Goal: Task Accomplishment & Management: Manage account settings

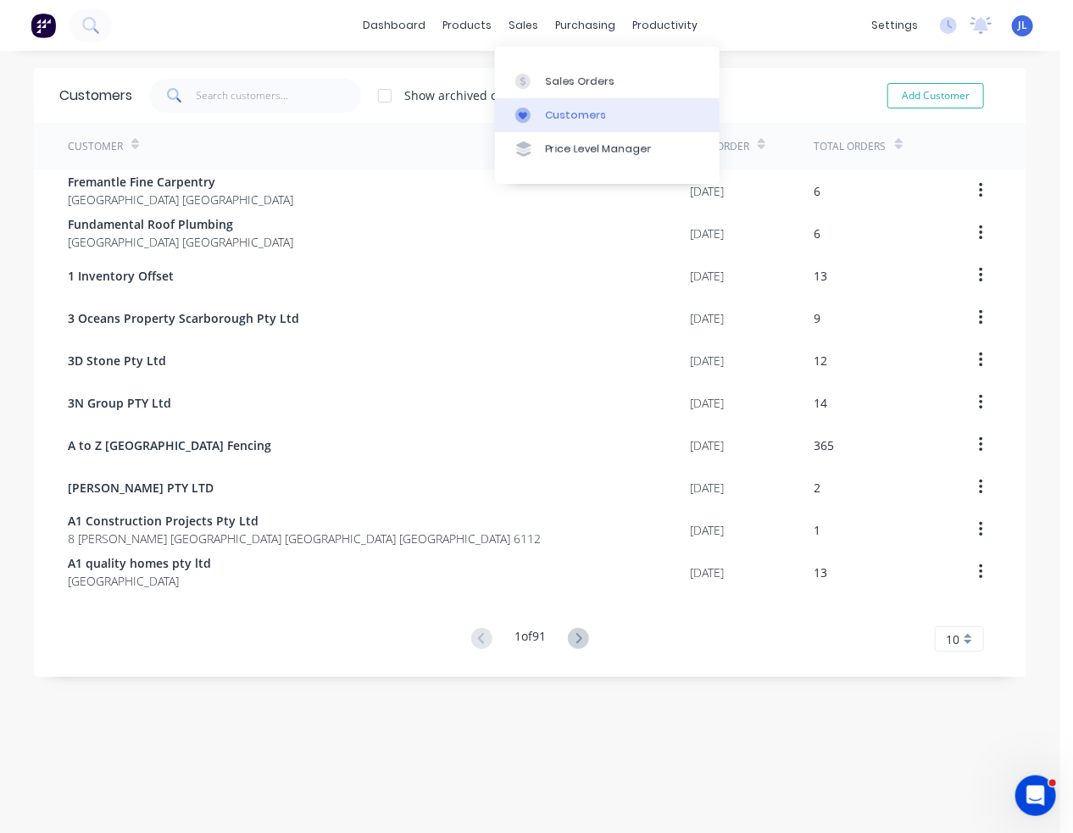
drag, startPoint x: 566, startPoint y: 121, endPoint x: 520, endPoint y: 110, distance: 47.9
click at [565, 121] on div "Customers" at bounding box center [576, 115] width 61 height 15
click at [250, 95] on input "text" at bounding box center [279, 96] width 165 height 34
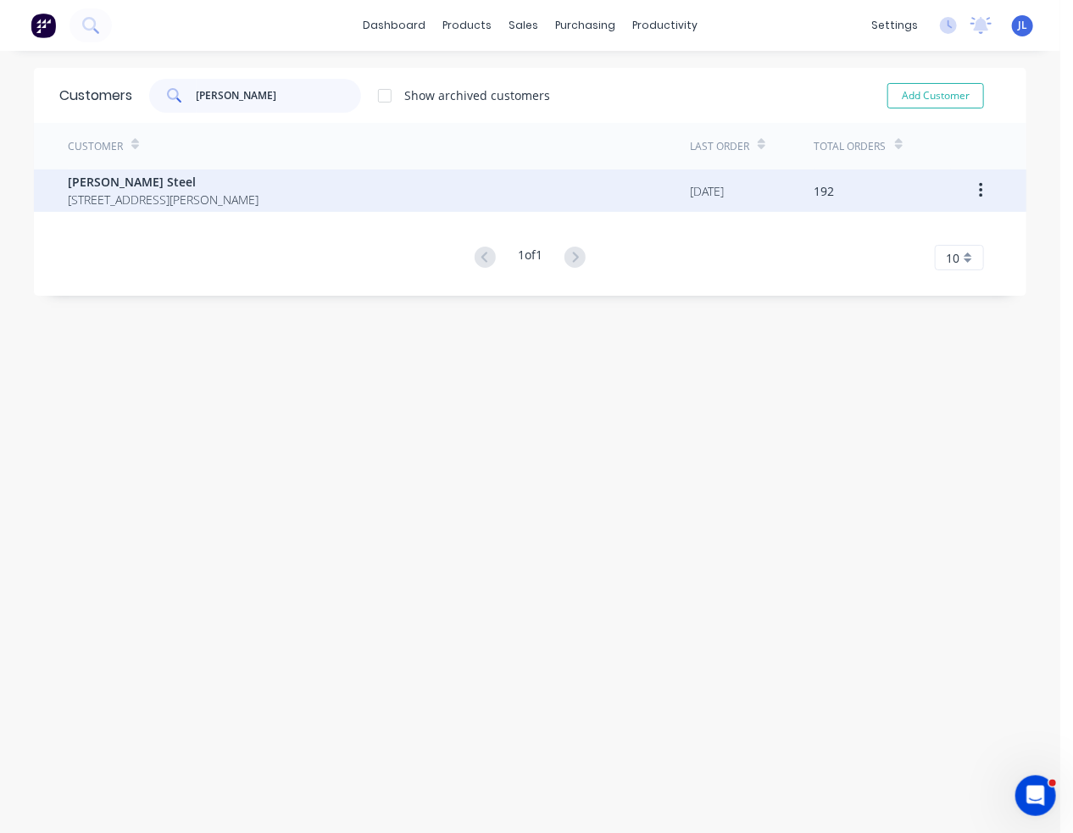
type input "[PERSON_NAME]"
click at [221, 177] on span "[PERSON_NAME] Steel" at bounding box center [163, 182] width 191 height 18
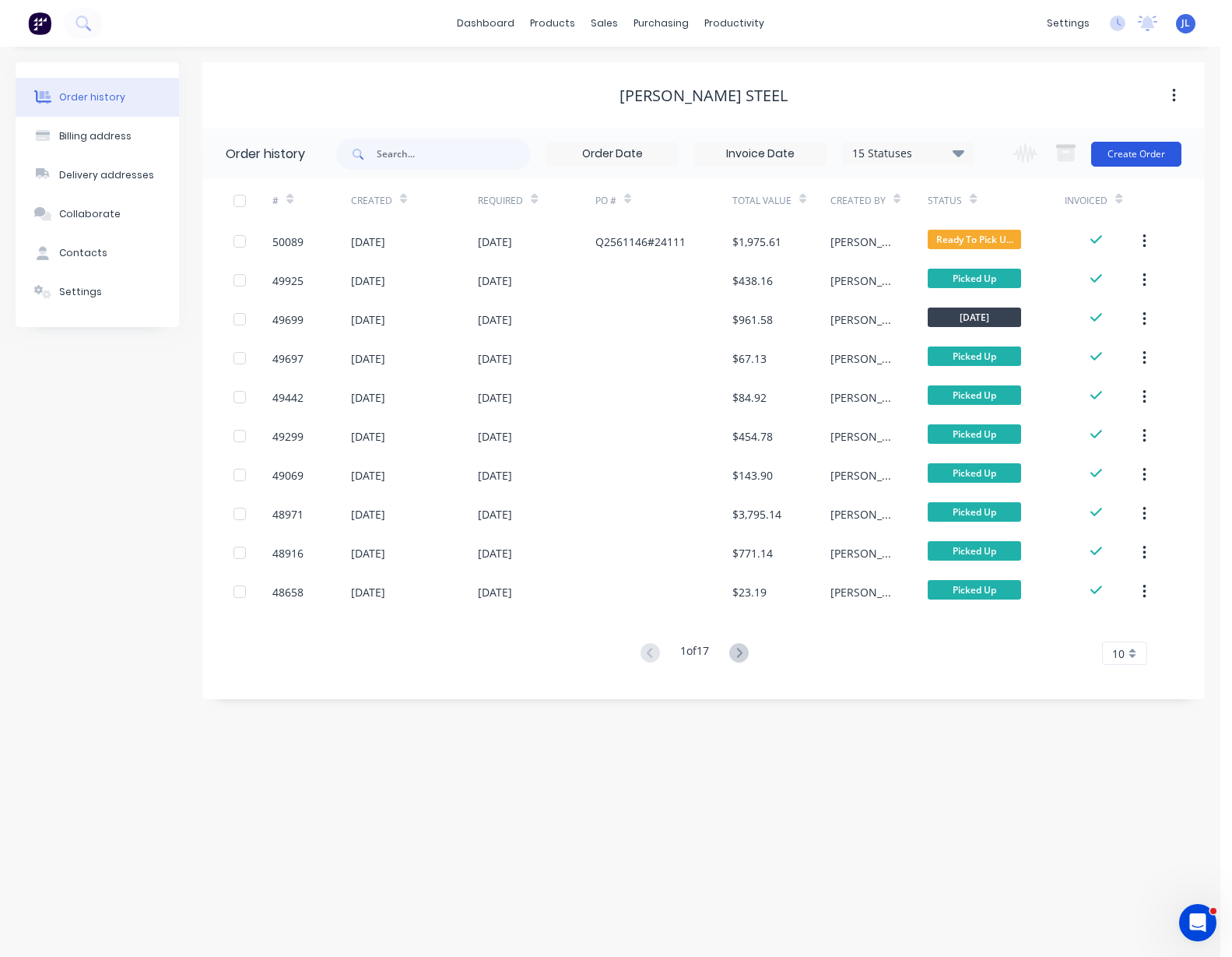
click at [1167, 156] on button "Create Order" at bounding box center [1136, 153] width 90 height 25
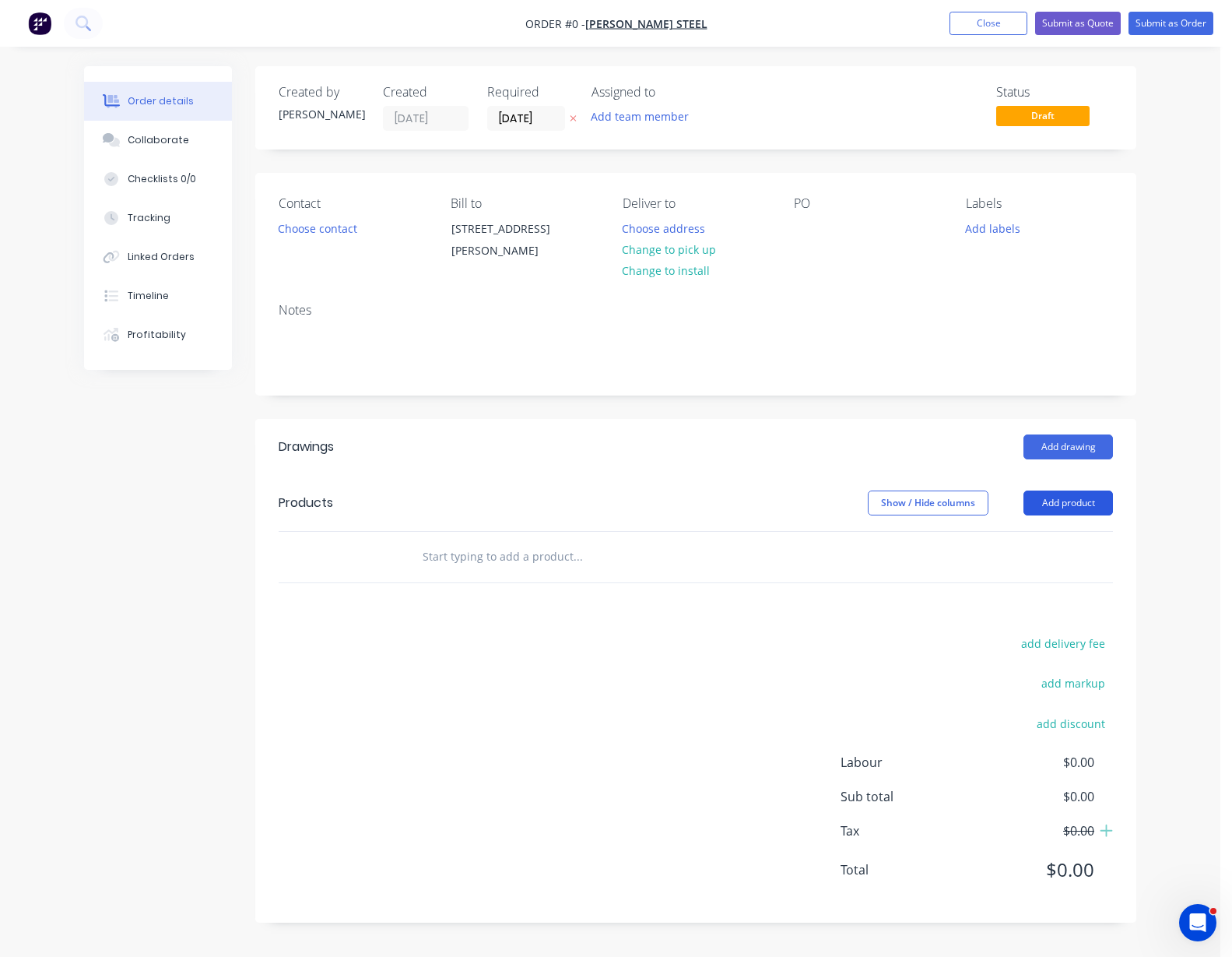
click at [1085, 506] on button "Add product" at bounding box center [1068, 502] width 89 height 25
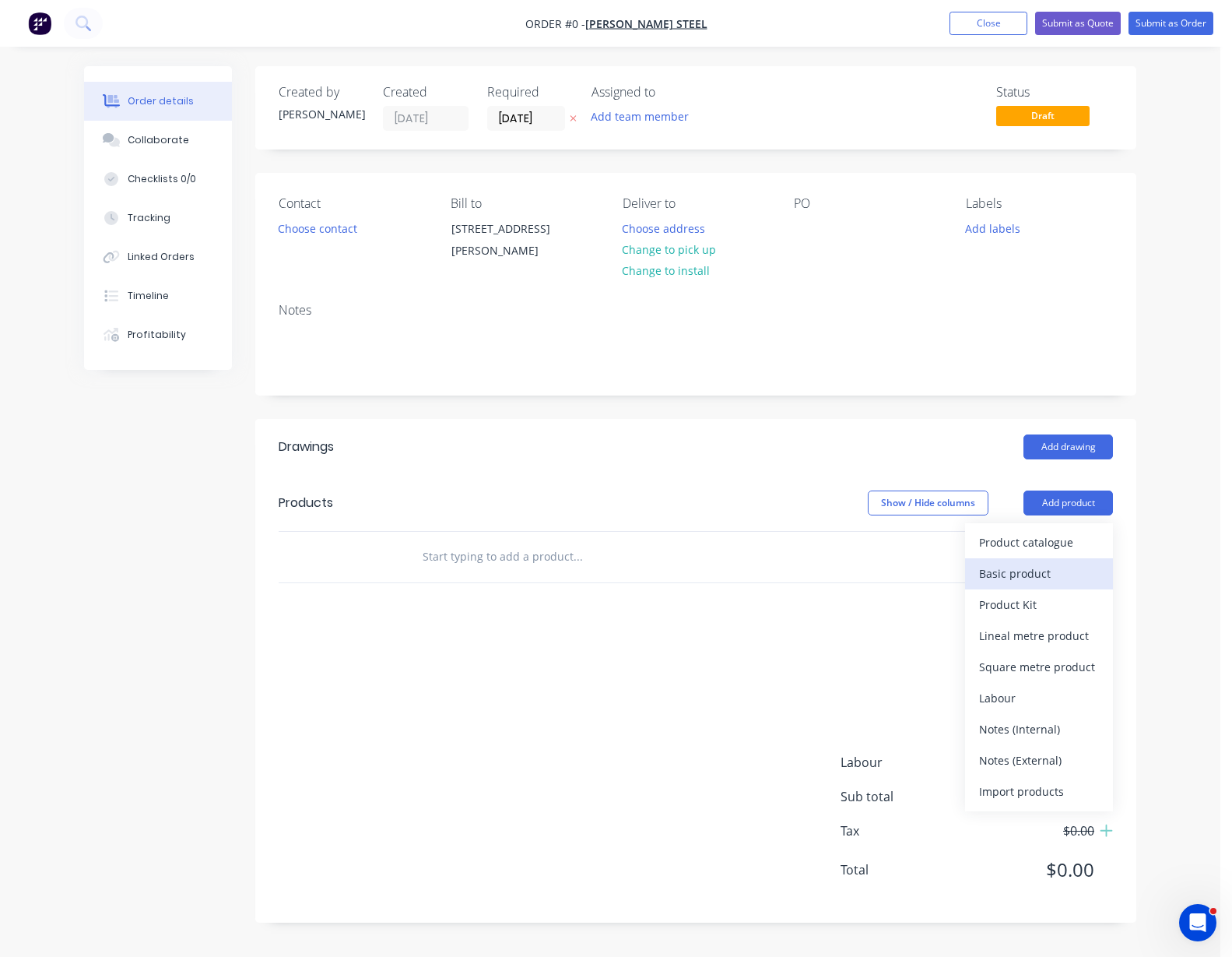
click at [1065, 580] on div "Basic product" at bounding box center [1038, 573] width 120 height 23
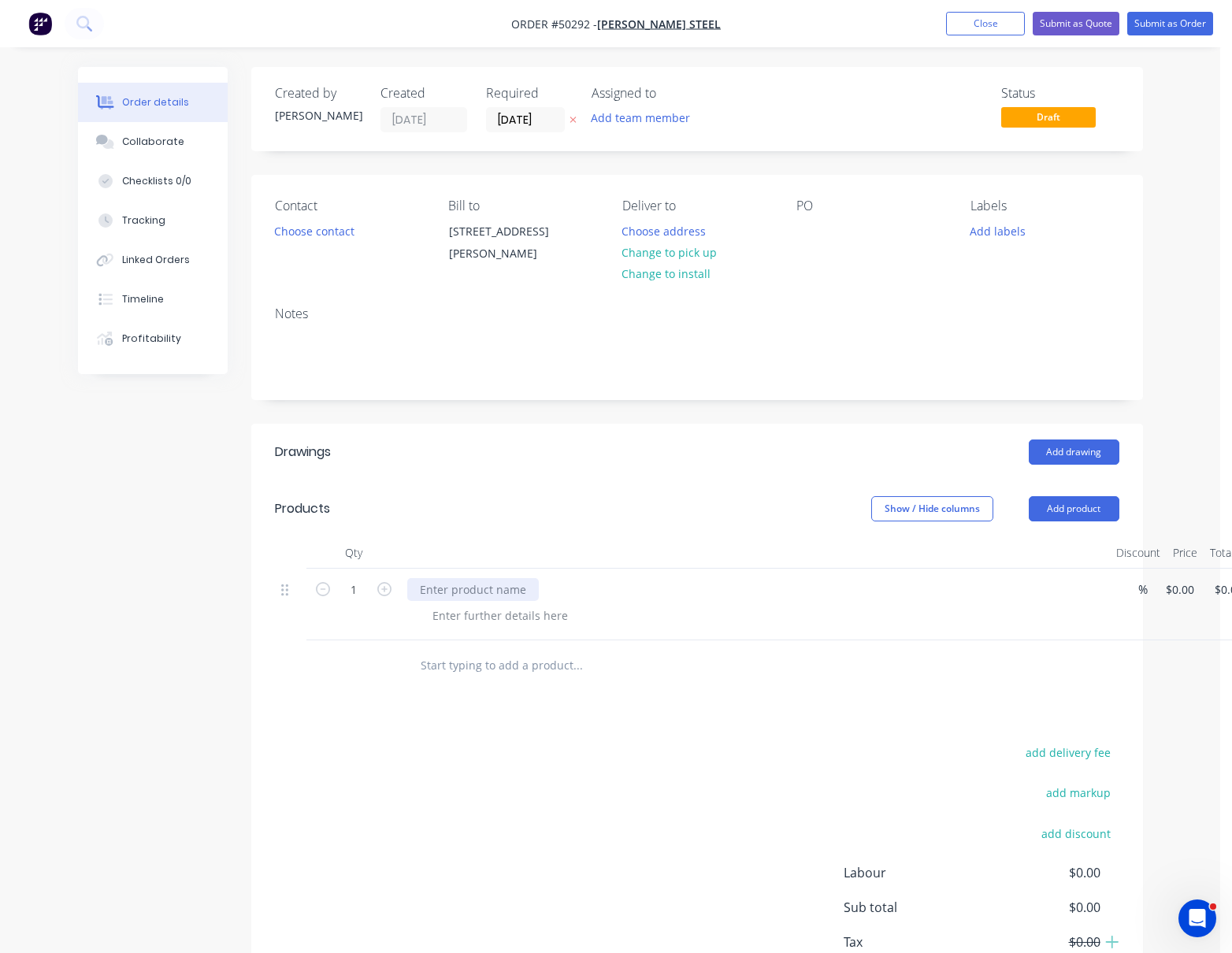
click at [520, 584] on div at bounding box center [473, 589] width 132 height 23
click at [1190, 591] on div "$0.00 $0.00" at bounding box center [1225, 604] width 49 height 72
click at [1120, 590] on div "1 Stock length C15024-5M % 0 $0.00 $0.00 $0.00" at bounding box center [697, 604] width 845 height 72
type input "$66.00"
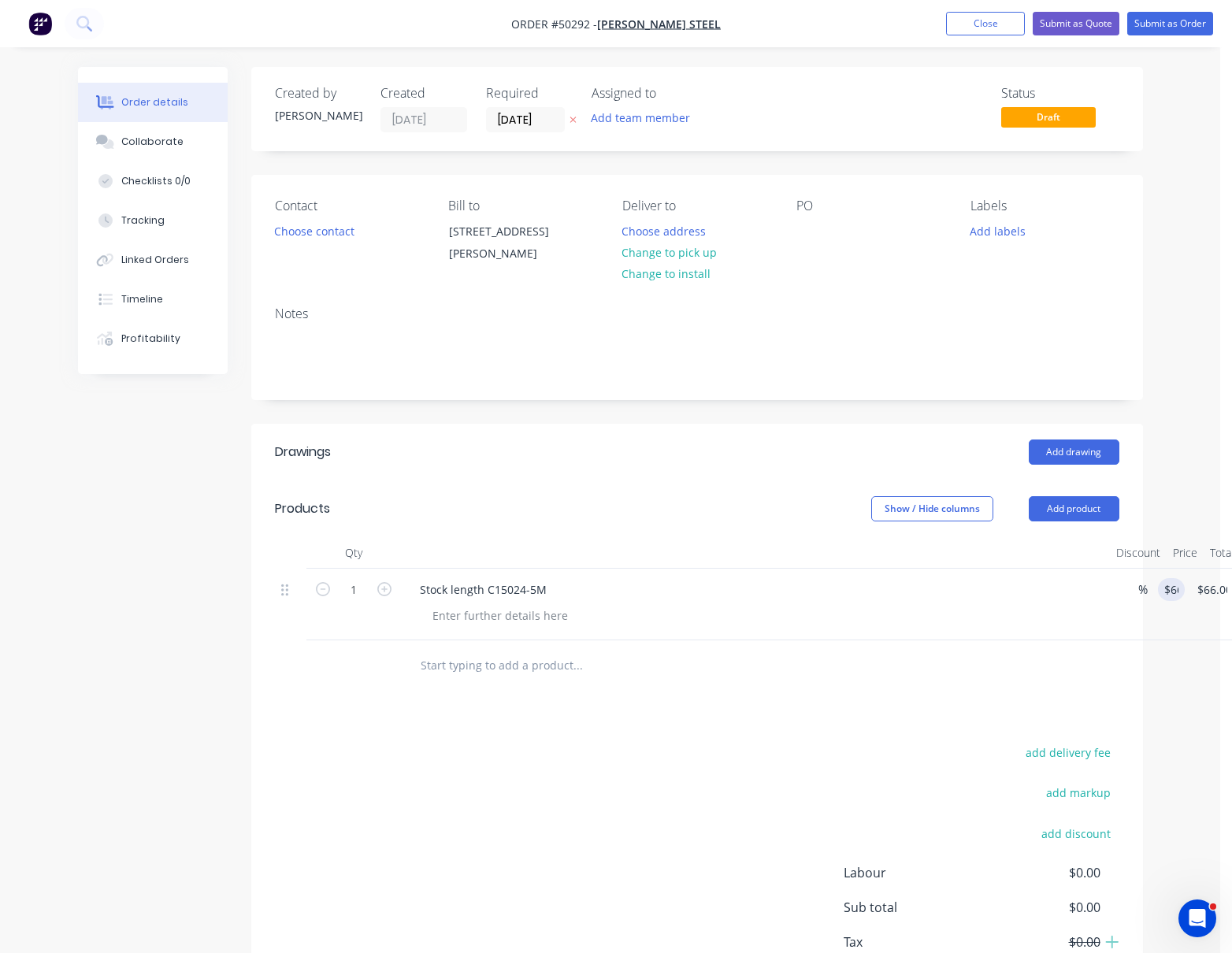
click at [1005, 714] on div "Drawings Add drawing Products Show / Hide columns Add product Qty Discount Pric…" at bounding box center [697, 729] width 892 height 611
click at [1160, 19] on button "Submit as Order" at bounding box center [1170, 23] width 85 height 23
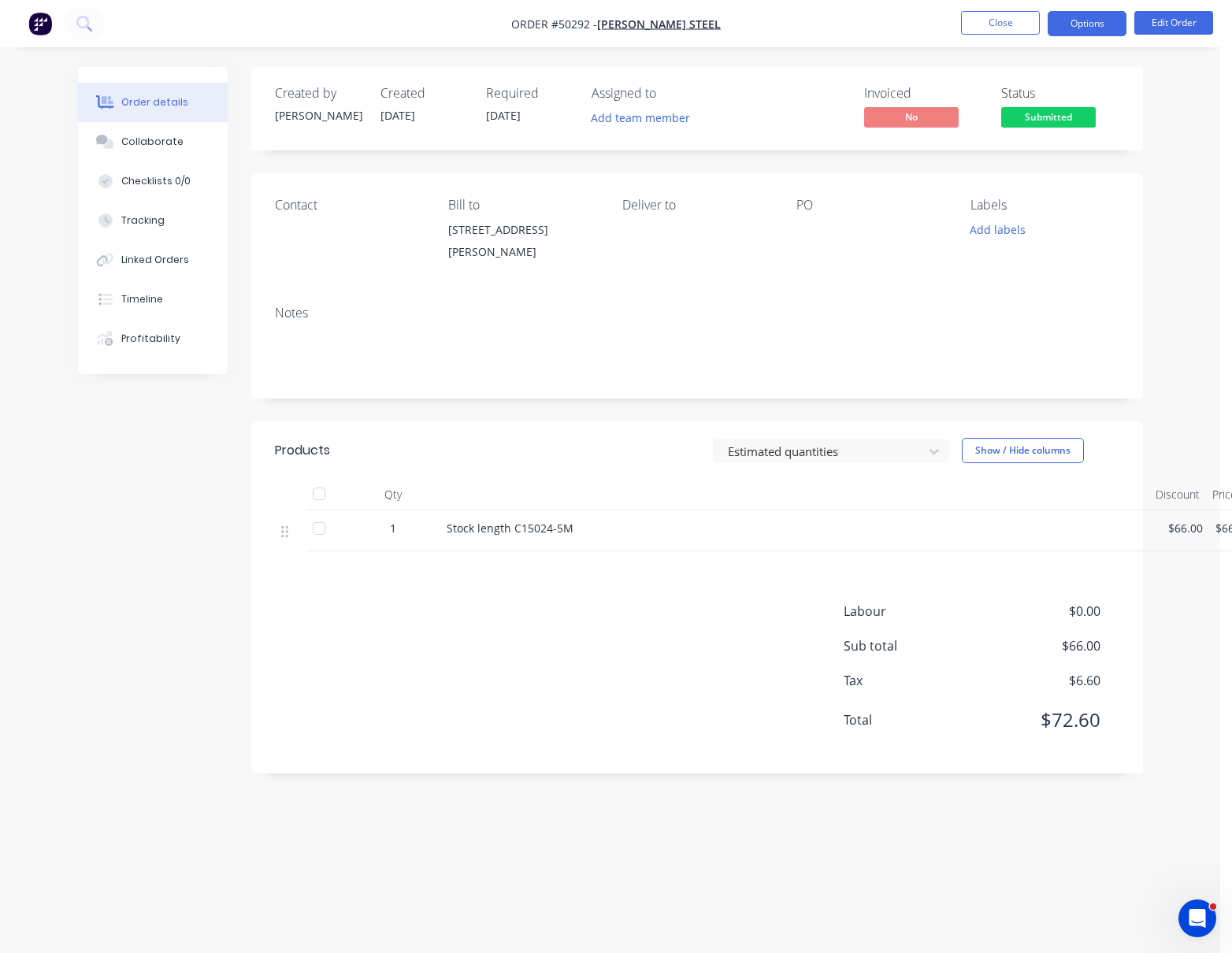
click at [1077, 18] on button "Options" at bounding box center [1086, 23] width 79 height 25
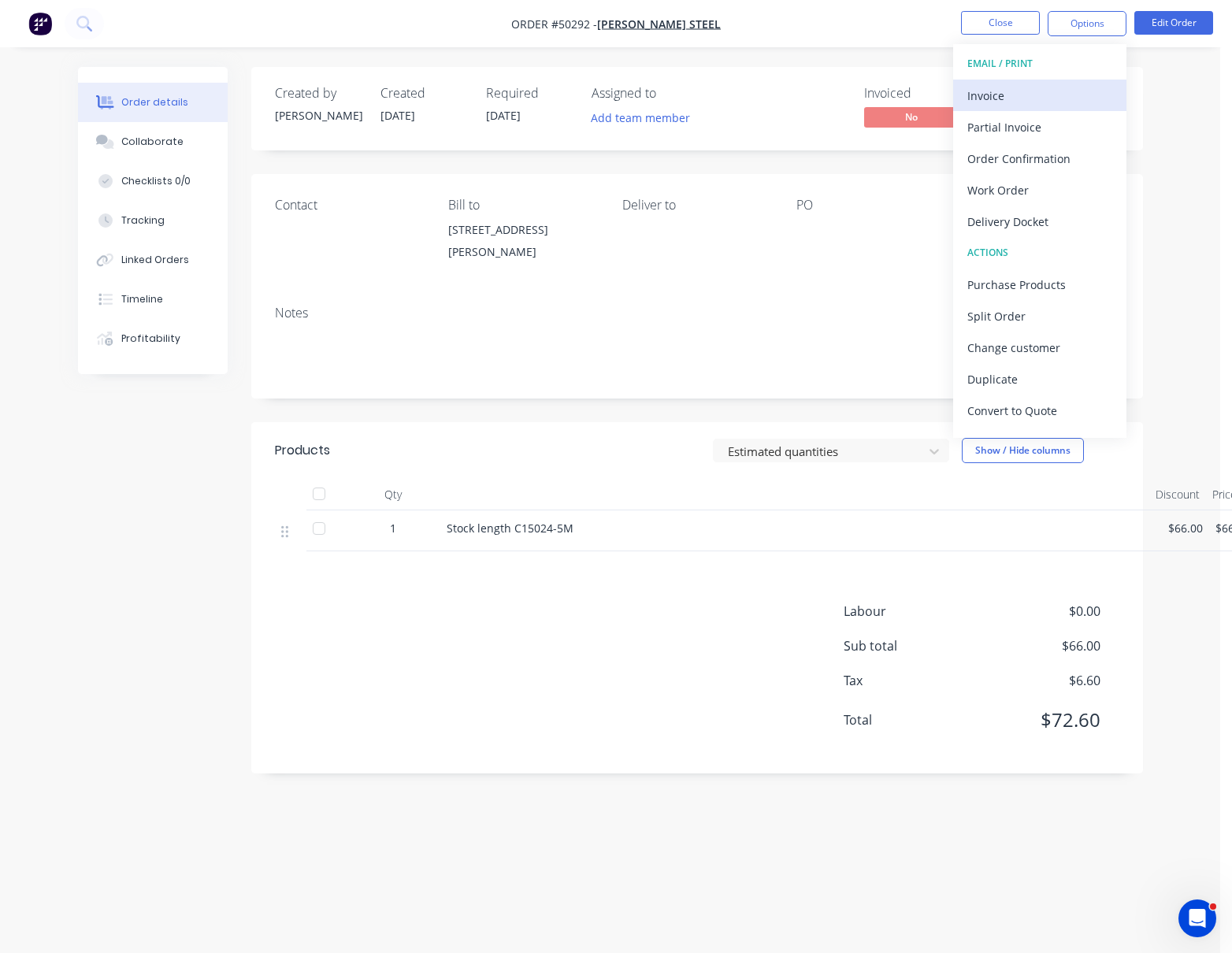
click at [1010, 97] on div "Invoice" at bounding box center [1040, 96] width 145 height 23
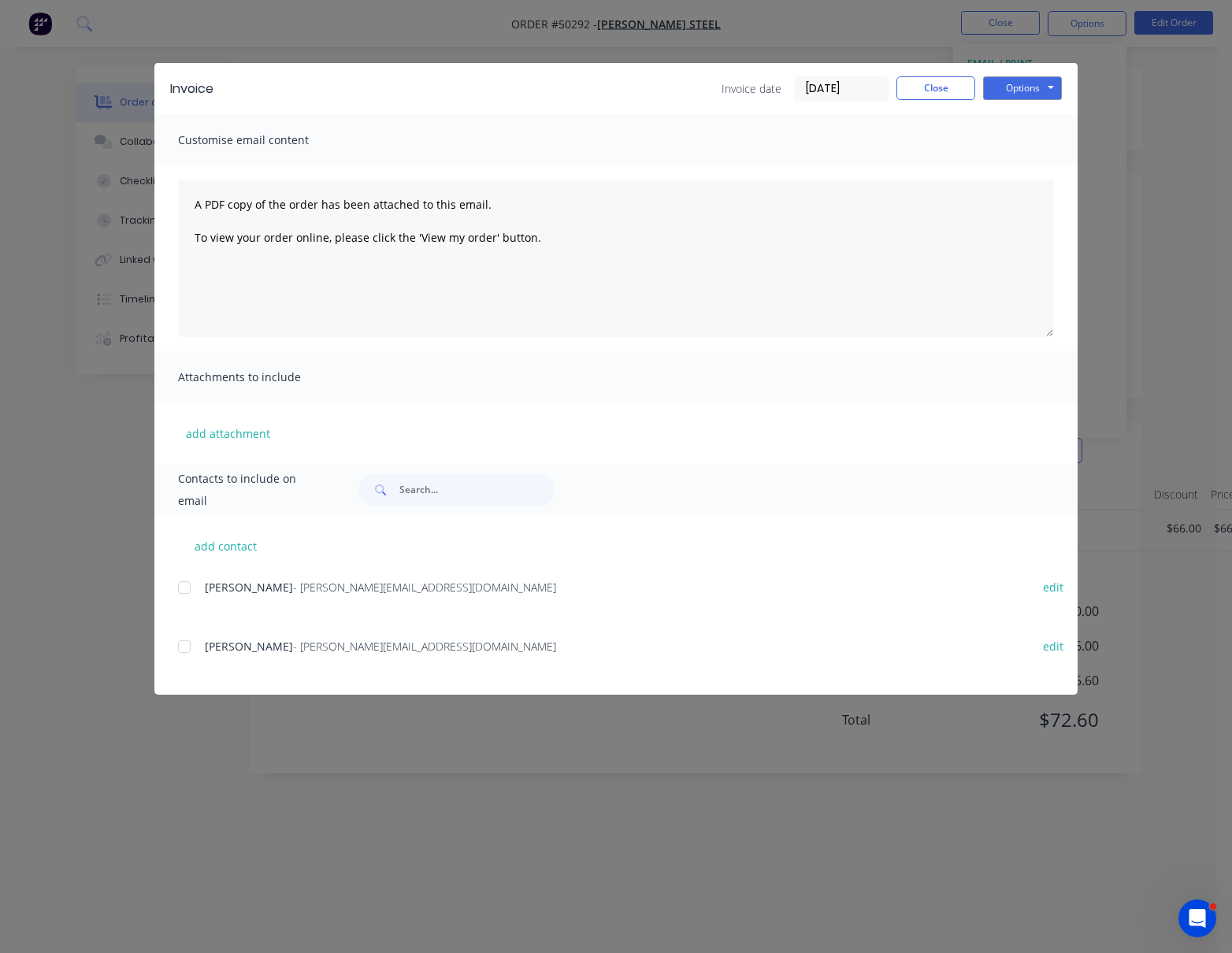
click at [183, 581] on div at bounding box center [184, 587] width 32 height 32
click at [1046, 93] on button "Options" at bounding box center [1022, 87] width 79 height 23
click at [1036, 163] on button "Email" at bounding box center [1033, 168] width 100 height 26
click at [185, 588] on div at bounding box center [184, 587] width 32 height 32
click at [1040, 95] on button "Options" at bounding box center [1022, 87] width 79 height 23
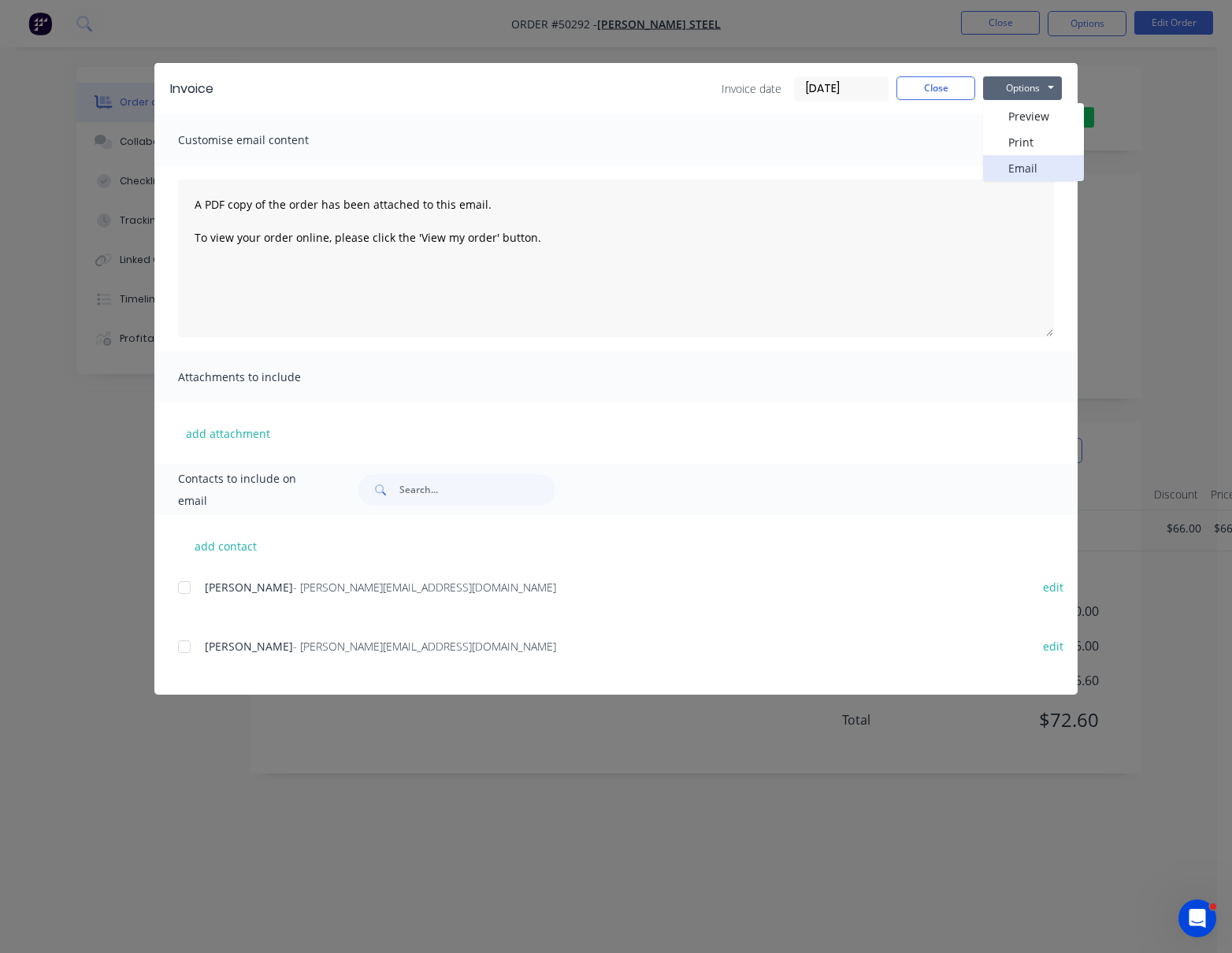
click at [1038, 167] on button "Email" at bounding box center [1033, 168] width 100 height 26
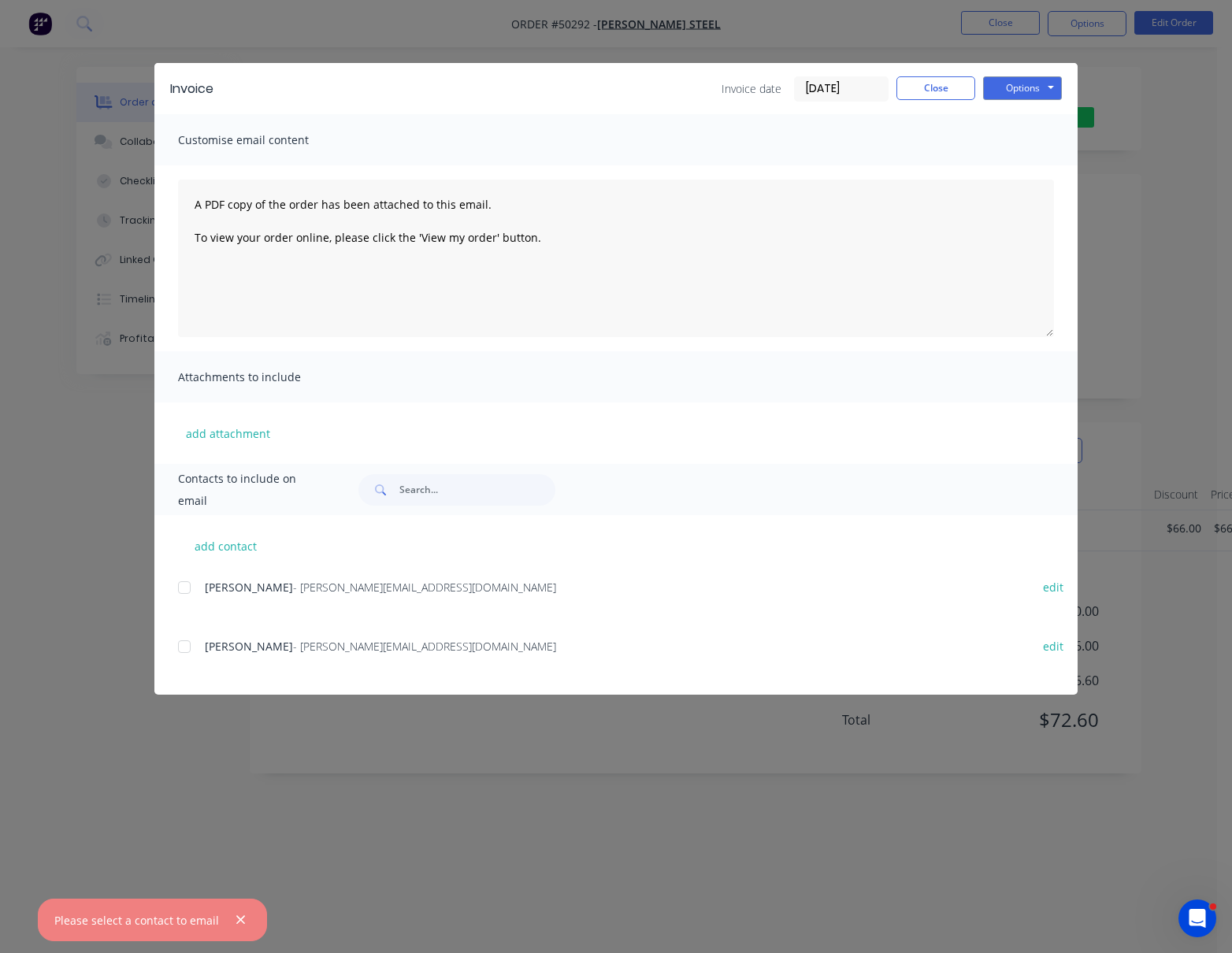
click at [184, 584] on div at bounding box center [184, 587] width 32 height 32
click at [1033, 96] on button "Options" at bounding box center [1022, 87] width 79 height 23
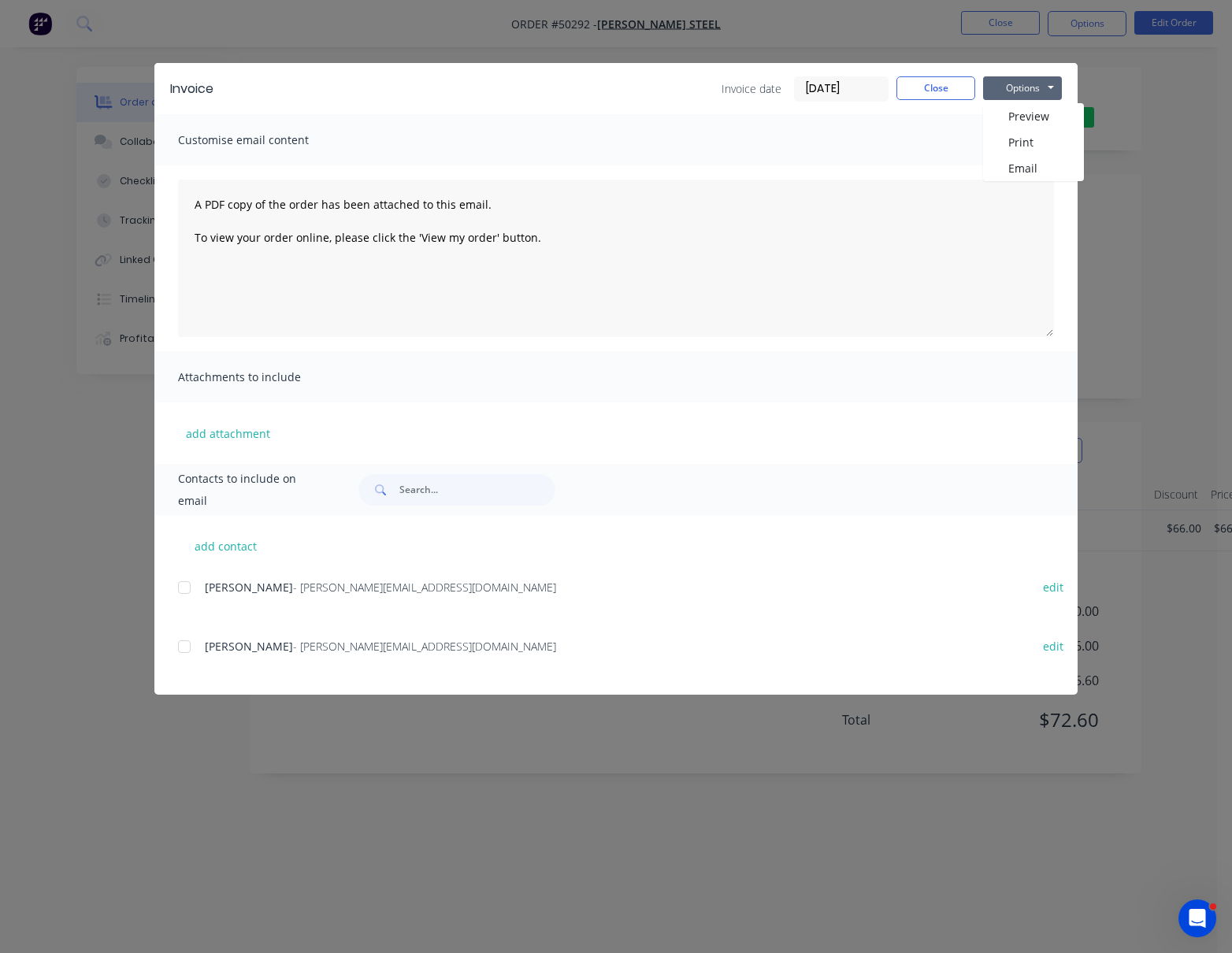
click at [186, 588] on div at bounding box center [184, 587] width 32 height 32
click at [1014, 98] on button "Options" at bounding box center [1022, 87] width 79 height 23
click at [1037, 173] on button "Email" at bounding box center [1033, 168] width 100 height 26
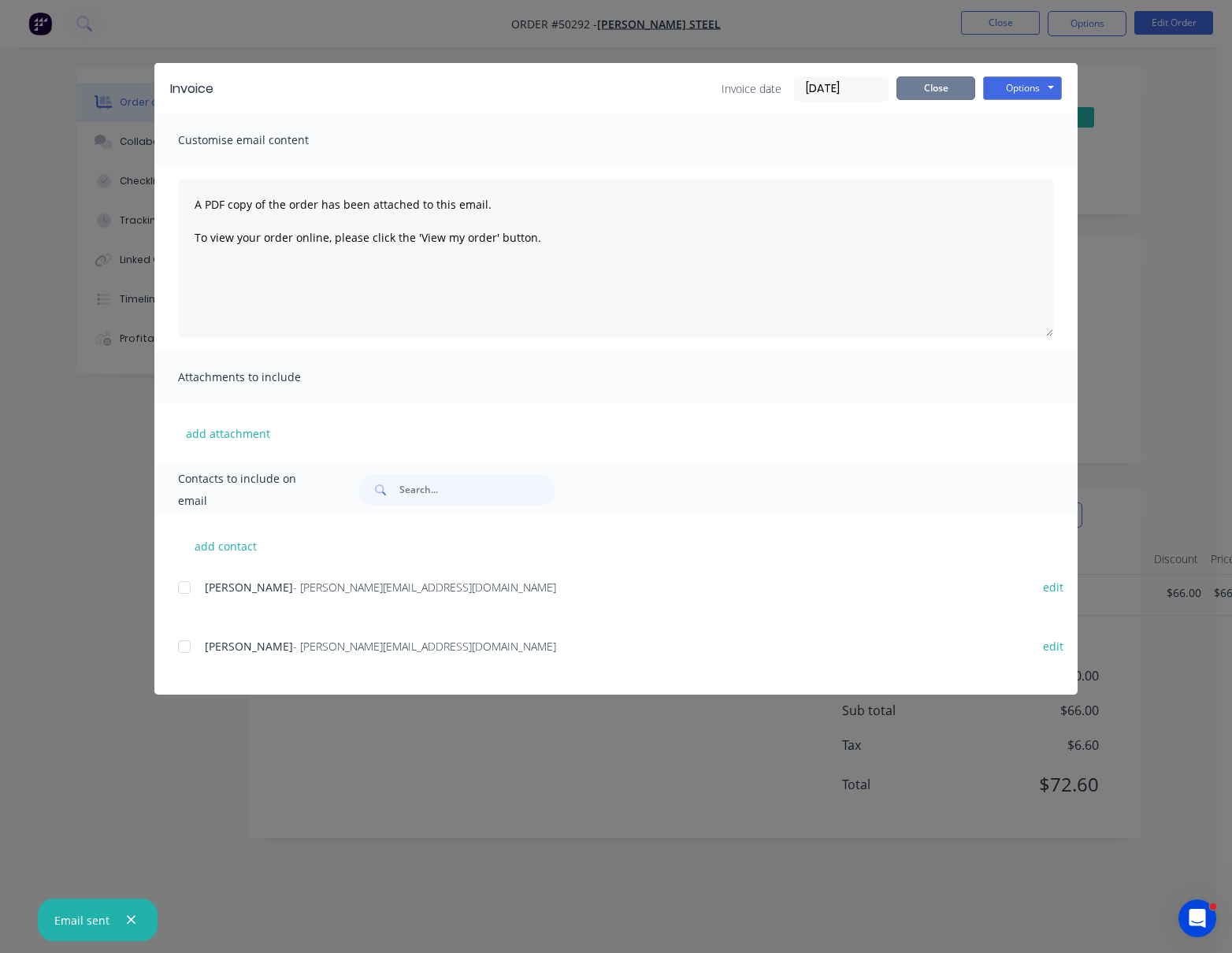
click at [935, 90] on button "Close" at bounding box center [936, 87] width 79 height 23
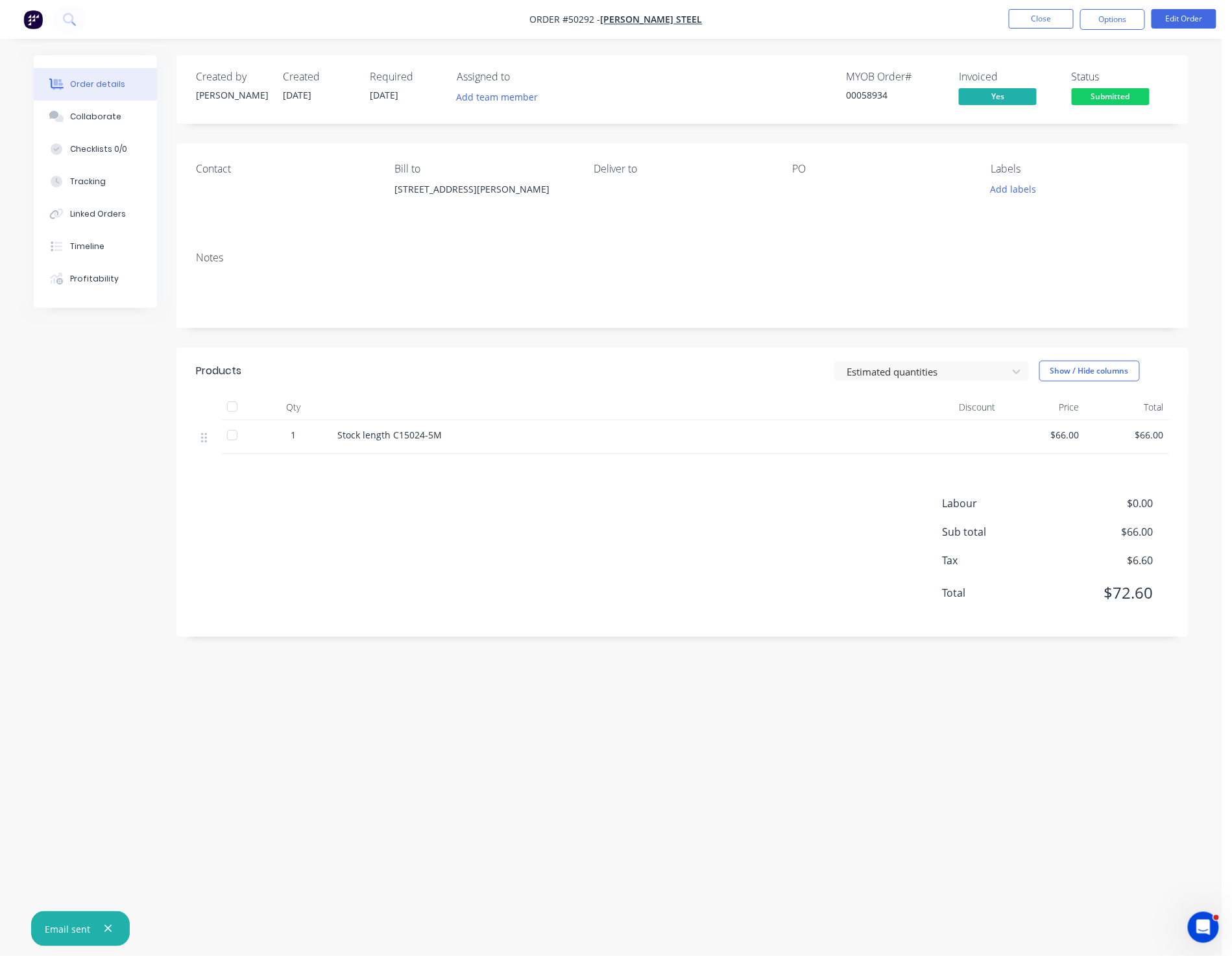
click at [980, 100] on span "Submitted" at bounding box center [1110, 96] width 78 height 16
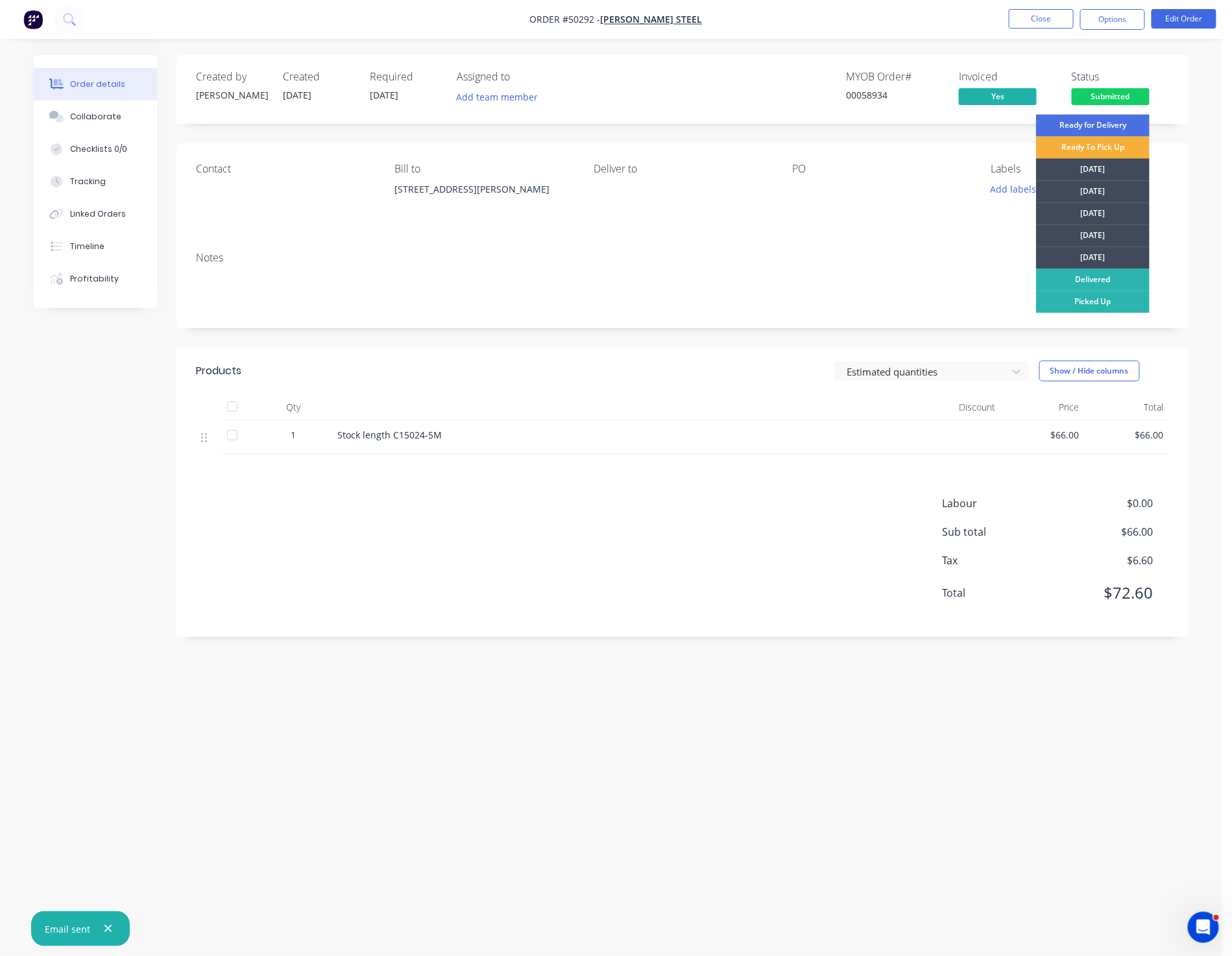
drag, startPoint x: 1111, startPoint y: 303, endPoint x: 1138, endPoint y: 239, distance: 69.5
click at [980, 302] on div "Picked Up" at bounding box center [1093, 302] width 113 height 22
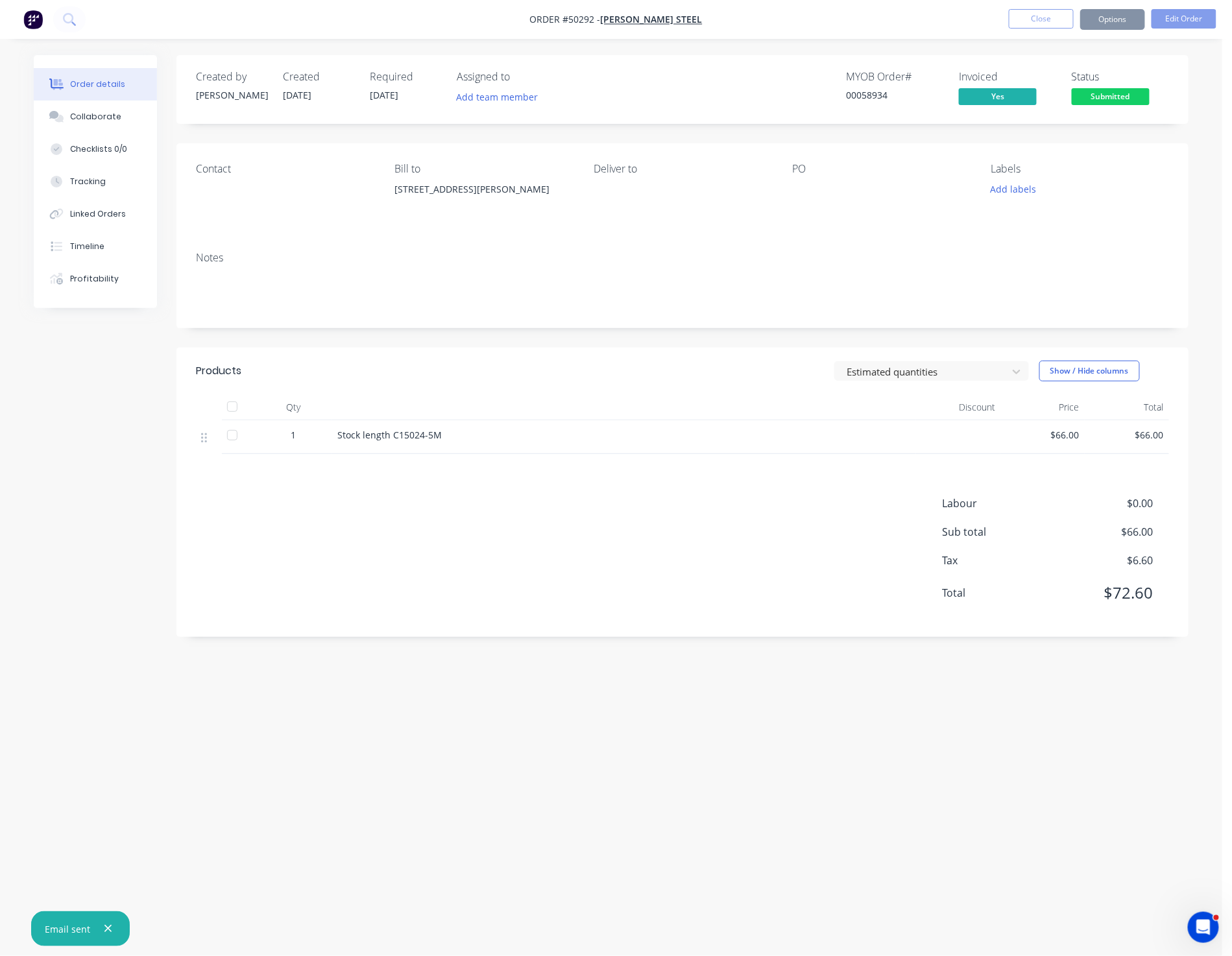
click at [980, 104] on div "Order details Collaborate Checklists 0/0 Tracking Linked Orders Timeline Profit…" at bounding box center [611, 478] width 1222 height 956
click at [980, 22] on button "Close" at bounding box center [1041, 18] width 65 height 19
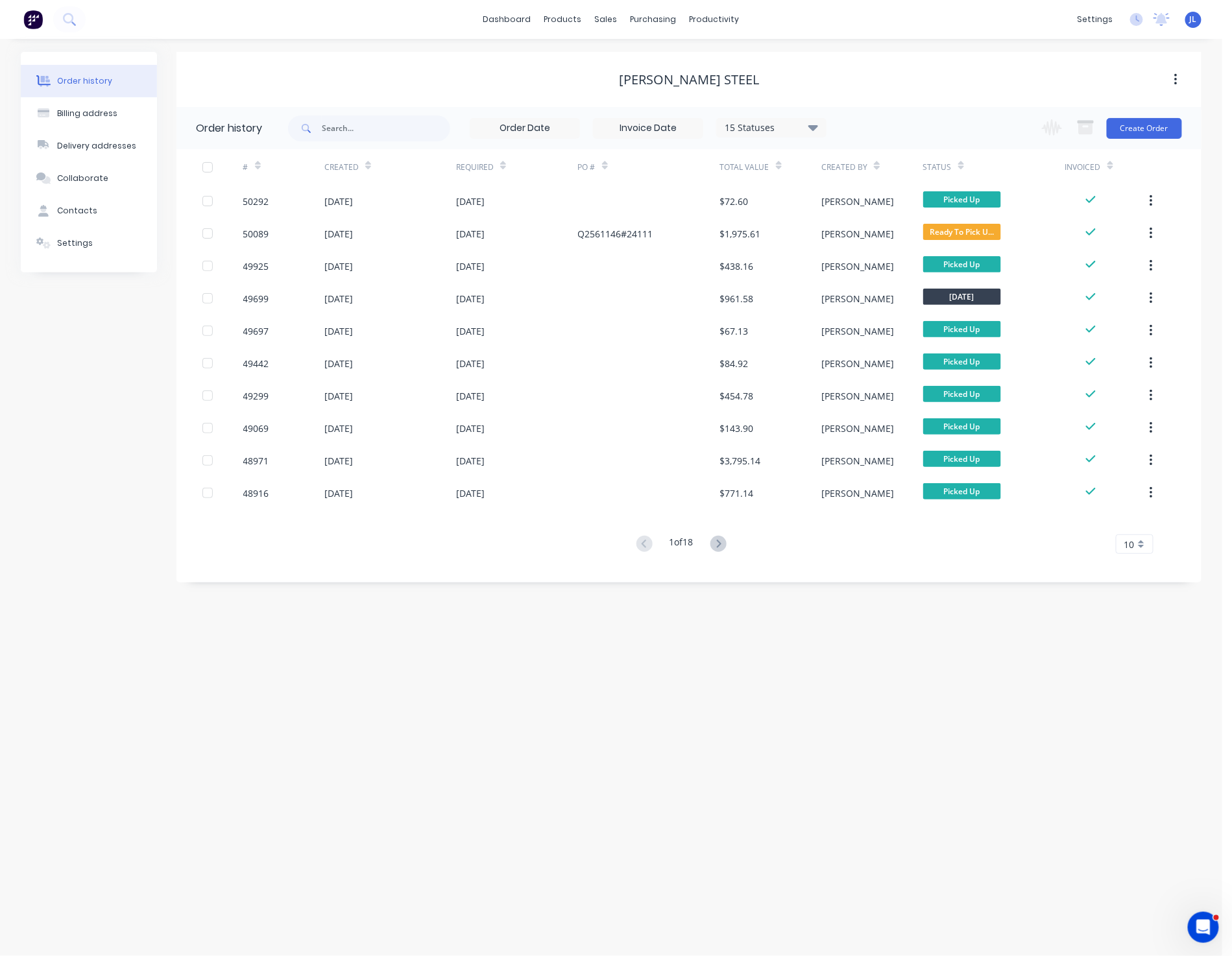
click at [430, 68] on div "Roys Steel" at bounding box center [689, 80] width 1025 height 24
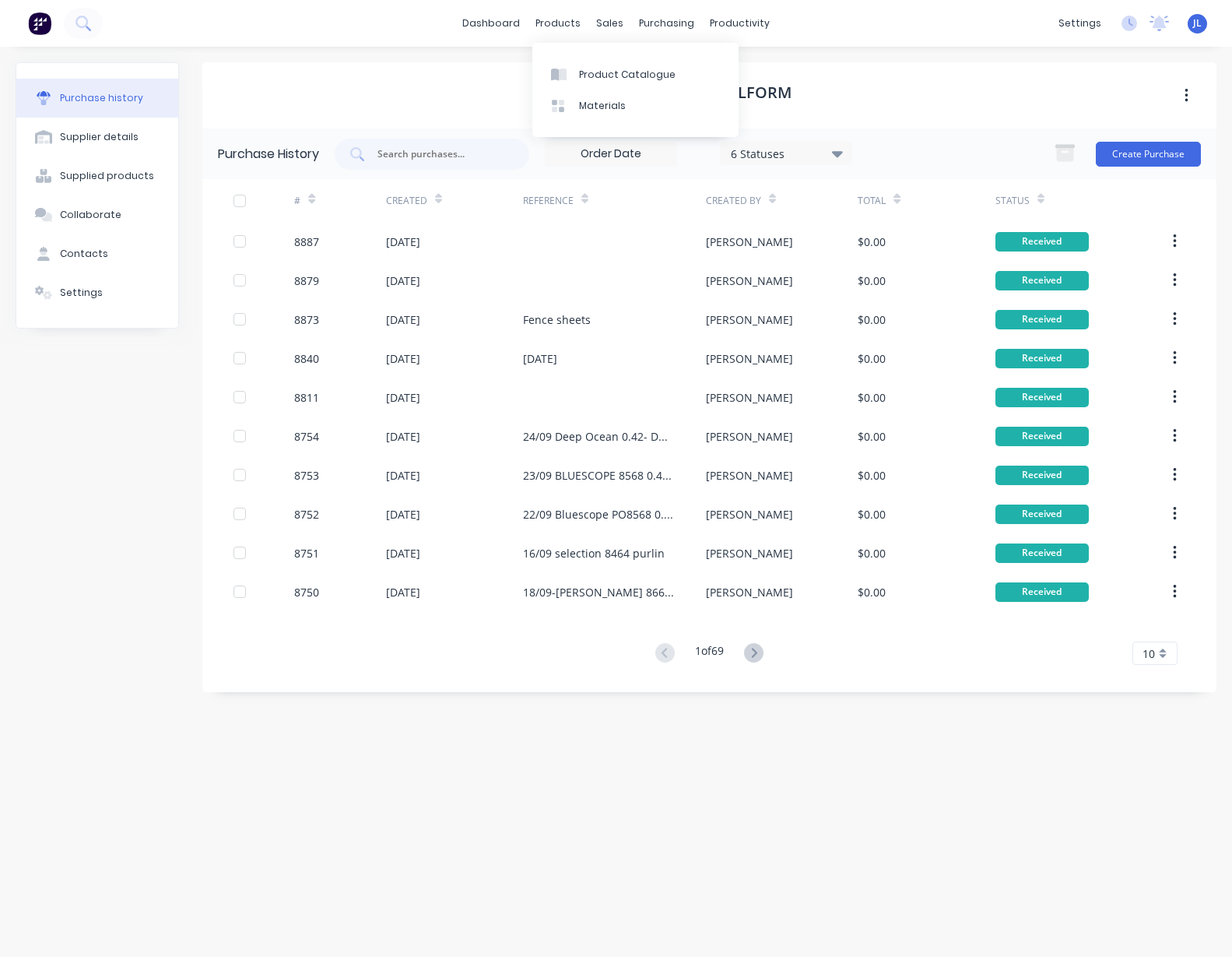
drag, startPoint x: 561, startPoint y: 32, endPoint x: 572, endPoint y: 39, distance: 13.0
click at [560, 32] on div "products" at bounding box center [558, 23] width 61 height 23
click at [618, 77] on div "Product Catalogue" at bounding box center [627, 74] width 96 height 14
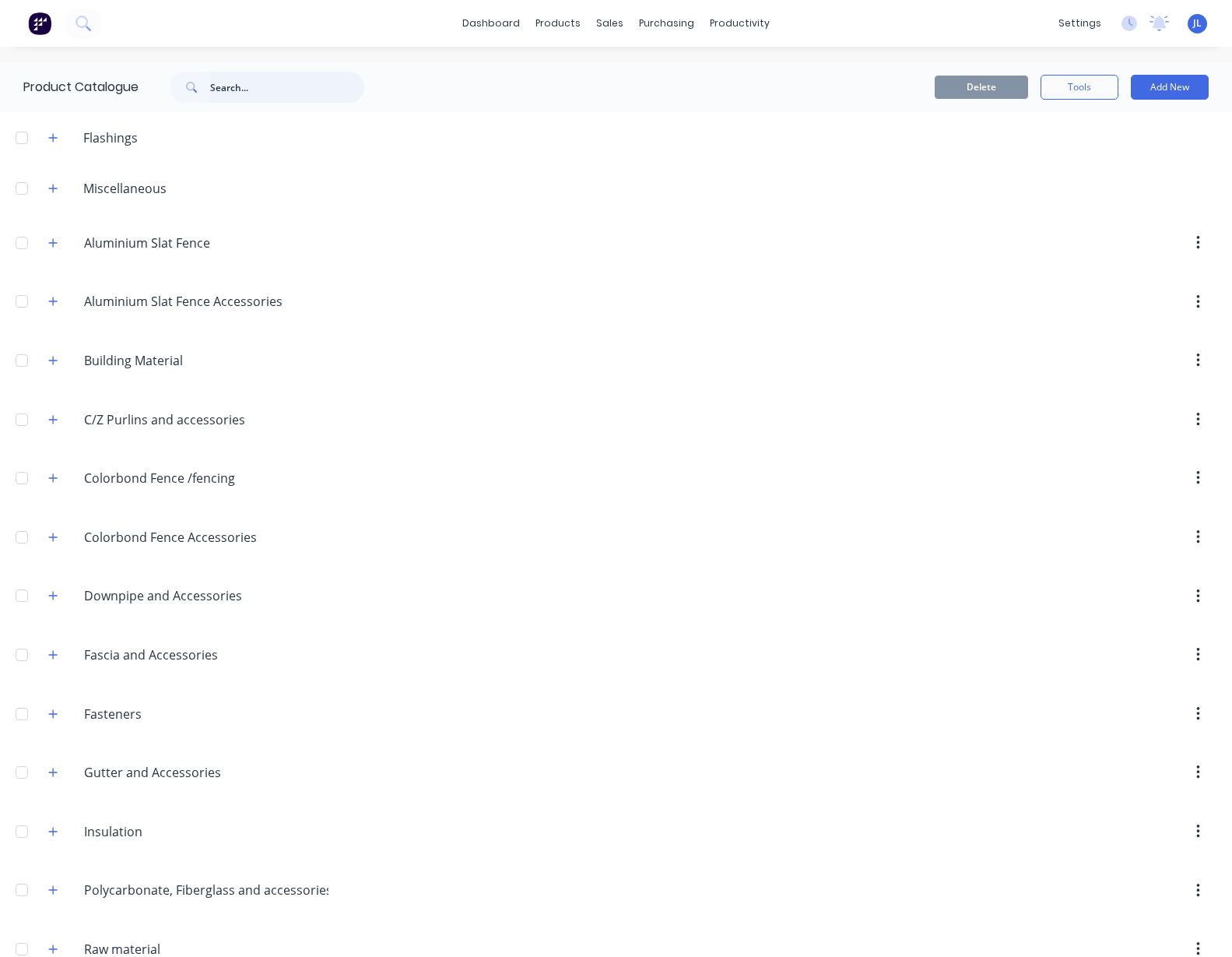
click at [269, 84] on input "text" at bounding box center [287, 87] width 154 height 31
type input "P"
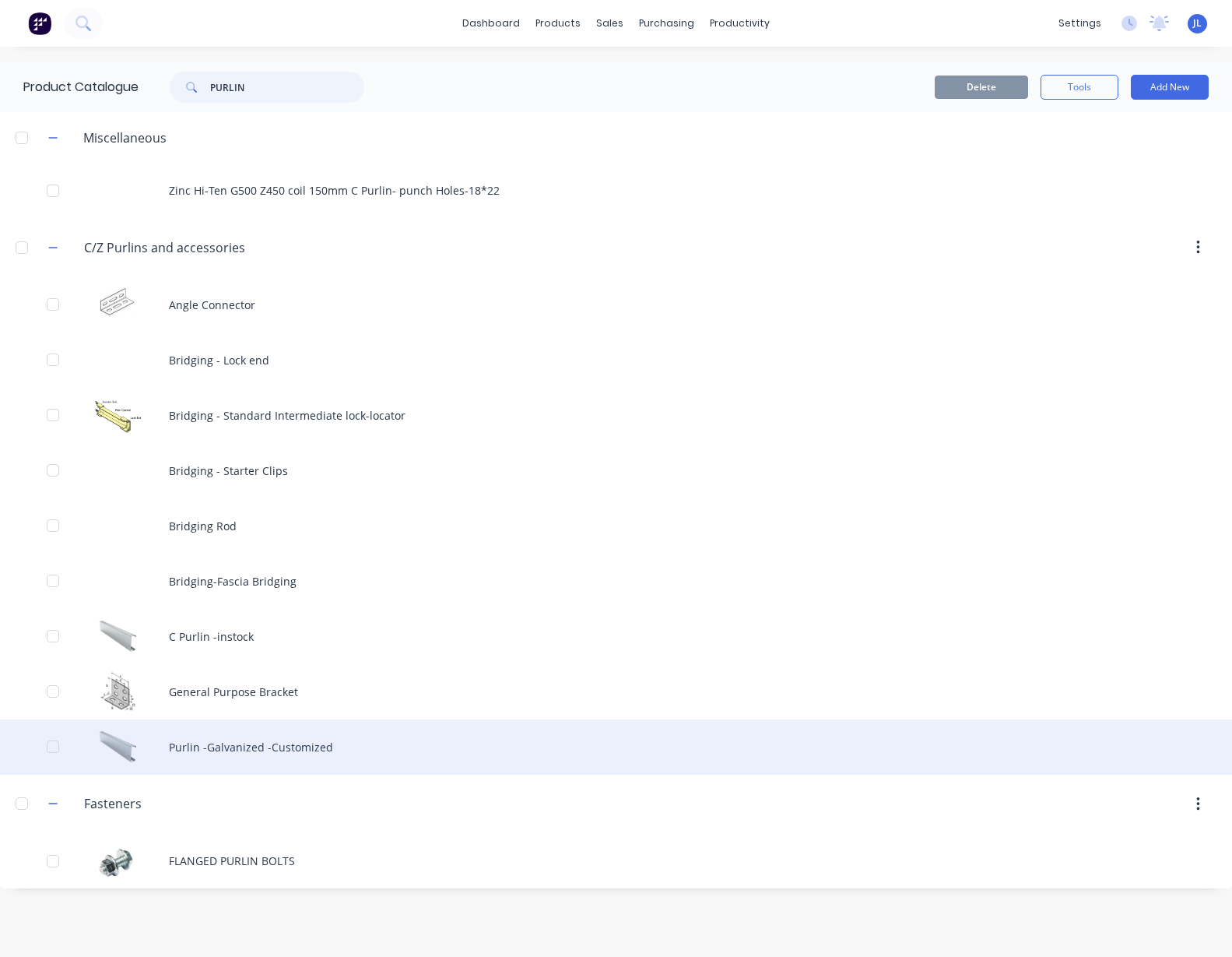
type input "PURLIN"
click at [232, 748] on div "Purlin -Galvanized -Customized" at bounding box center [616, 747] width 1232 height 55
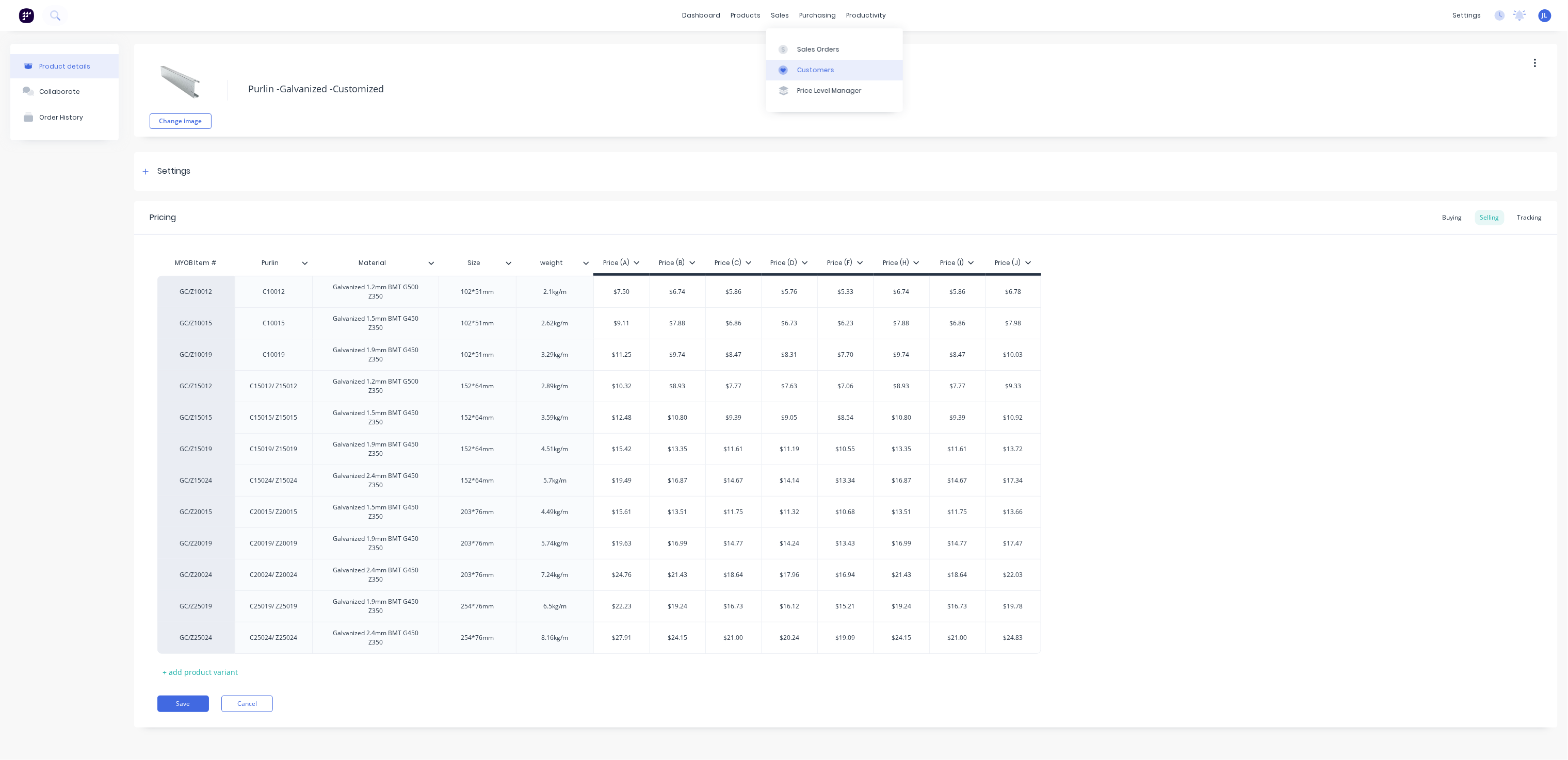
click at [814, 66] on div "Customers" at bounding box center [816, 70] width 37 height 9
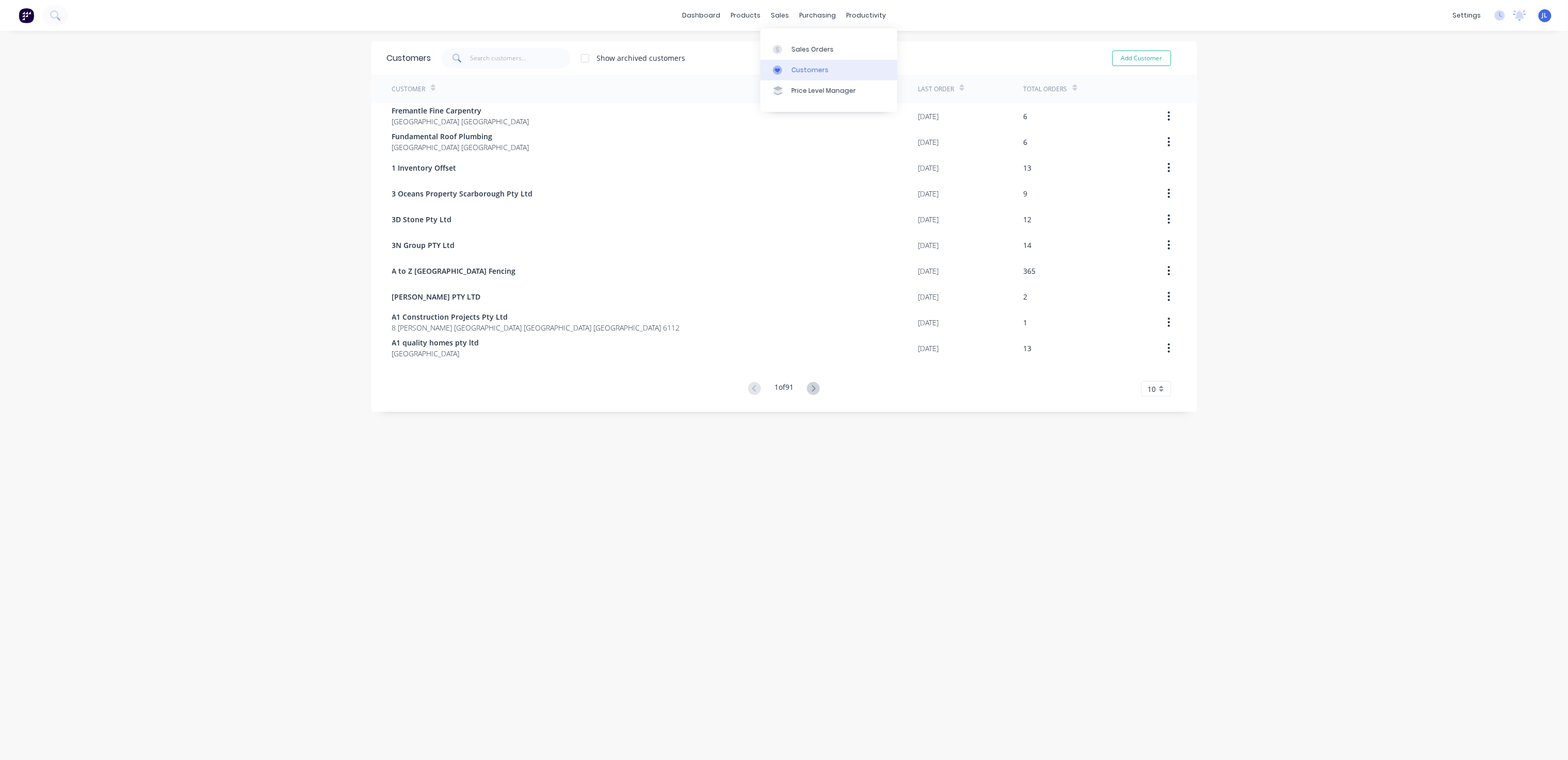
click at [791, 71] on div "Customers" at bounding box center [810, 70] width 37 height 9
click at [533, 51] on input "text" at bounding box center [520, 58] width 100 height 21
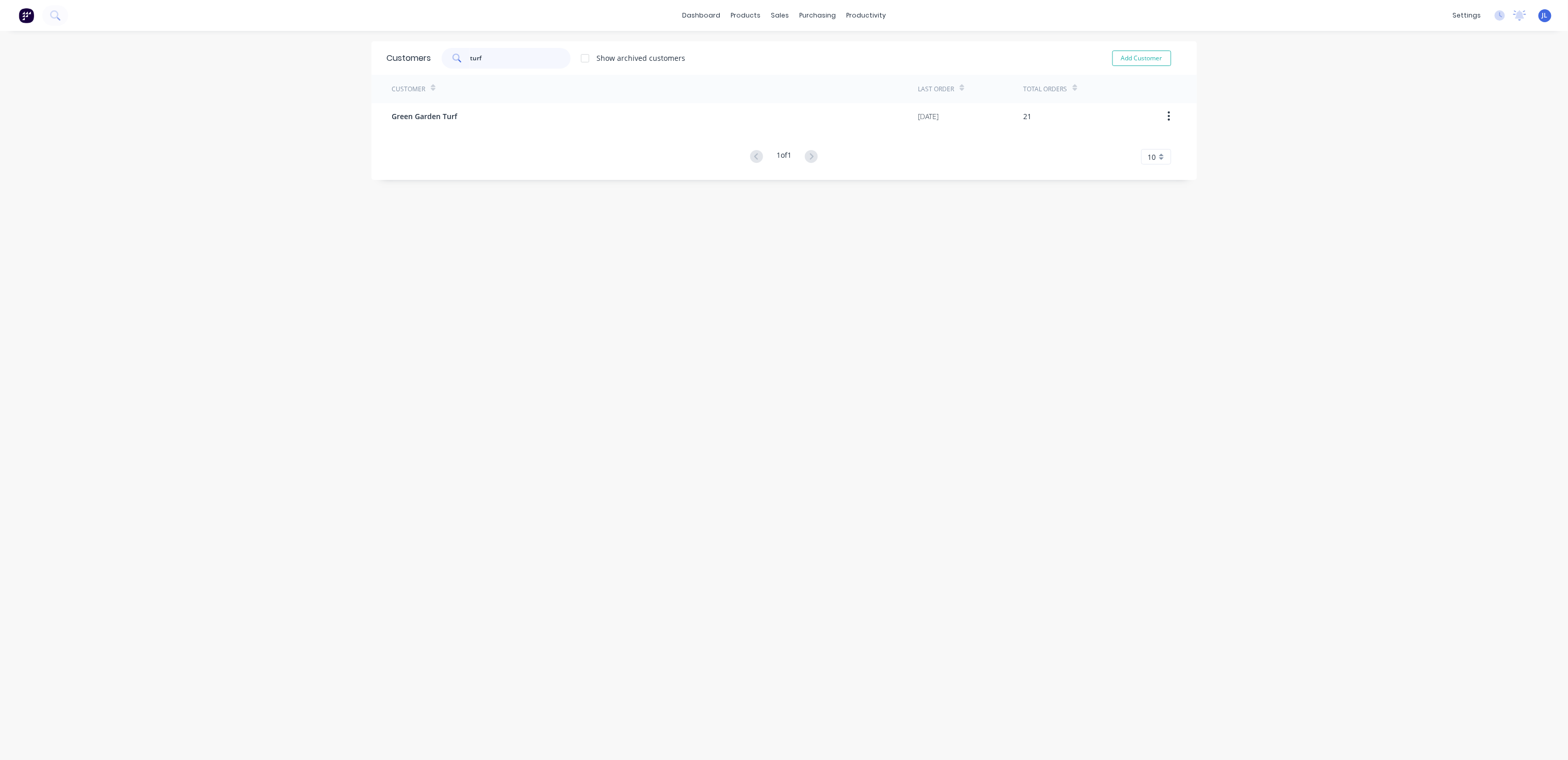
type input "turf"
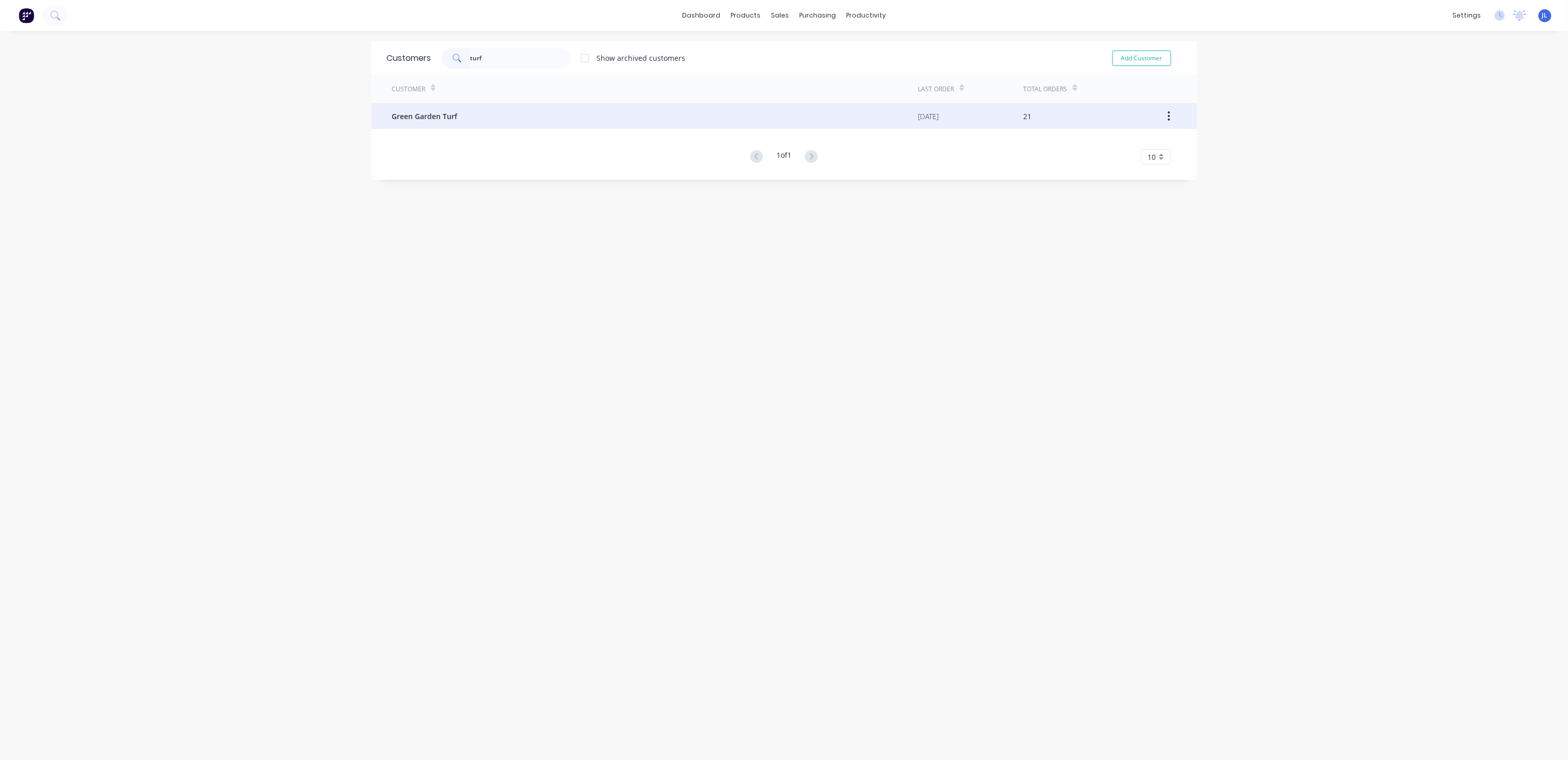
click at [481, 103] on div "Customer Last Order Total Orders Green Garden Turf [DATE] 21 1 of 1 10 5 10 15 …" at bounding box center [784, 119] width 825 height 89
click at [479, 116] on div "Green Garden Turf" at bounding box center [655, 116] width 527 height 26
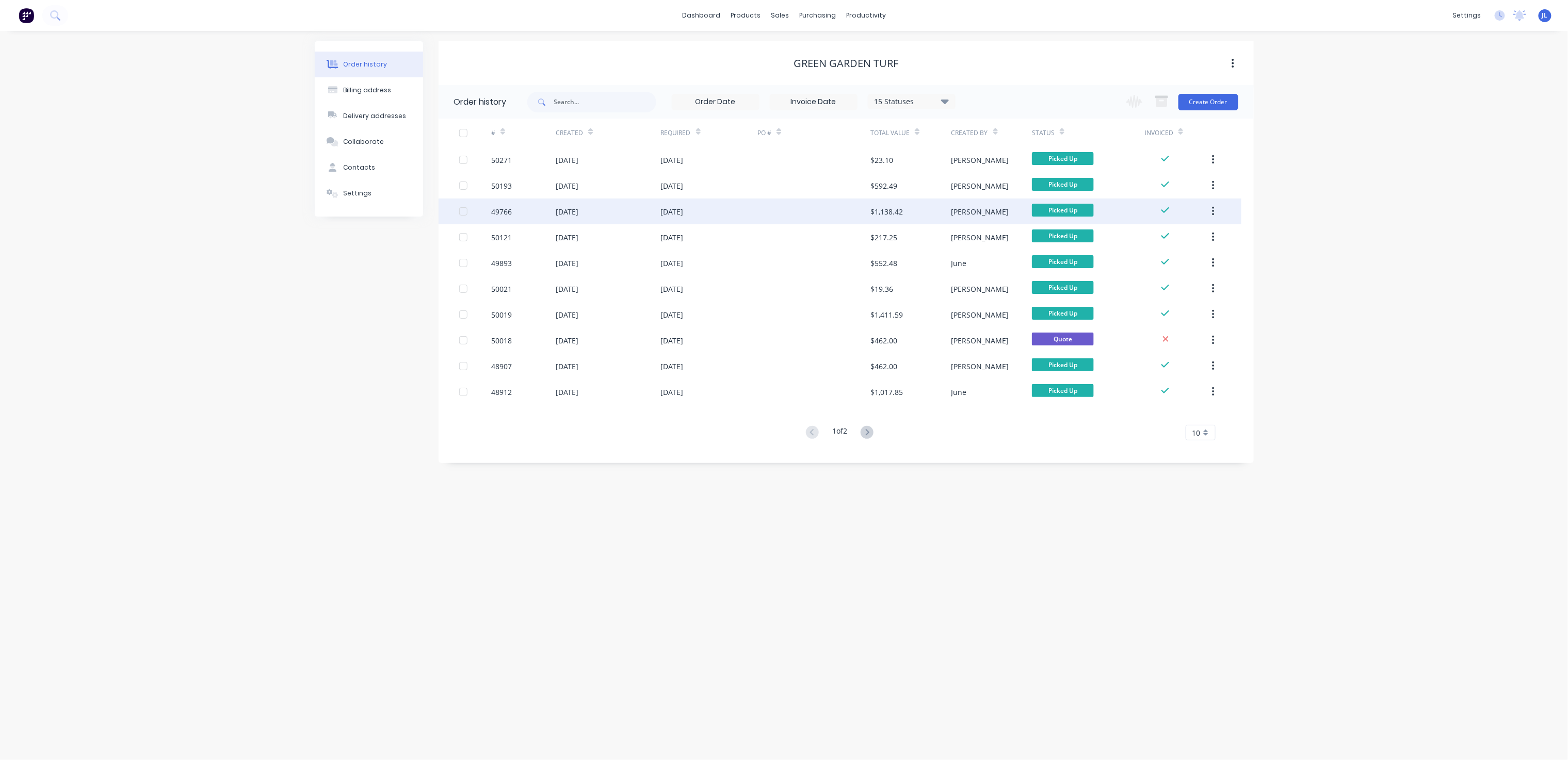
click at [567, 210] on div "[DATE]" at bounding box center [567, 212] width 23 height 11
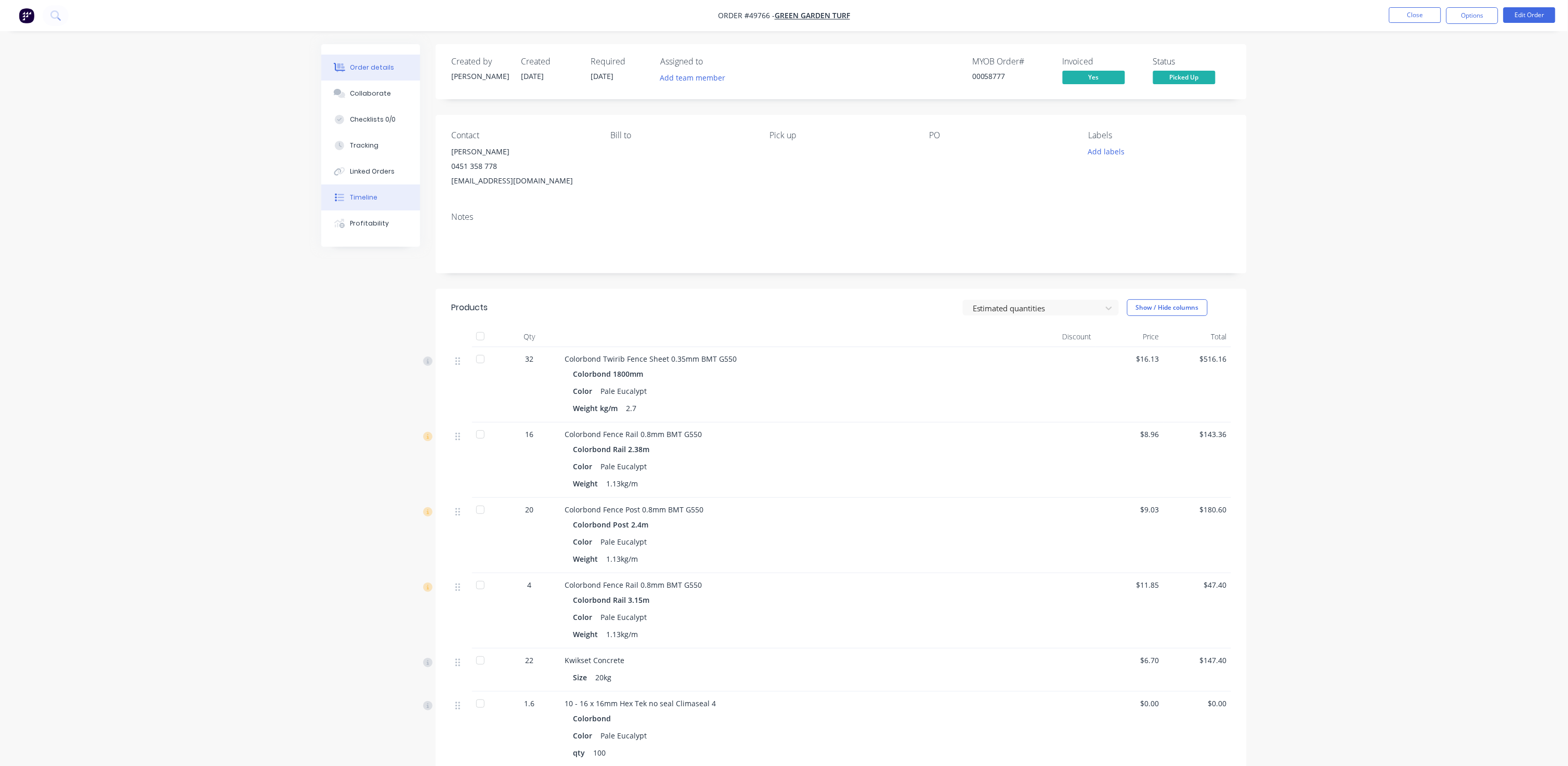
click at [367, 194] on div "Timeline" at bounding box center [364, 197] width 28 height 9
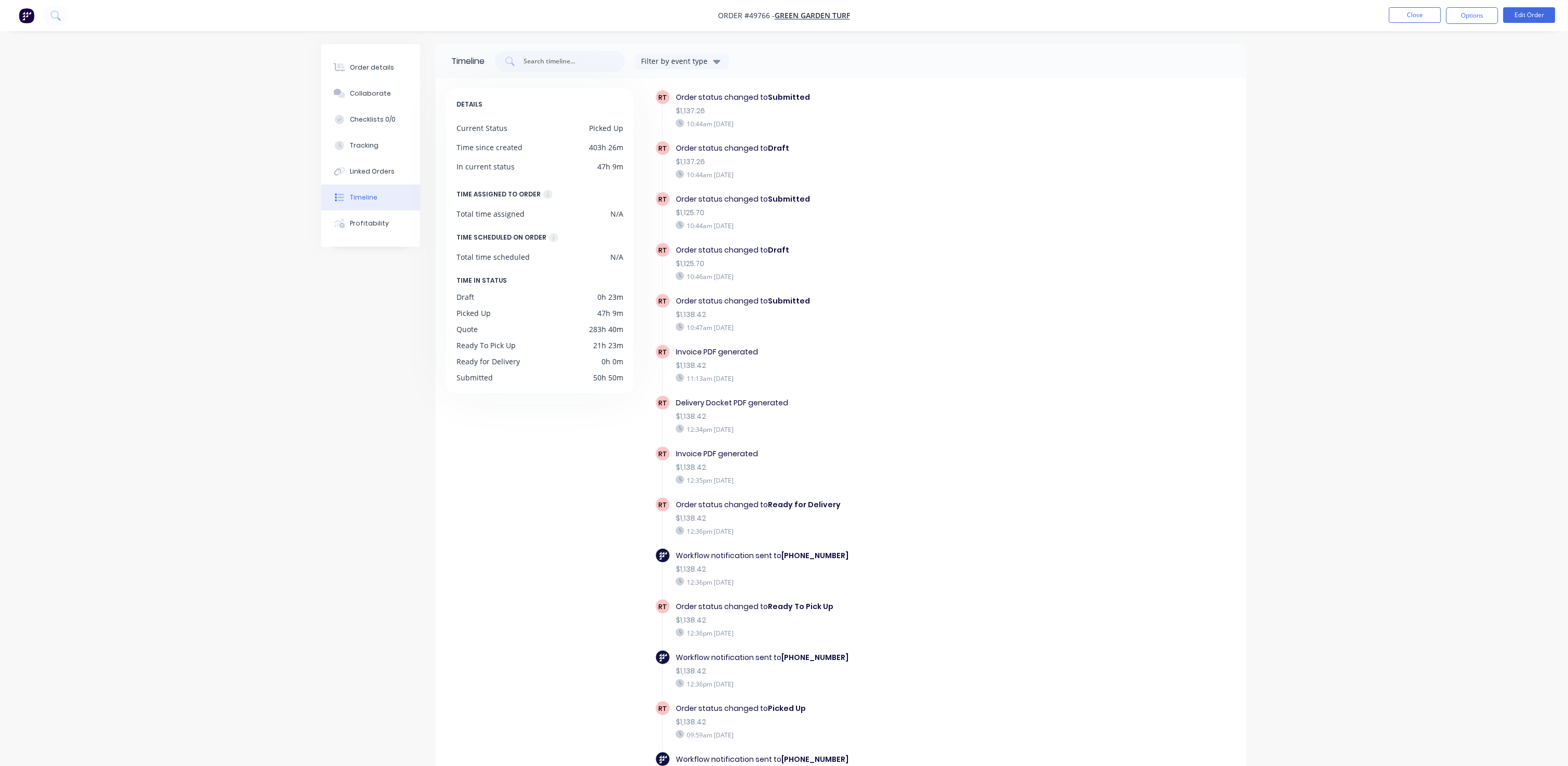
scroll to position [65, 0]
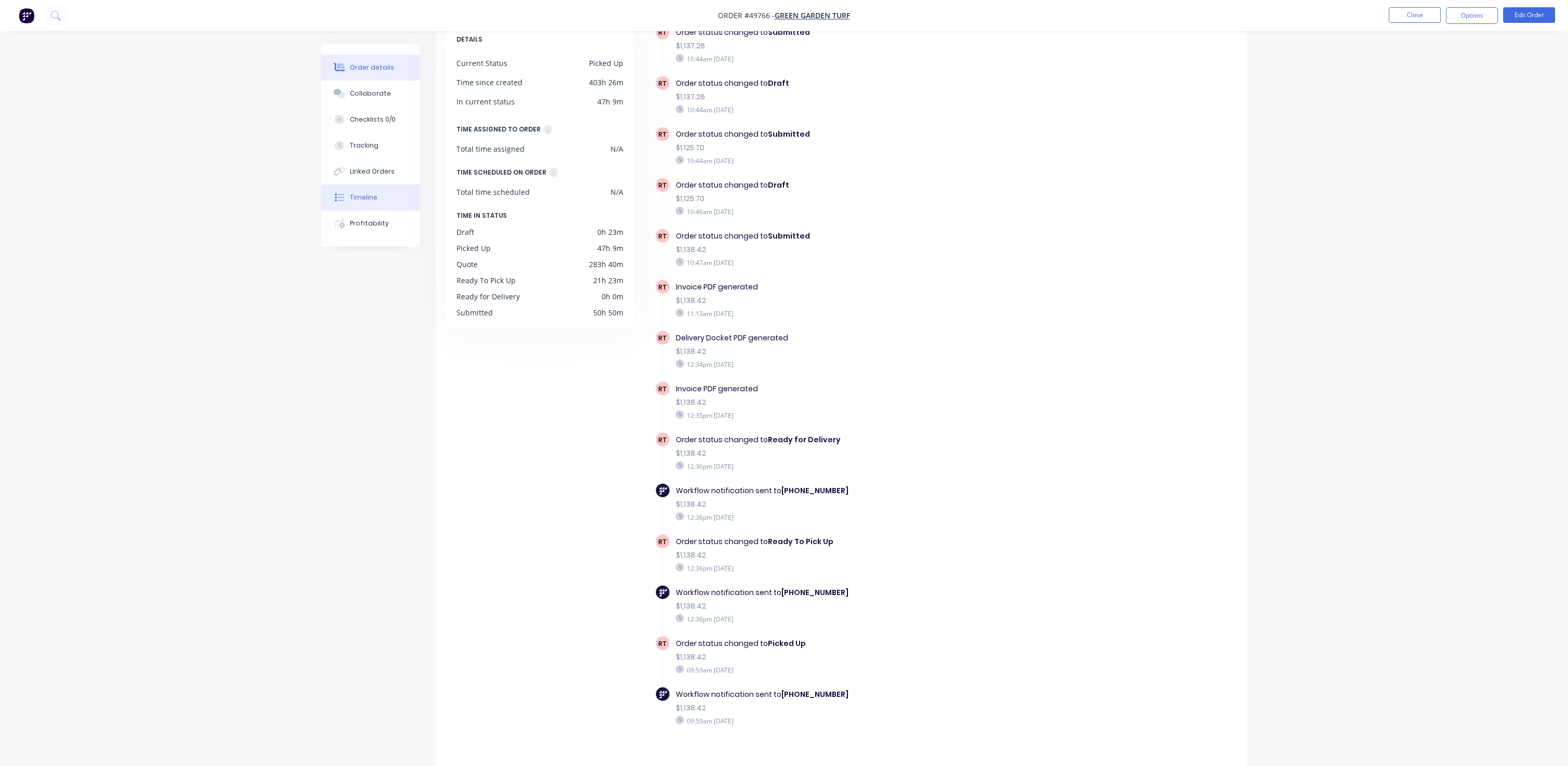
click at [381, 71] on div "Order details" at bounding box center [372, 67] width 44 height 9
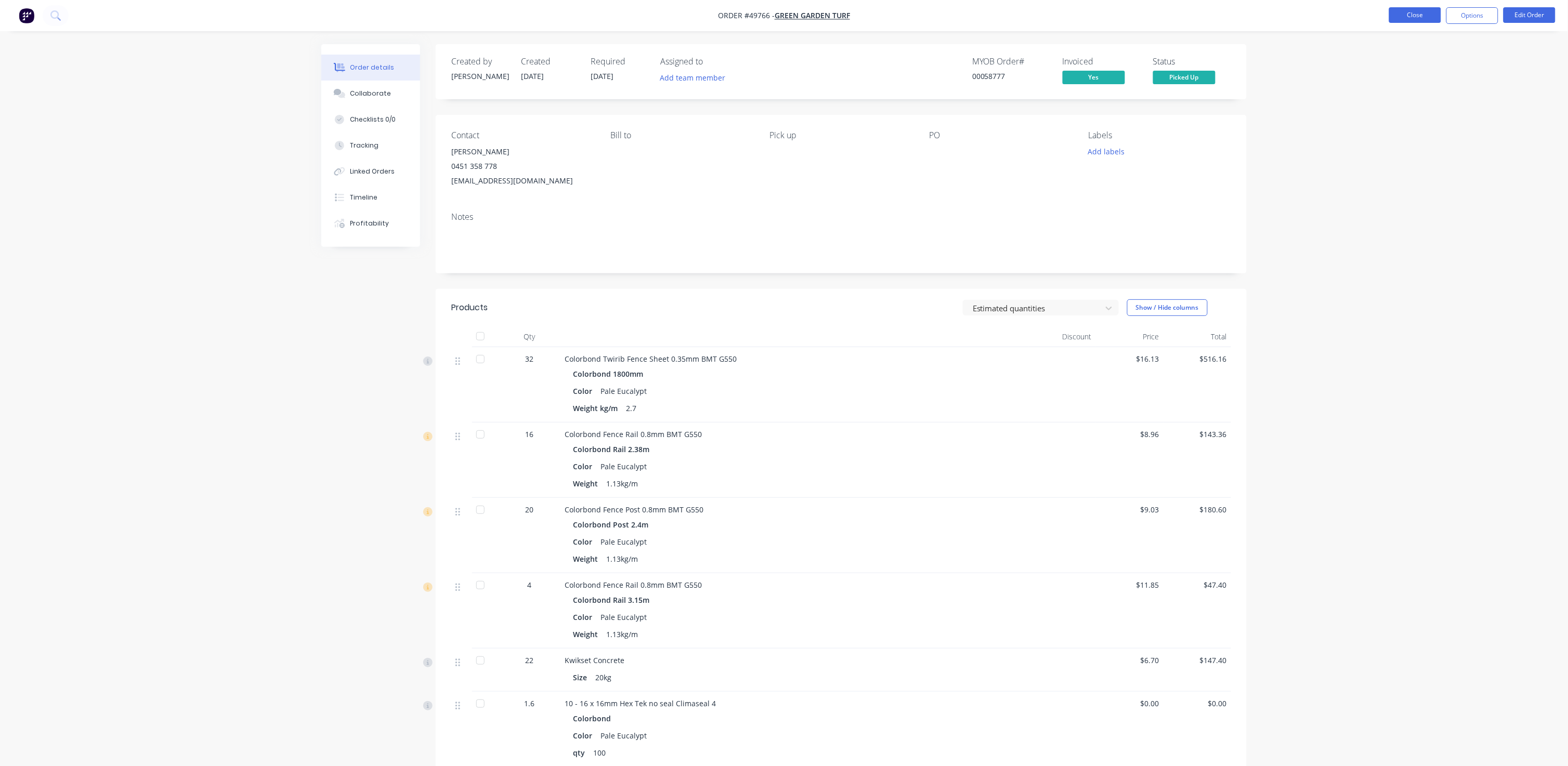
click at [822, 17] on button "Close" at bounding box center [1415, 15] width 52 height 15
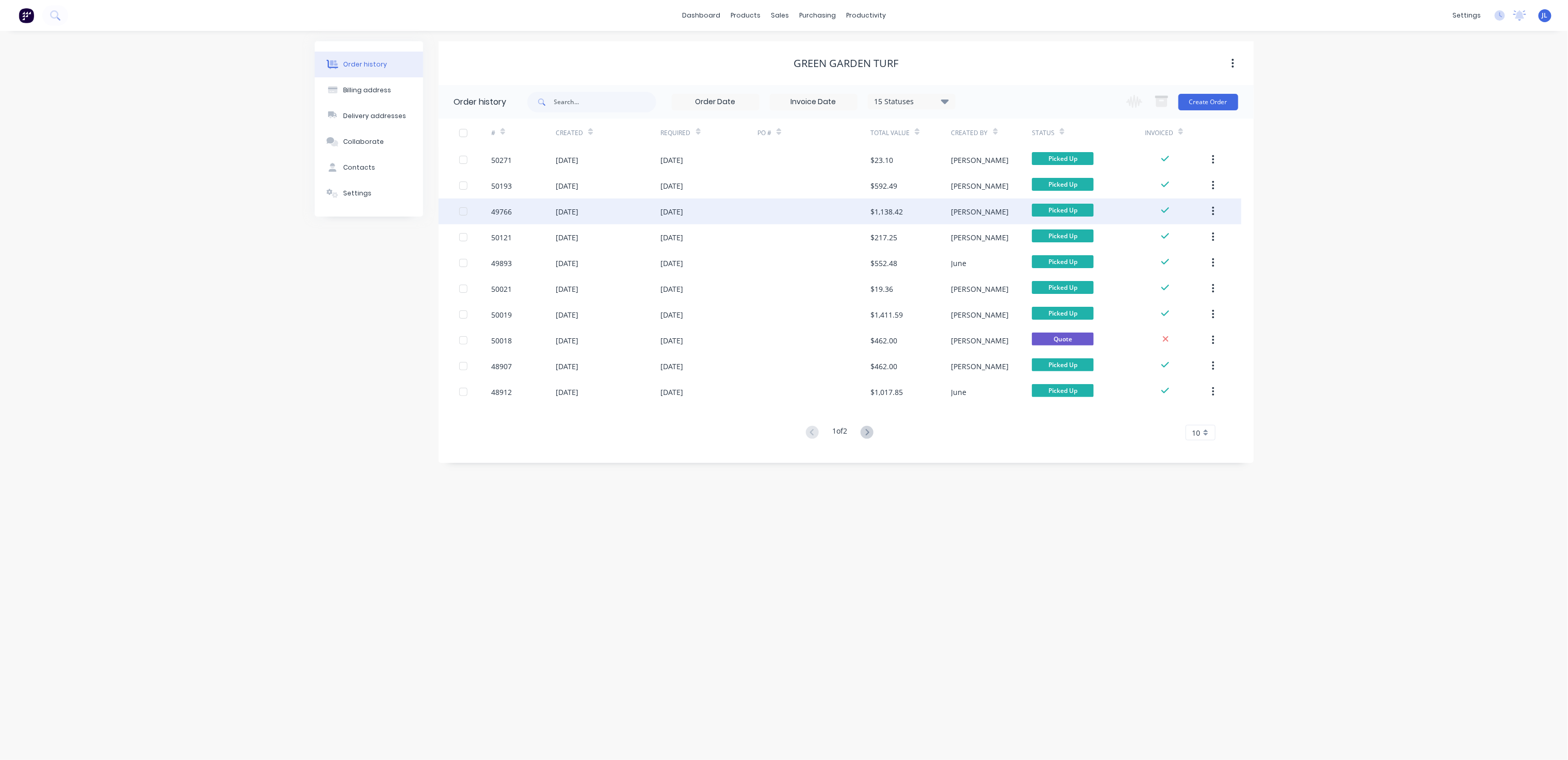
click at [811, 210] on div at bounding box center [814, 211] width 113 height 26
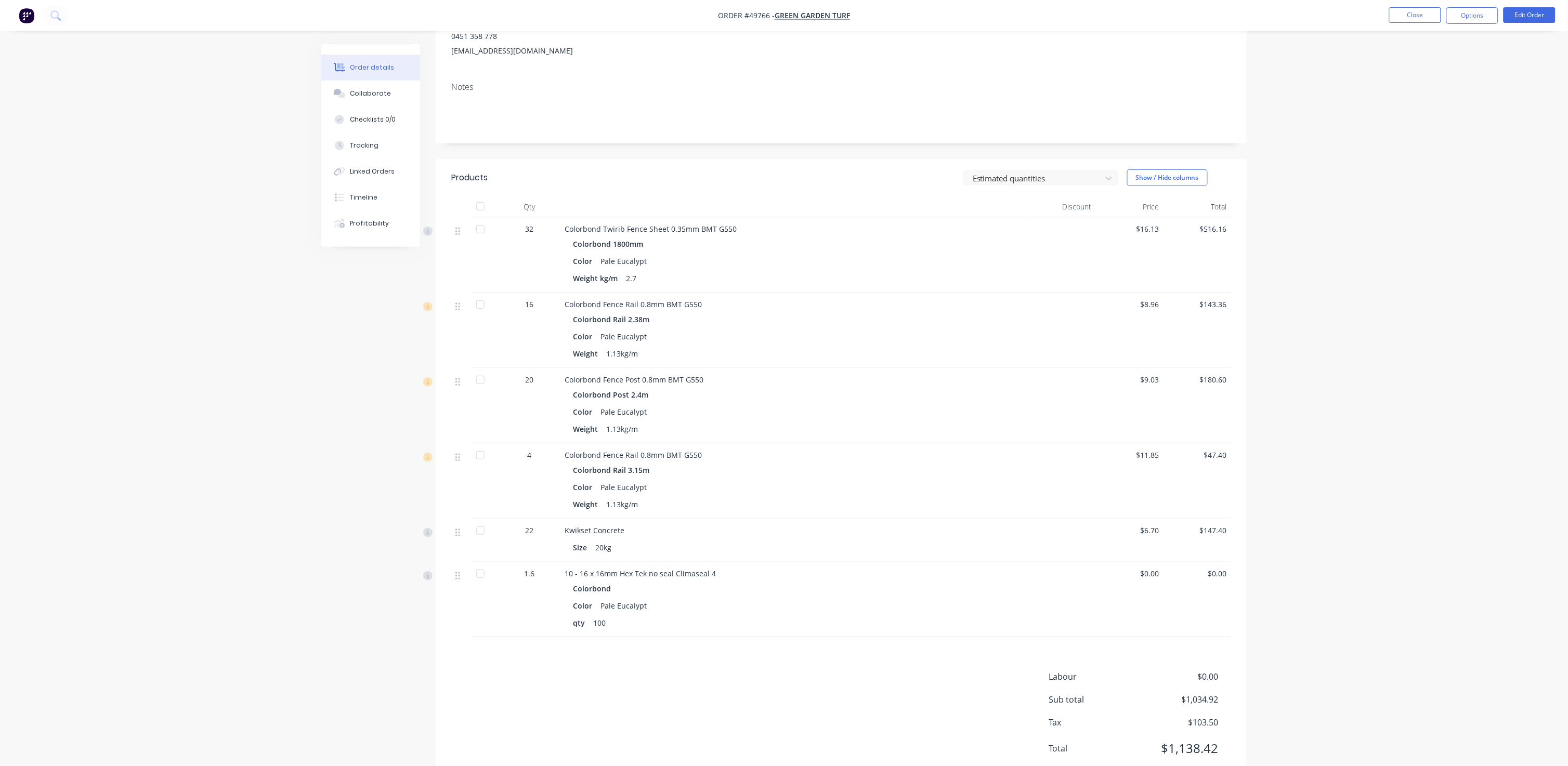
scroll to position [85, 0]
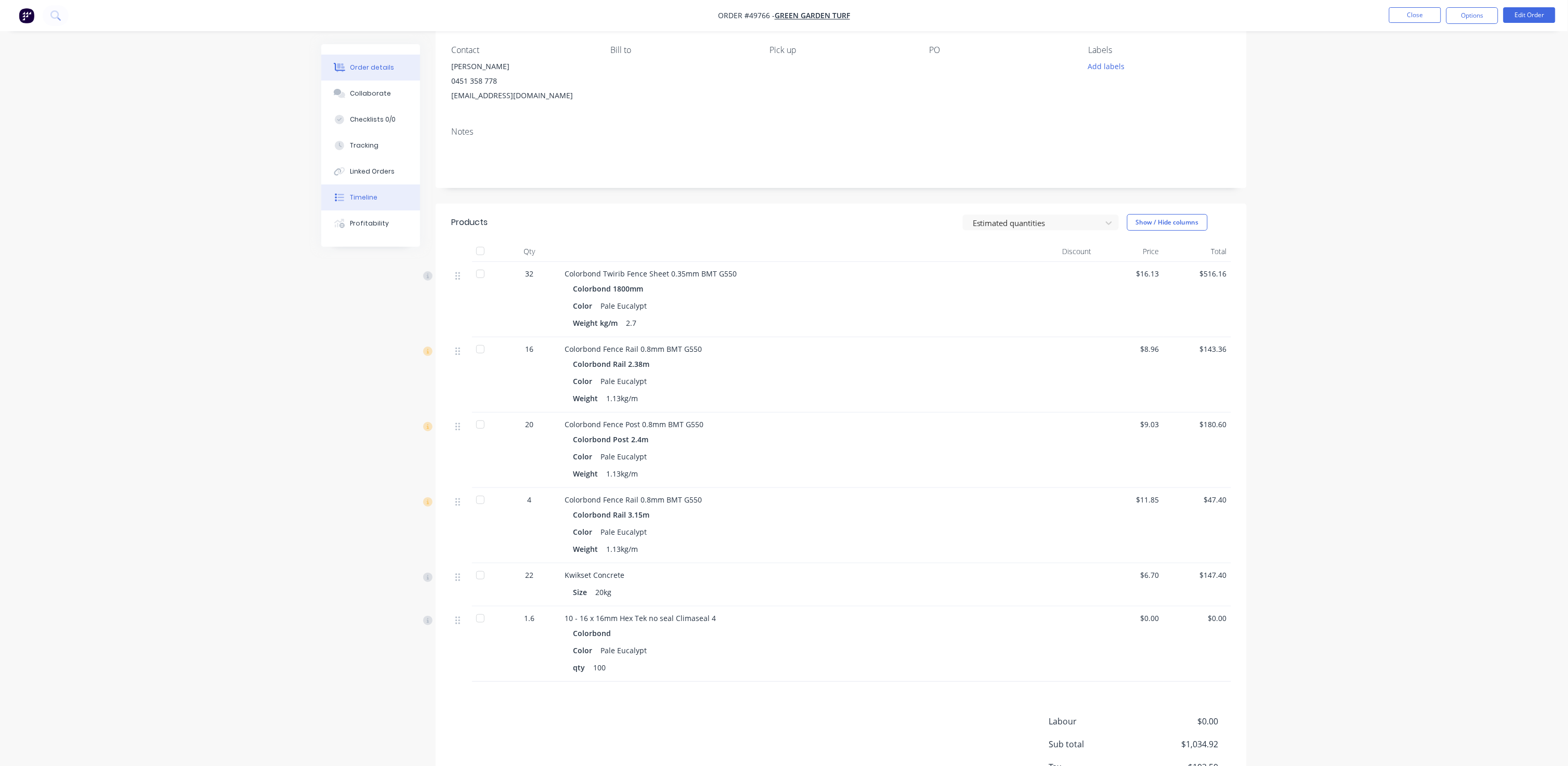
click at [389, 190] on button "Timeline" at bounding box center [370, 197] width 99 height 26
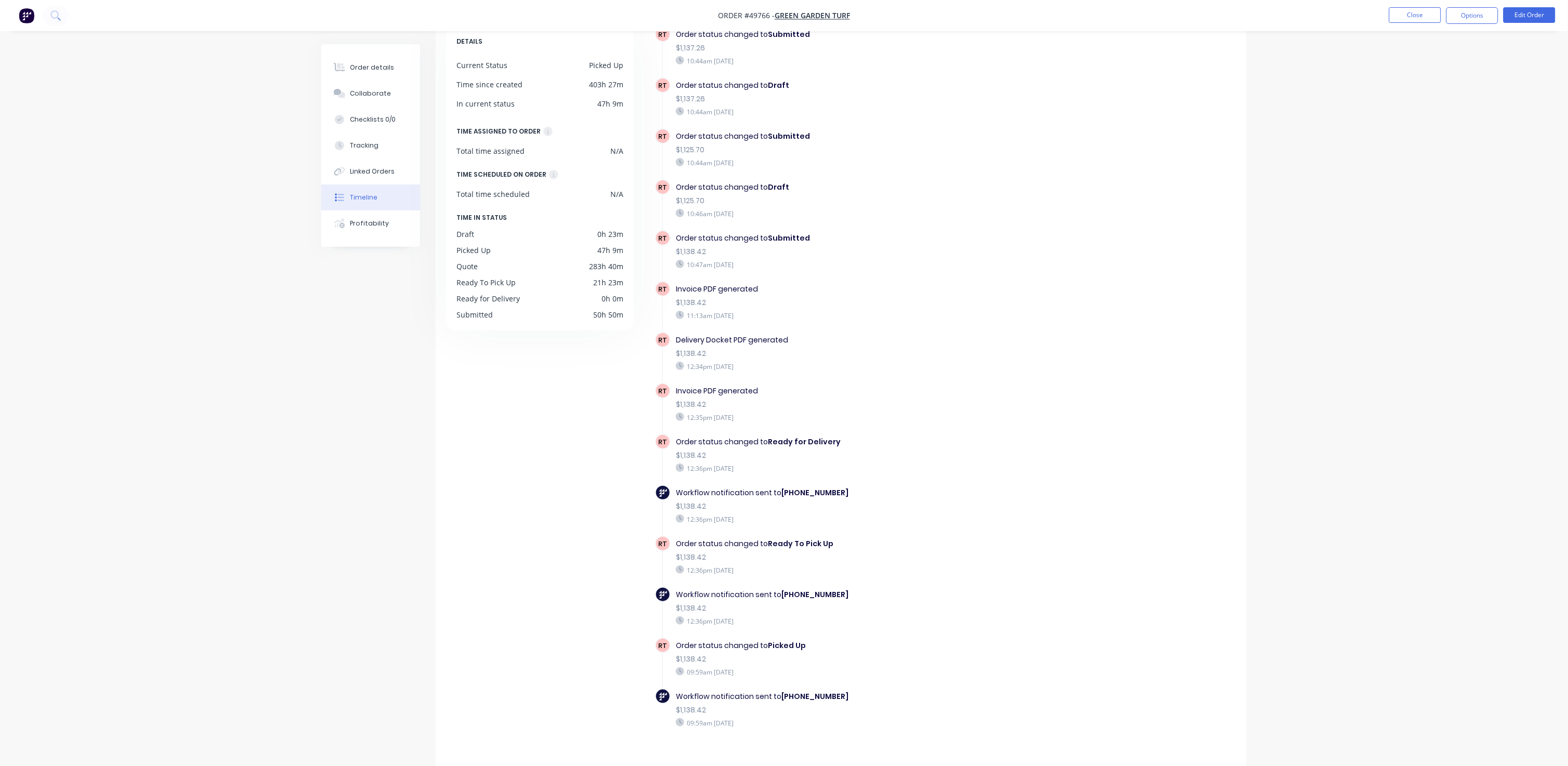
scroll to position [65, 0]
click at [361, 66] on div "Order details" at bounding box center [372, 67] width 44 height 9
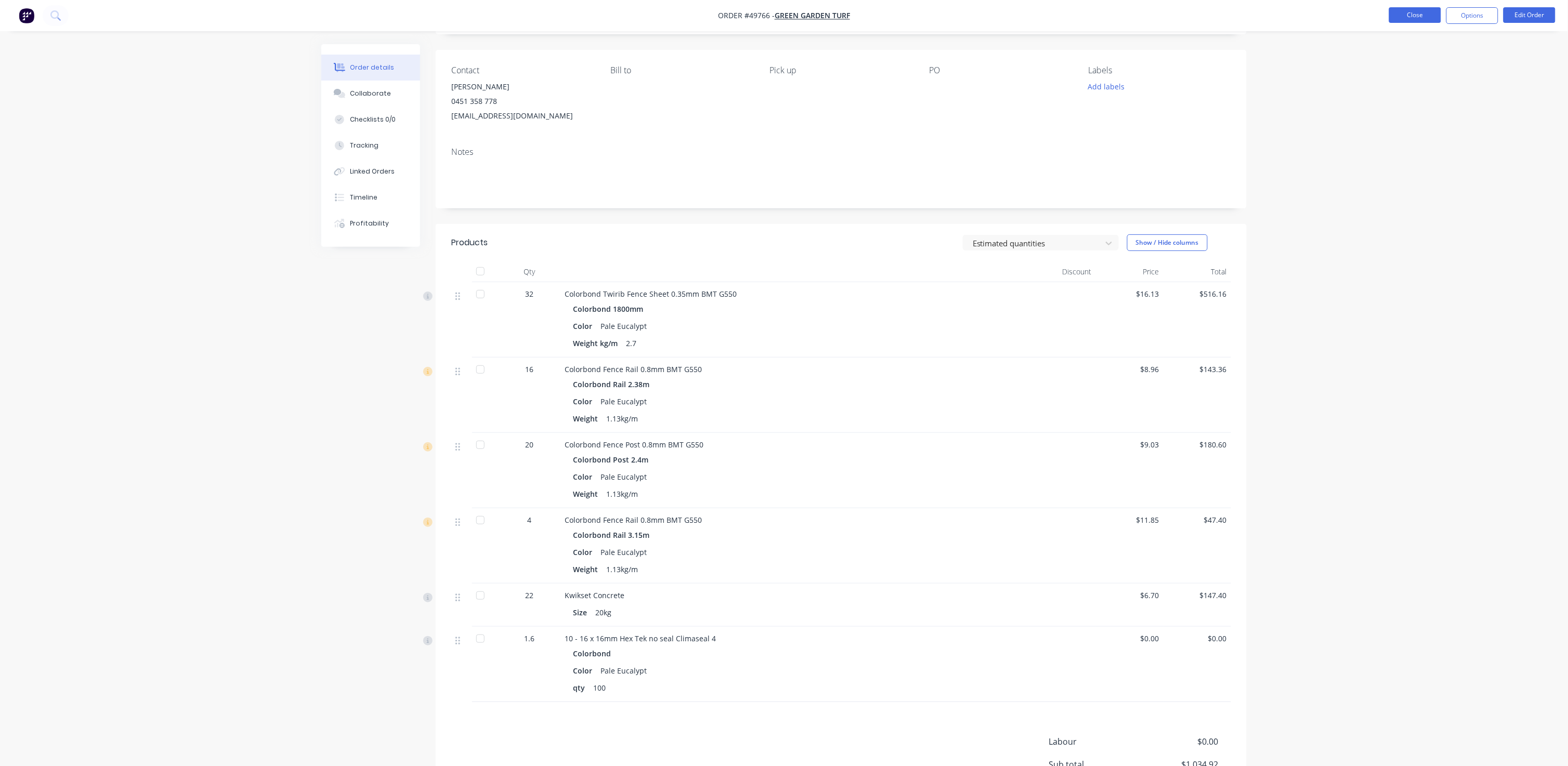
click at [822, 17] on button "Close" at bounding box center [1415, 15] width 52 height 15
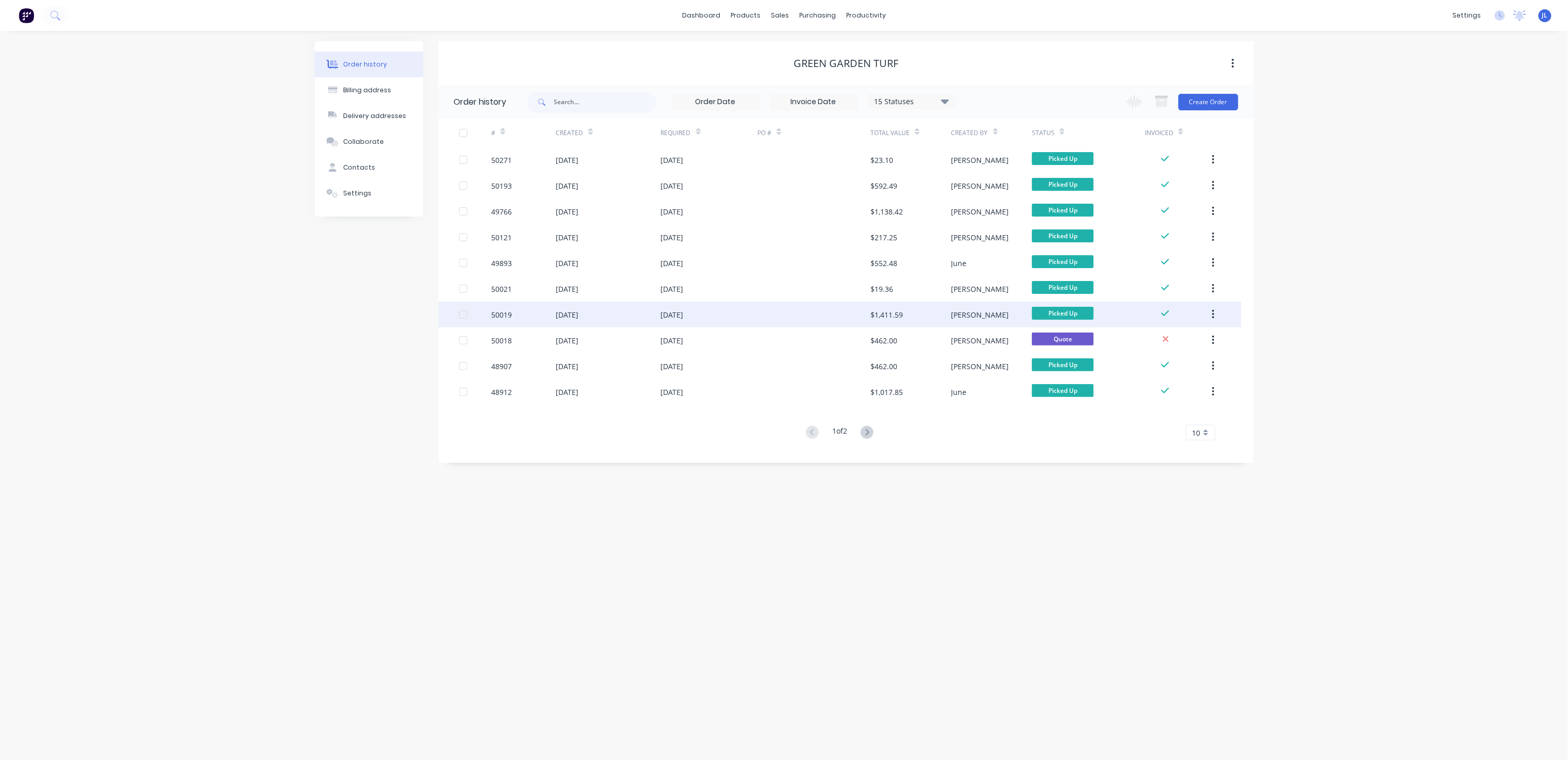
click at [811, 312] on div at bounding box center [814, 315] width 113 height 26
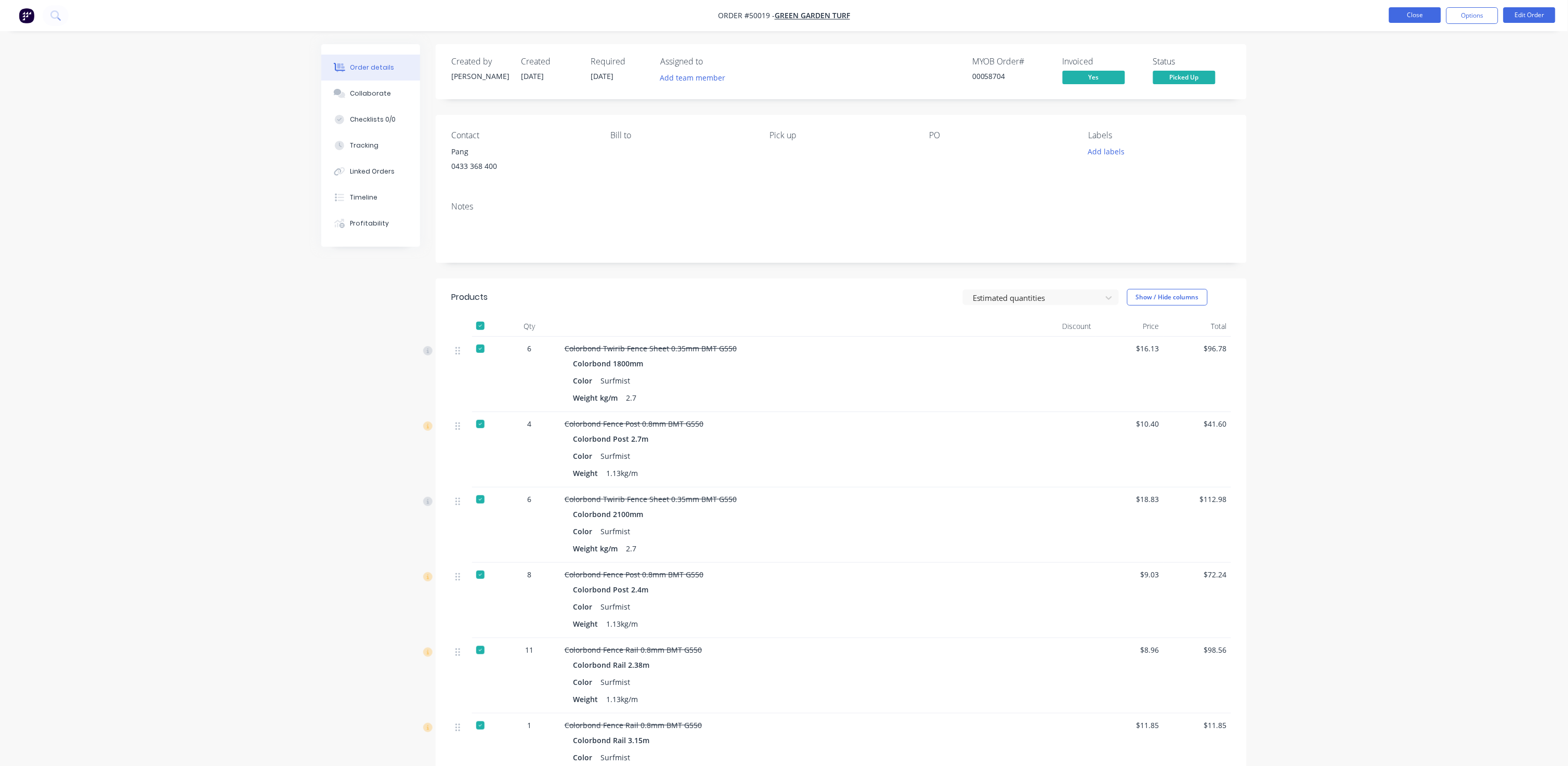
click at [822, 8] on button "Close" at bounding box center [1415, 15] width 52 height 15
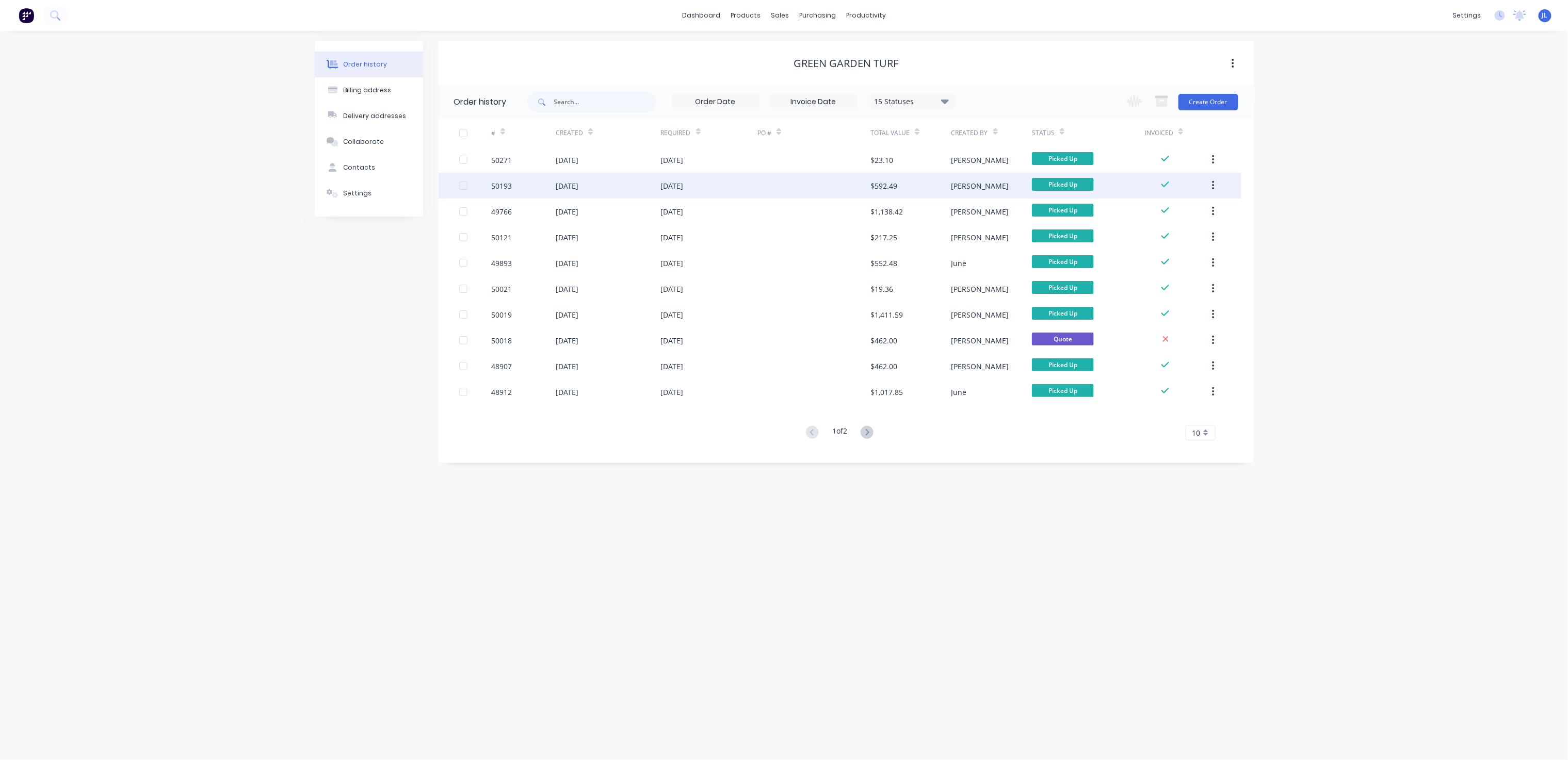
click at [808, 184] on div at bounding box center [814, 186] width 113 height 26
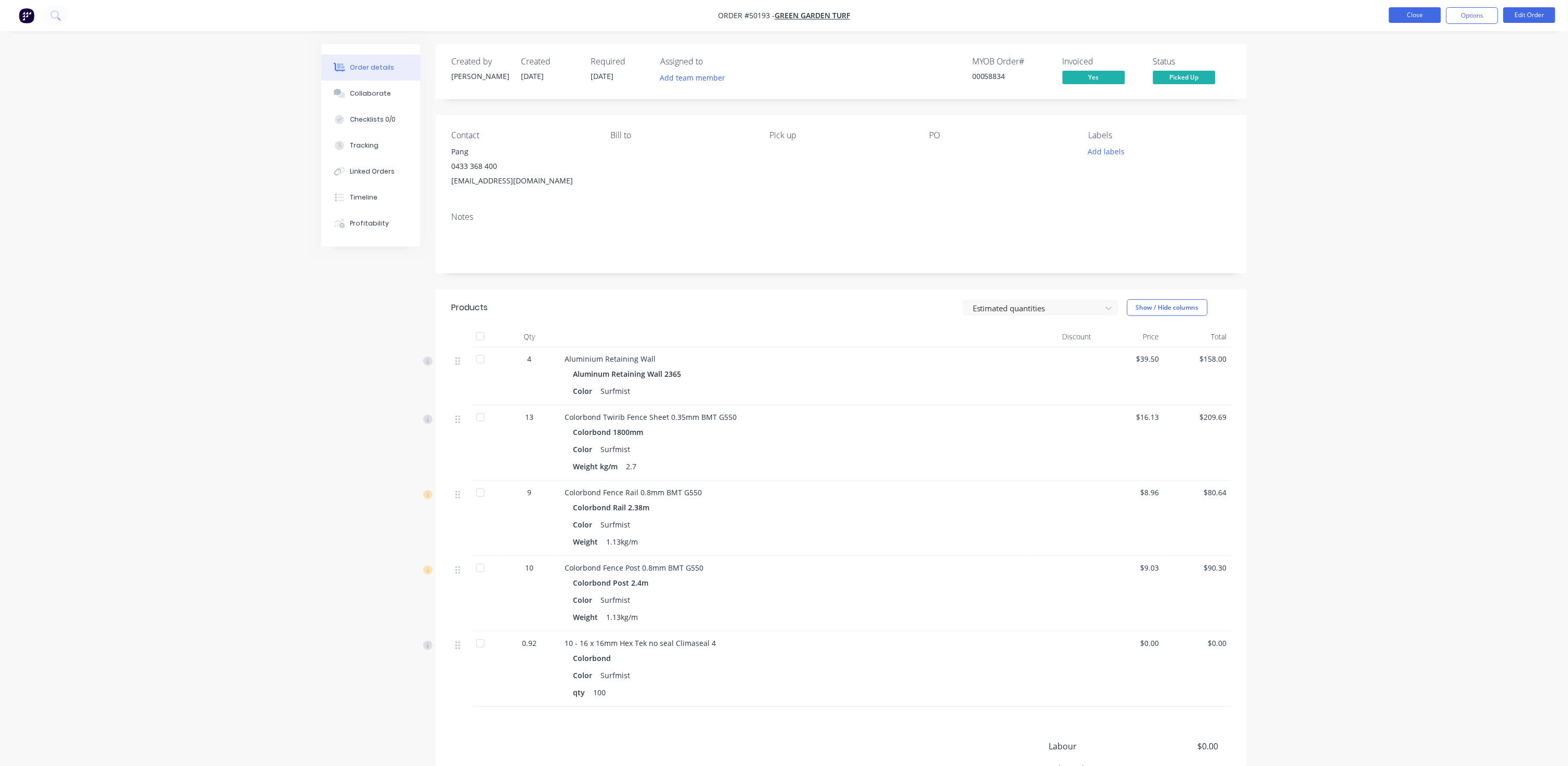
click at [822, 23] on button "Close" at bounding box center [1415, 15] width 52 height 15
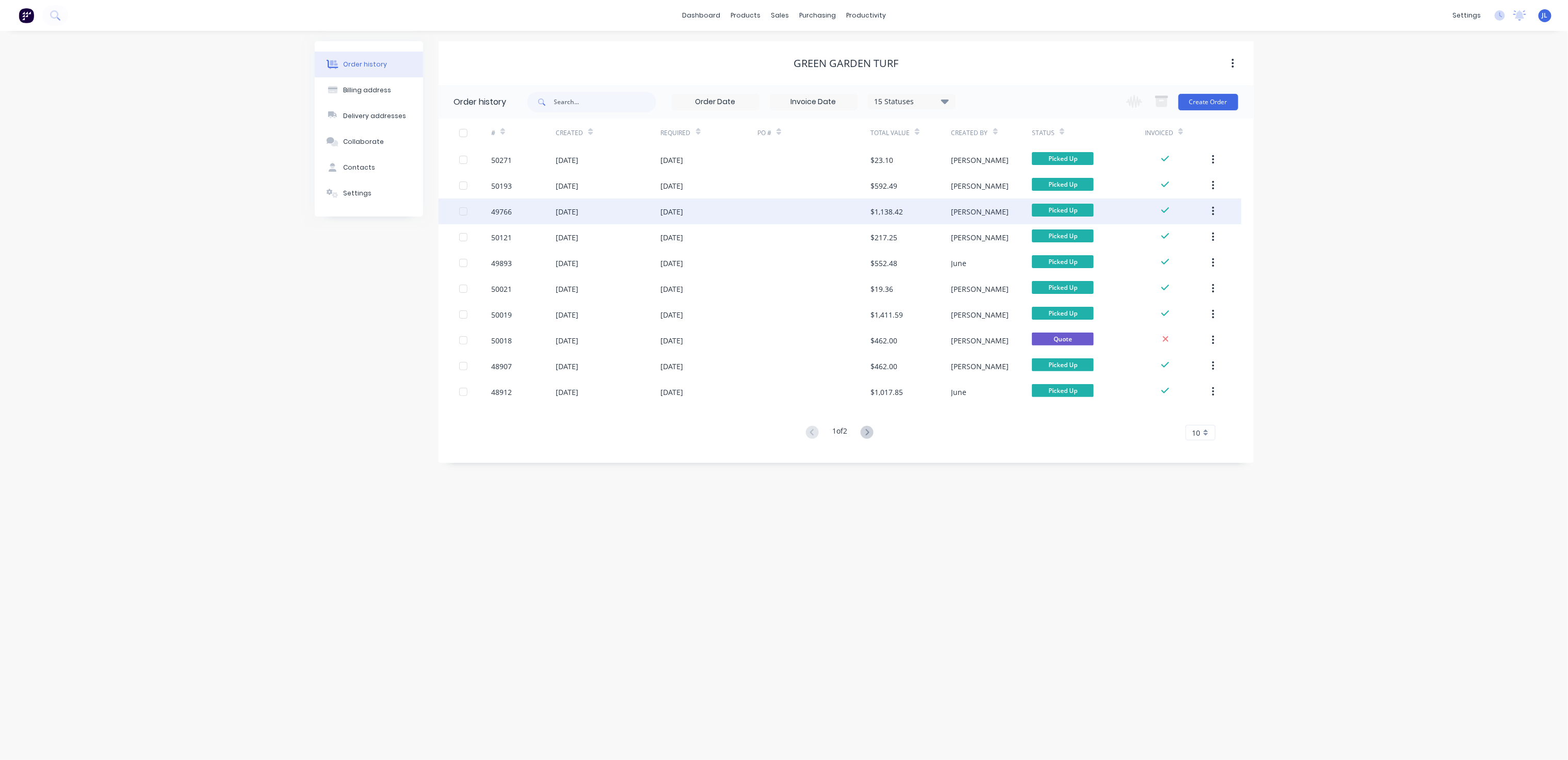
click at [816, 207] on div "$1,138.42" at bounding box center [911, 211] width 80 height 26
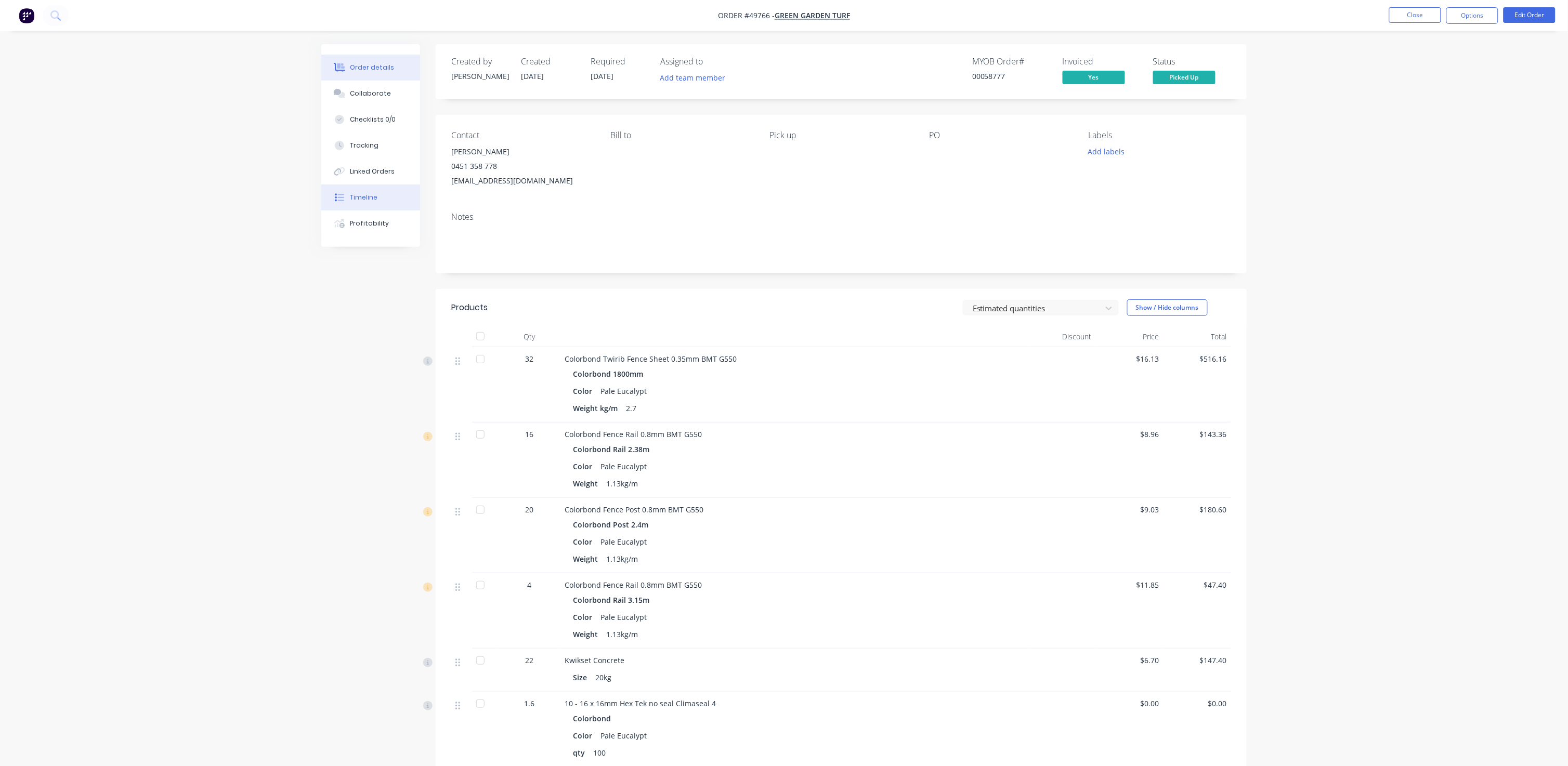
click at [394, 196] on button "Timeline" at bounding box center [370, 197] width 99 height 26
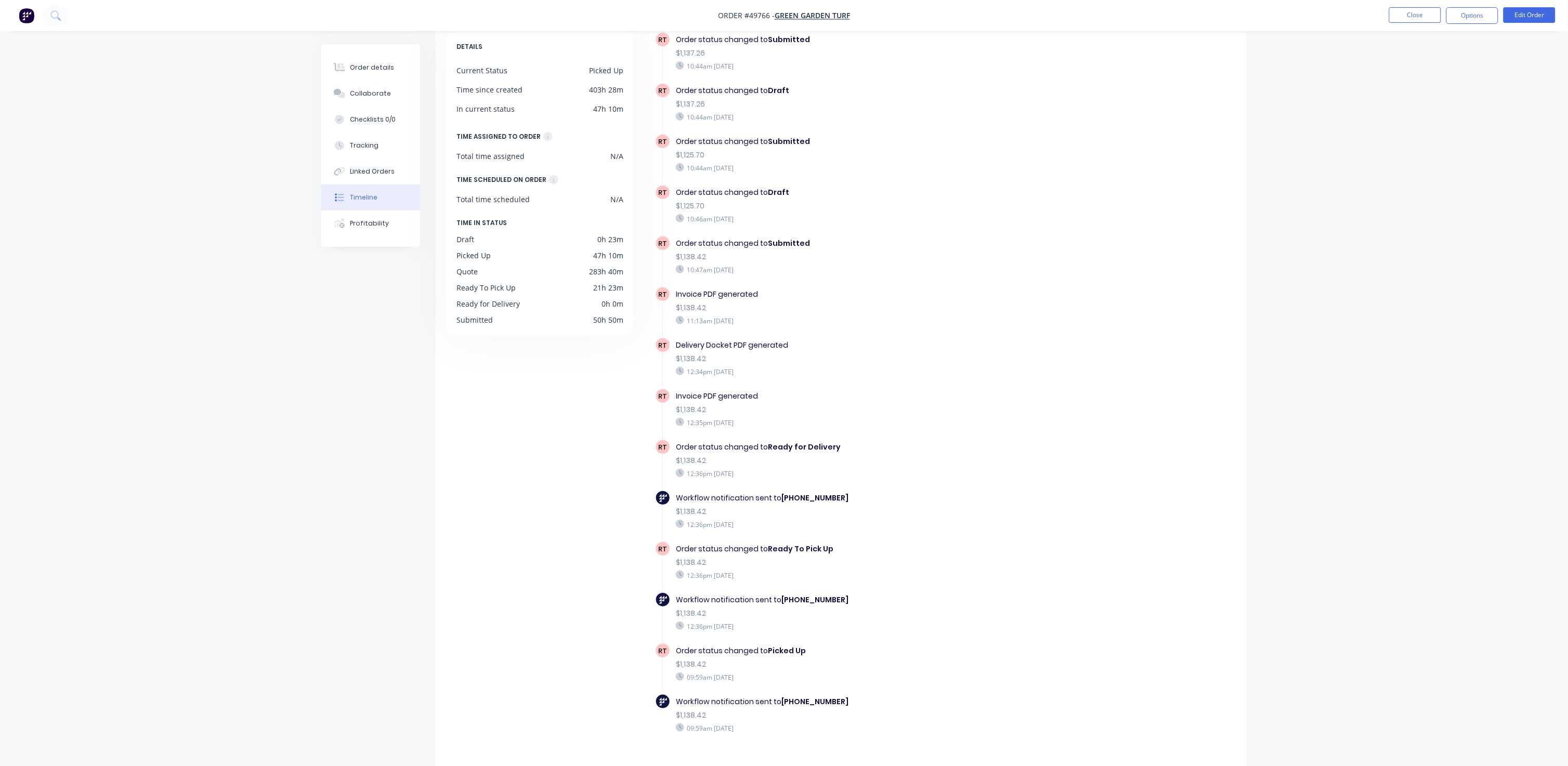
scroll to position [65, 0]
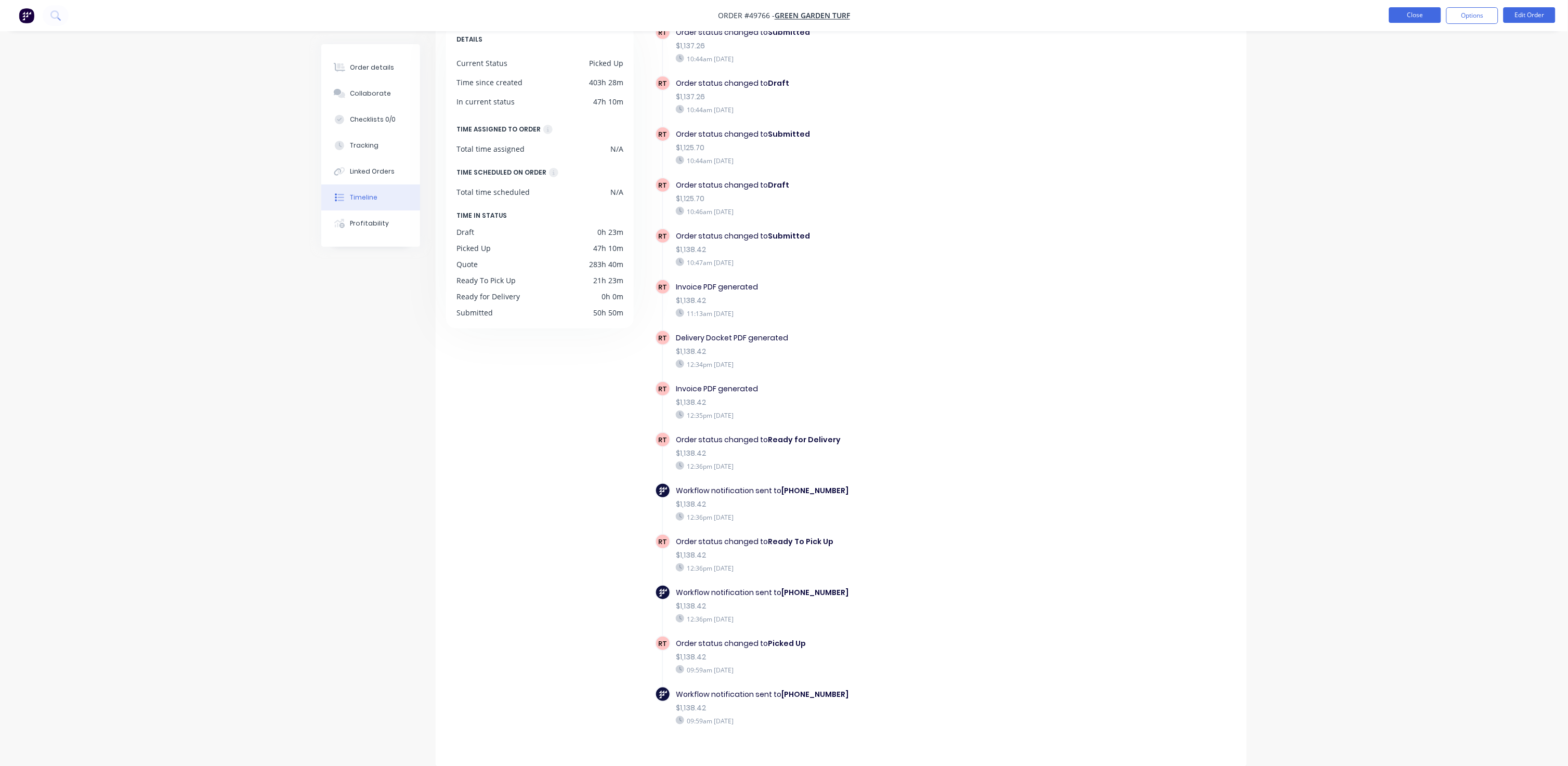
click at [822, 18] on button "Close" at bounding box center [1415, 15] width 52 height 15
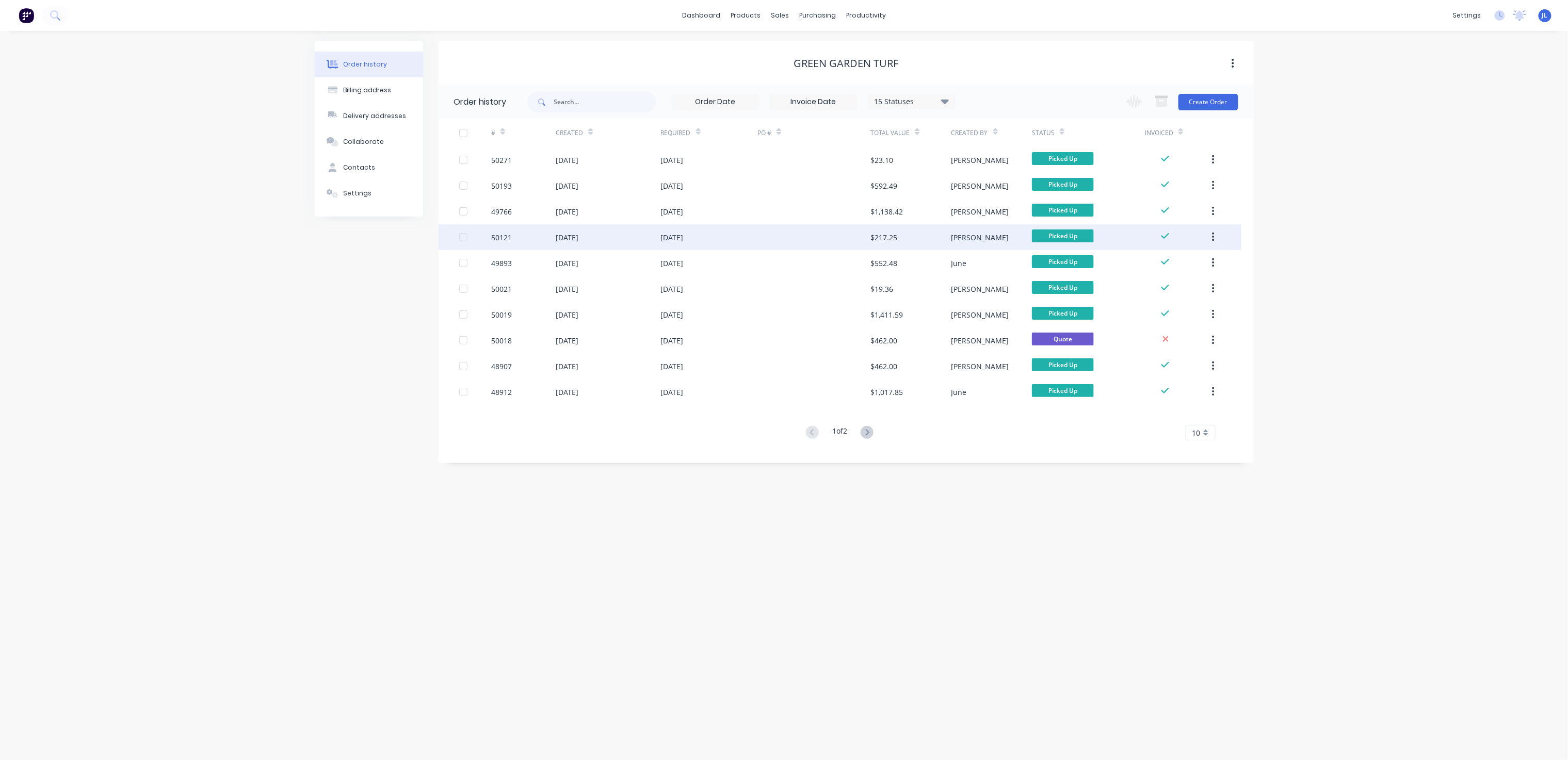
click at [747, 232] on div "[DATE]" at bounding box center [709, 237] width 97 height 26
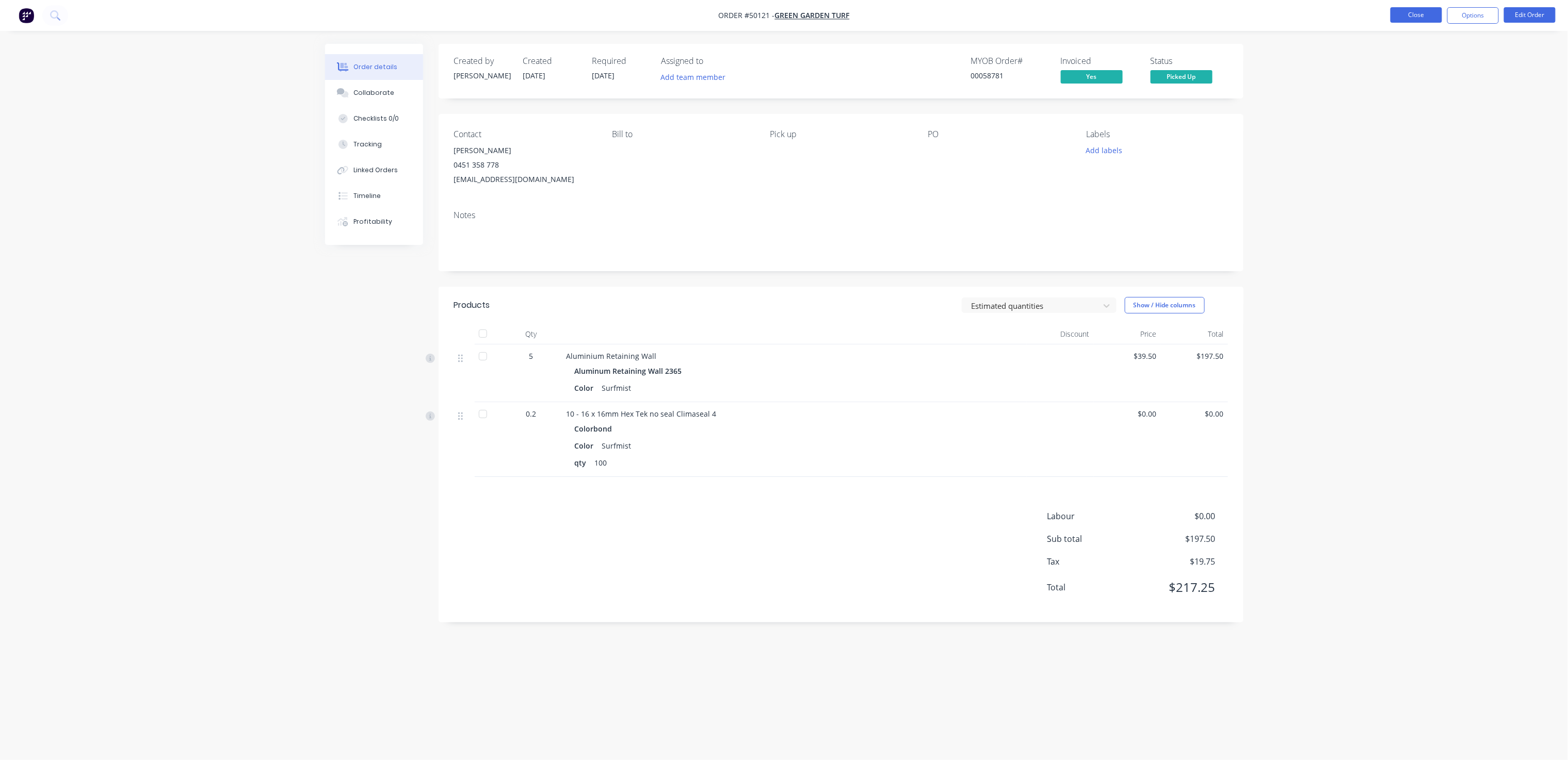
click at [816, 18] on button "Close" at bounding box center [1416, 15] width 52 height 15
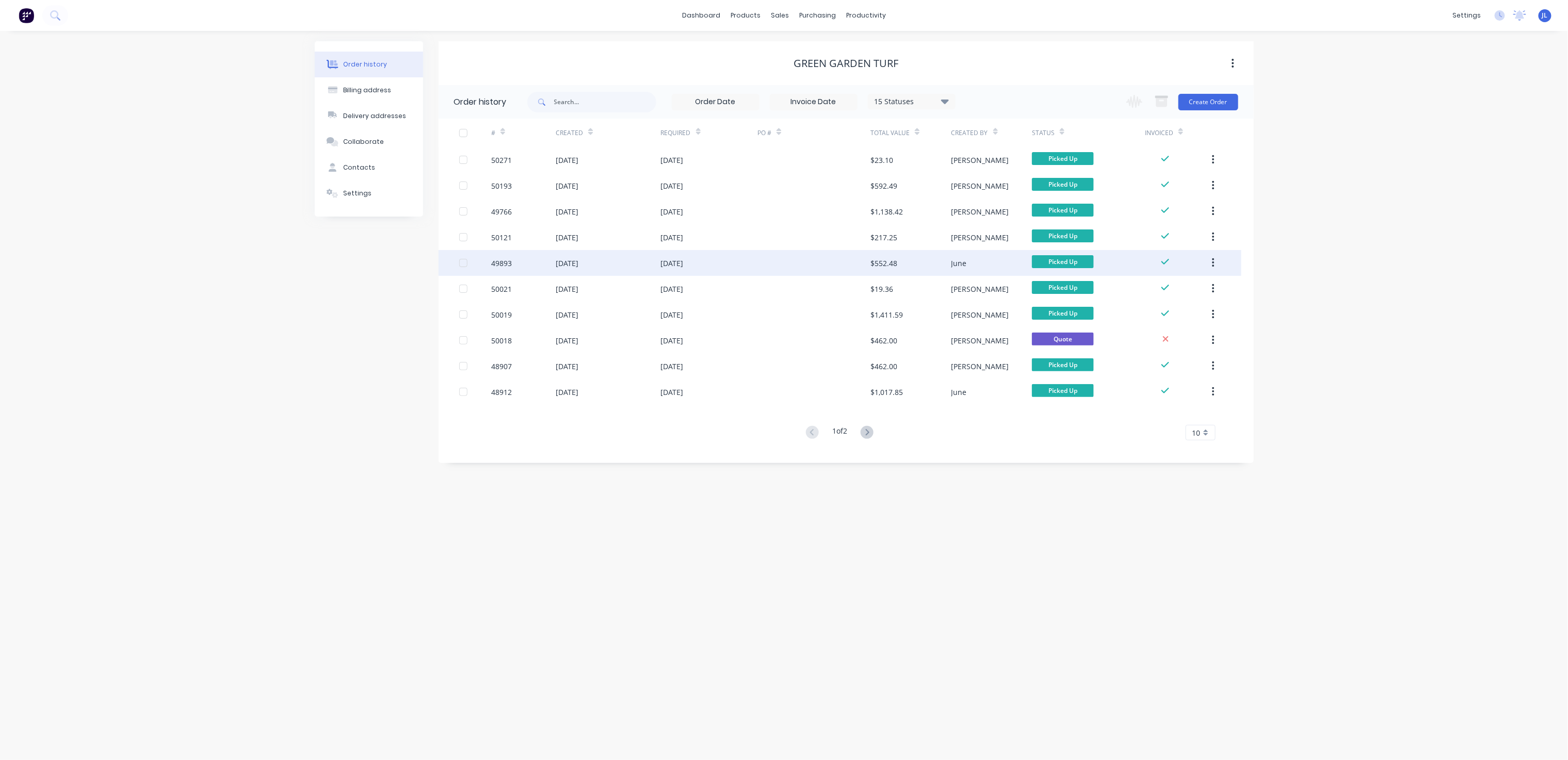
click at [751, 259] on div "[DATE]" at bounding box center [709, 263] width 97 height 26
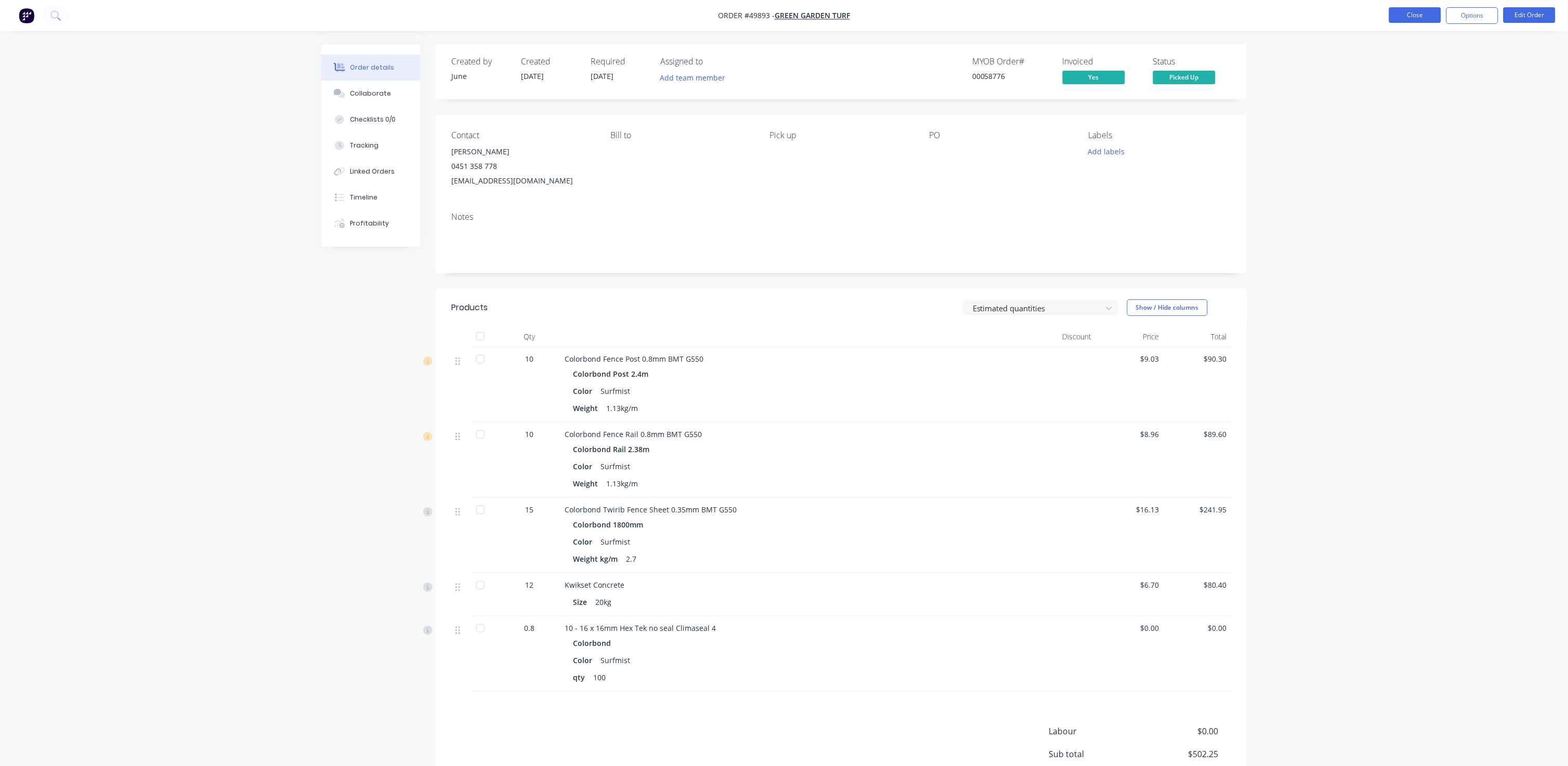
click at [822, 20] on button "Close" at bounding box center [1415, 15] width 52 height 15
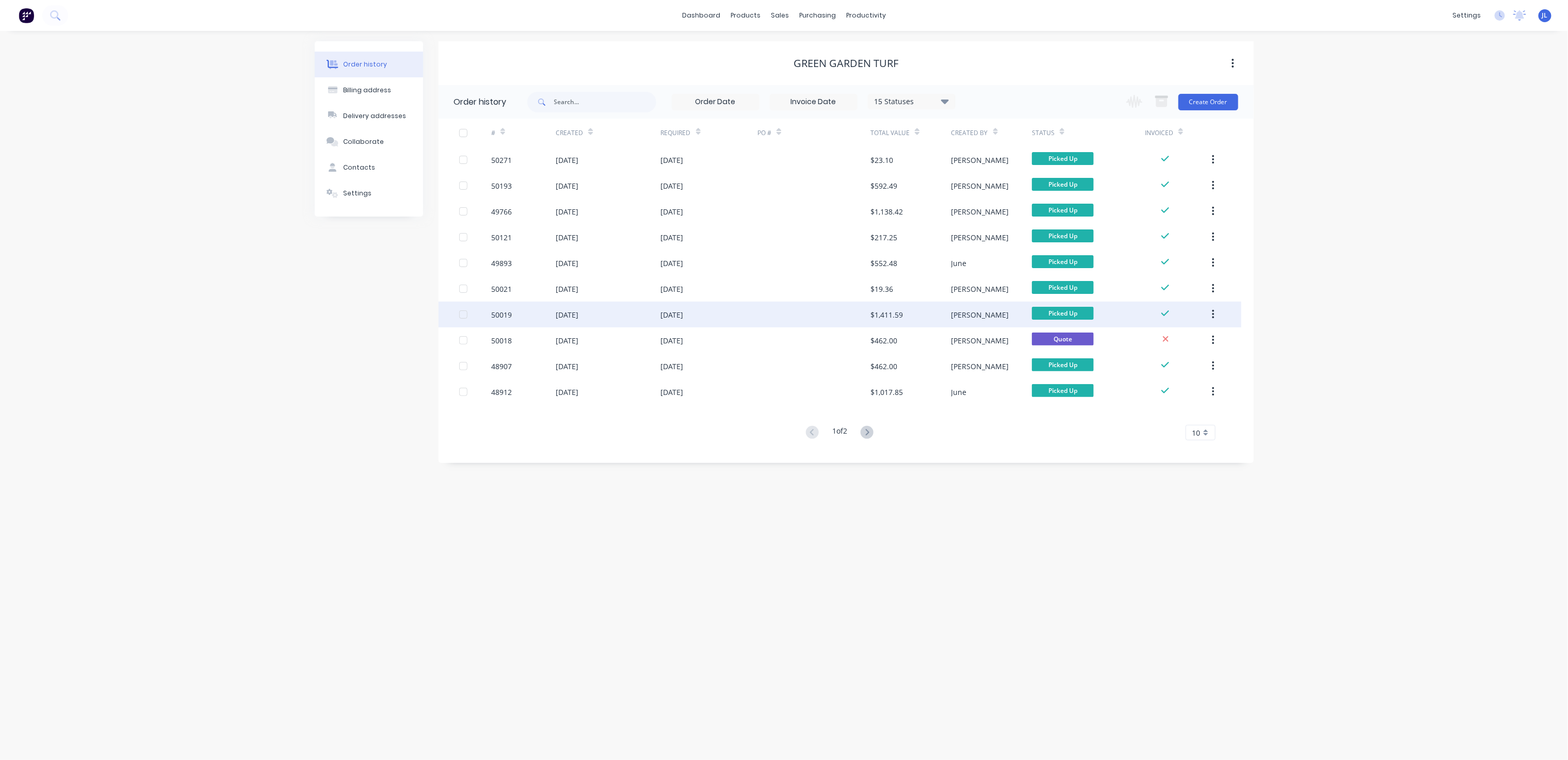
click at [816, 315] on div "$1,411.59" at bounding box center [886, 315] width 32 height 11
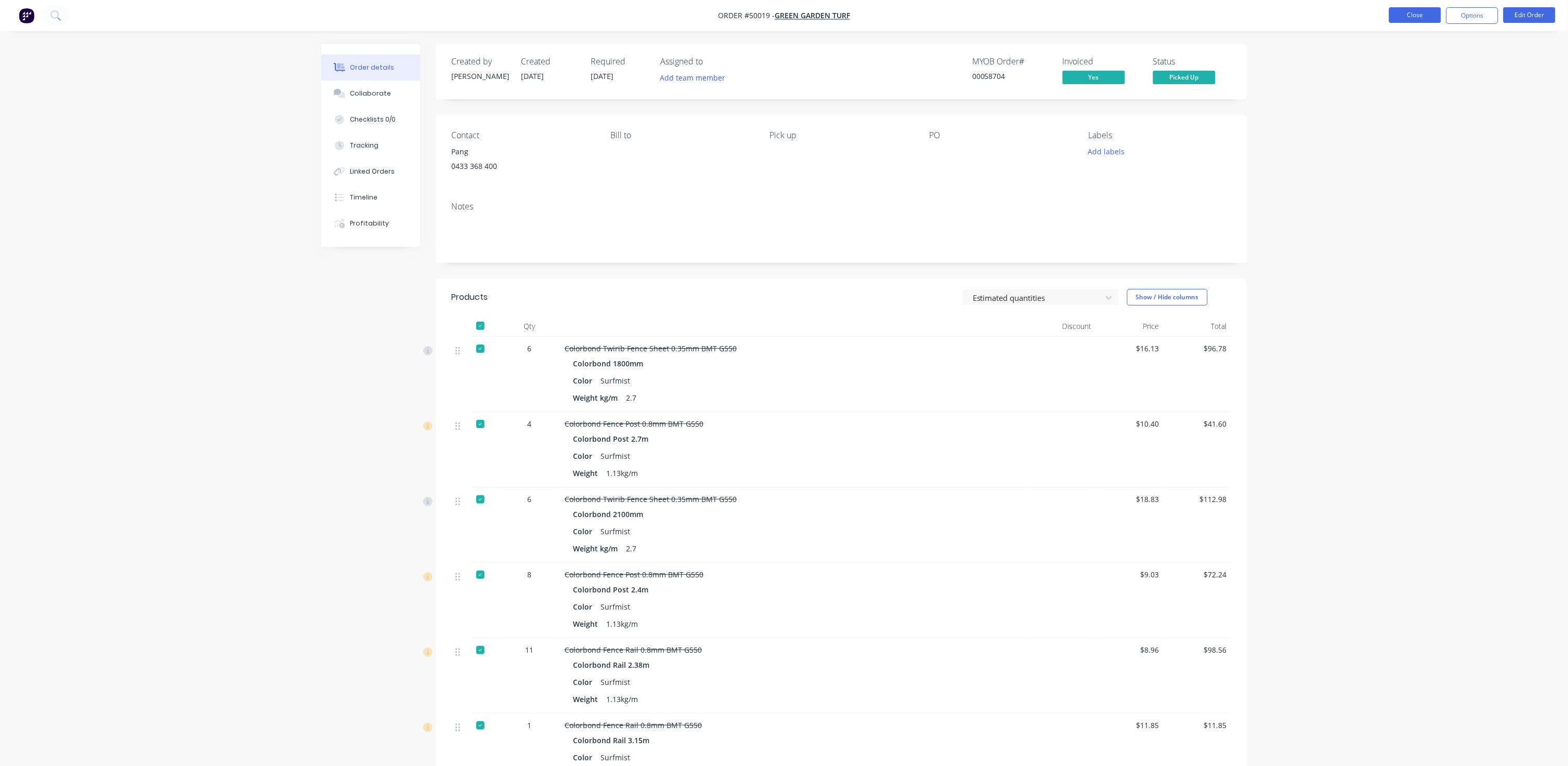
click at [822, 9] on button "Close" at bounding box center [1415, 15] width 52 height 15
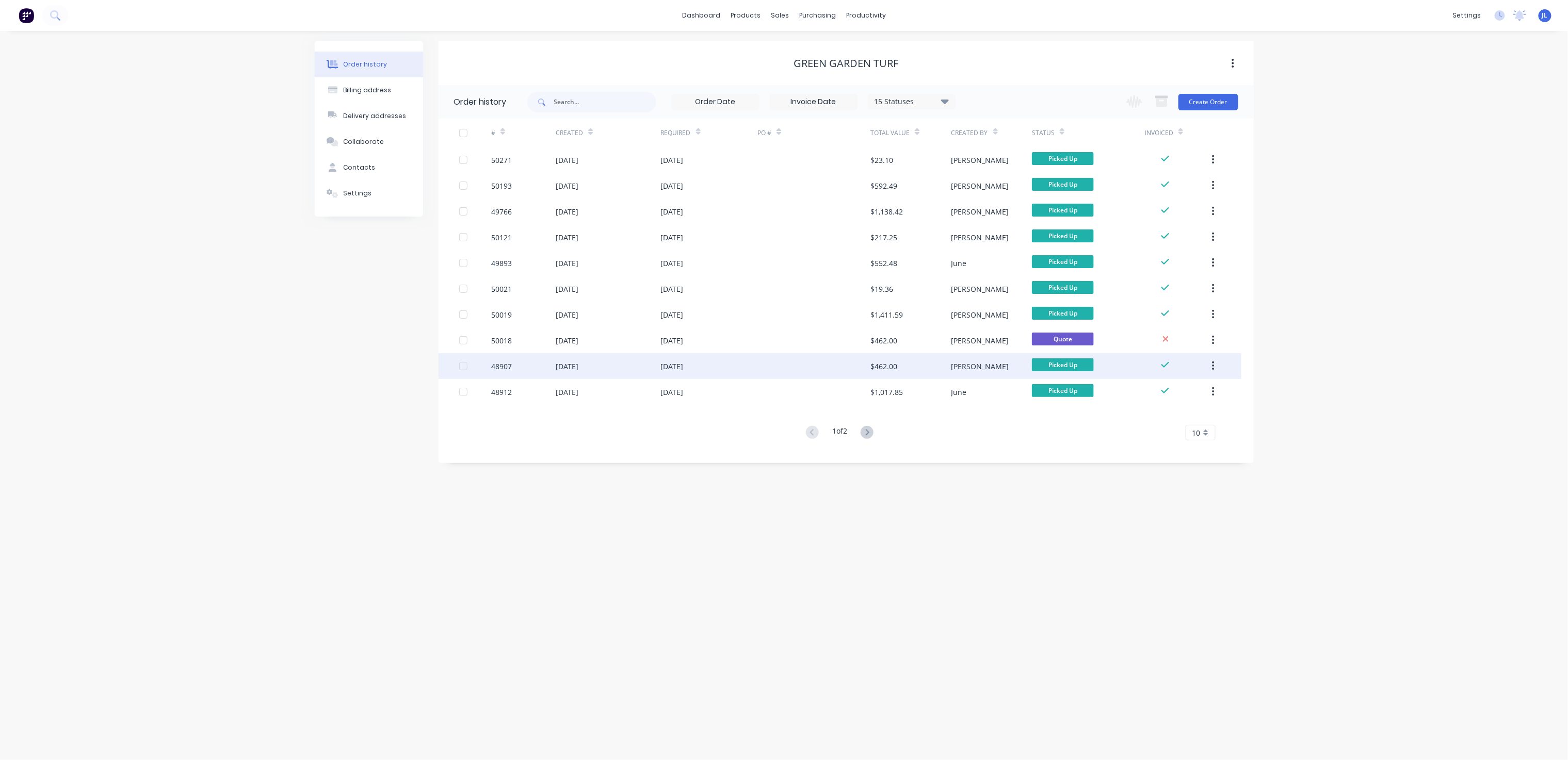
click at [816, 363] on div "$462.00" at bounding box center [884, 366] width 27 height 11
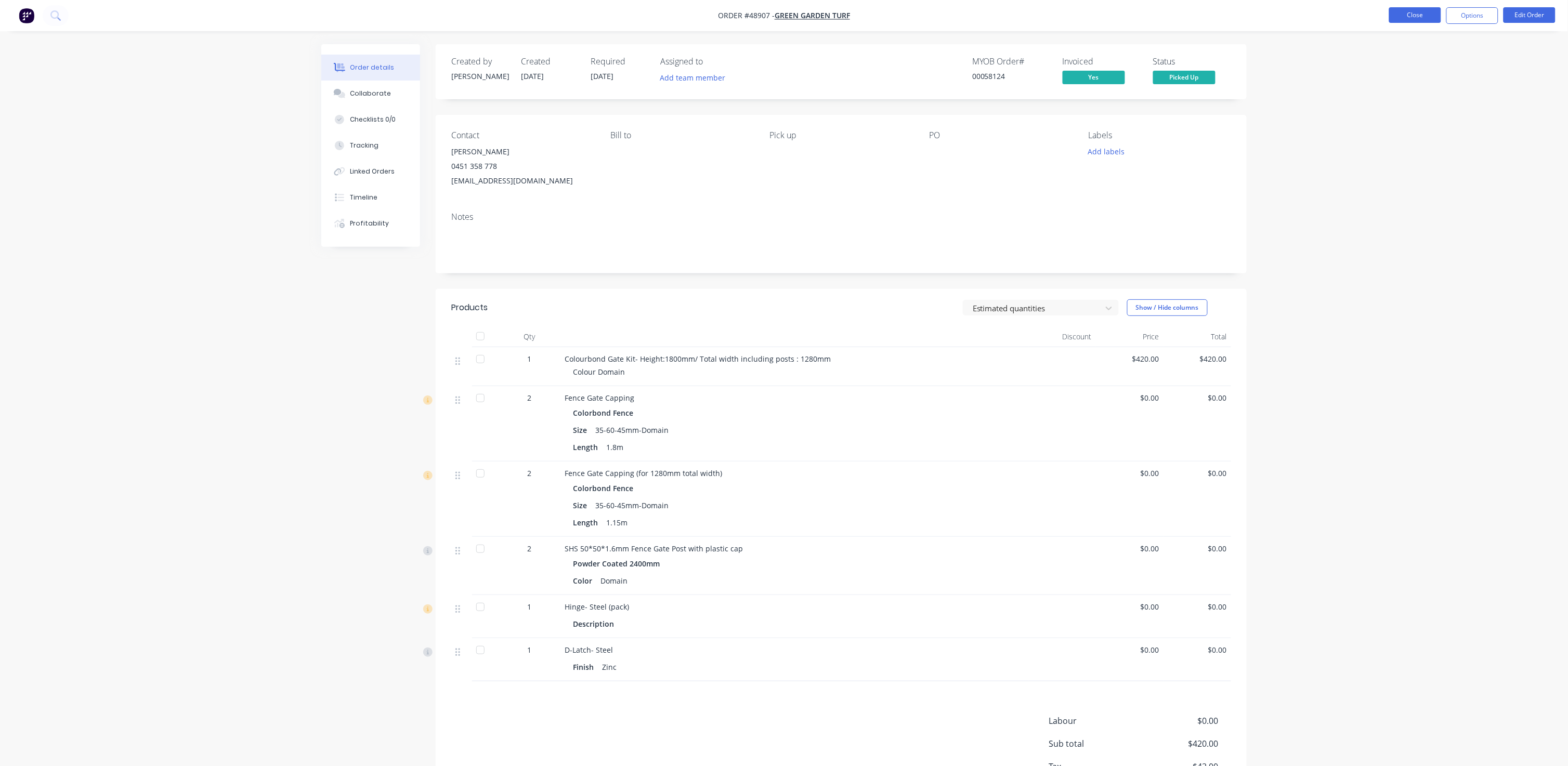
click at [822, 12] on button "Close" at bounding box center [1415, 15] width 52 height 15
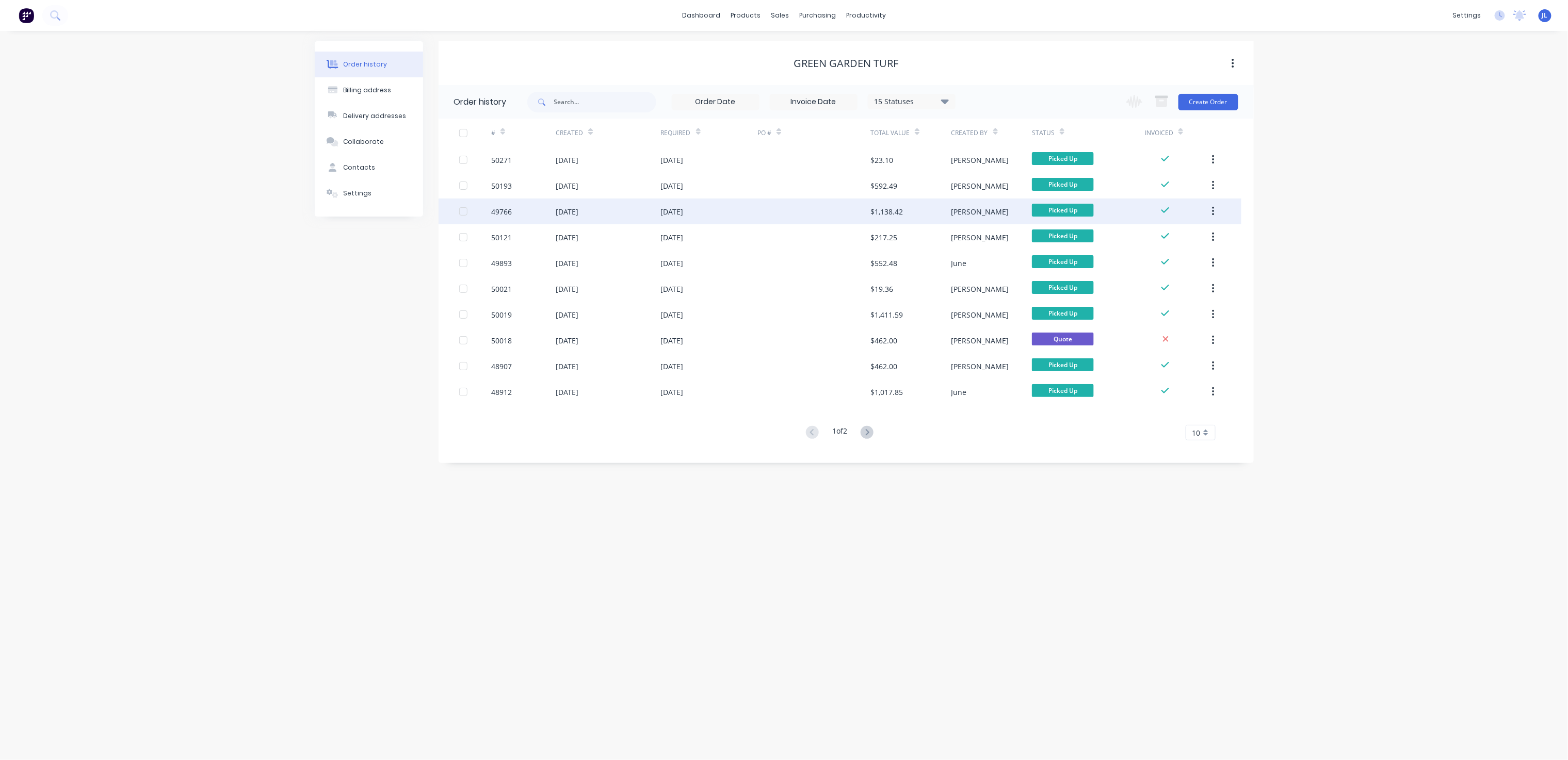
click at [686, 218] on div "[DATE]" at bounding box center [709, 211] width 97 height 26
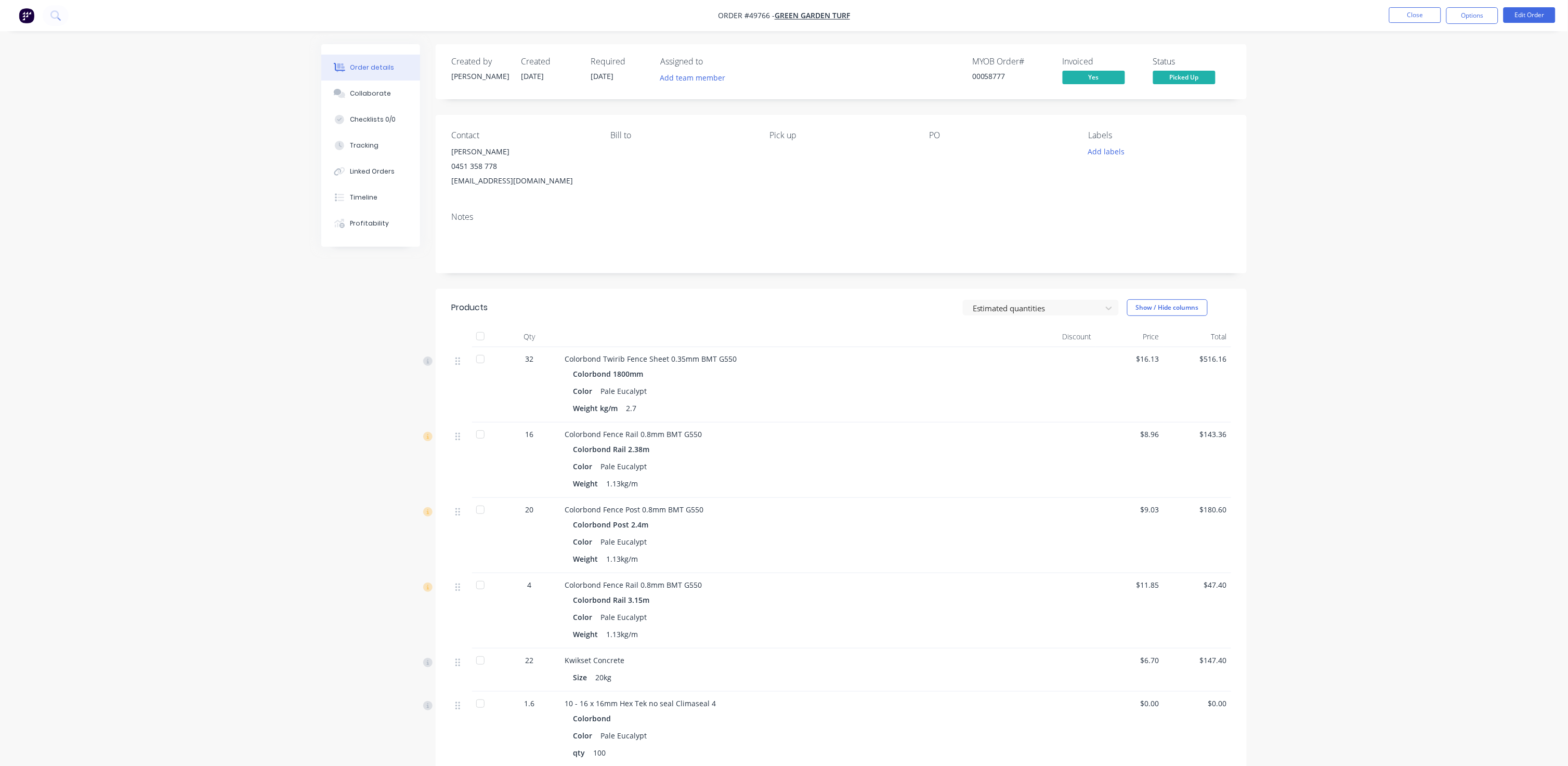
click at [822, 5] on nav "Order #49766 - Green Garden Turf Close Options Edit Order" at bounding box center [784, 15] width 1568 height 31
click at [822, 18] on button "Close" at bounding box center [1415, 15] width 52 height 15
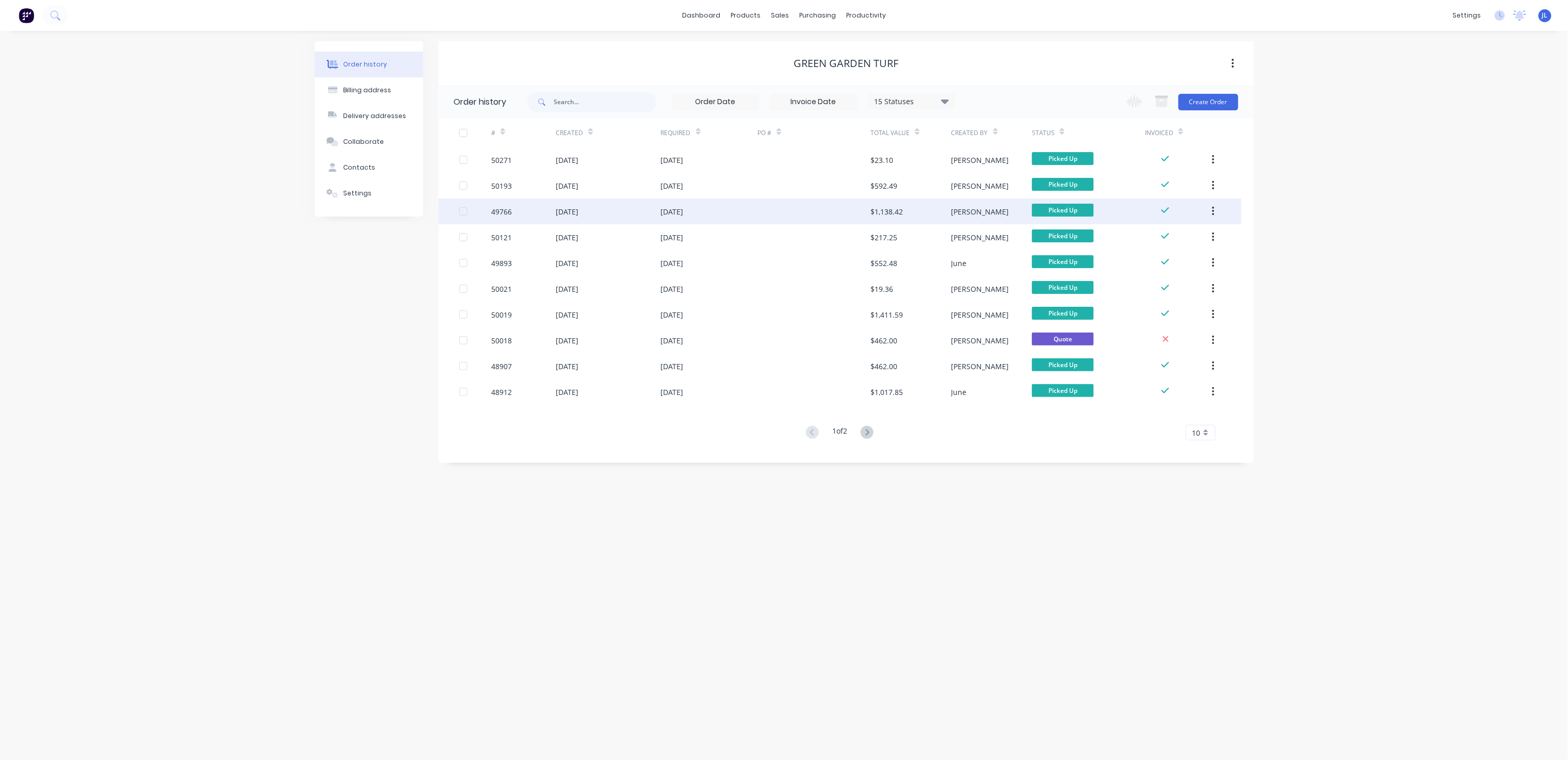
click at [720, 209] on div "[DATE]" at bounding box center [709, 211] width 97 height 26
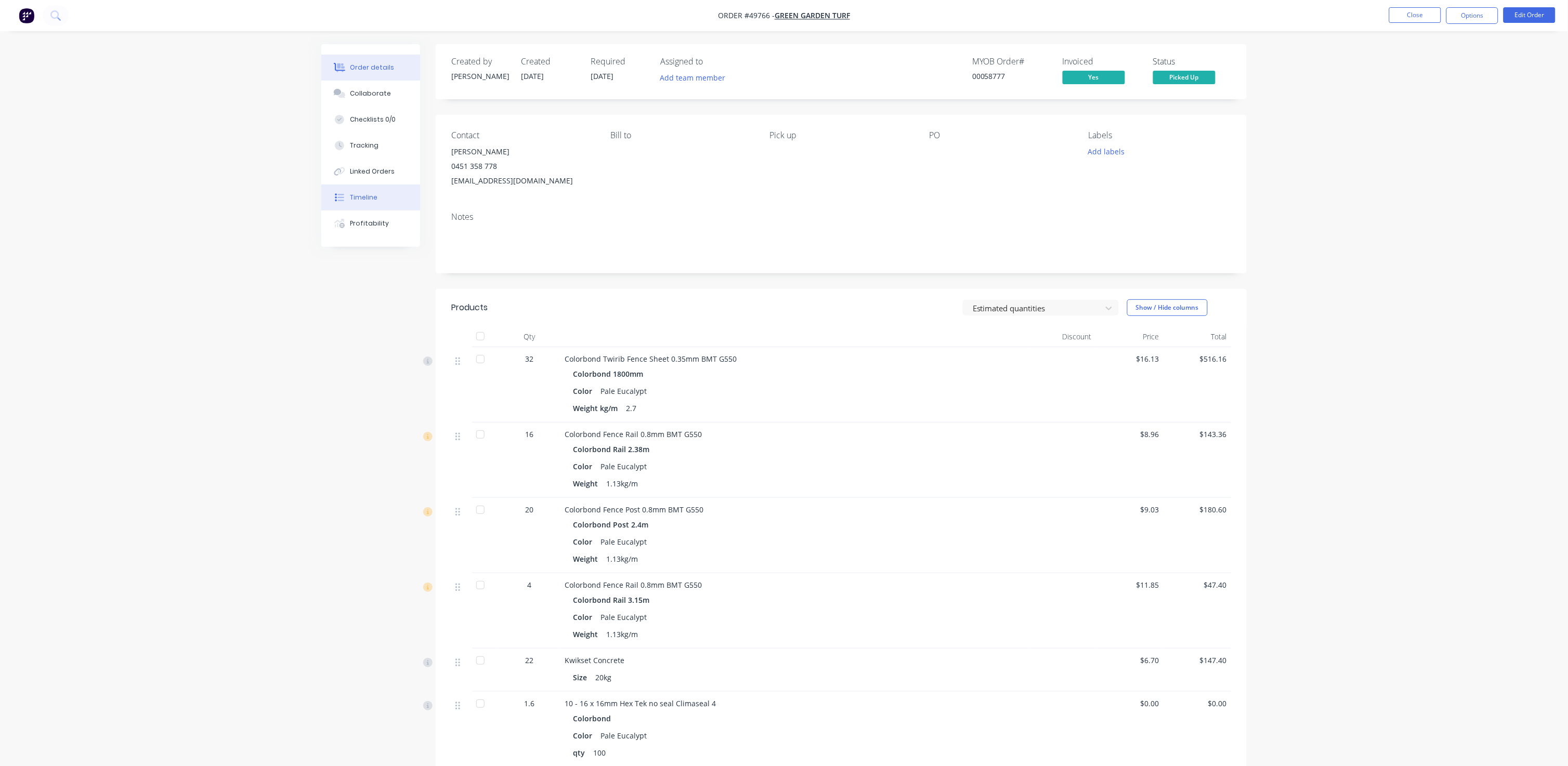
click at [361, 196] on div "Timeline" at bounding box center [364, 197] width 28 height 9
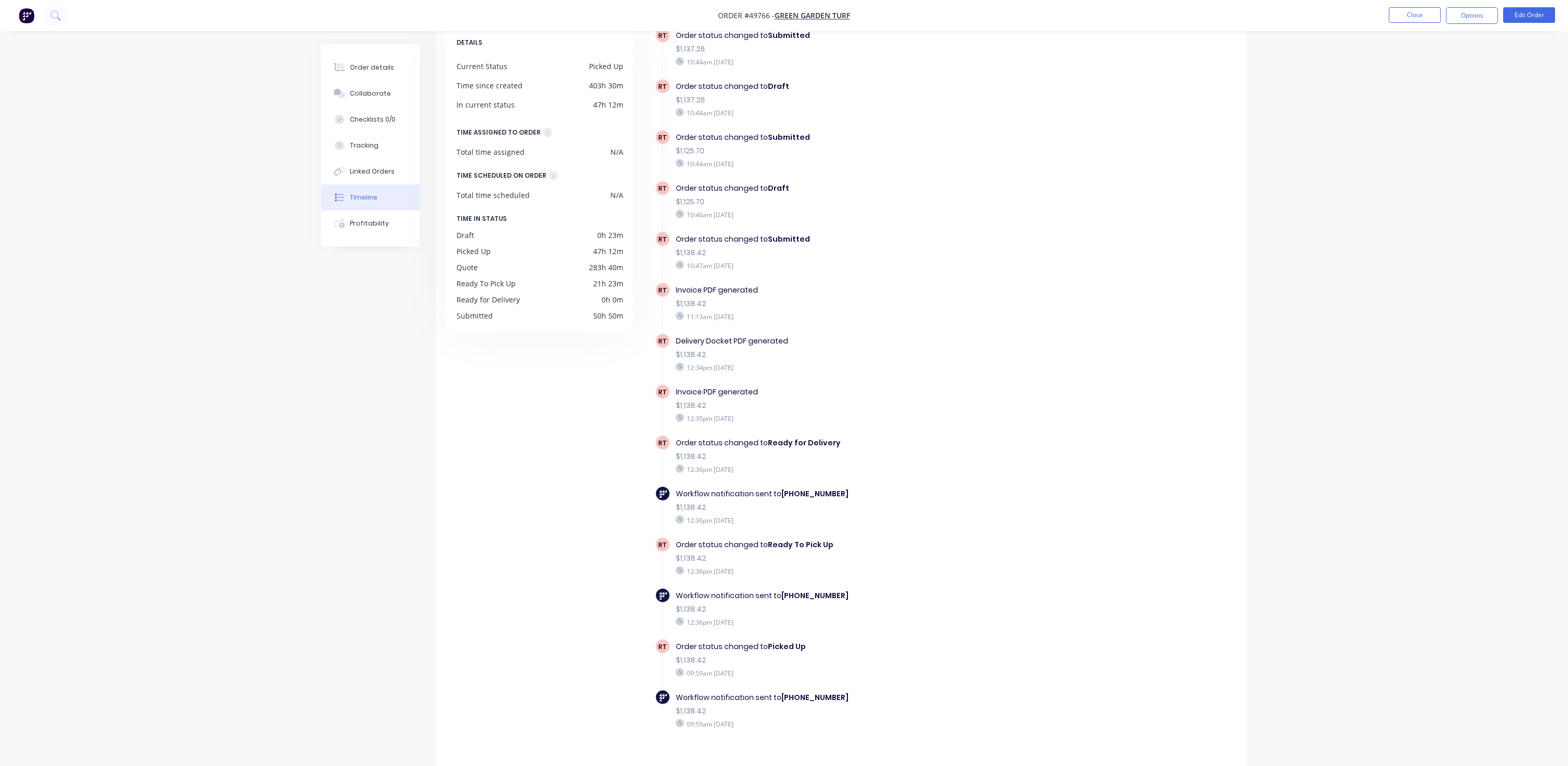
scroll to position [65, 0]
drag, startPoint x: 676, startPoint y: 626, endPoint x: 794, endPoint y: 659, distance: 122.5
click at [794, 638] on div "RT Order status changed to Picked Up $1,138.42 09:59am [DATE]" at bounding box center [860, 661] width 411 height 51
click at [794, 638] on div "09:59am [DATE]" at bounding box center [855, 670] width 360 height 9
click at [822, 15] on button "Close" at bounding box center [1415, 15] width 52 height 15
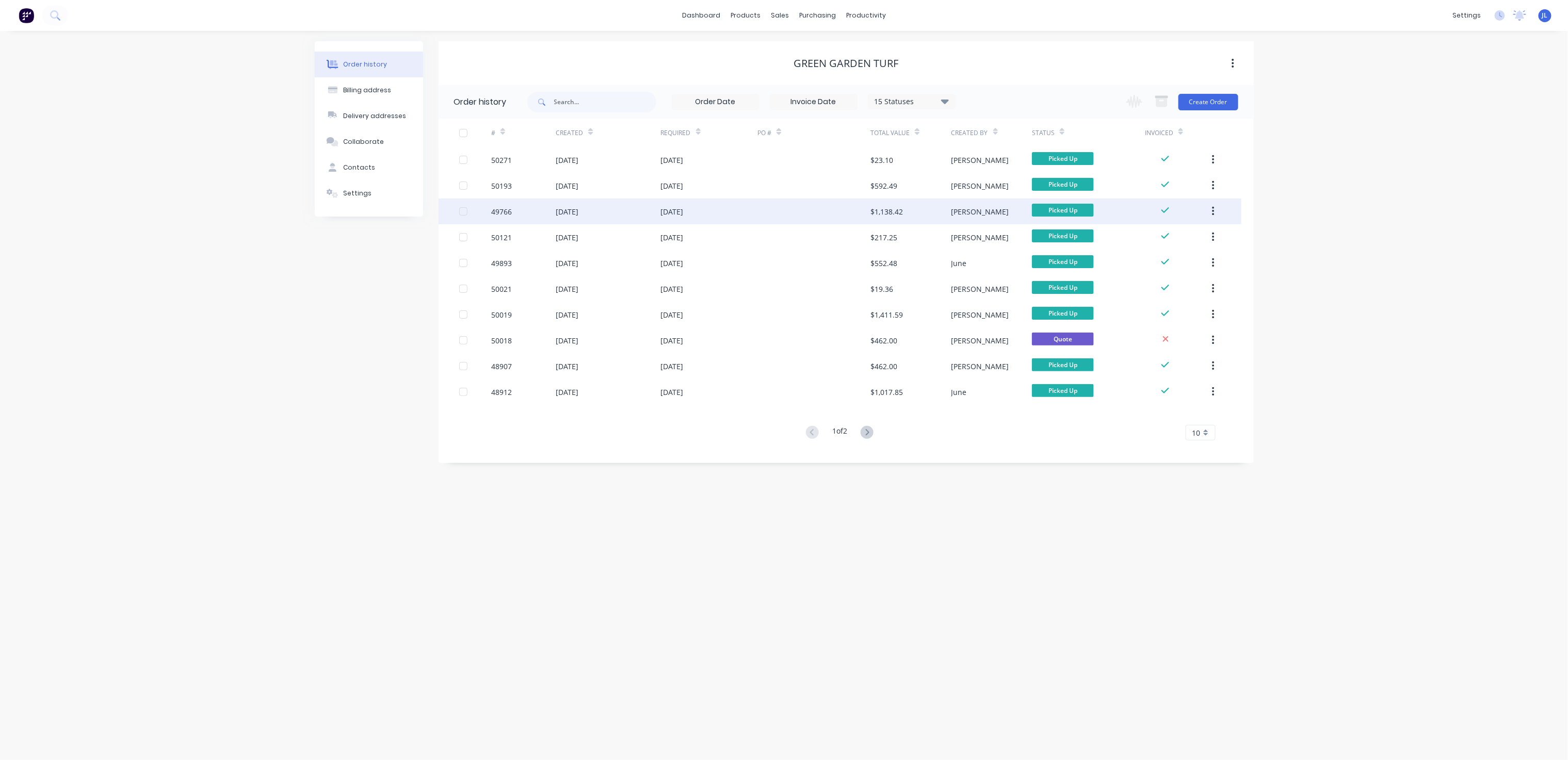
click at [741, 217] on div "[DATE]" at bounding box center [709, 211] width 97 height 26
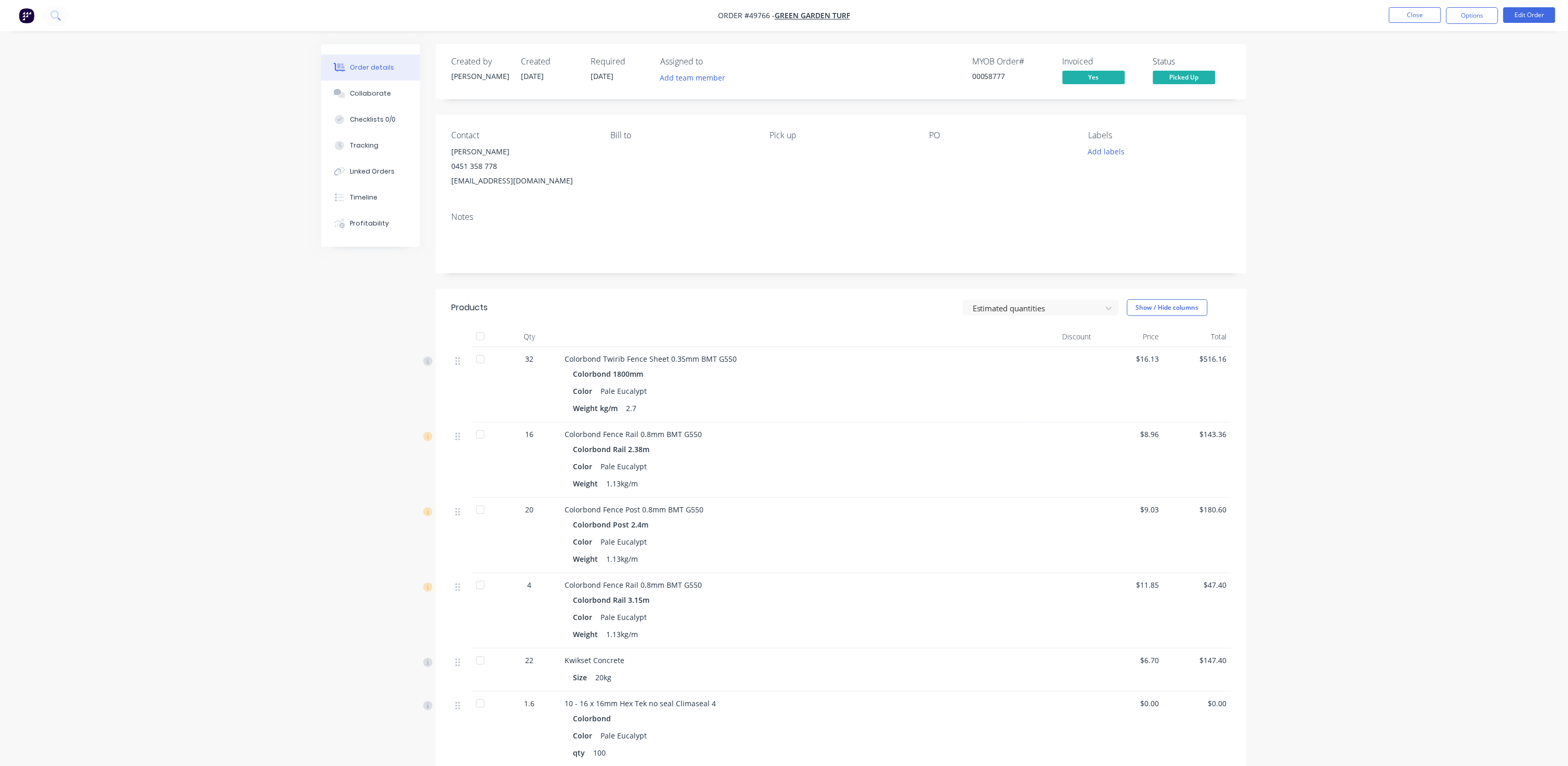
drag, startPoint x: 586, startPoint y: 74, endPoint x: 628, endPoint y: 59, distance: 44.6
click at [628, 59] on div "Created by [PERSON_NAME] Created [DATE] Required [DATE] Assigned to Add team me…" at bounding box center [608, 71] width 313 height 30
click at [624, 80] on div "Required [DATE]" at bounding box center [619, 71] width 57 height 30
click at [352, 189] on button "Timeline" at bounding box center [370, 197] width 99 height 26
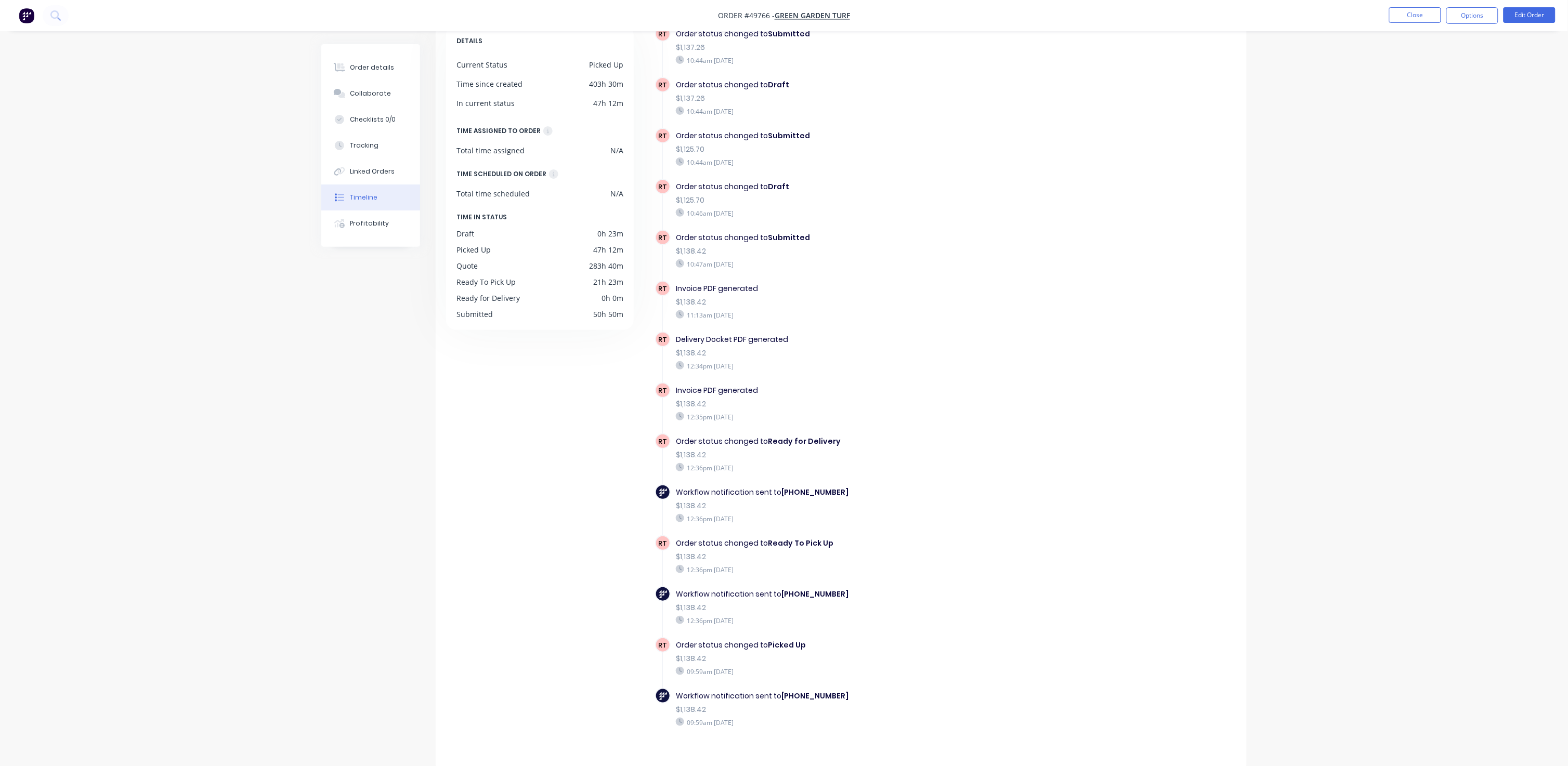
scroll to position [65, 0]
drag, startPoint x: 684, startPoint y: 326, endPoint x: 781, endPoint y: 367, distance: 105.3
click at [781, 369] on div "RT Delivery Docket PDF generated $1,138.42 12:34pm [DATE]" at bounding box center [860, 355] width 411 height 51
click at [781, 360] on div "12:34pm [DATE]" at bounding box center [855, 364] width 360 height 9
drag, startPoint x: 777, startPoint y: 354, endPoint x: 670, endPoint y: 321, distance: 112.0
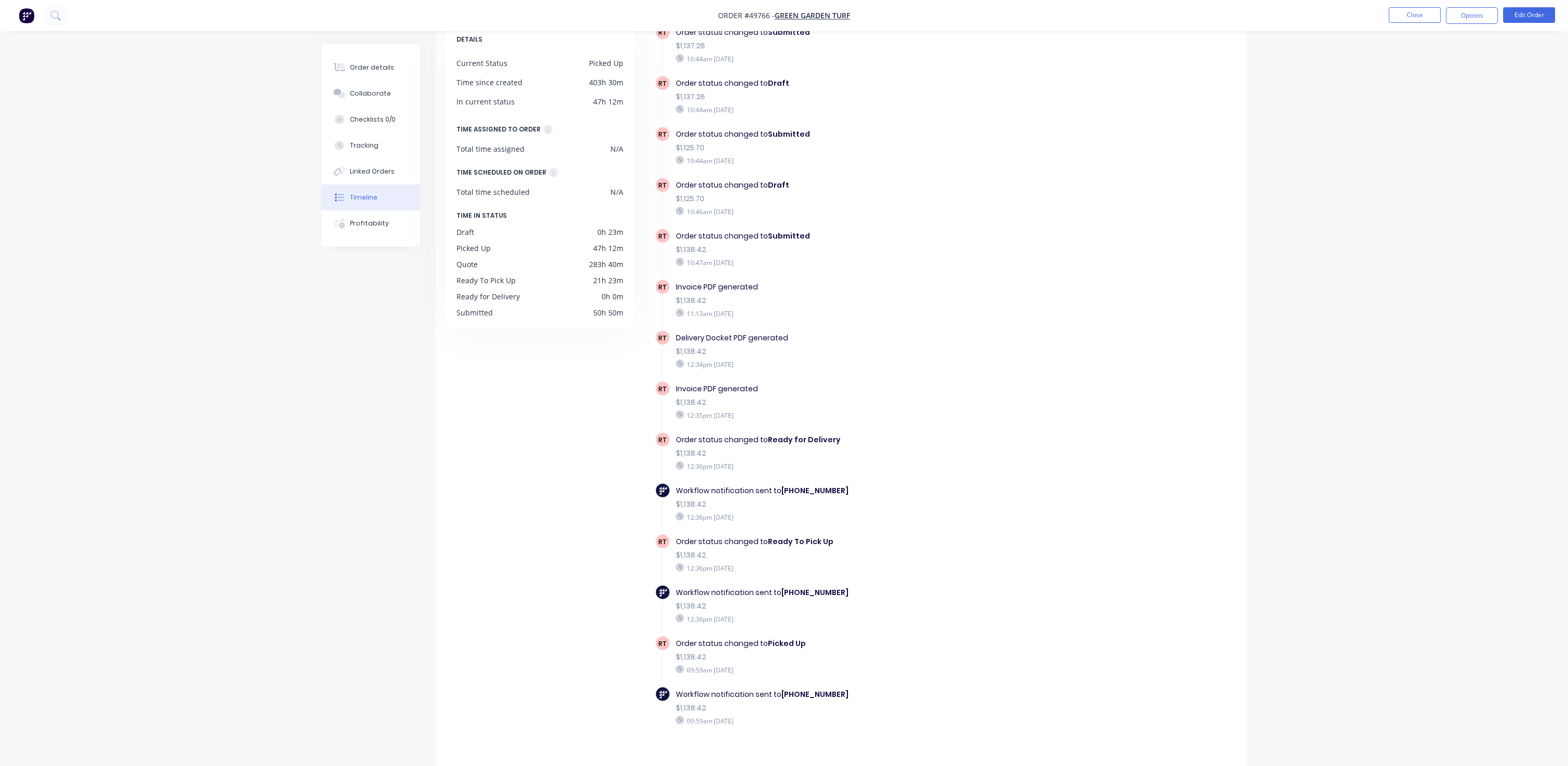
click at [665, 330] on div "RT Delivery Docket PDF generated $1,138.42 12:34pm [DATE]" at bounding box center [860, 355] width 411 height 51
click at [759, 331] on div "RT [PERSON_NAME]" at bounding box center [724, 331] width 99 height 33
drag, startPoint x: 365, startPoint y: 64, endPoint x: 372, endPoint y: 74, distance: 12.2
click at [366, 66] on div "Order details" at bounding box center [372, 67] width 44 height 9
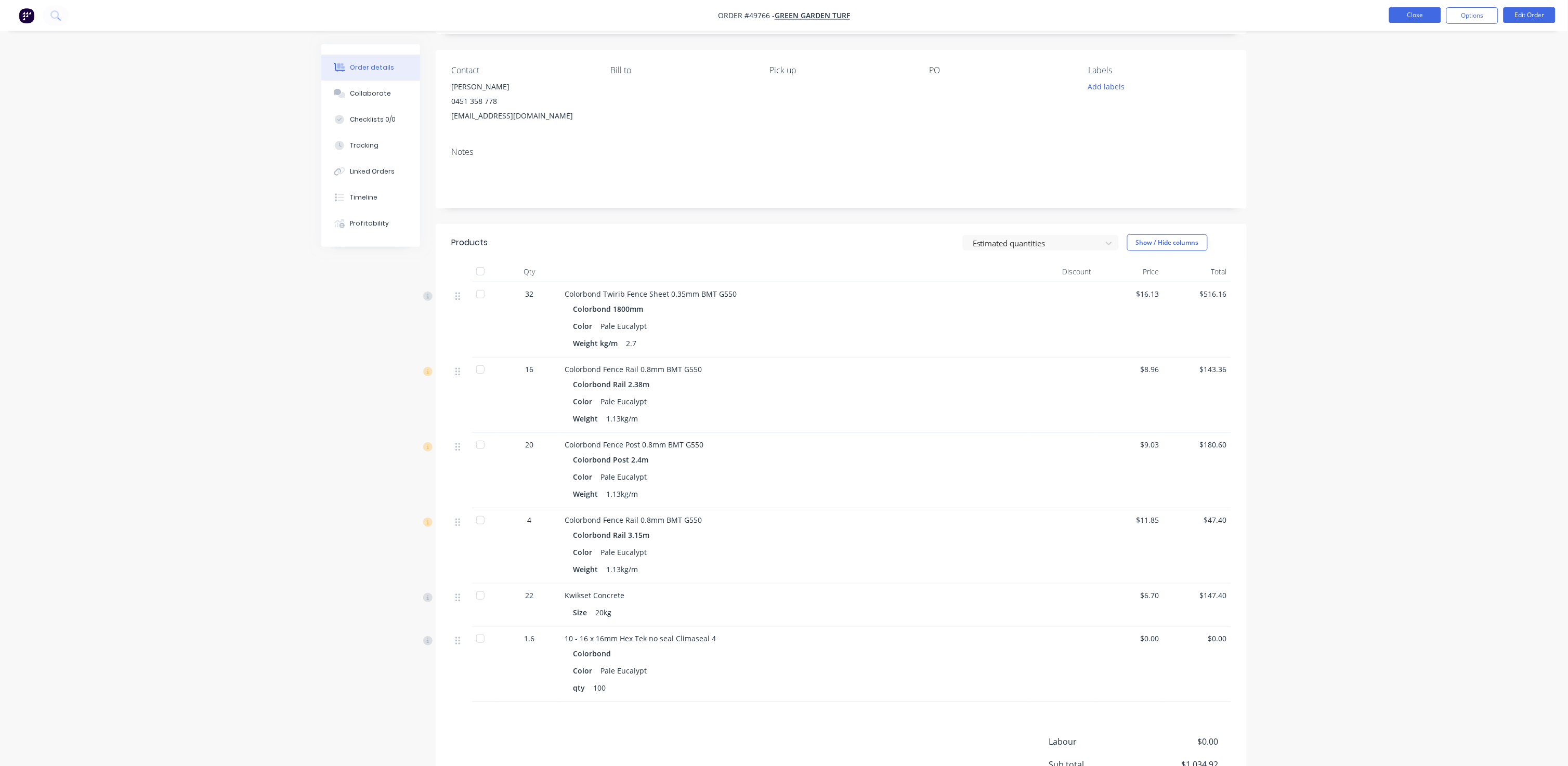
click at [822, 12] on button "Close" at bounding box center [1415, 15] width 52 height 15
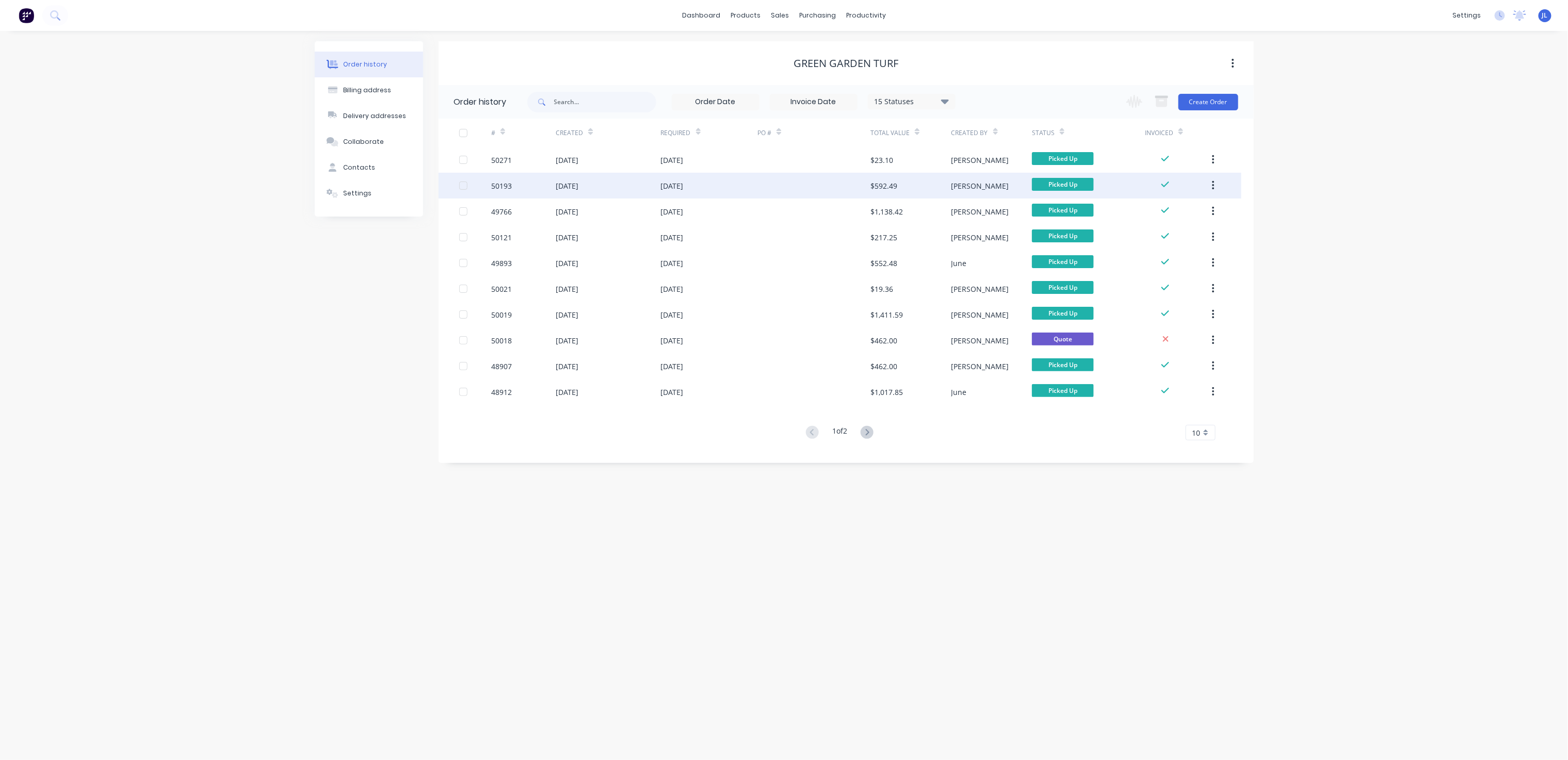
click at [816, 187] on div "$592.49" at bounding box center [884, 186] width 27 height 11
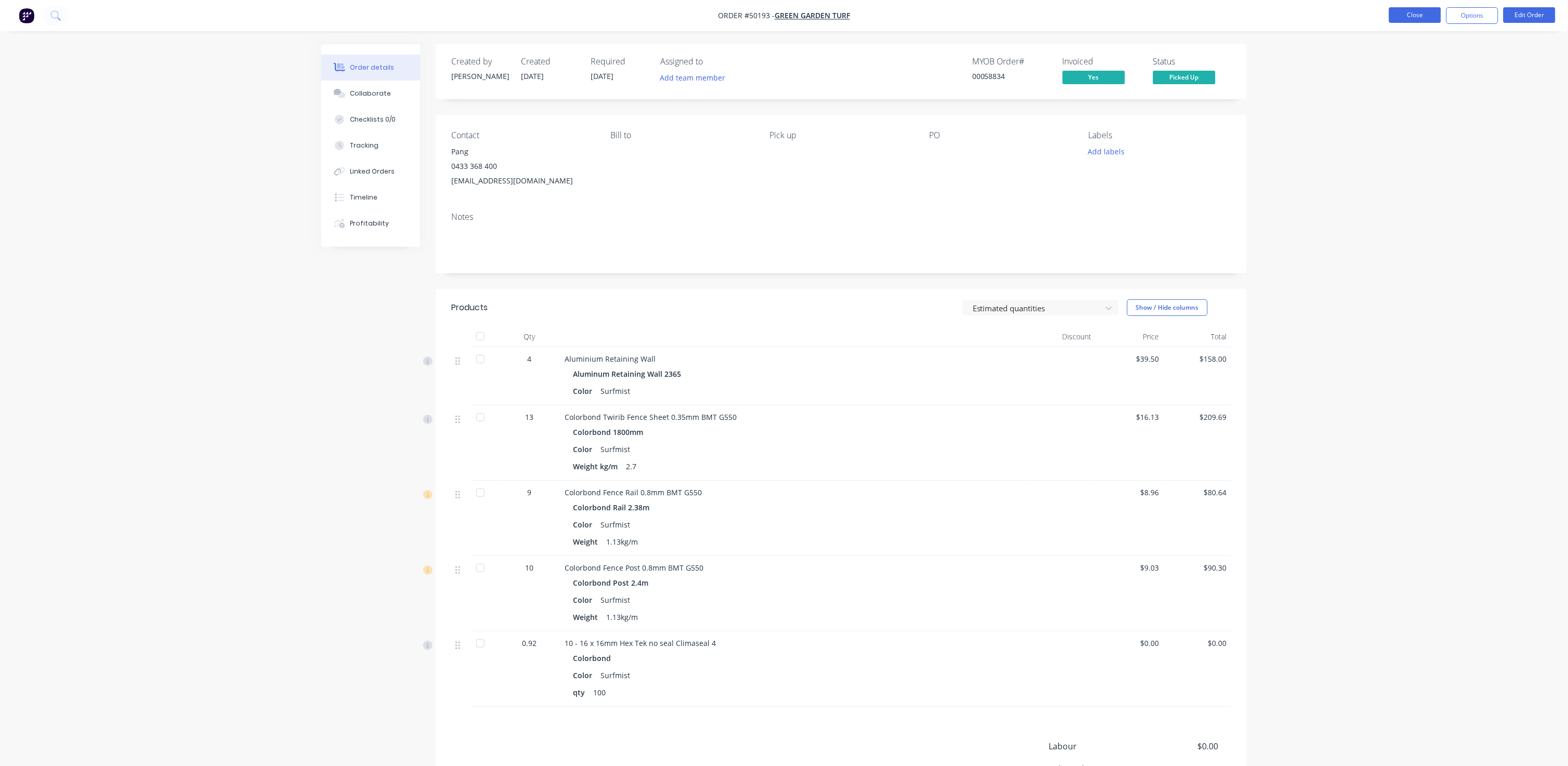
click at [822, 11] on button "Close" at bounding box center [1415, 15] width 52 height 15
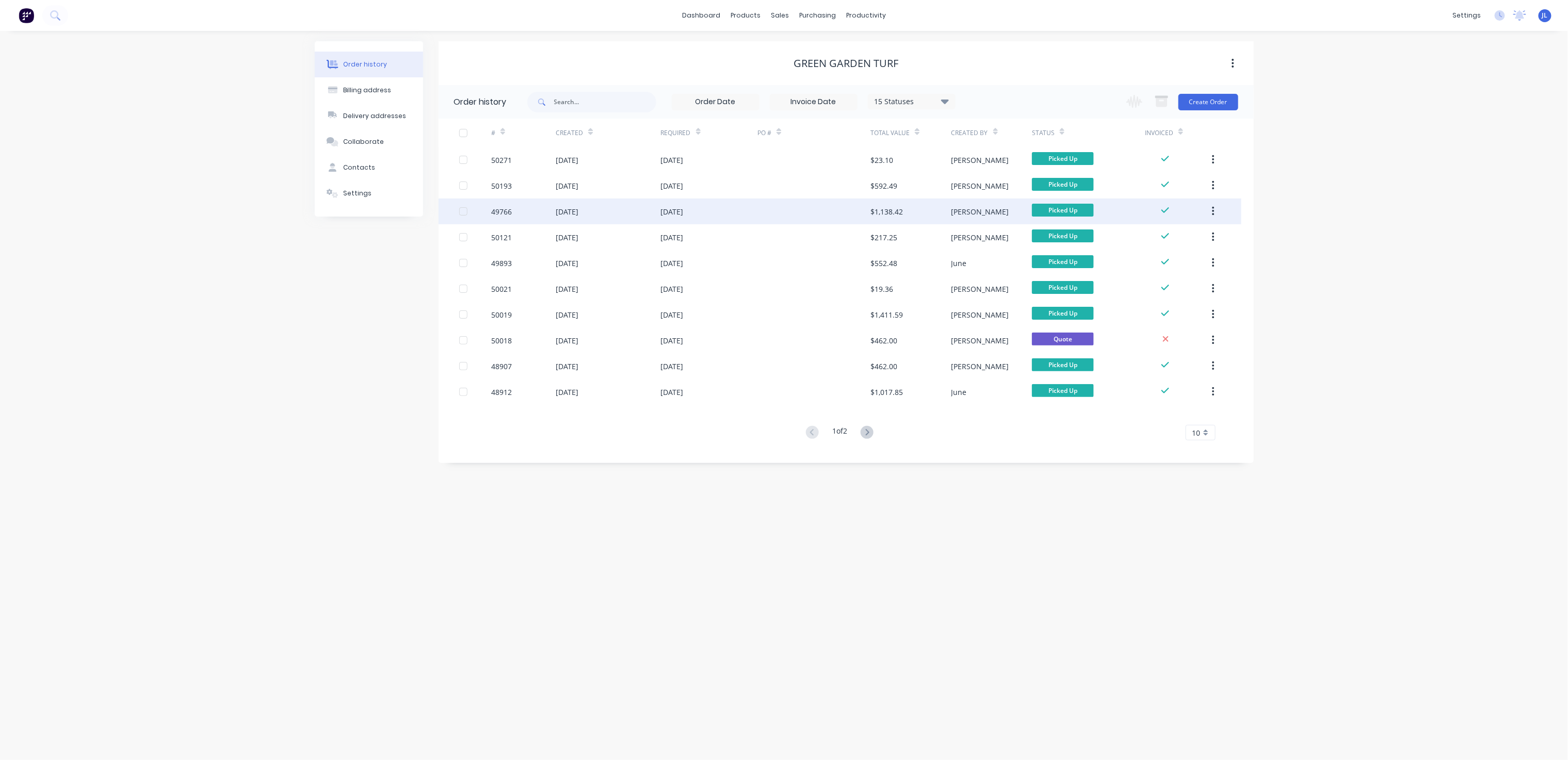
click at [816, 207] on div at bounding box center [814, 211] width 113 height 26
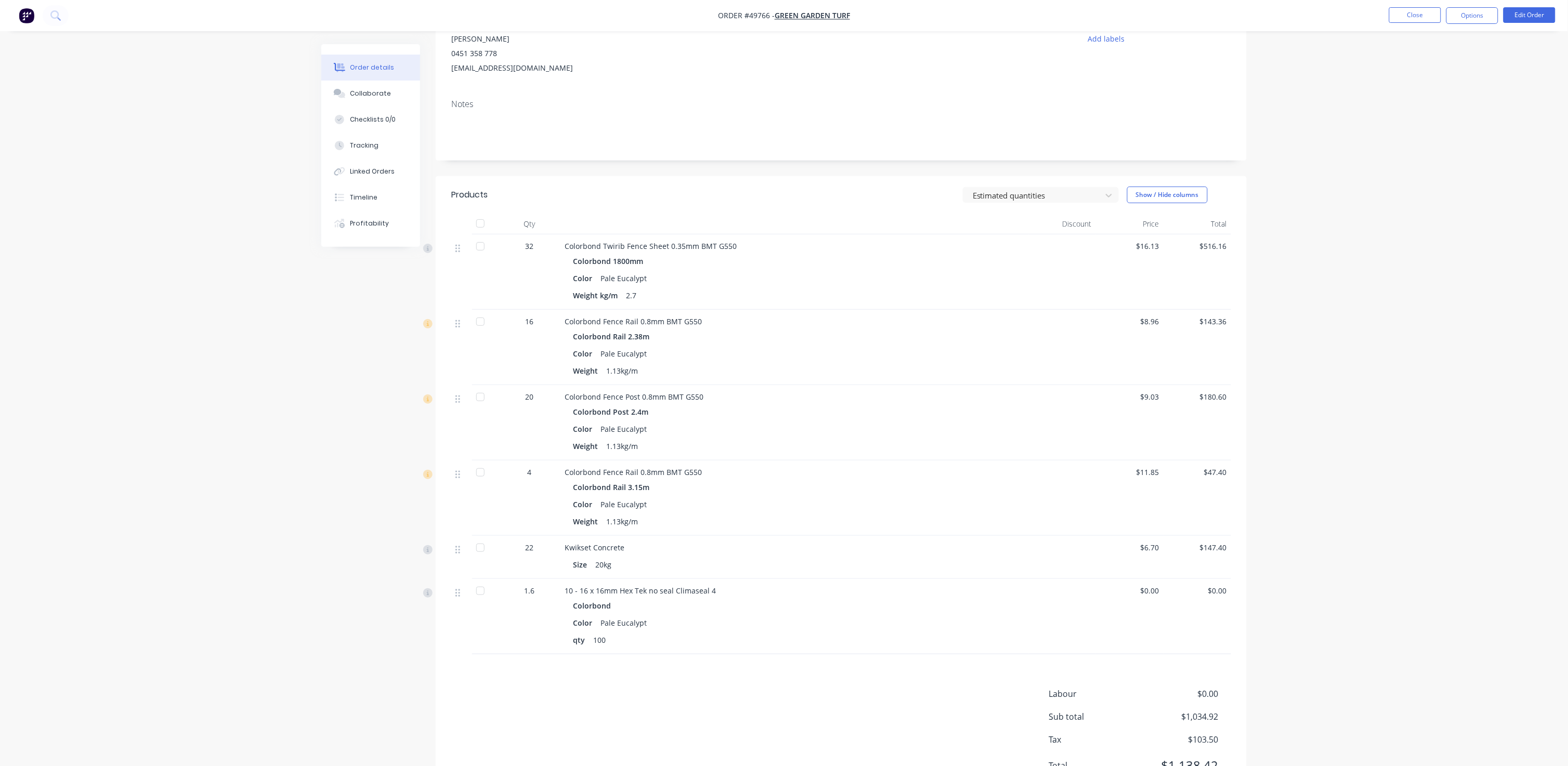
scroll to position [156, 0]
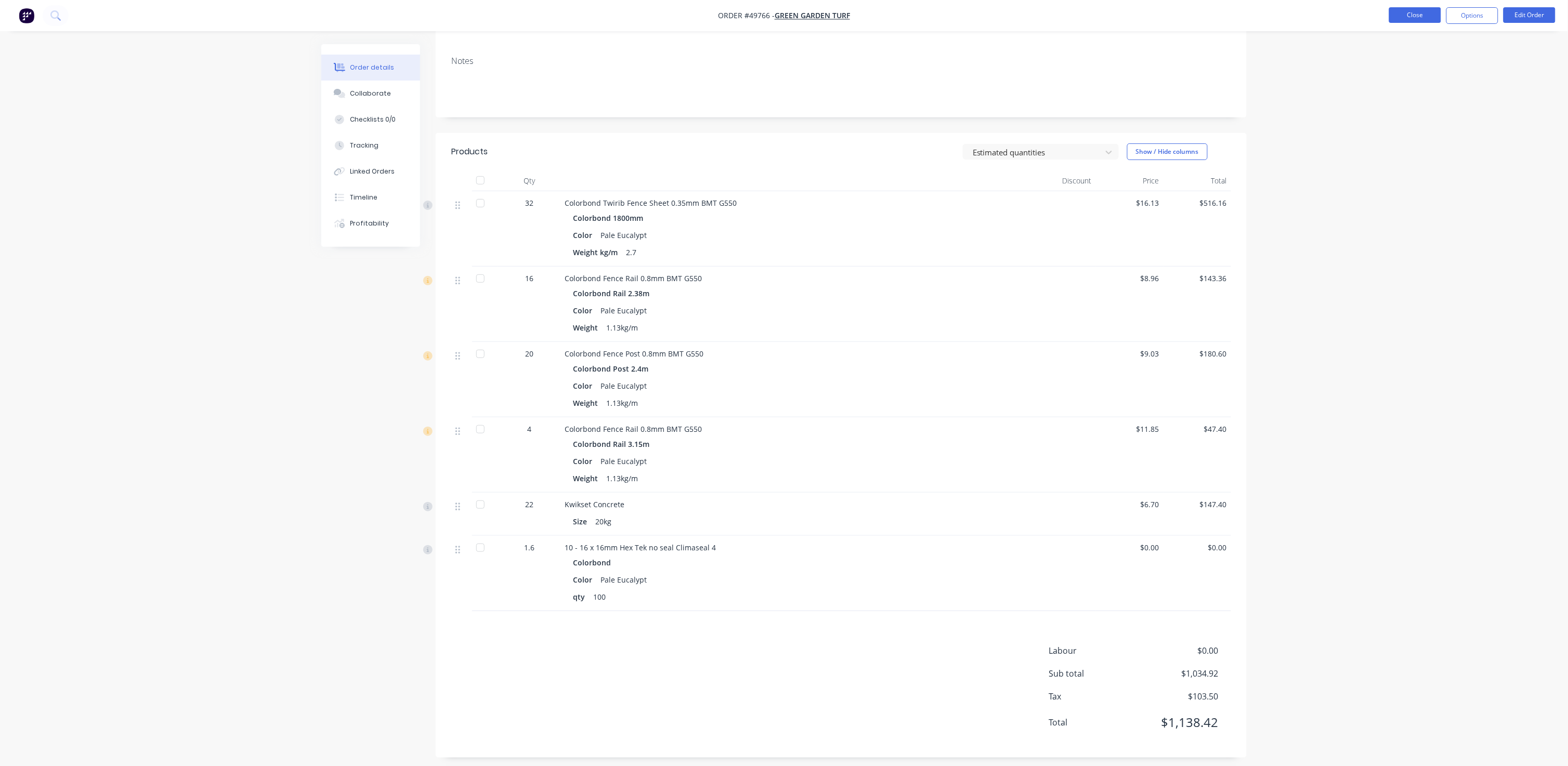
click at [822, 12] on button "Close" at bounding box center [1415, 15] width 52 height 15
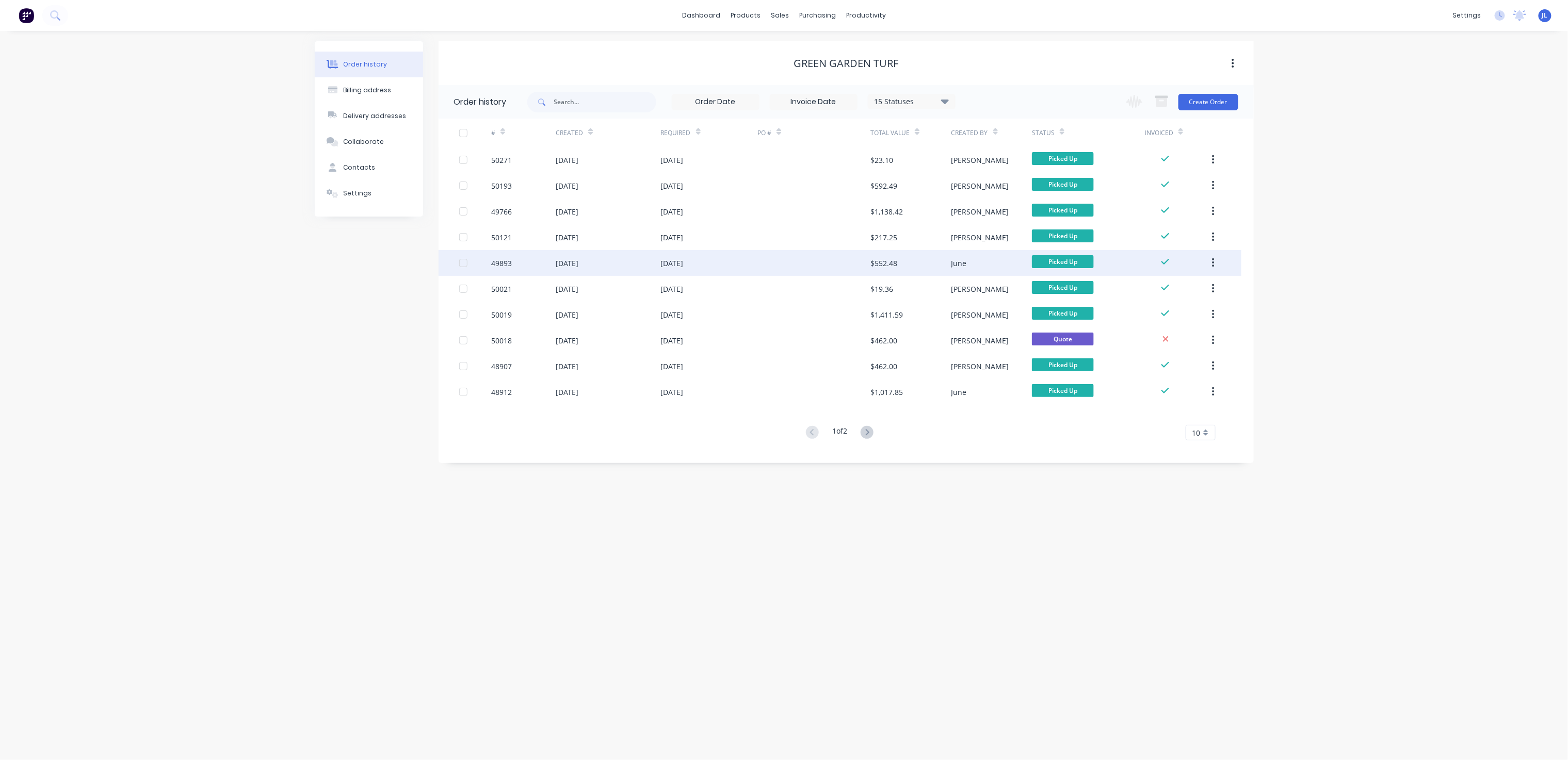
click at [713, 271] on div "[DATE]" at bounding box center [709, 263] width 97 height 26
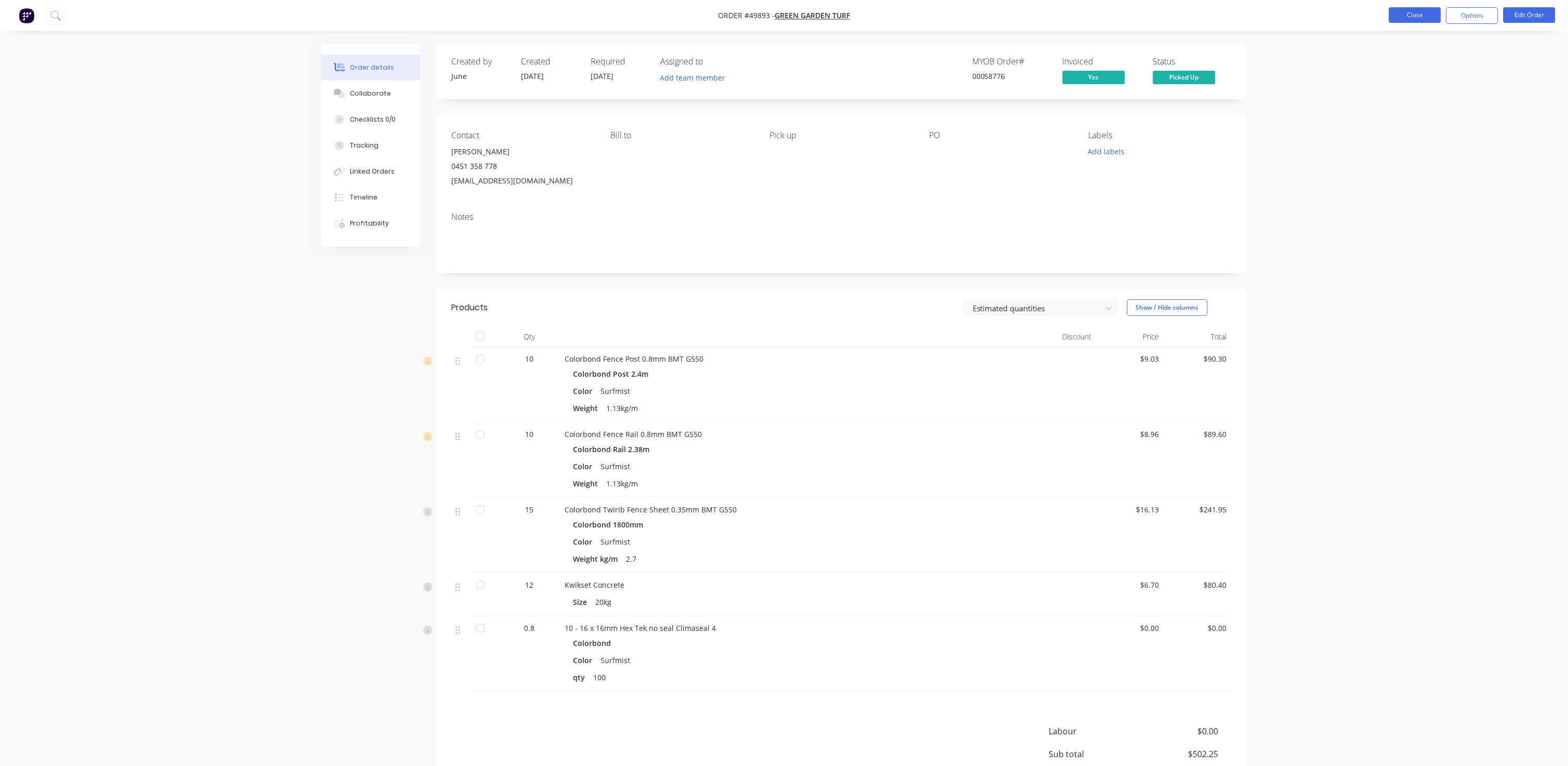
click at [822, 20] on button "Close" at bounding box center [1415, 15] width 52 height 15
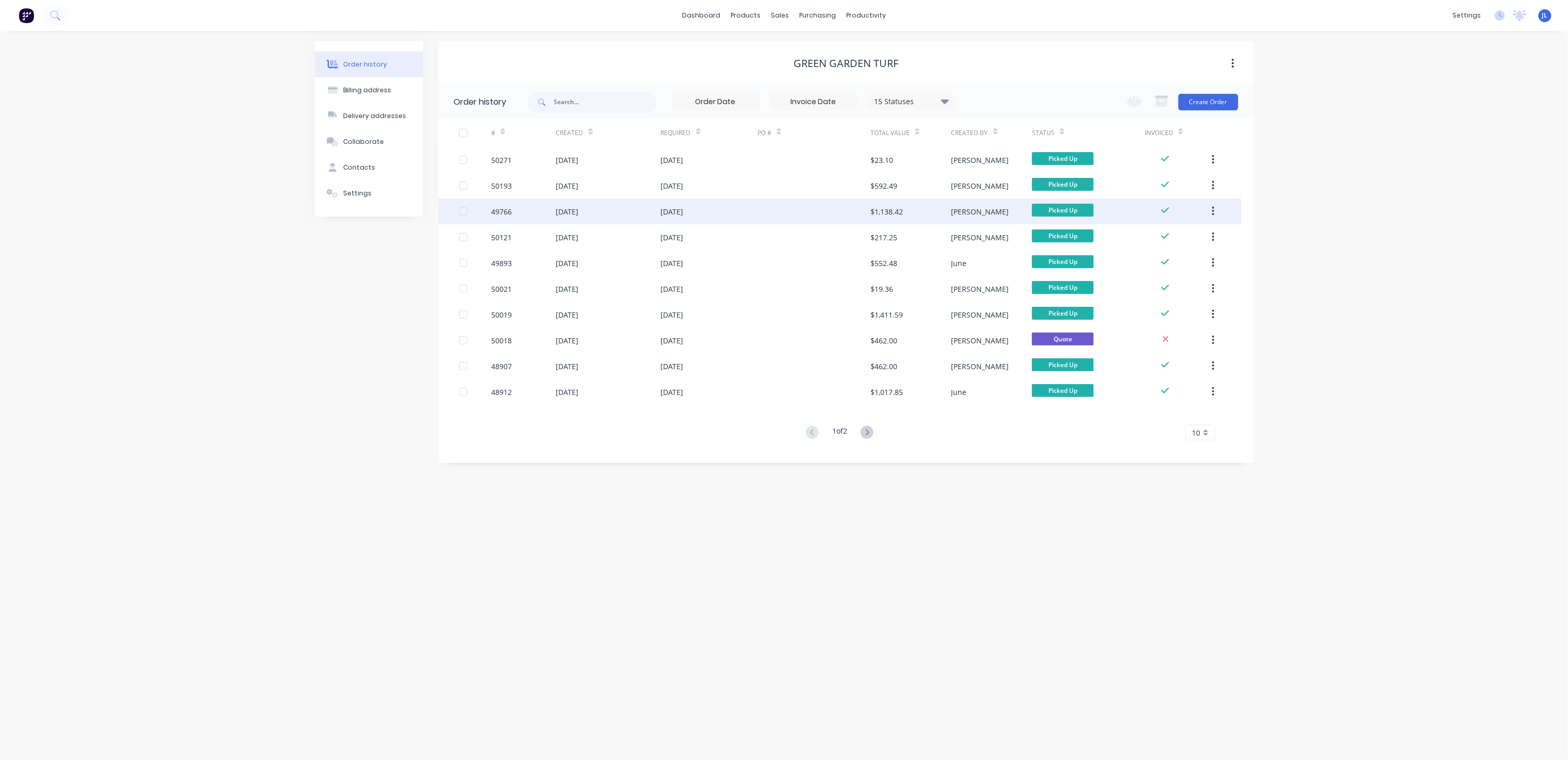
click at [713, 212] on div "[DATE]" at bounding box center [709, 211] width 97 height 26
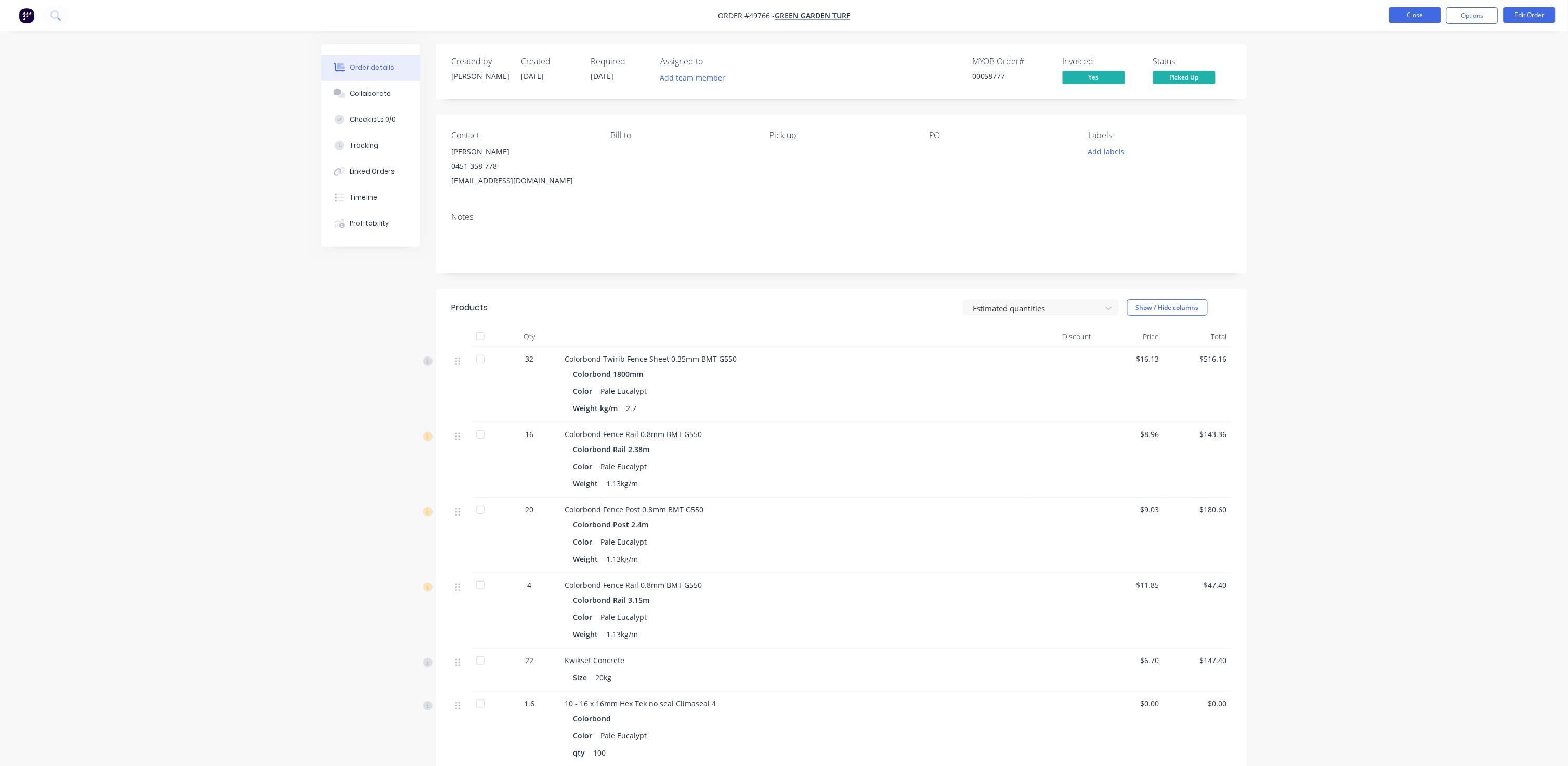
click at [822, 15] on button "Close" at bounding box center [1415, 15] width 52 height 15
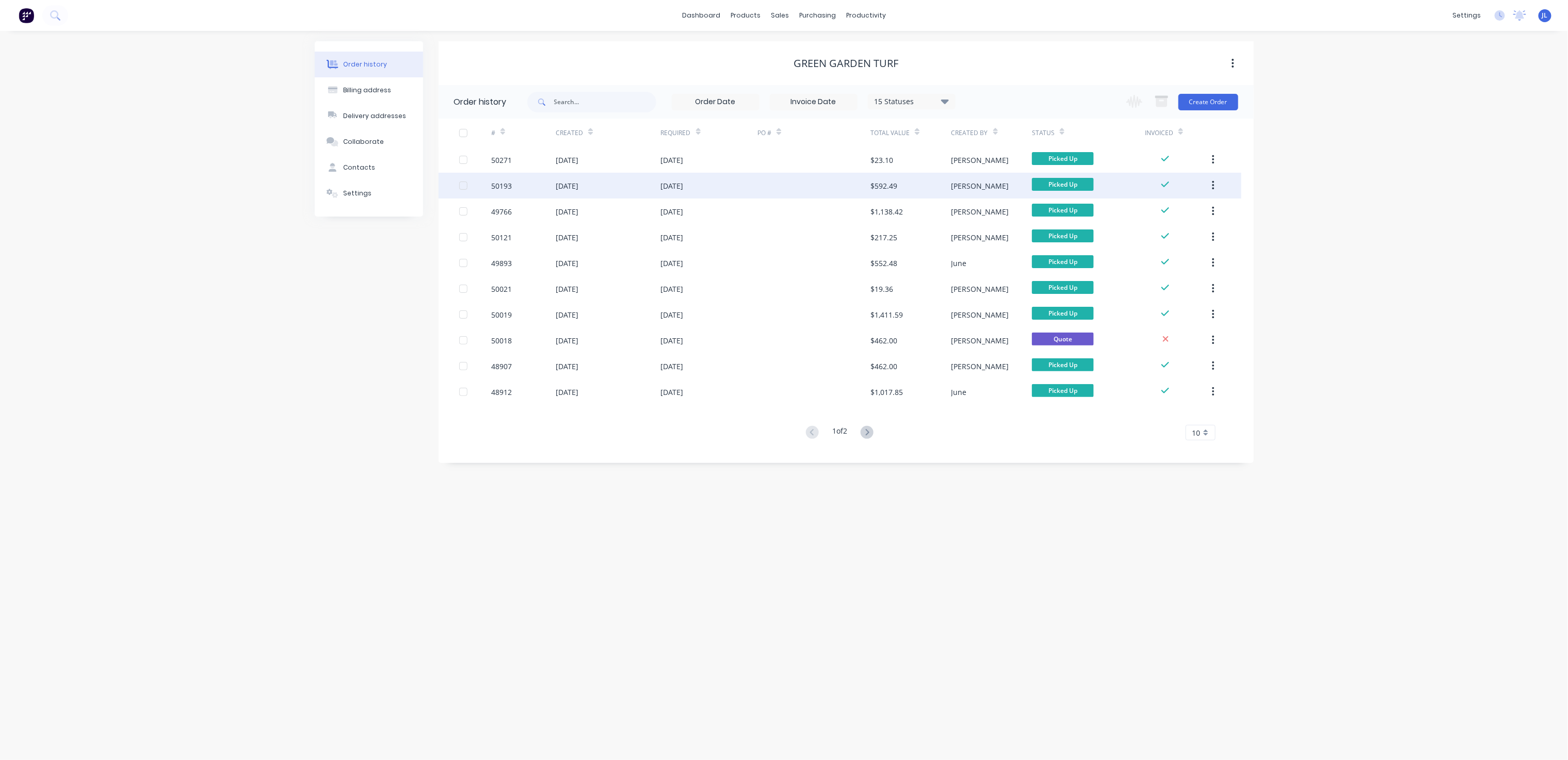
click at [726, 181] on div "[DATE]" at bounding box center [709, 186] width 97 height 26
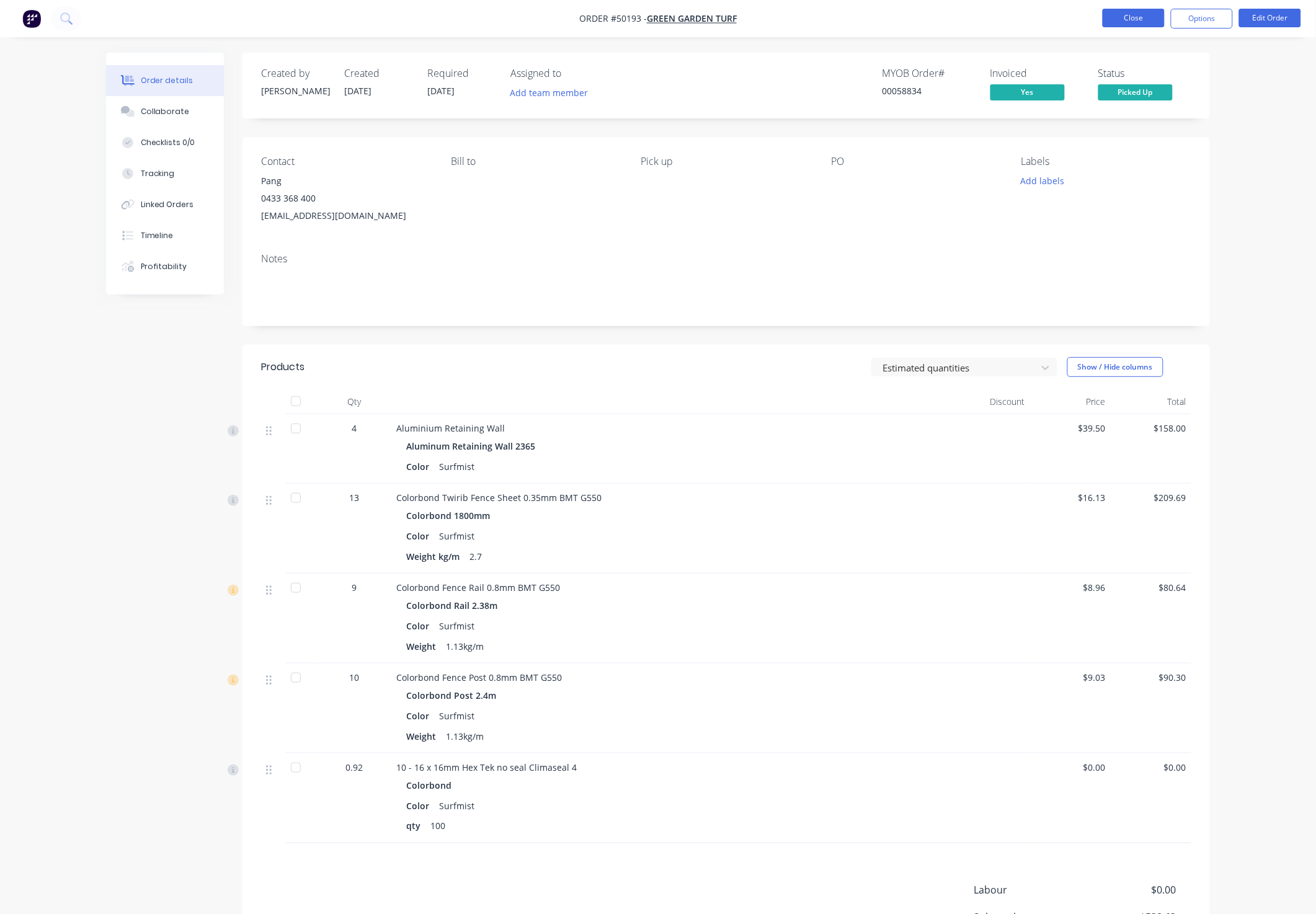
click at [981, 18] on button "Close" at bounding box center [1133, 18] width 62 height 18
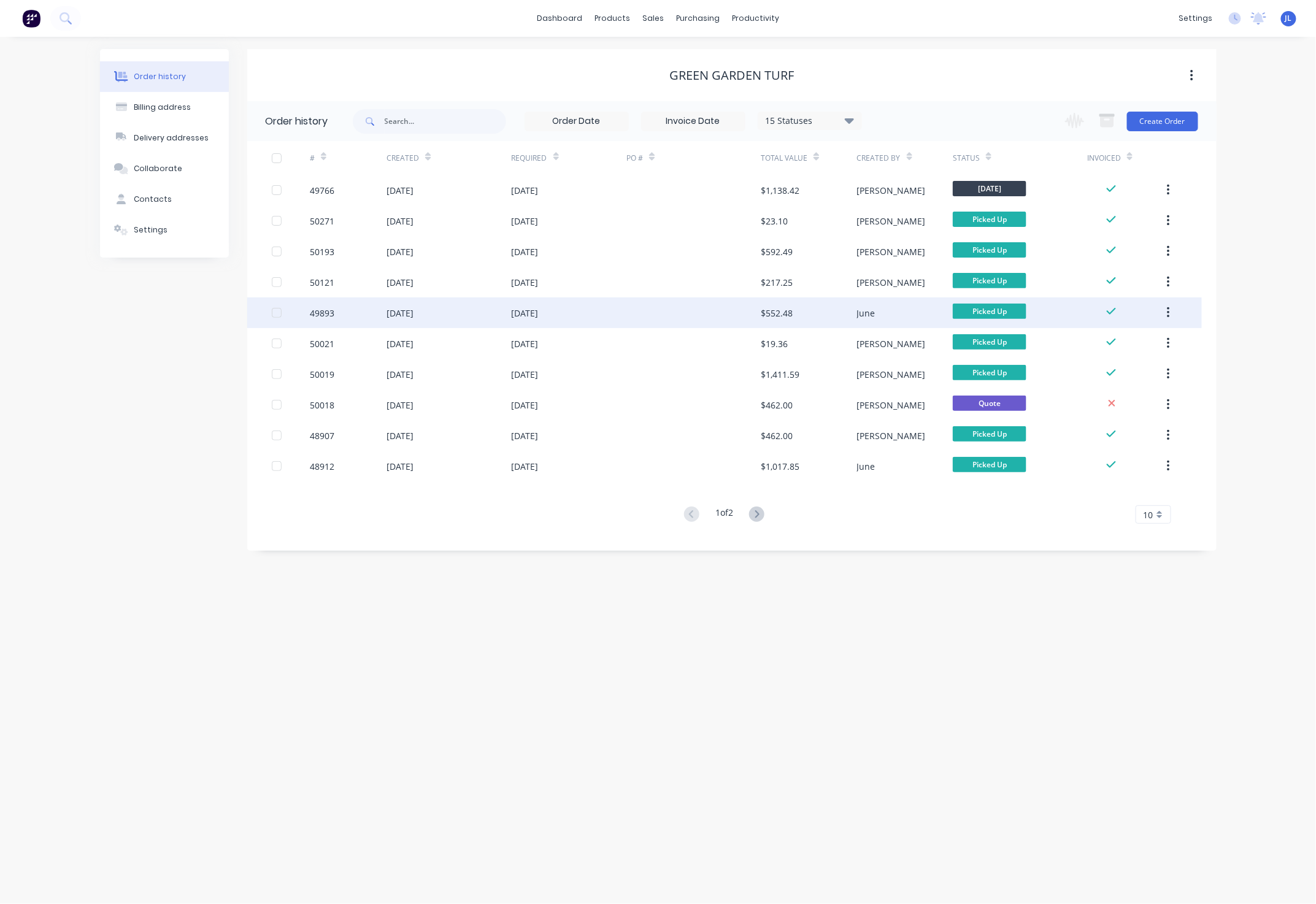
click at [680, 311] on div at bounding box center [693, 313] width 135 height 30
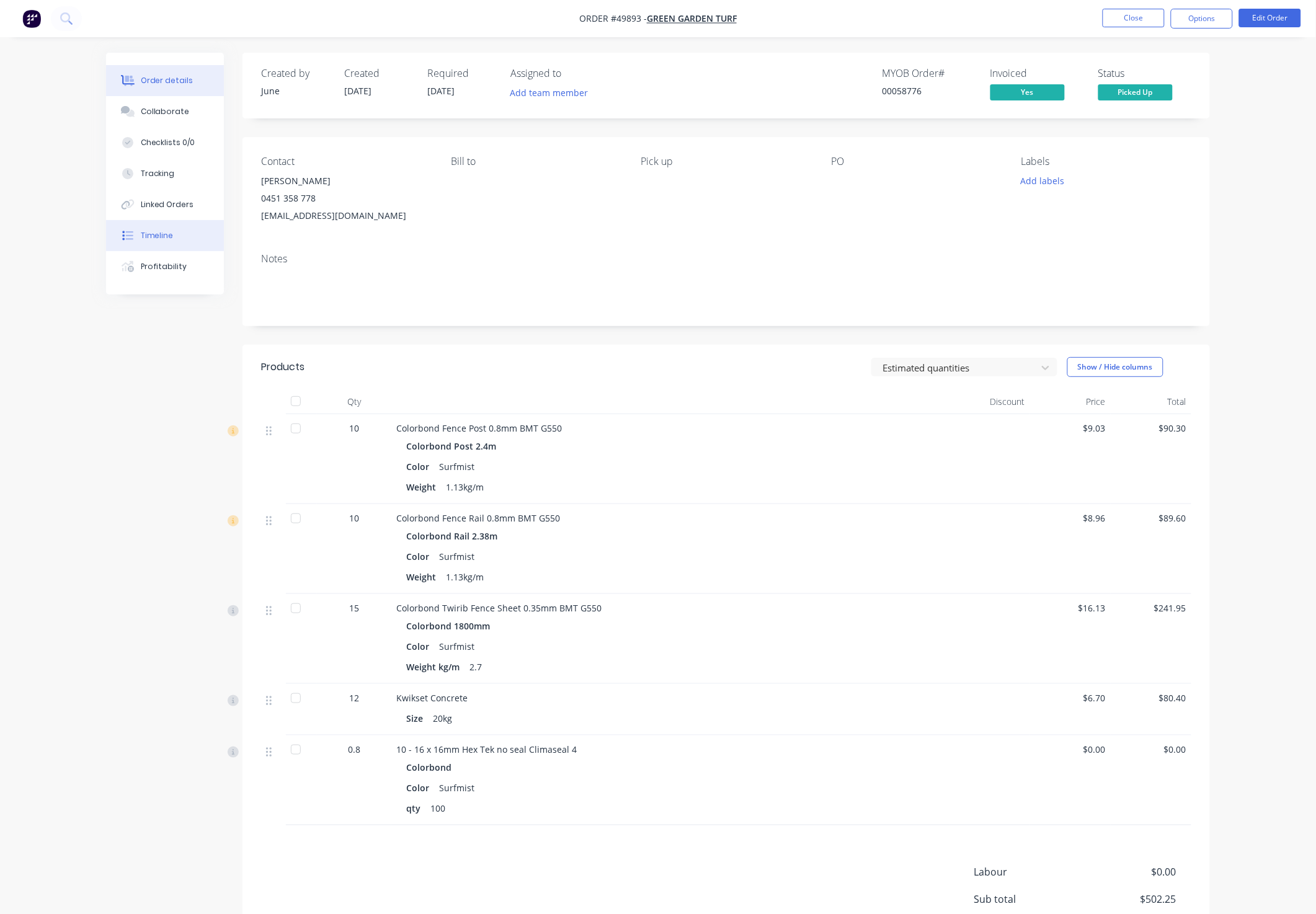
click at [159, 236] on div "Timeline" at bounding box center [157, 235] width 33 height 11
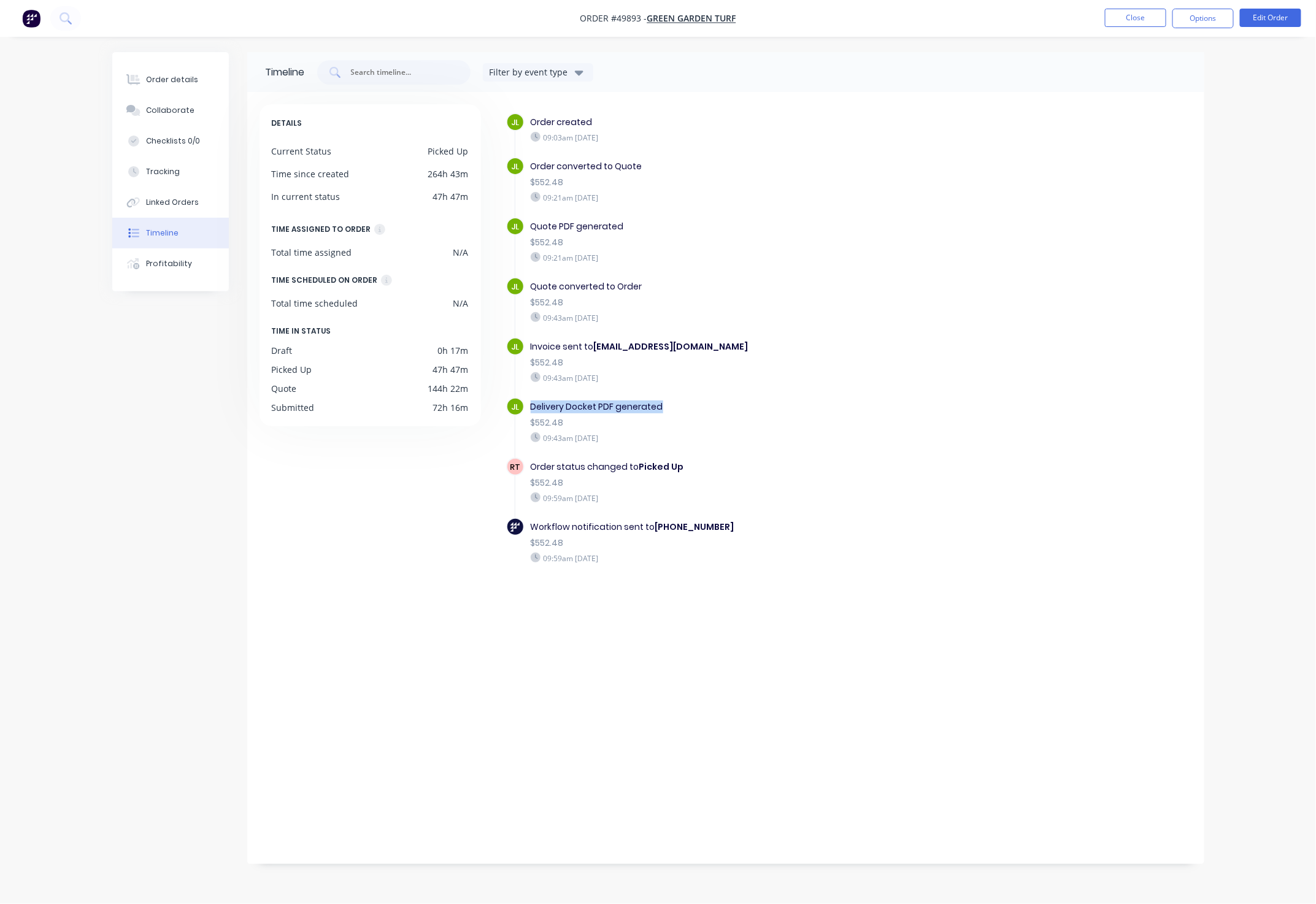
drag, startPoint x: 531, startPoint y: 401, endPoint x: 691, endPoint y: 407, distance: 160.1
click at [691, 407] on div "Delivery Docket PDF generated" at bounding box center [743, 407] width 425 height 13
drag, startPoint x: 548, startPoint y: 346, endPoint x: 733, endPoint y: 348, distance: 185.0
click at [733, 348] on div "Invoice sent to [EMAIL_ADDRESS][DOMAIN_NAME]" at bounding box center [743, 347] width 425 height 13
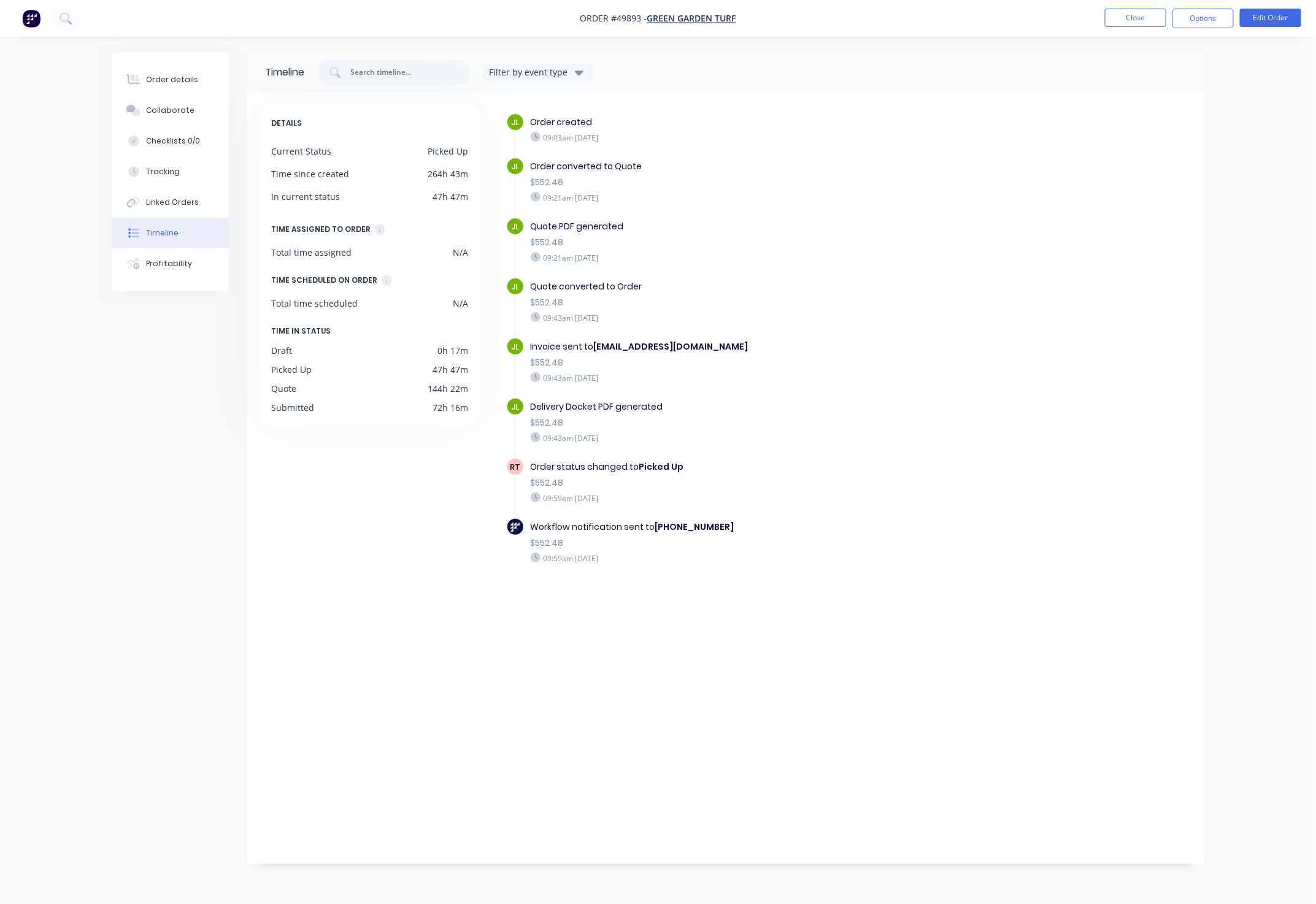
click at [727, 384] on div "JL Invoice sent to [EMAIL_ADDRESS][DOMAIN_NAME] $552.48 09:43am [DATE]" at bounding box center [748, 367] width 485 height 60
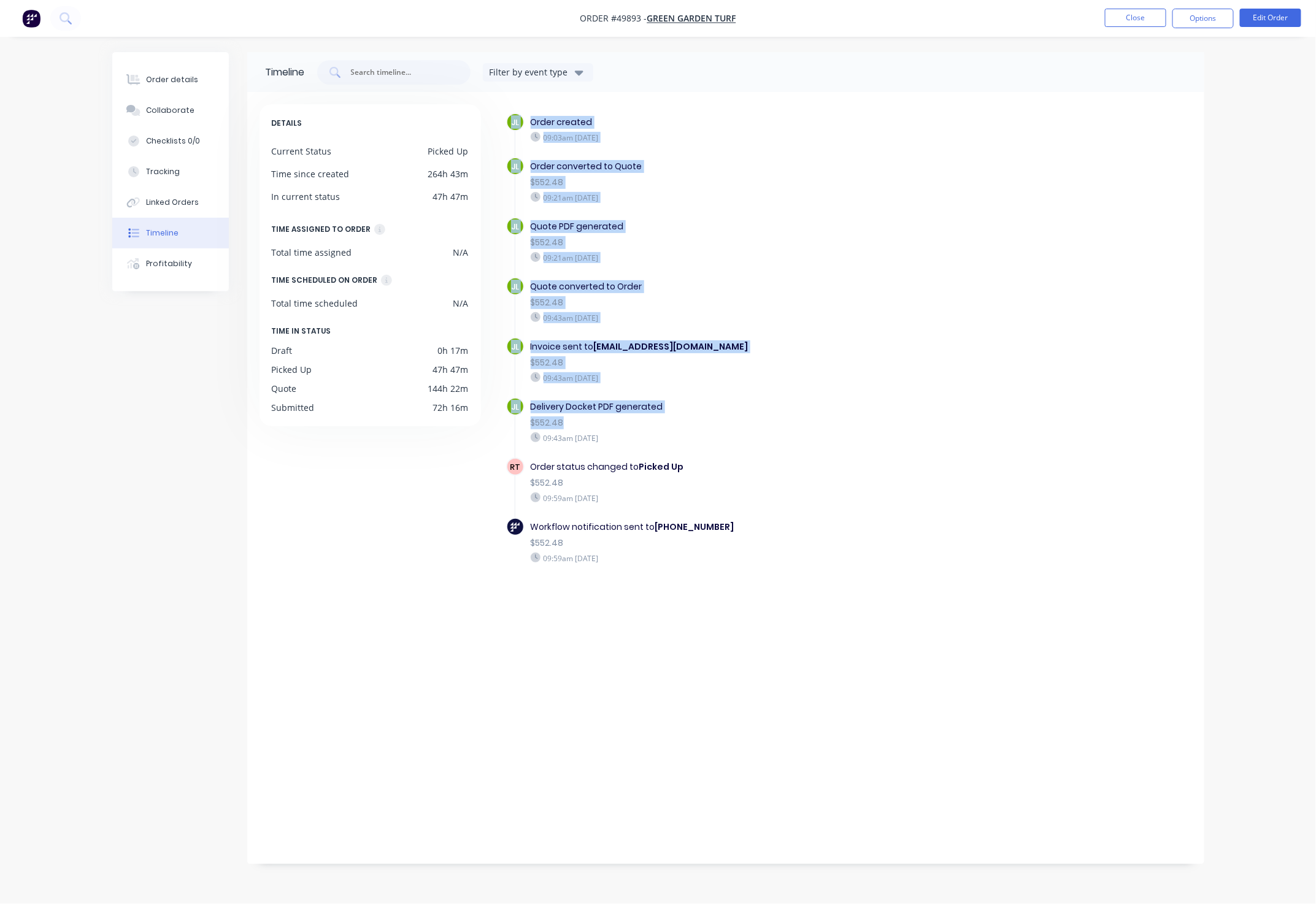
drag, startPoint x: 682, startPoint y: 421, endPoint x: 515, endPoint y: 385, distance: 170.8
click at [515, 385] on div "JL Order created 09:03am [DATE] JL Order converted to Quote $552.48 09:21am [DA…" at bounding box center [849, 360] width 686 height 496
click at [696, 423] on div "$552.48" at bounding box center [743, 423] width 425 height 13
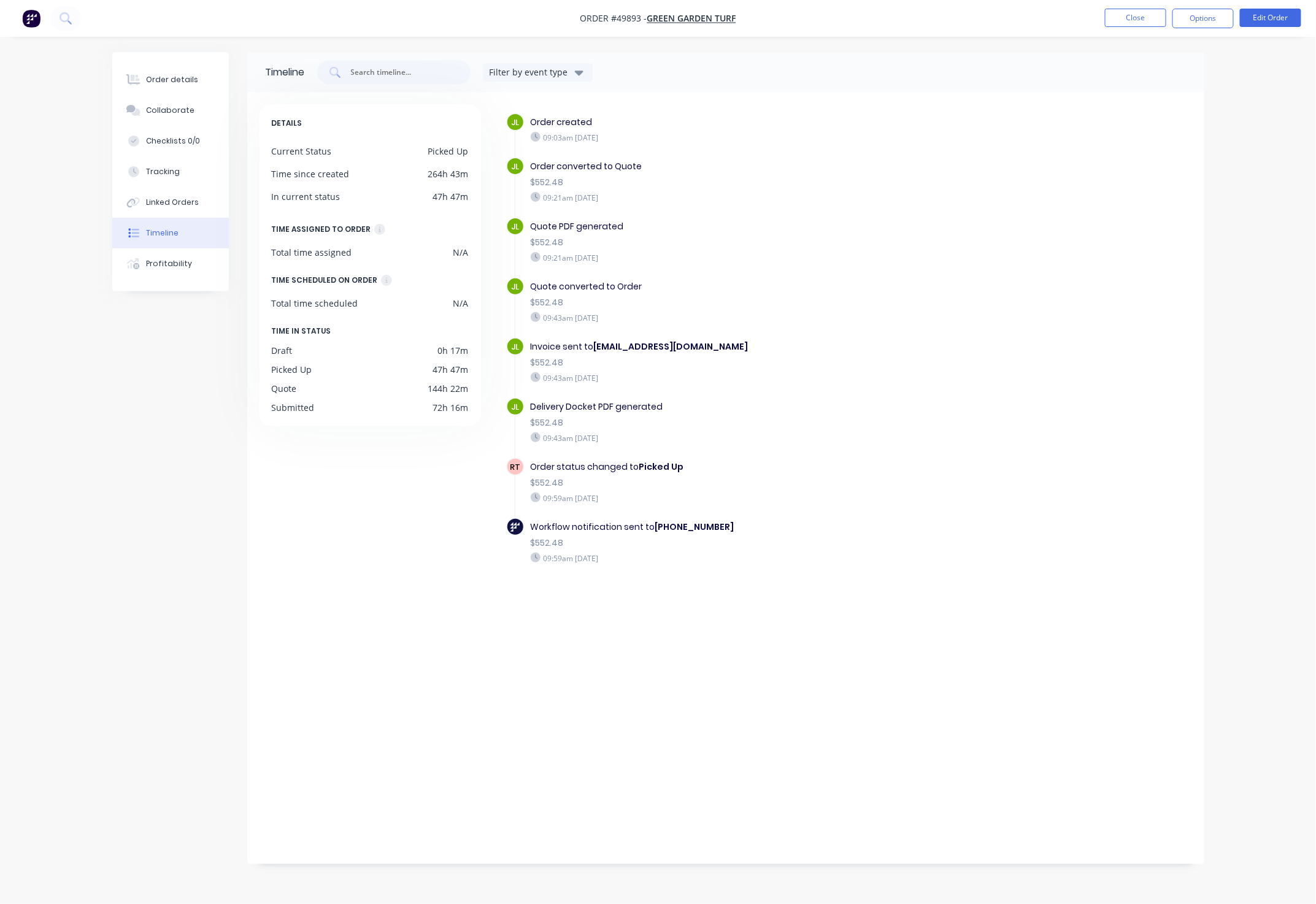
drag, startPoint x: 651, startPoint y: 499, endPoint x: 516, endPoint y: 397, distance: 169.2
click at [516, 397] on div "JL Order created 09:03am [DATE] JL Order converted to Quote $552.48 09:21am [DA…" at bounding box center [849, 360] width 686 height 496
click at [971, 20] on button "Close" at bounding box center [1136, 17] width 62 height 18
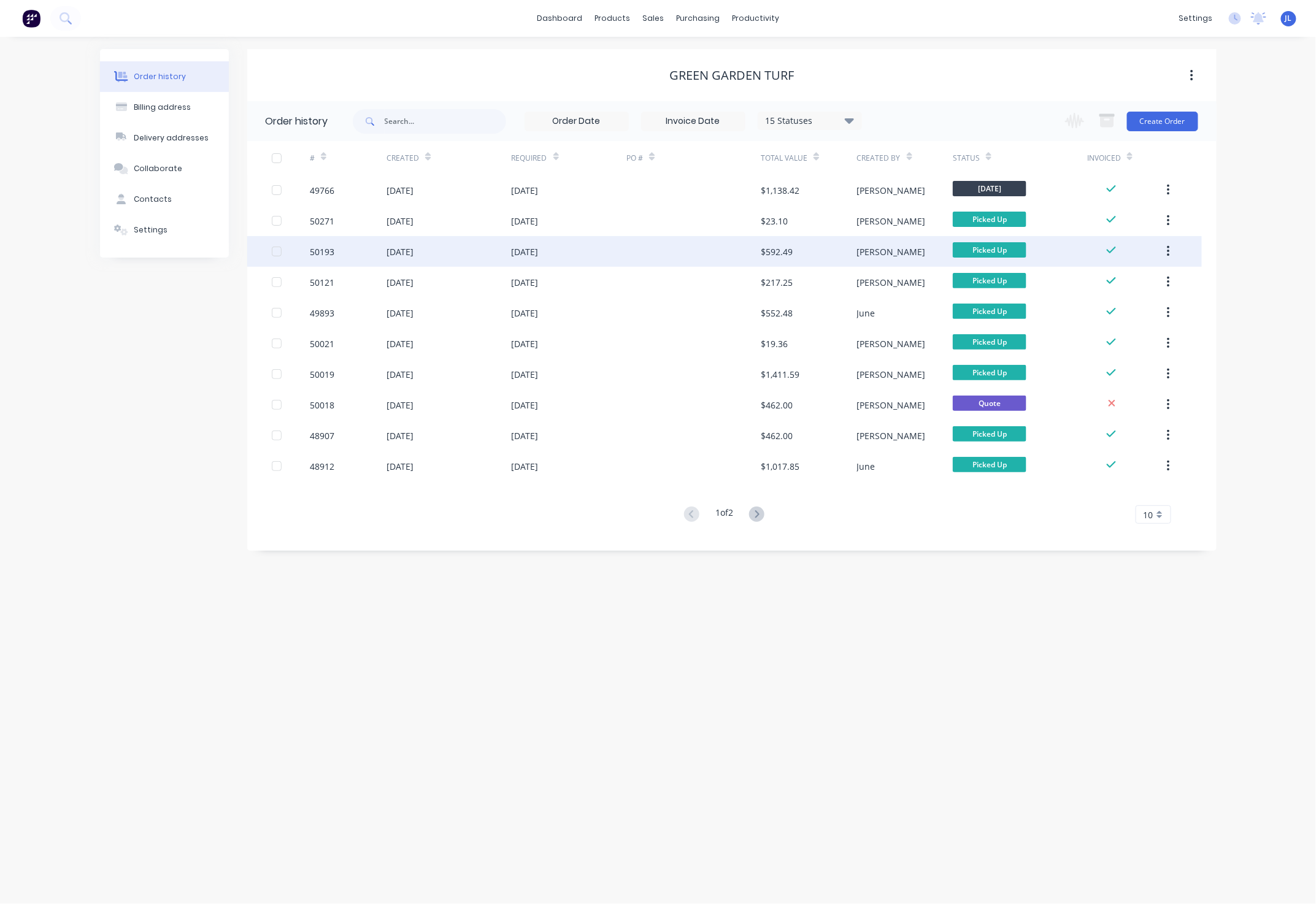
click at [693, 256] on div at bounding box center [693, 251] width 135 height 30
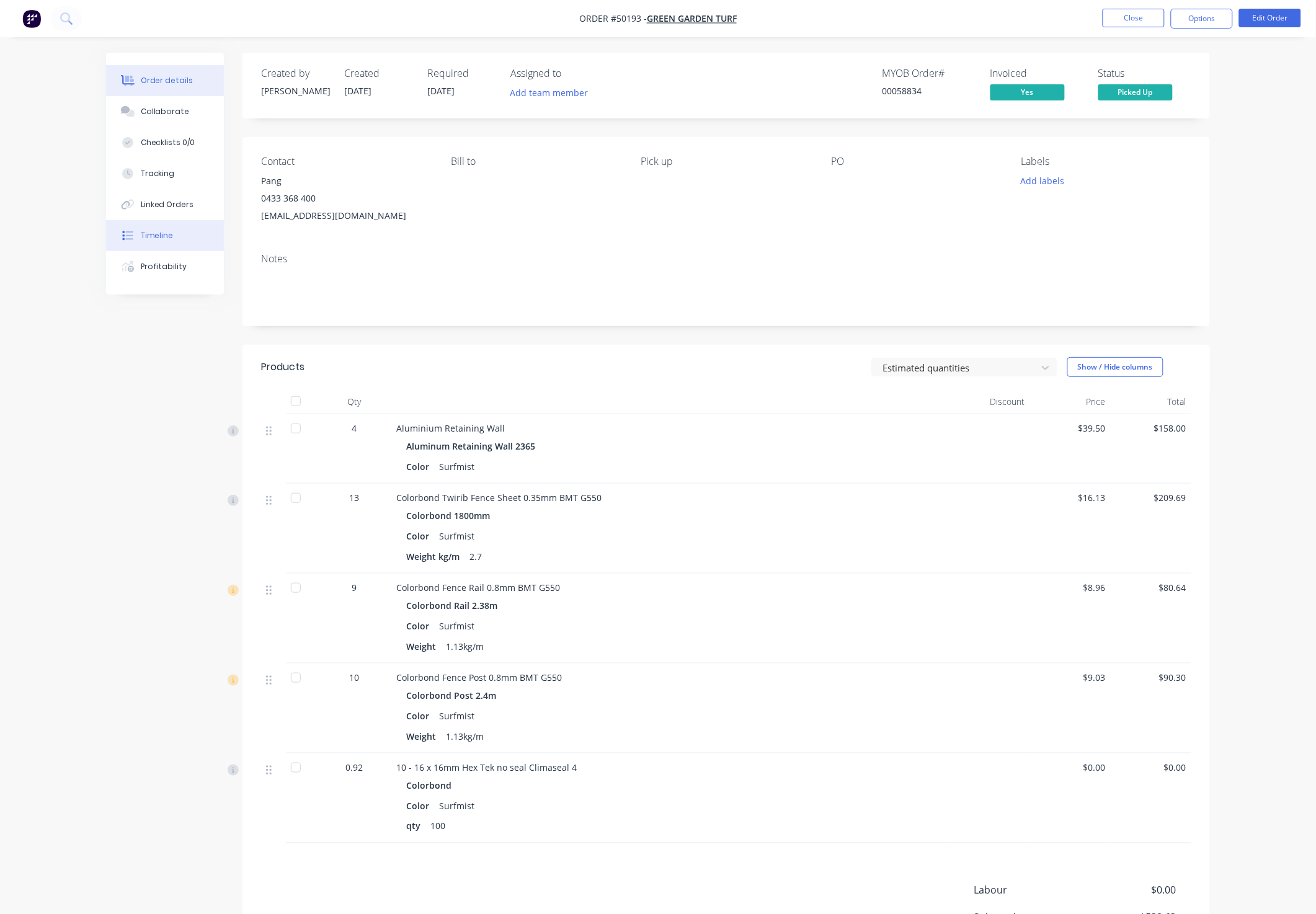
click at [177, 227] on button "Timeline" at bounding box center [165, 236] width 118 height 31
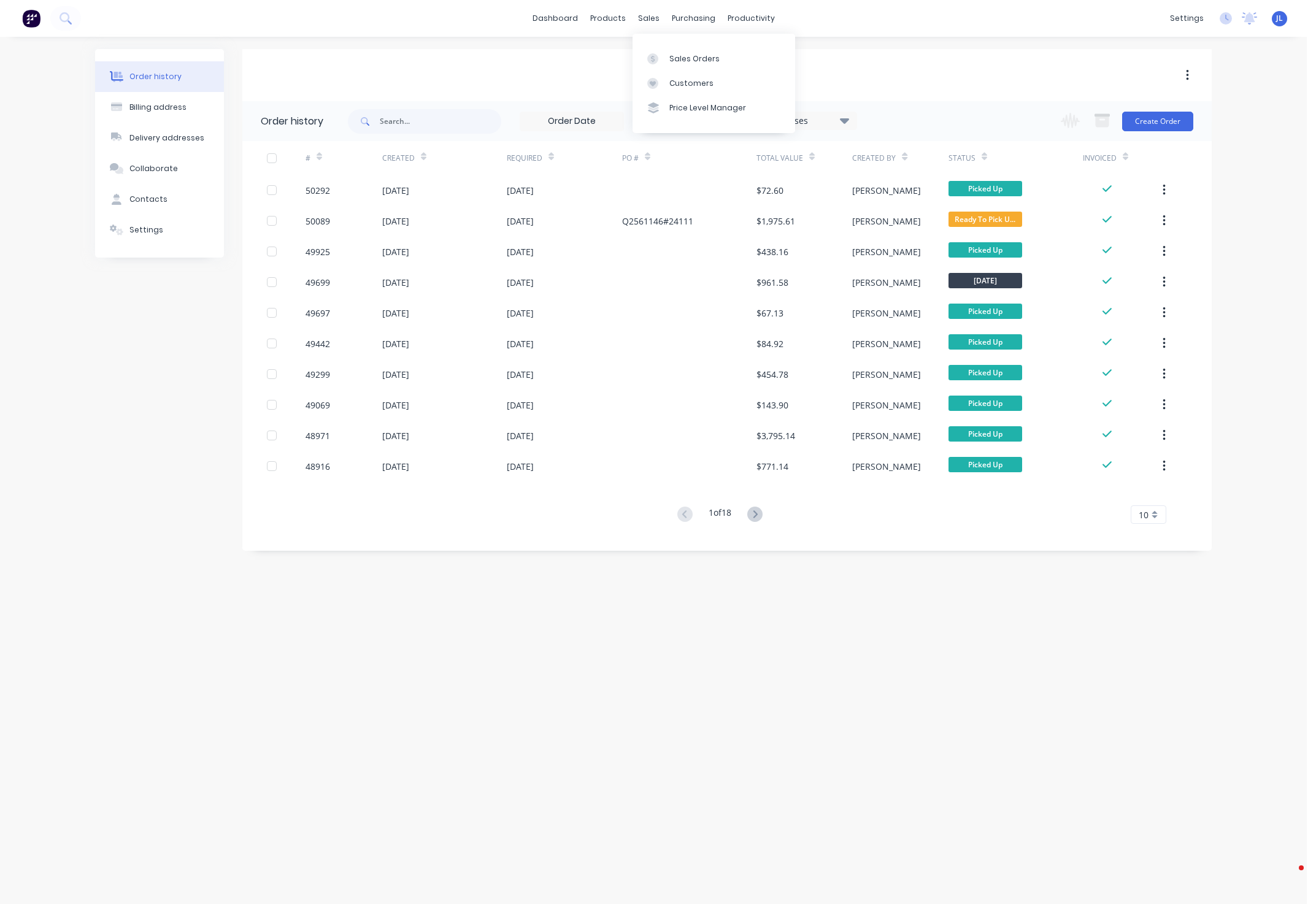
click at [686, 83] on div "Customers" at bounding box center [691, 83] width 44 height 11
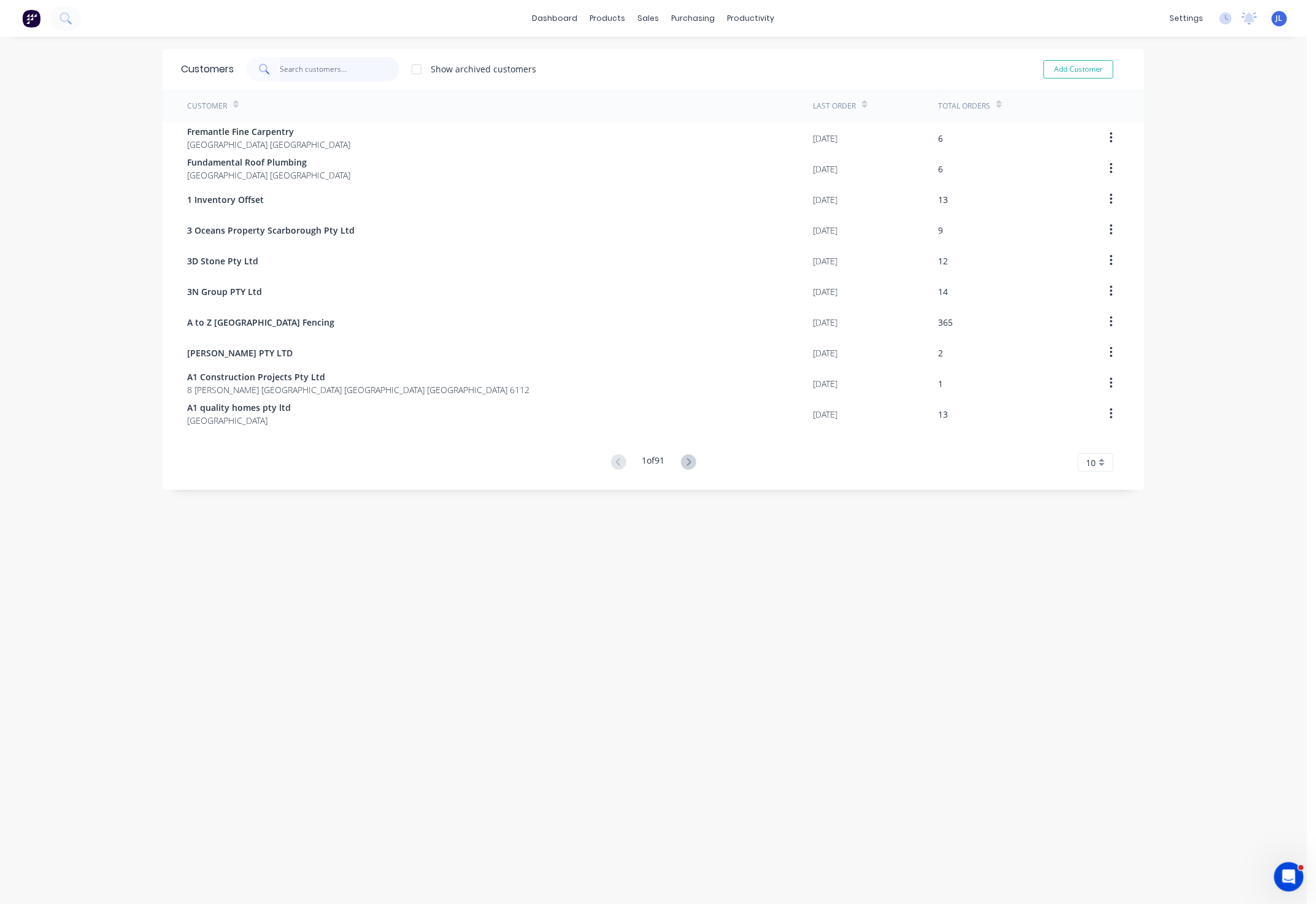
click at [340, 78] on input "text" at bounding box center [339, 69] width 119 height 25
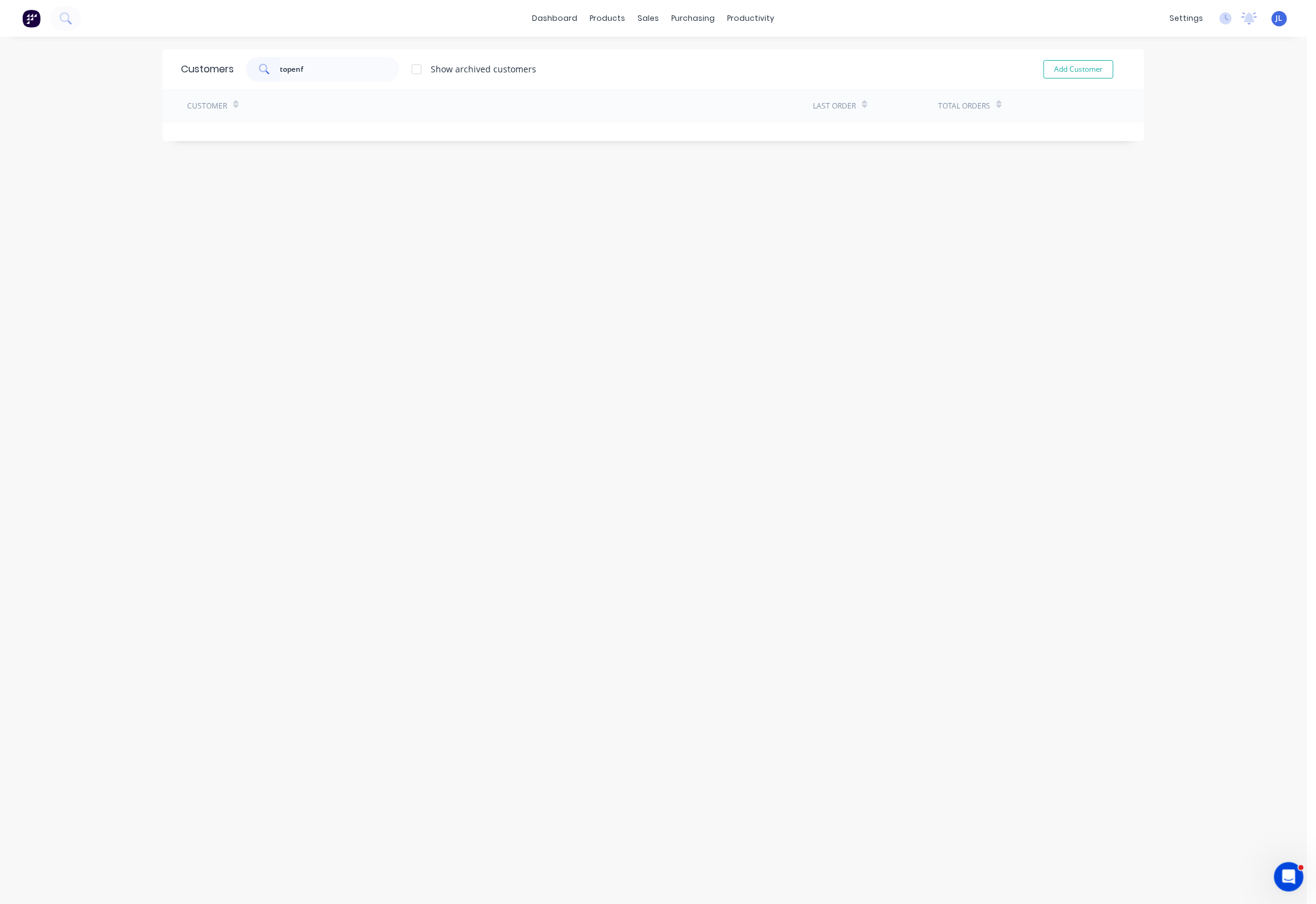
click at [288, 465] on div "Customers topenf Show archived customers Add Customer Customer Last Order Total…" at bounding box center [654, 483] width 982 height 868
click at [321, 65] on input "topenf" at bounding box center [339, 69] width 119 height 25
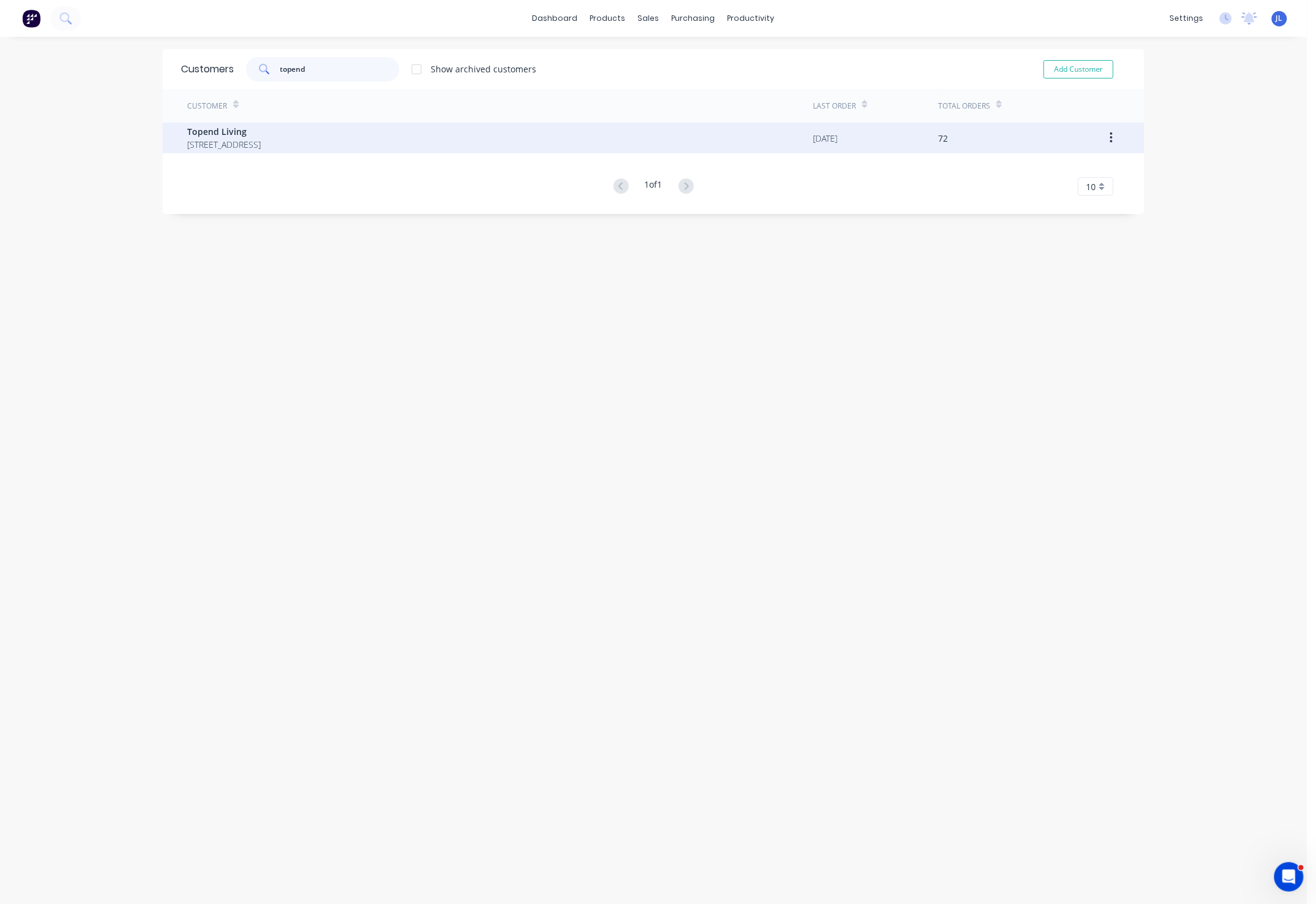
type input "topend"
click at [261, 138] on span "60 Belmont Avenue, Rivervale Western Australia Australia" at bounding box center [224, 145] width 74 height 13
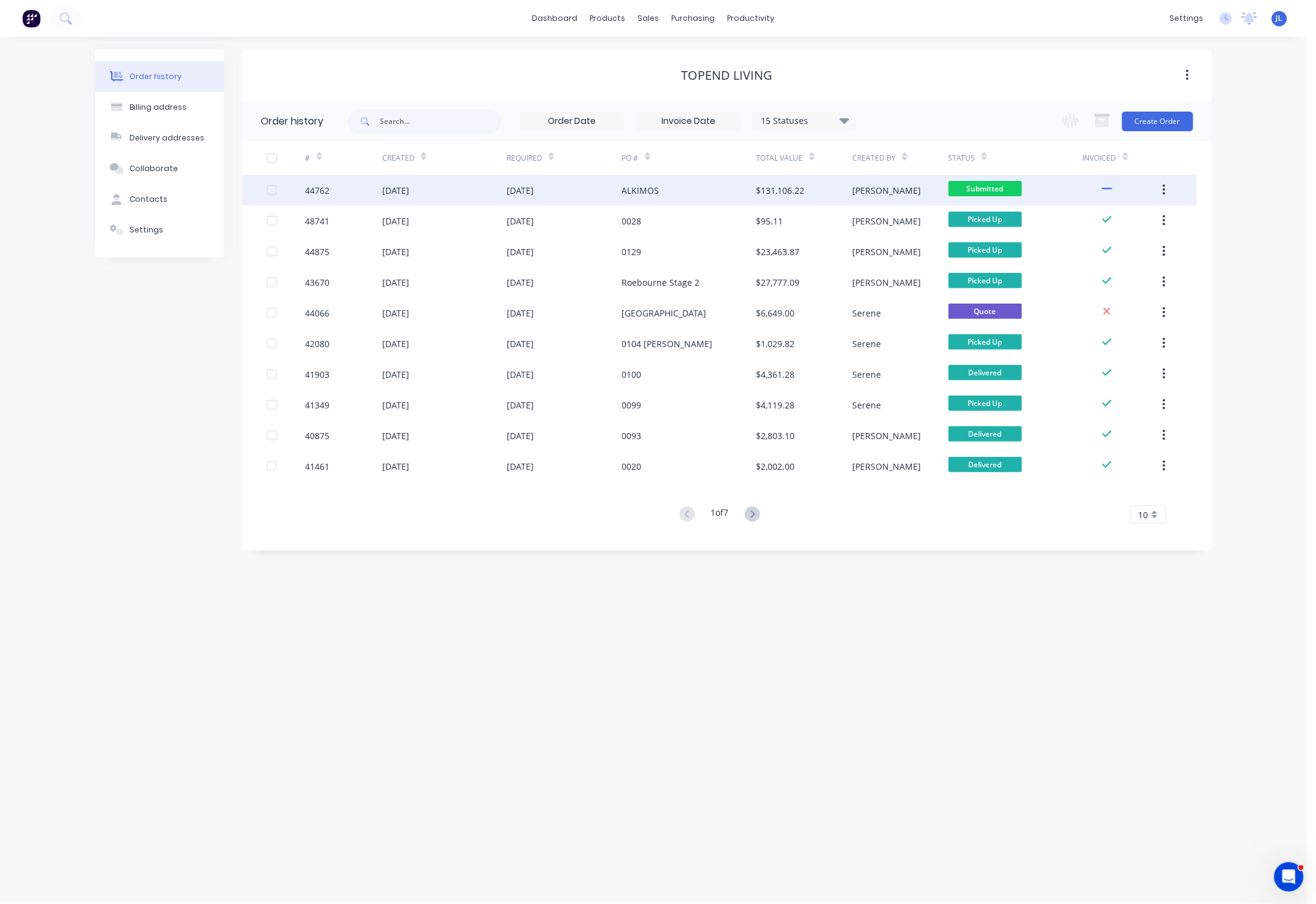
click at [500, 183] on div "19 May 2025" at bounding box center [444, 190] width 125 height 30
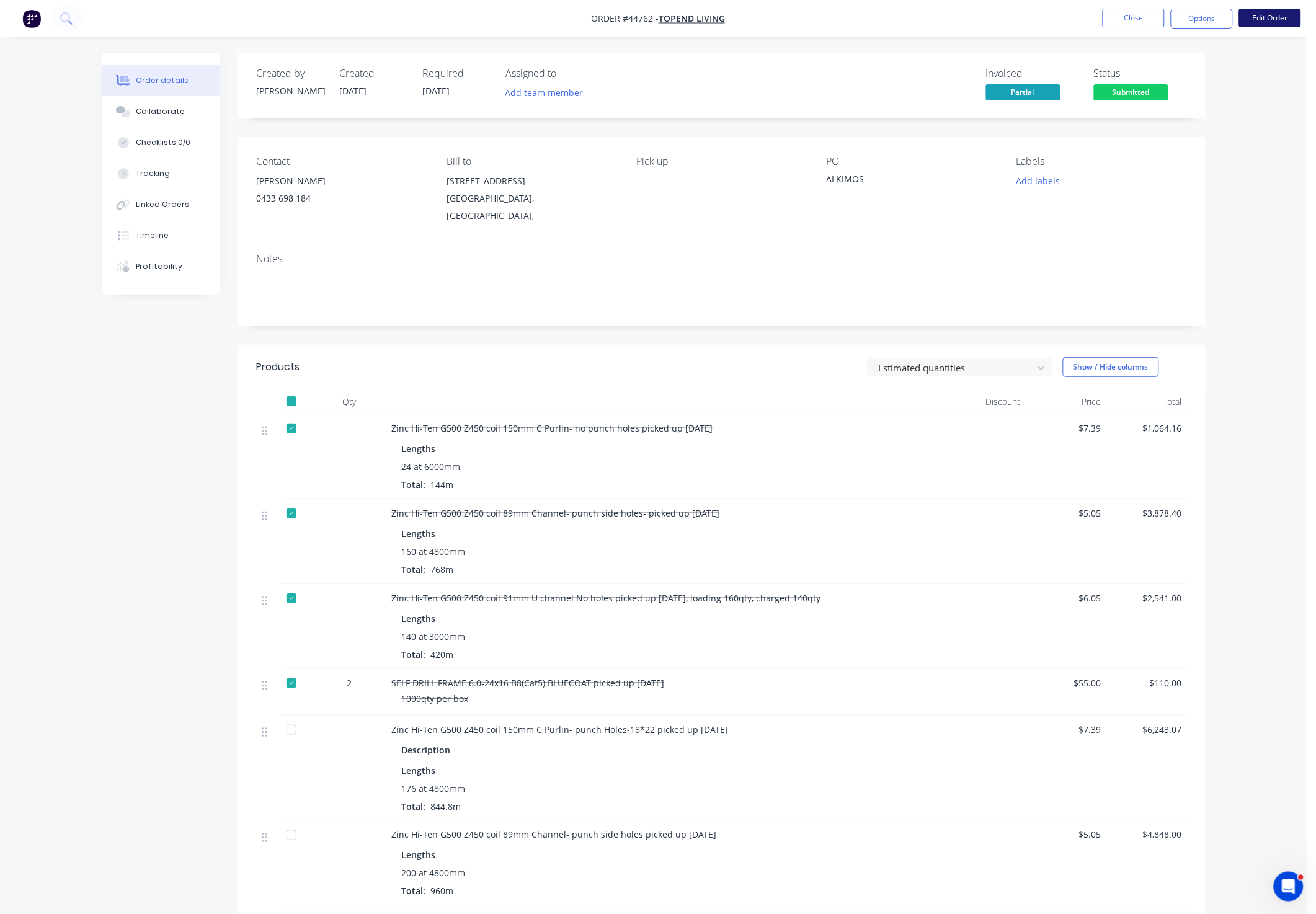
click at [1271, 21] on button "Edit Order" at bounding box center [1270, 18] width 62 height 18
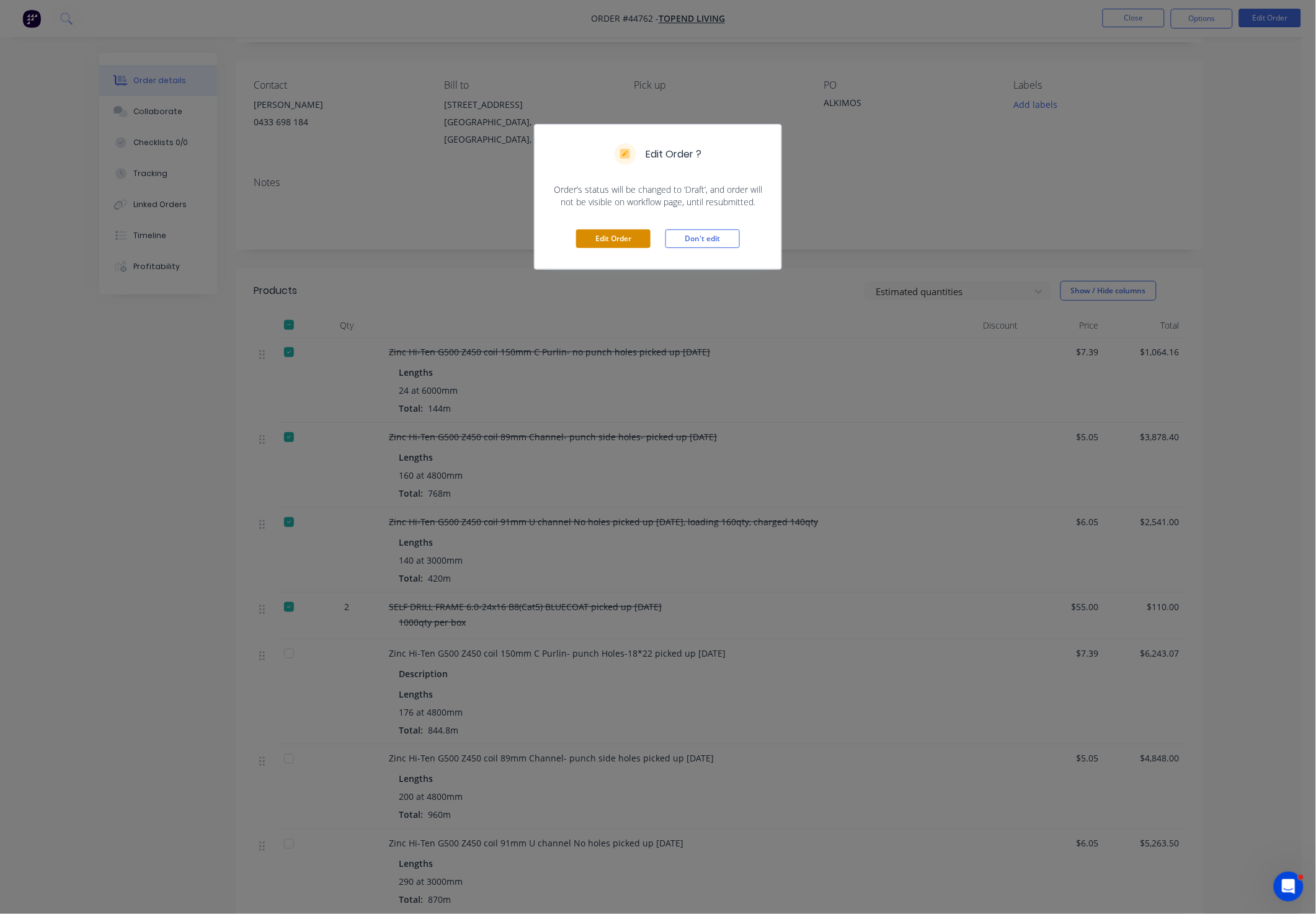
scroll to position [93, 0]
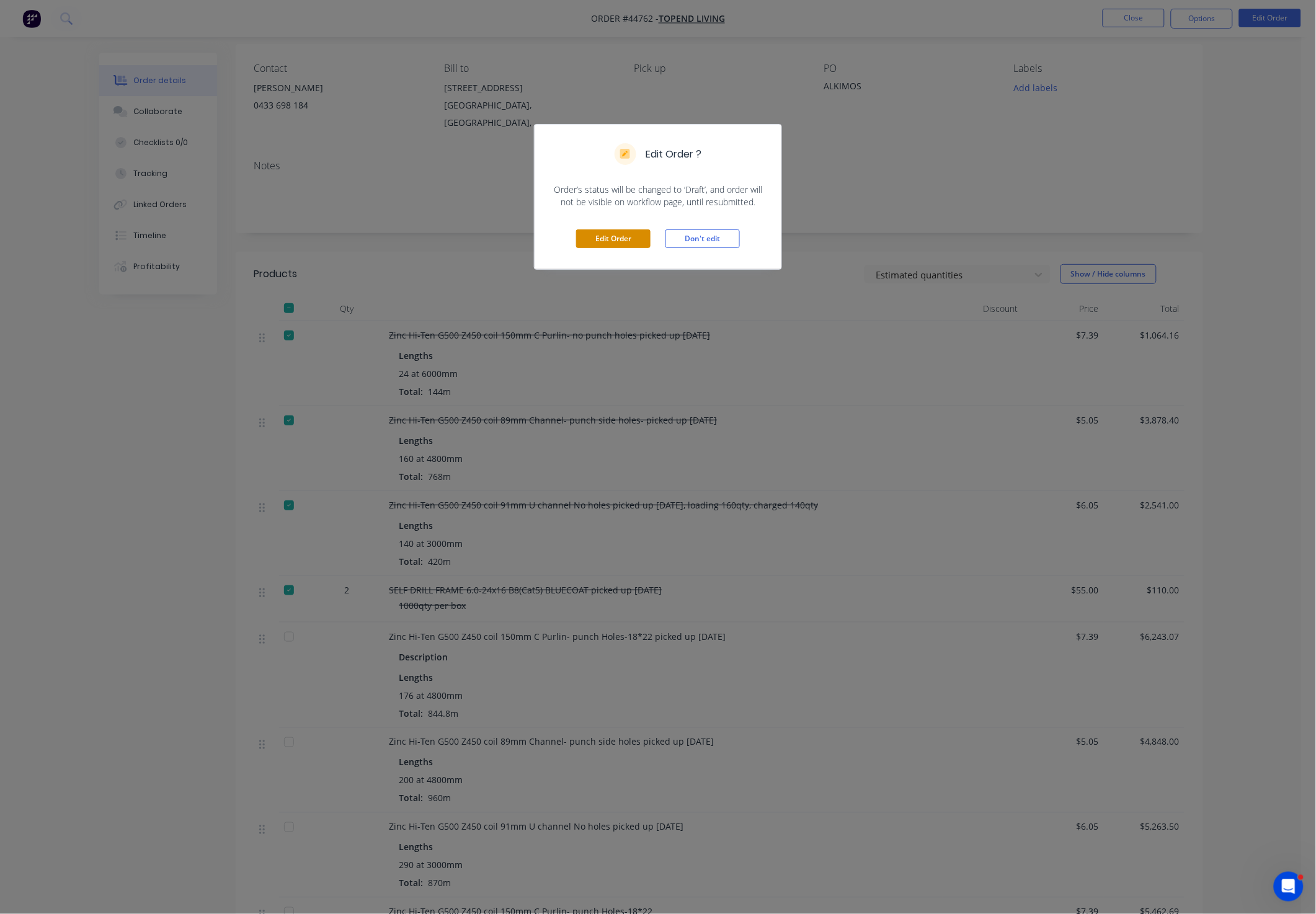
click at [609, 232] on button "Edit Order" at bounding box center [613, 239] width 75 height 18
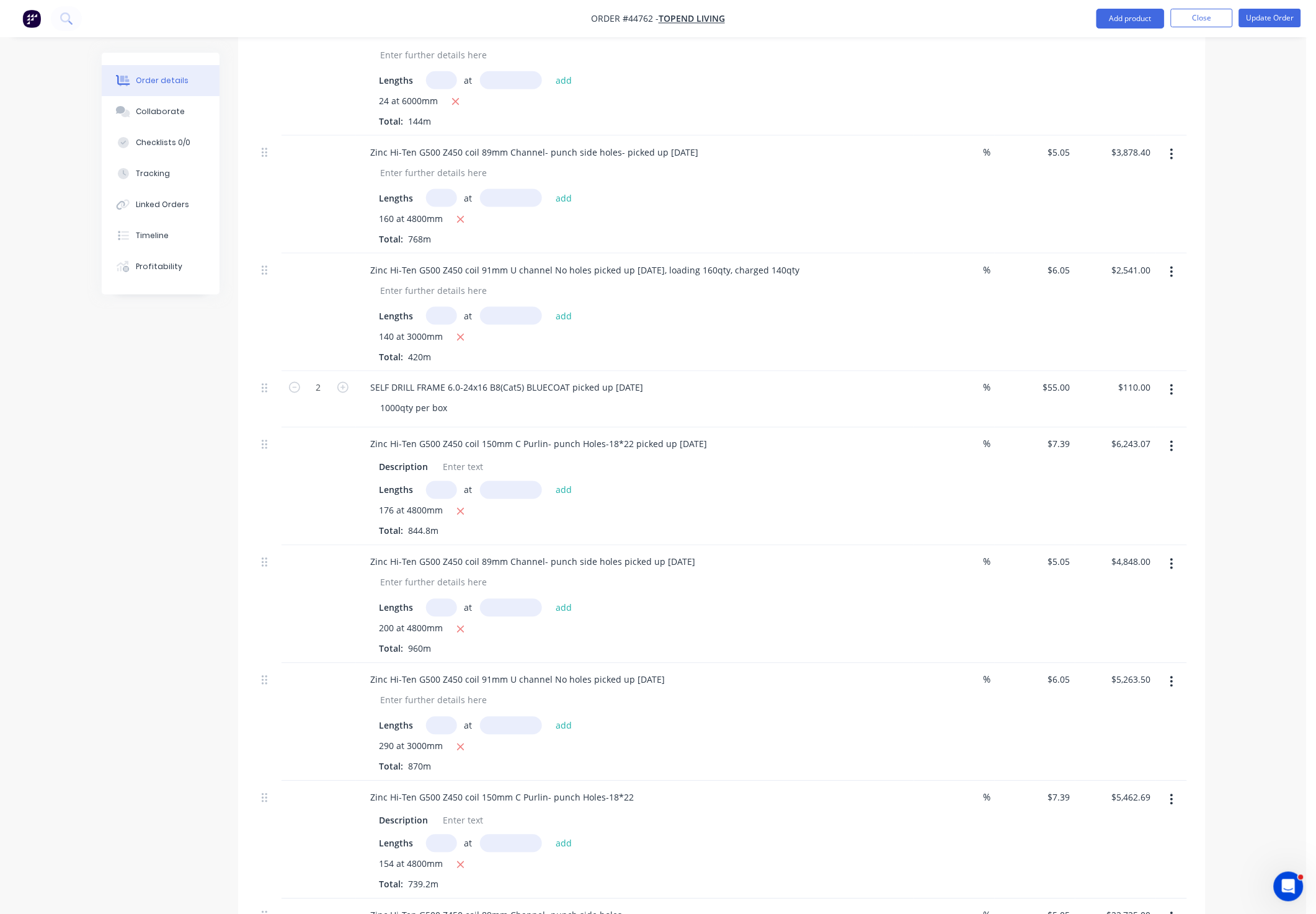
scroll to position [465, 0]
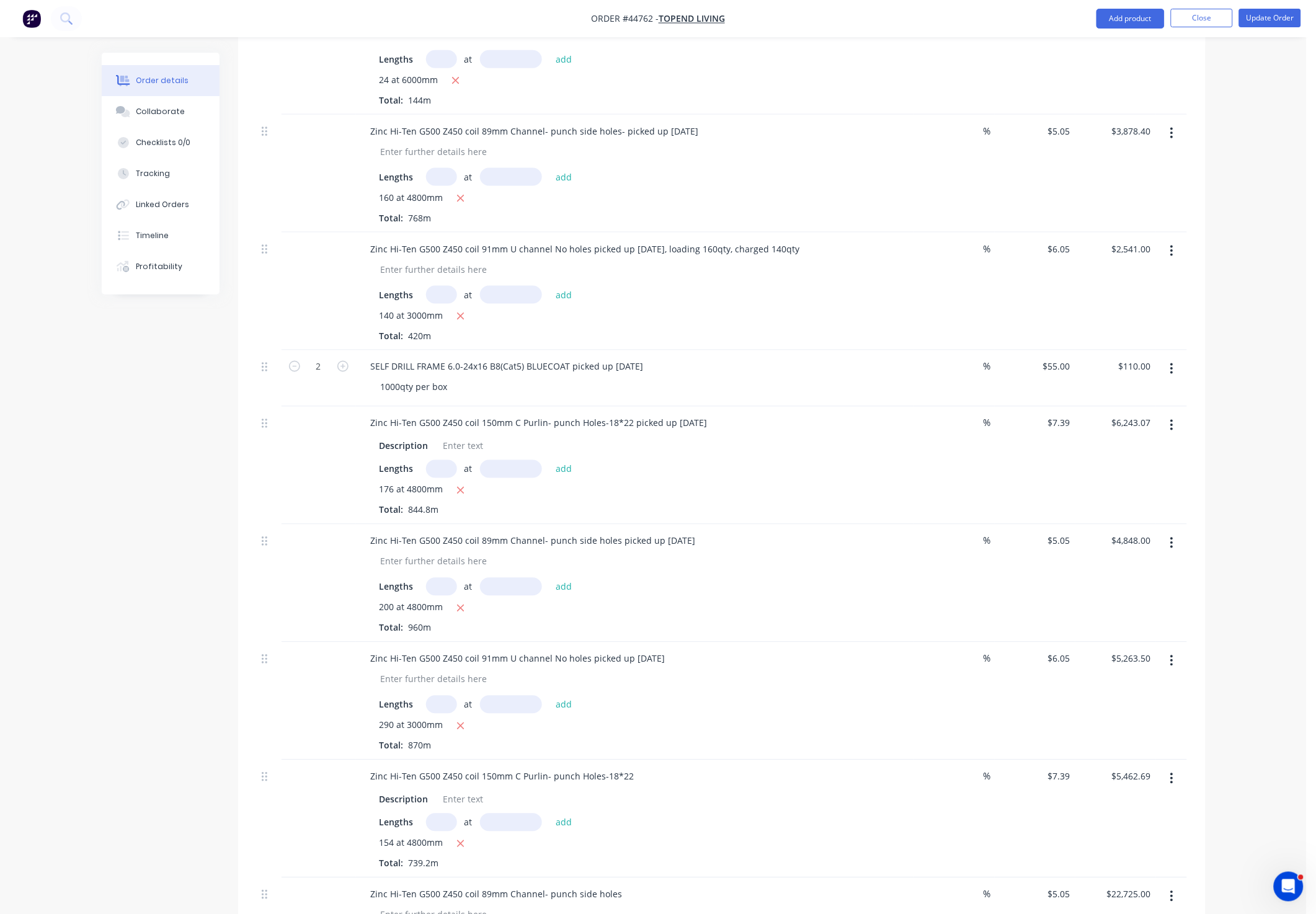
click at [436, 479] on input "text" at bounding box center [441, 469] width 31 height 18
type input "100"
type input "6000"
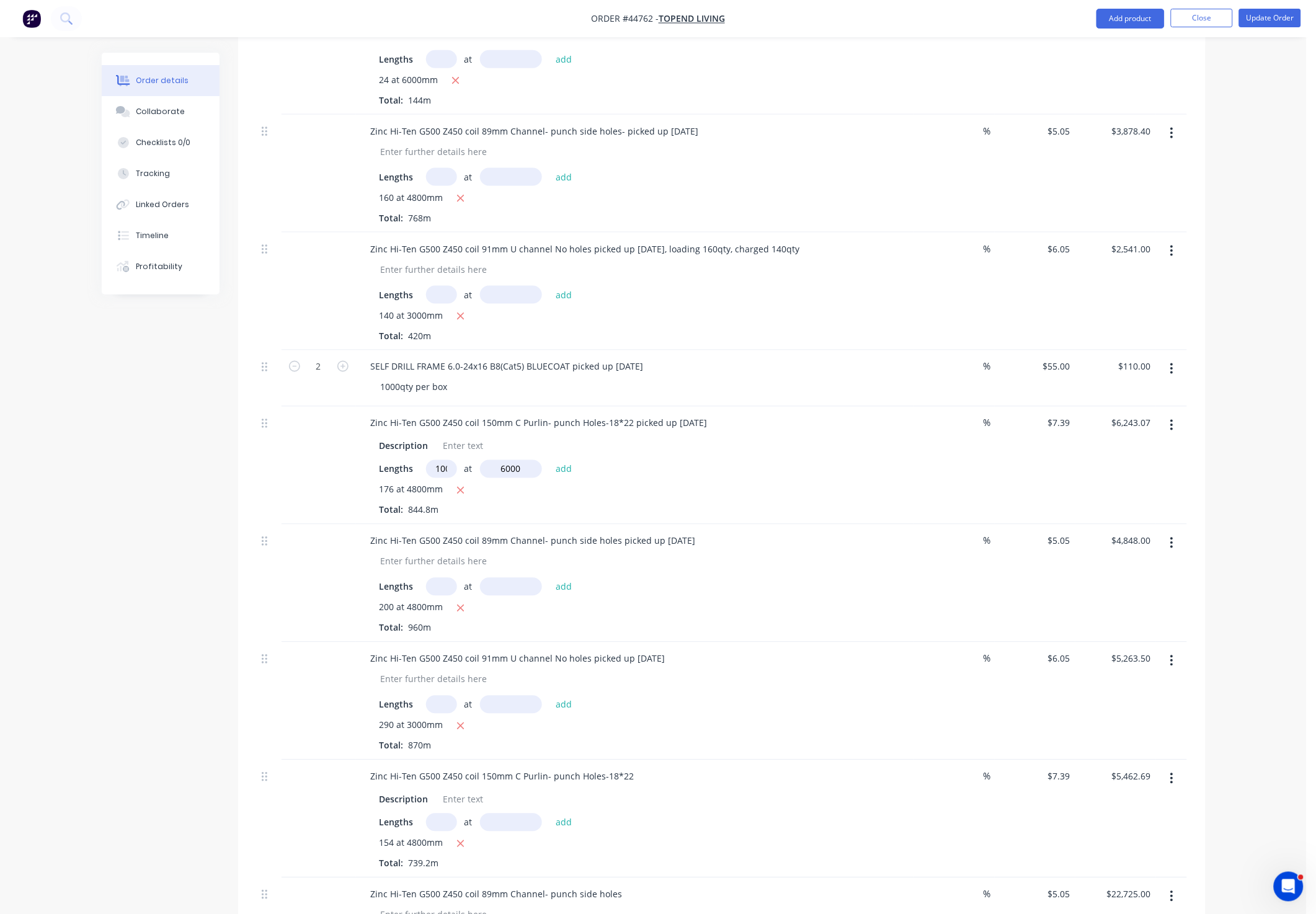
click at [549, 460] on button "add" at bounding box center [564, 468] width 29 height 17
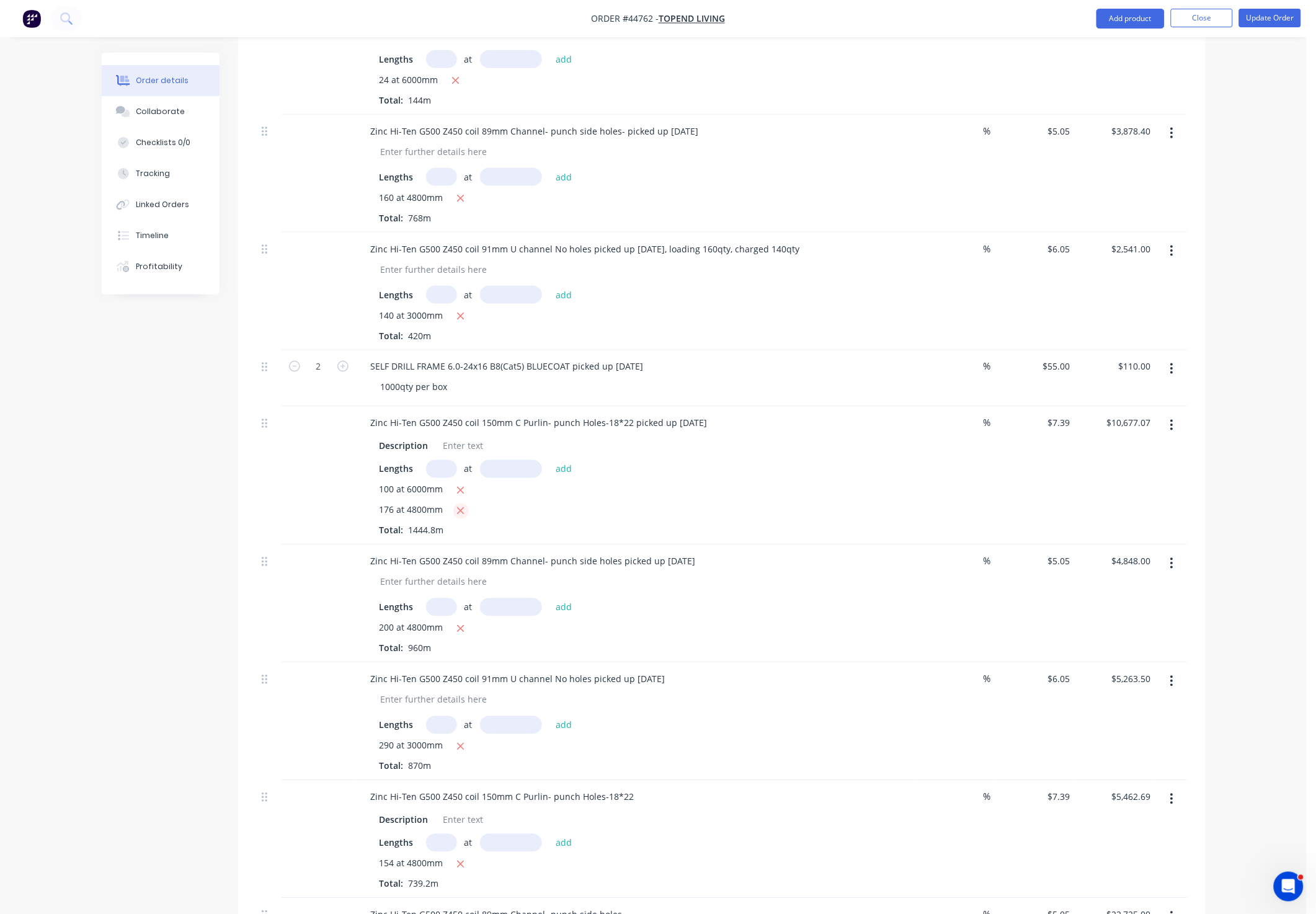
click at [458, 517] on icon "button" at bounding box center [460, 511] width 8 height 11
type input "$4,434.00"
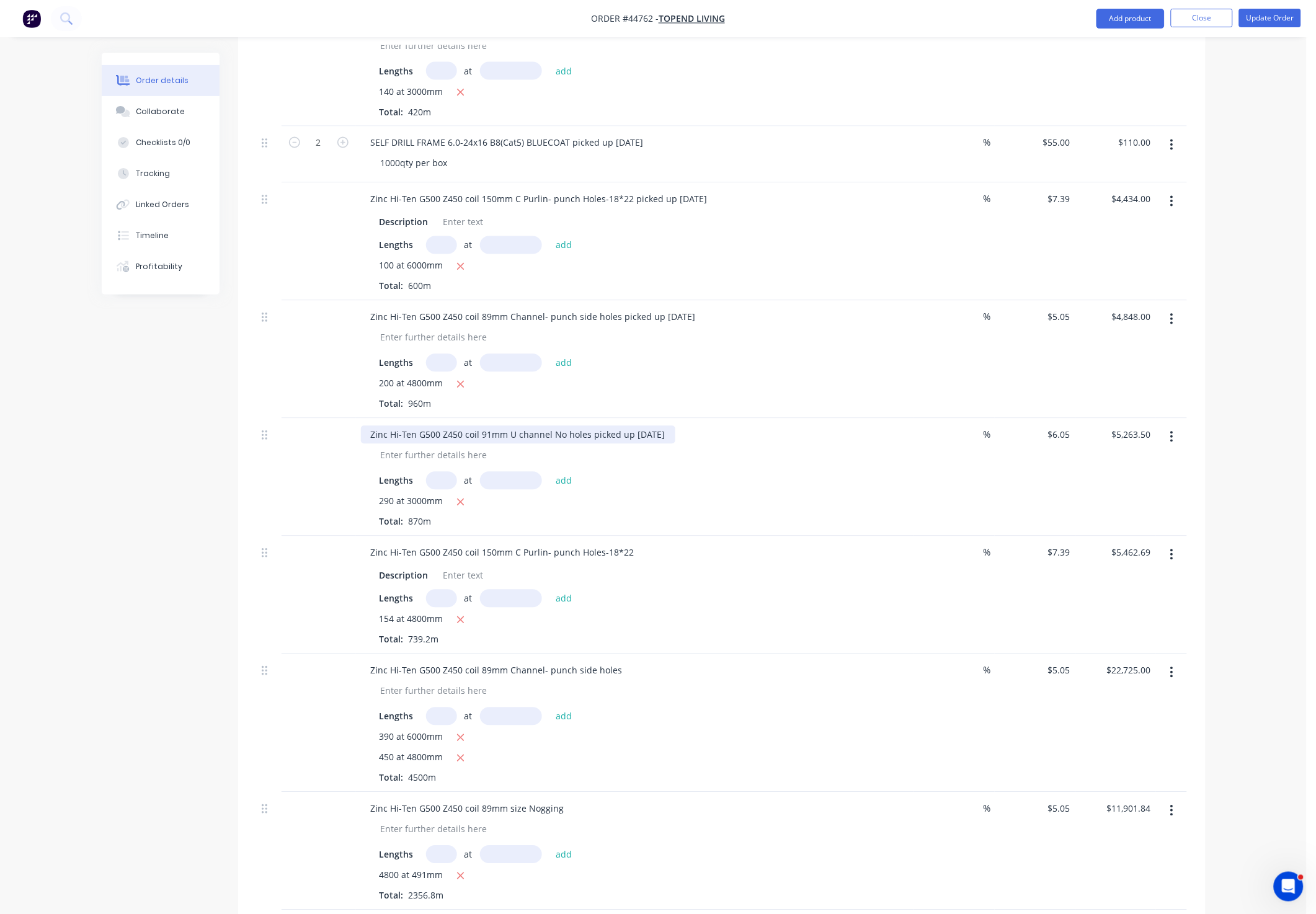
scroll to position [744, 0]
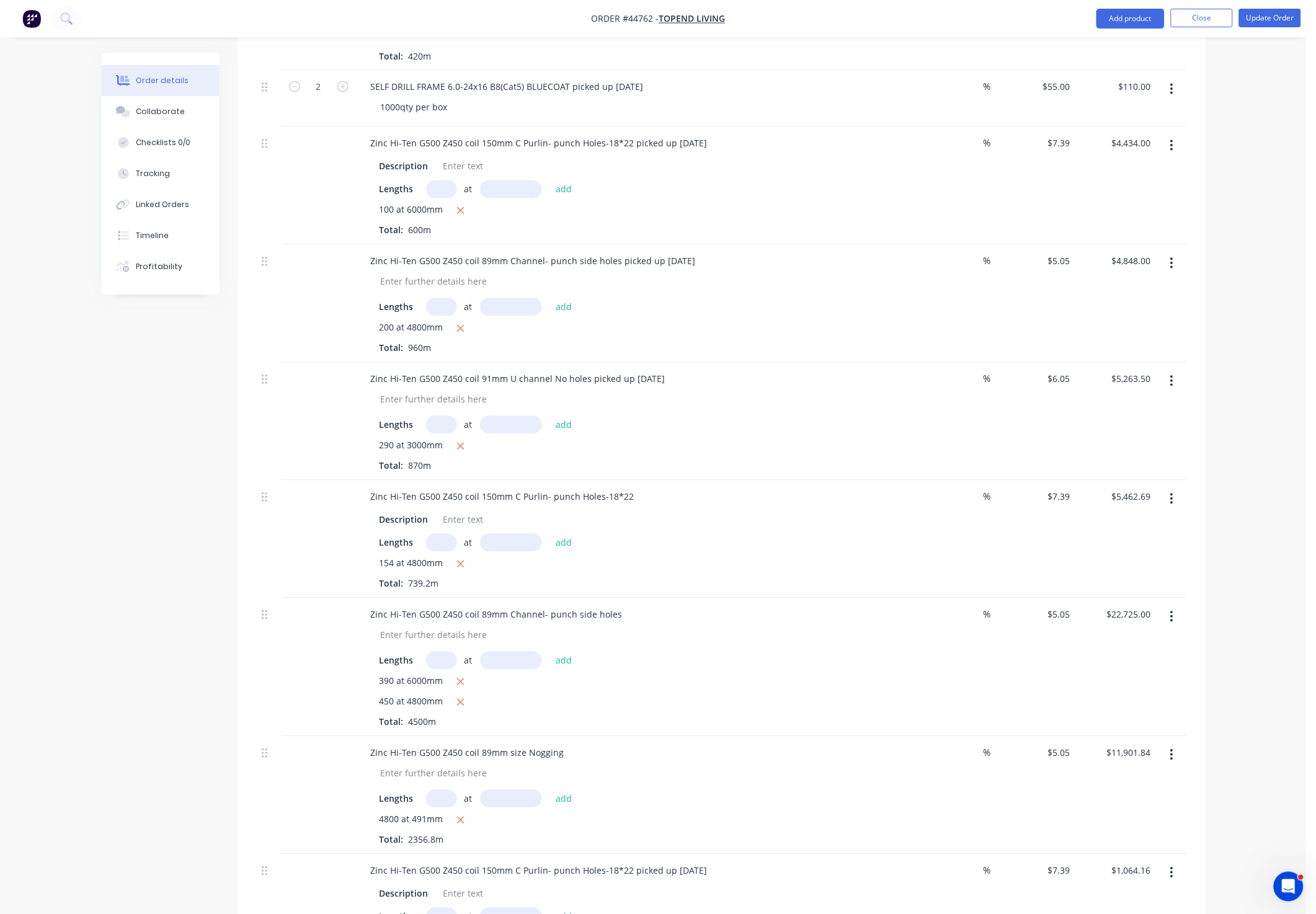
click at [445, 198] on input "text" at bounding box center [441, 190] width 31 height 18
type input "176"
type input "4800"
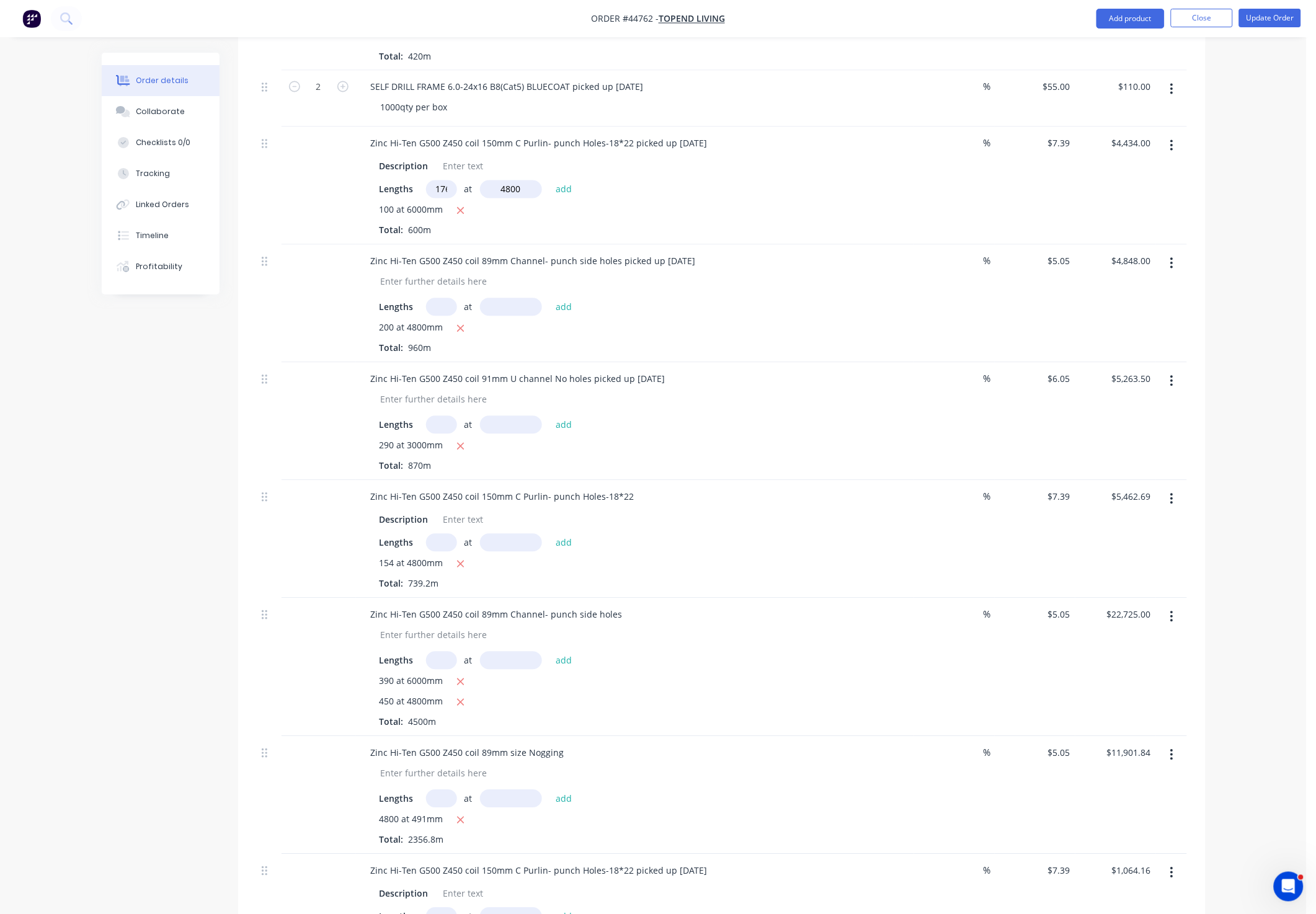
click at [549, 181] on button "add" at bounding box center [564, 189] width 29 height 17
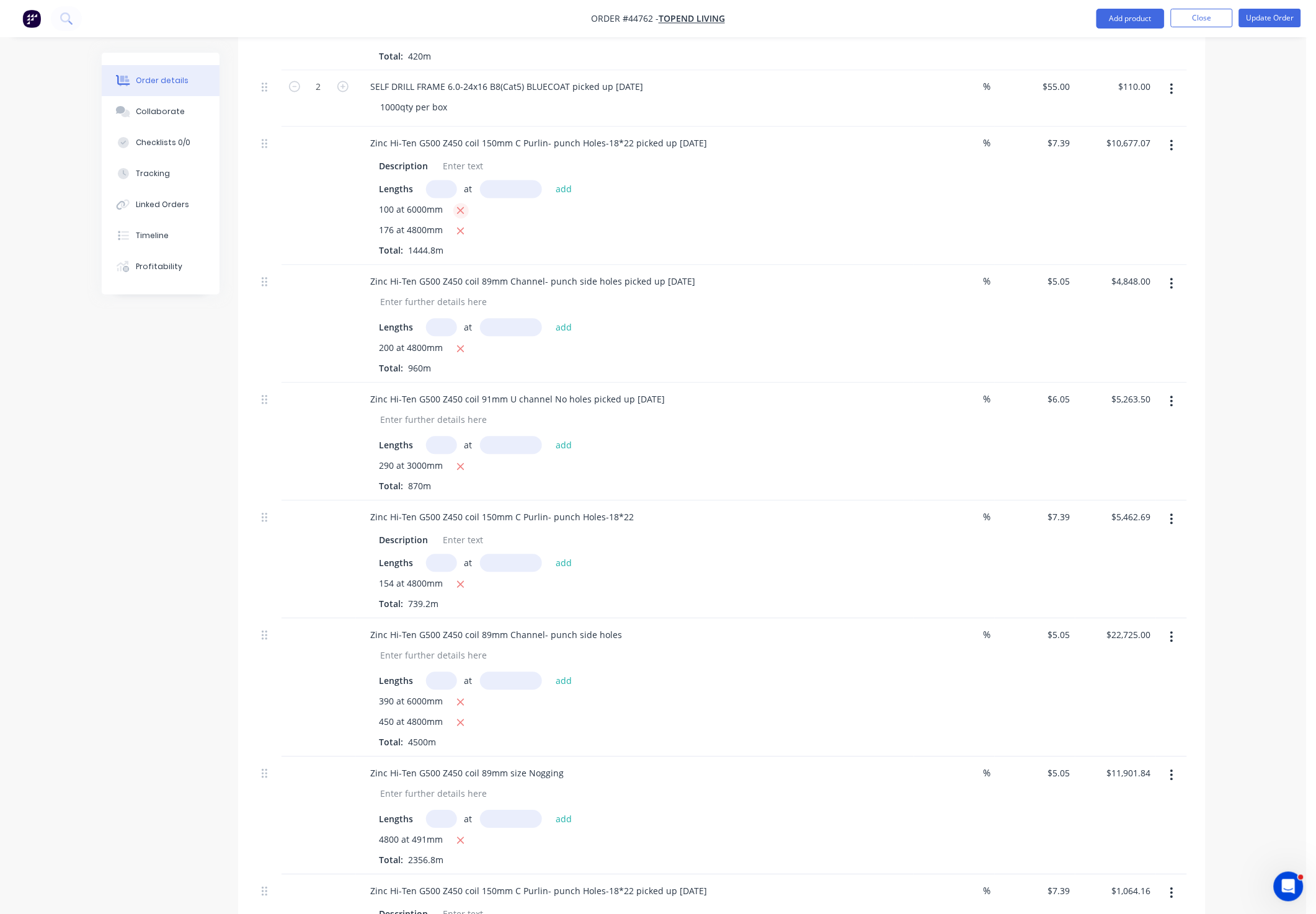
click at [458, 214] on icon "button" at bounding box center [461, 211] width 7 height 7
type input "$6,243.07"
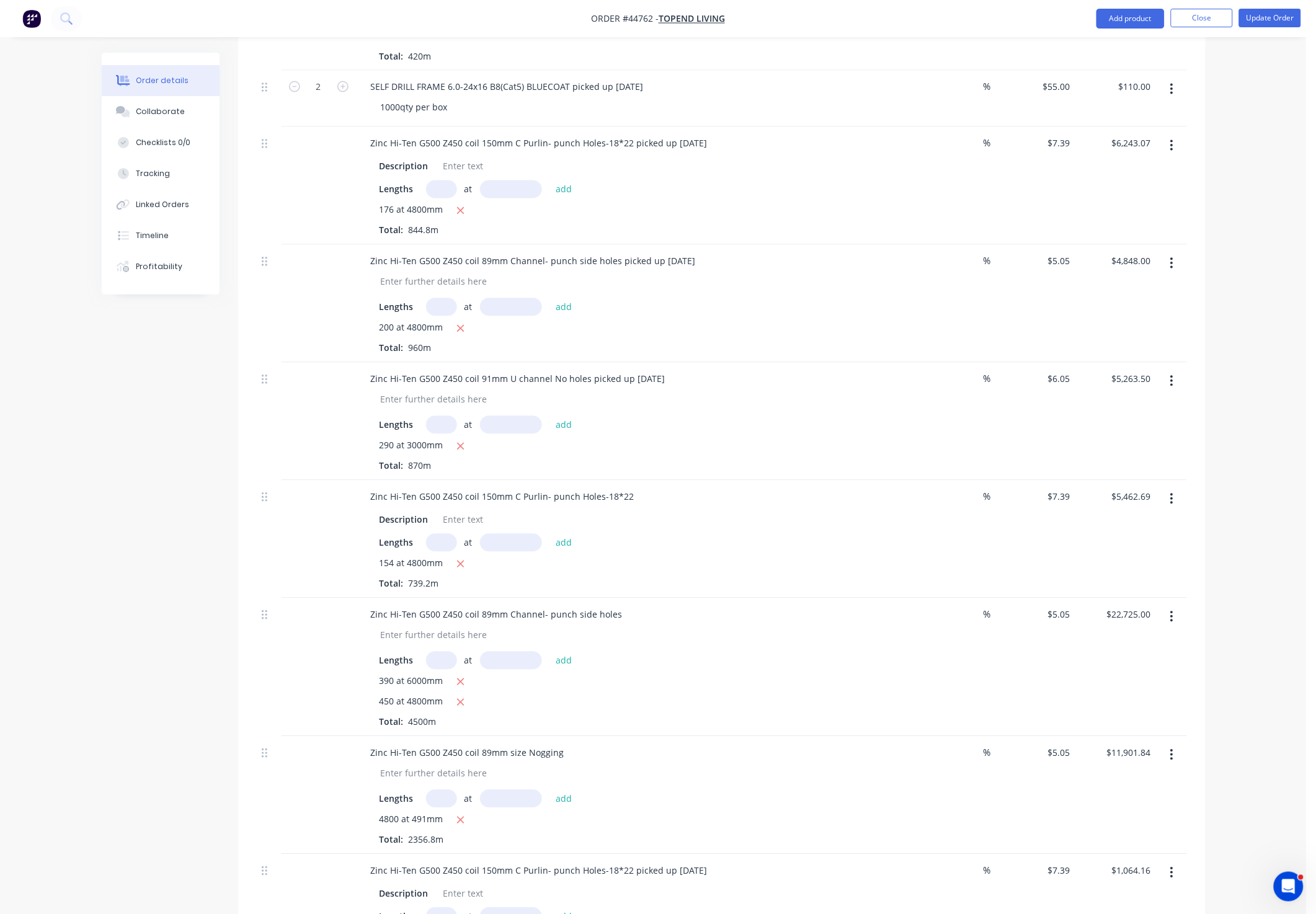
click at [702, 198] on div "Lengths at add" at bounding box center [635, 190] width 511 height 18
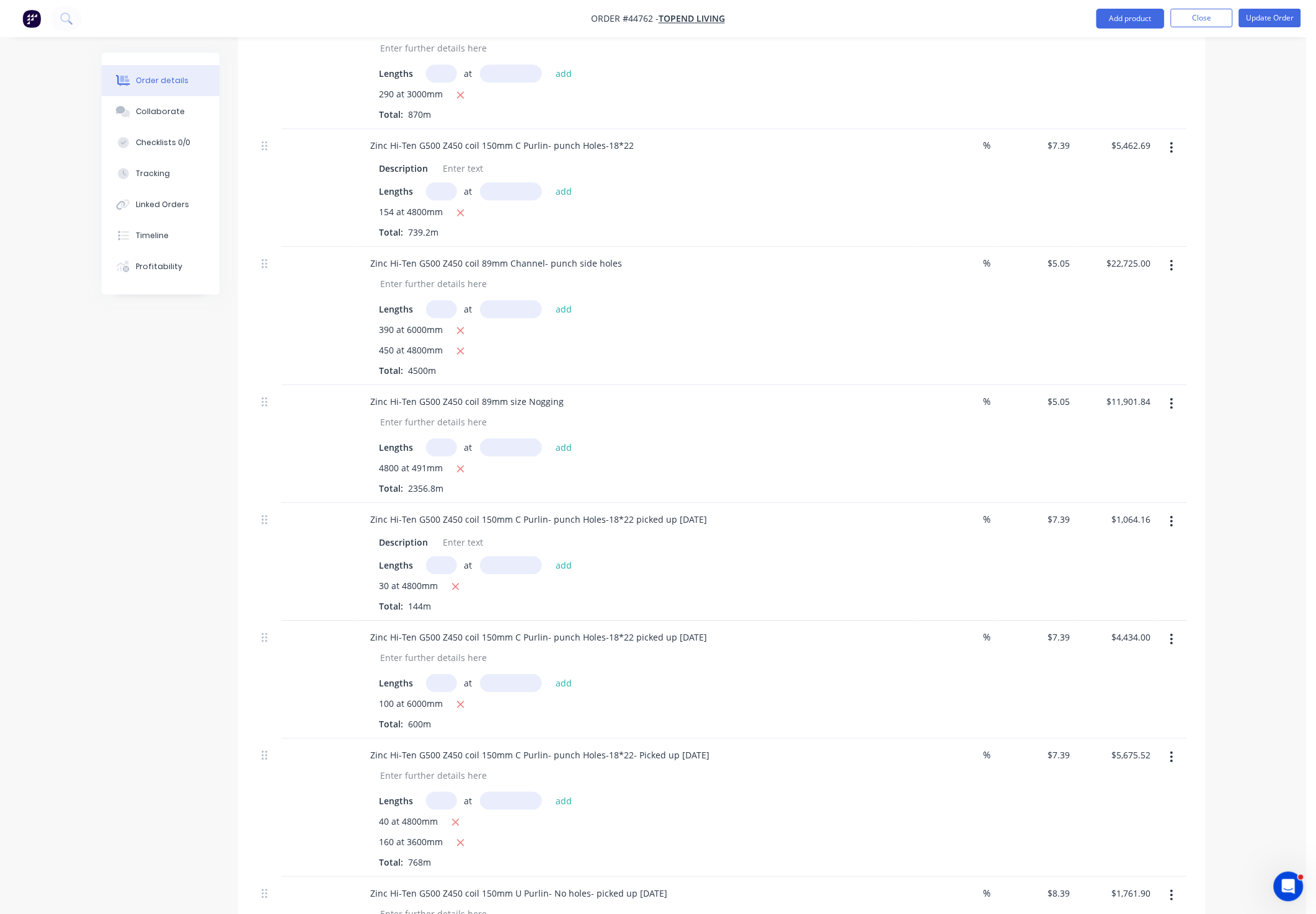
scroll to position [1116, 0]
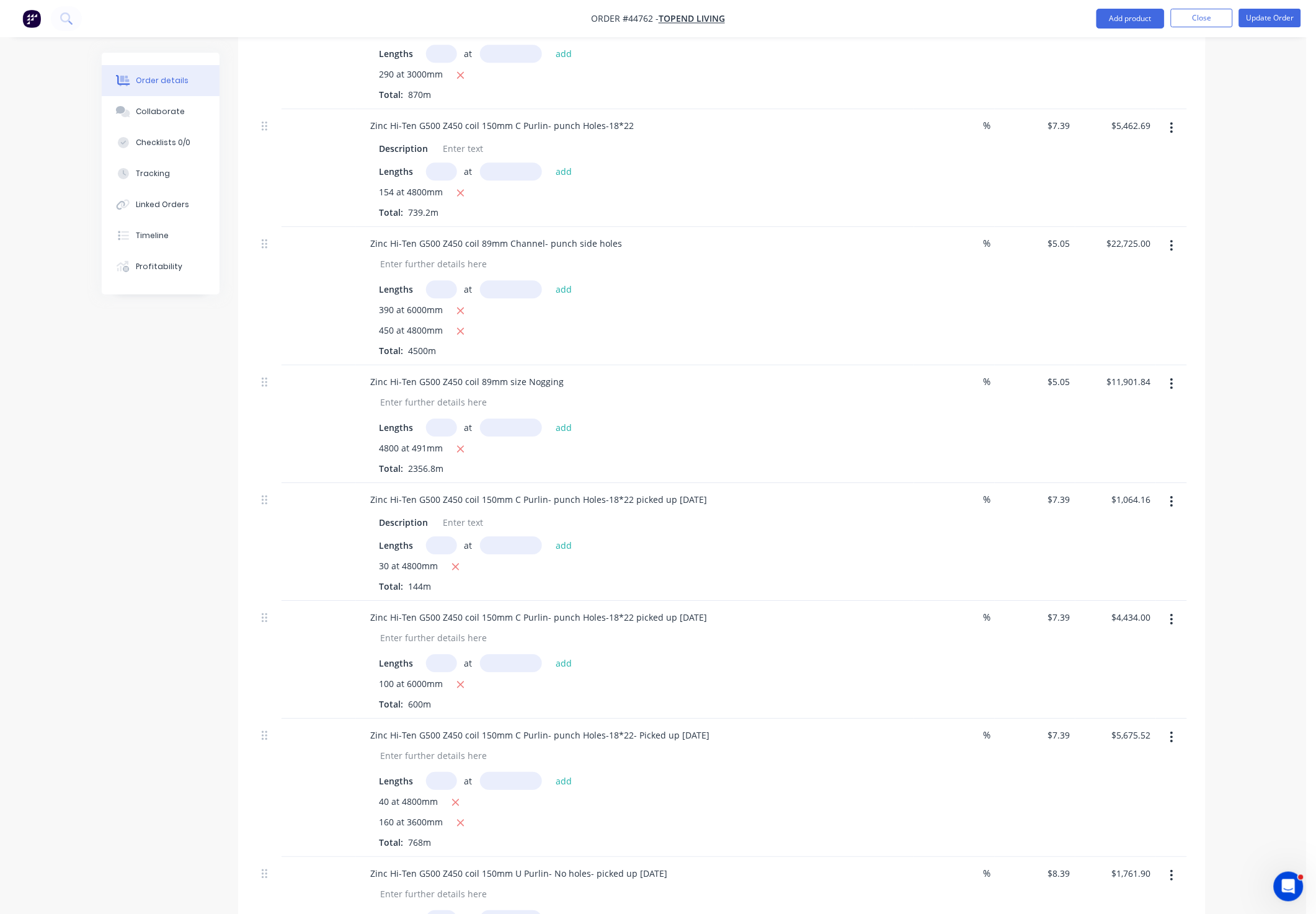
click at [447, 181] on input "text" at bounding box center [441, 171] width 31 height 18
type input "100"
type input "6000"
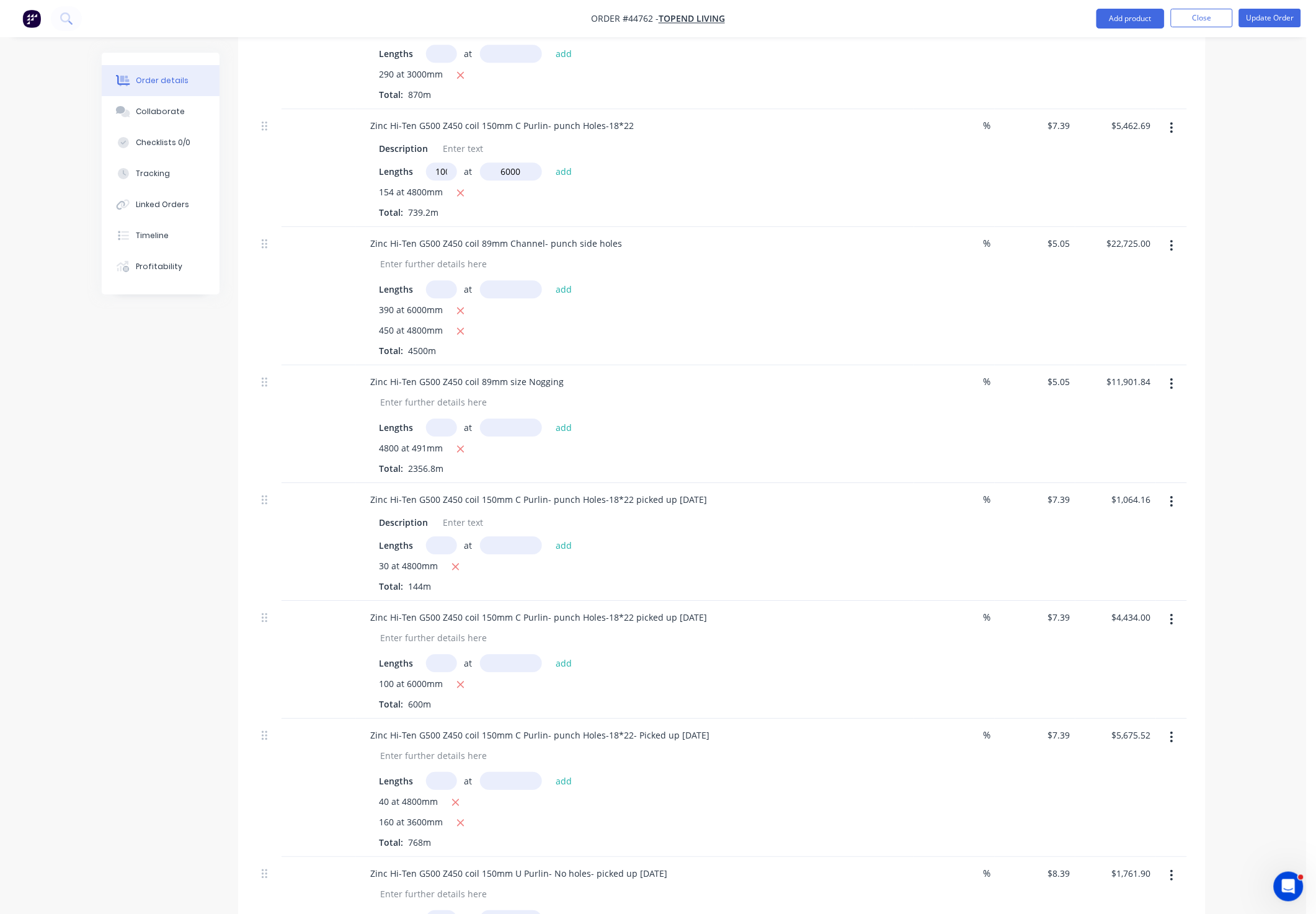
click at [549, 162] on button "add" at bounding box center [564, 171] width 29 height 17
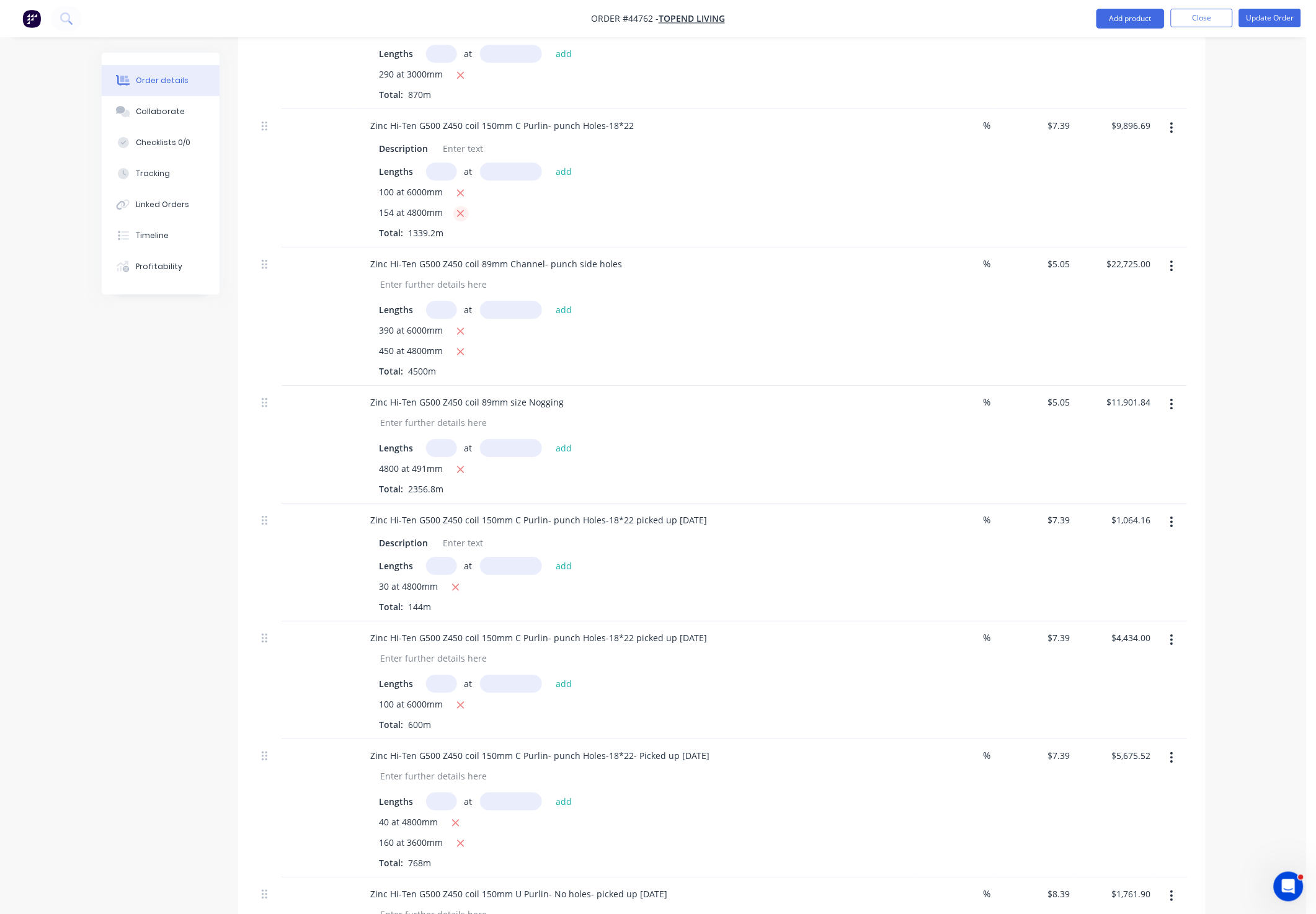
click at [459, 217] on icon "button" at bounding box center [461, 213] width 7 height 7
type input "$4,434.00"
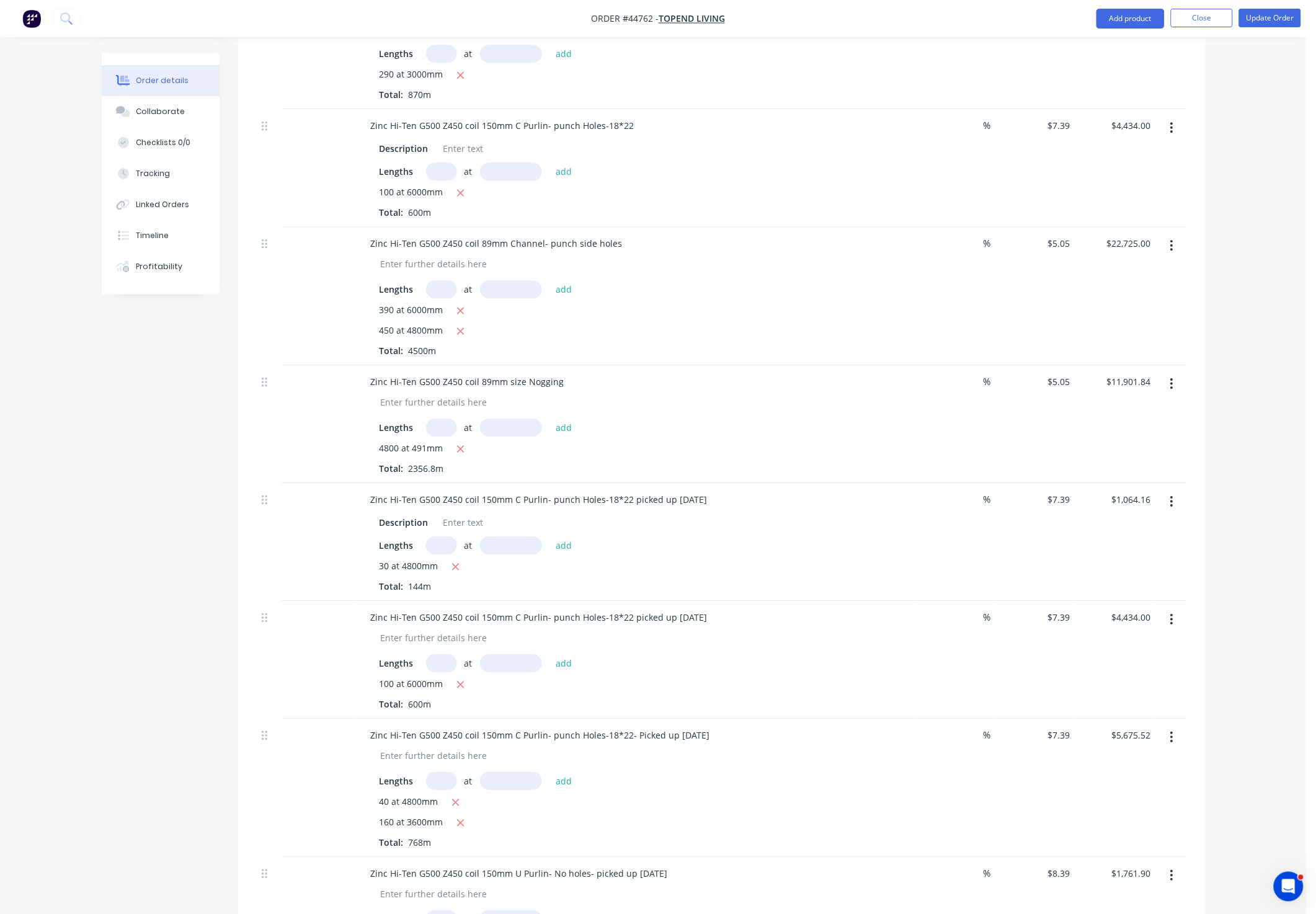
click at [602, 201] on div "100 at 6000mm" at bounding box center [635, 192] width 511 height 15
click at [693, 181] on div "Lengths at add" at bounding box center [635, 171] width 511 height 18
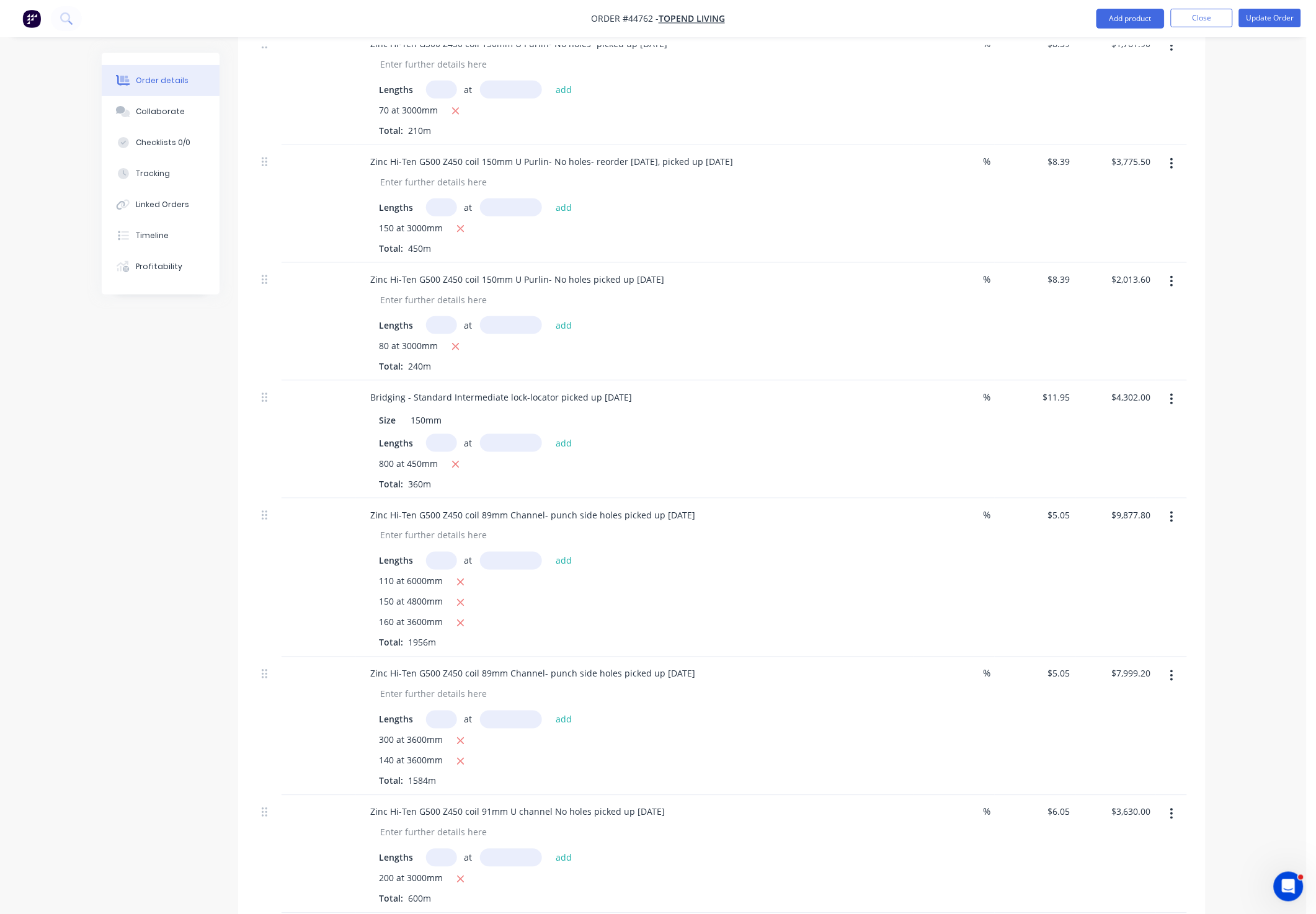
scroll to position [1942, 0]
click at [1170, 292] on icon "button" at bounding box center [1172, 285] width 3 height 14
click at [1118, 352] on div "Duplicate" at bounding box center [1128, 342] width 96 height 18
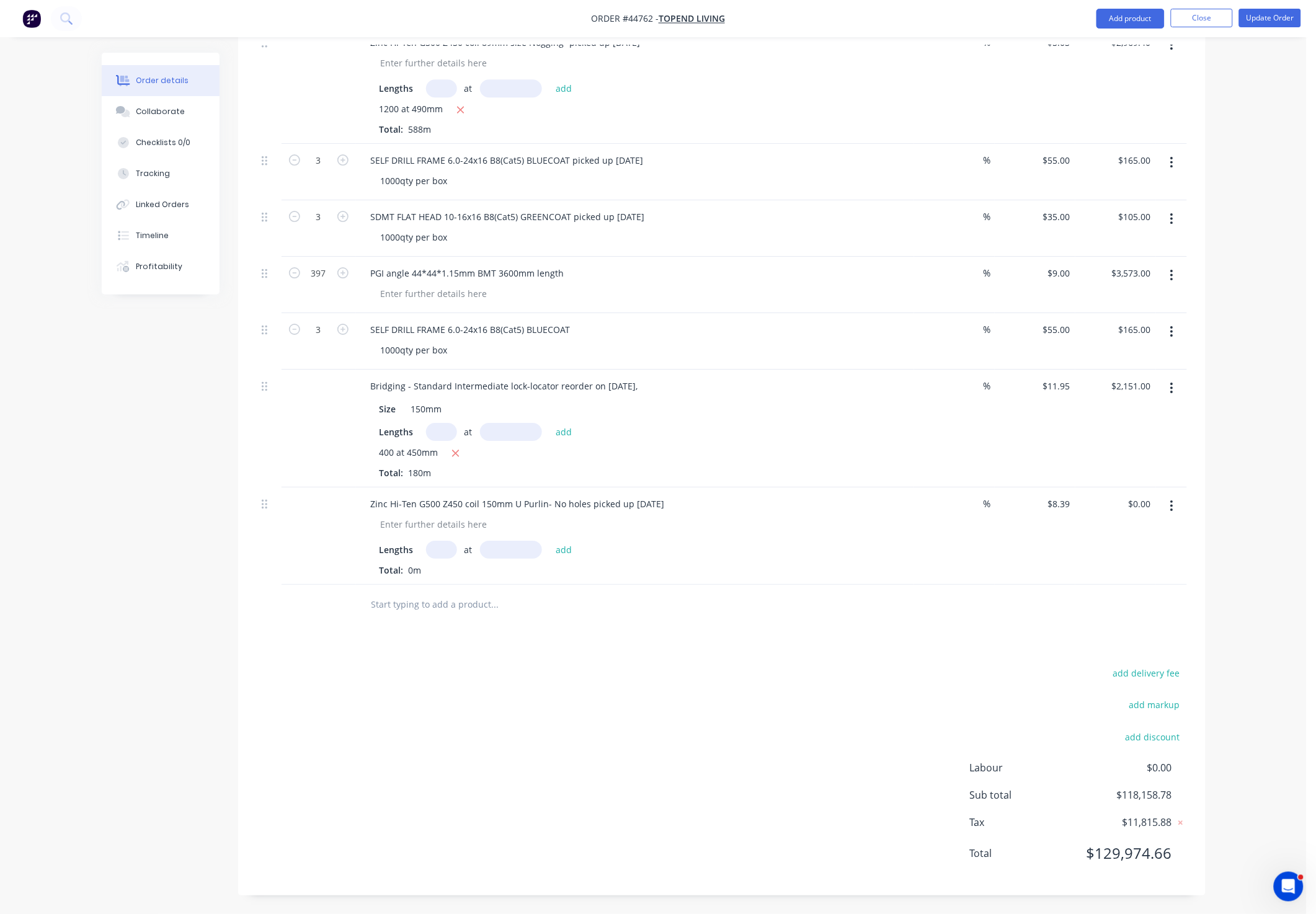
scroll to position [2970, 0]
click at [445, 547] on input "text" at bounding box center [441, 550] width 31 height 18
type input "160"
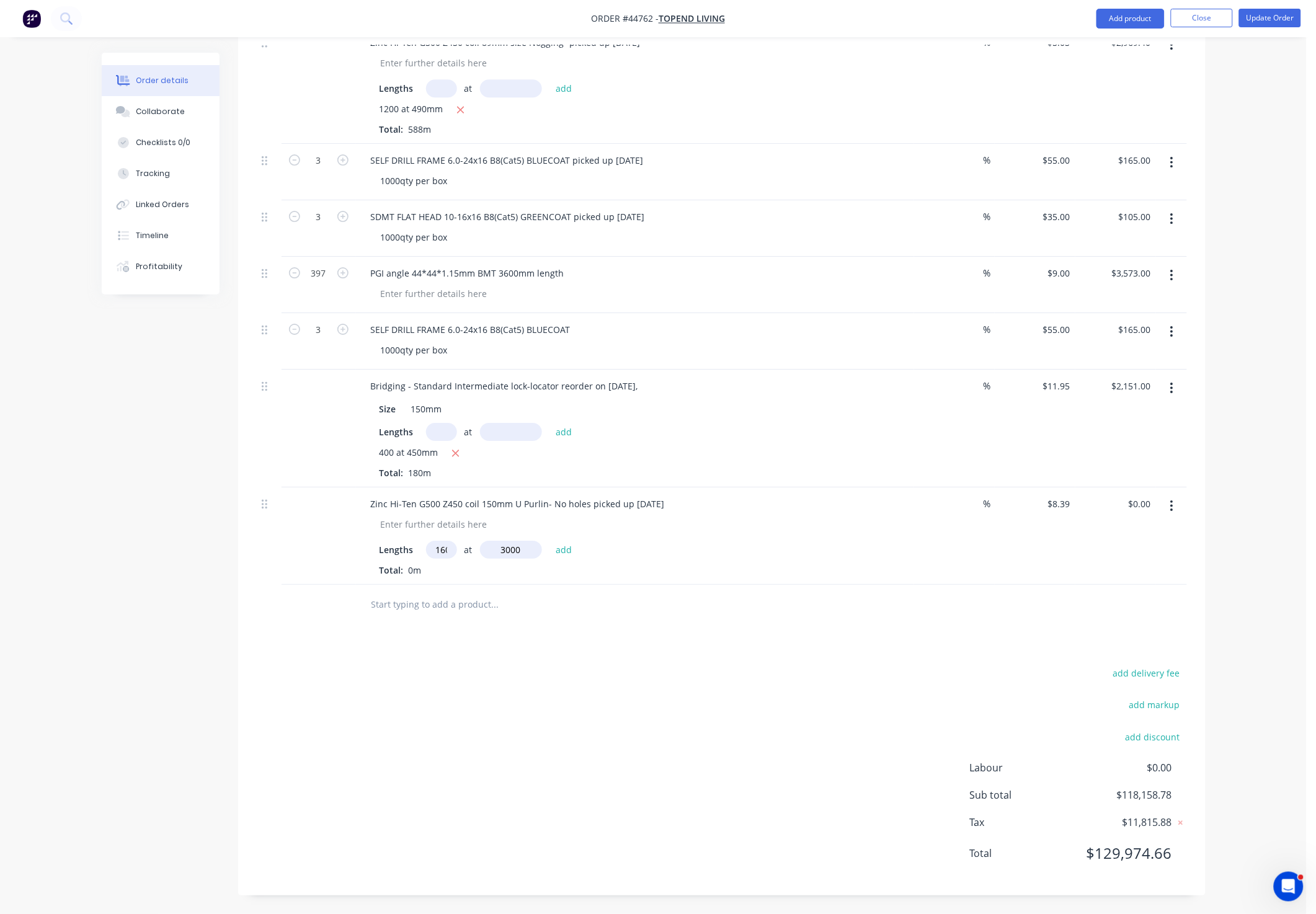
type input "3000"
click at [549, 541] on button "add" at bounding box center [564, 549] width 29 height 17
type input "$4,027.20"
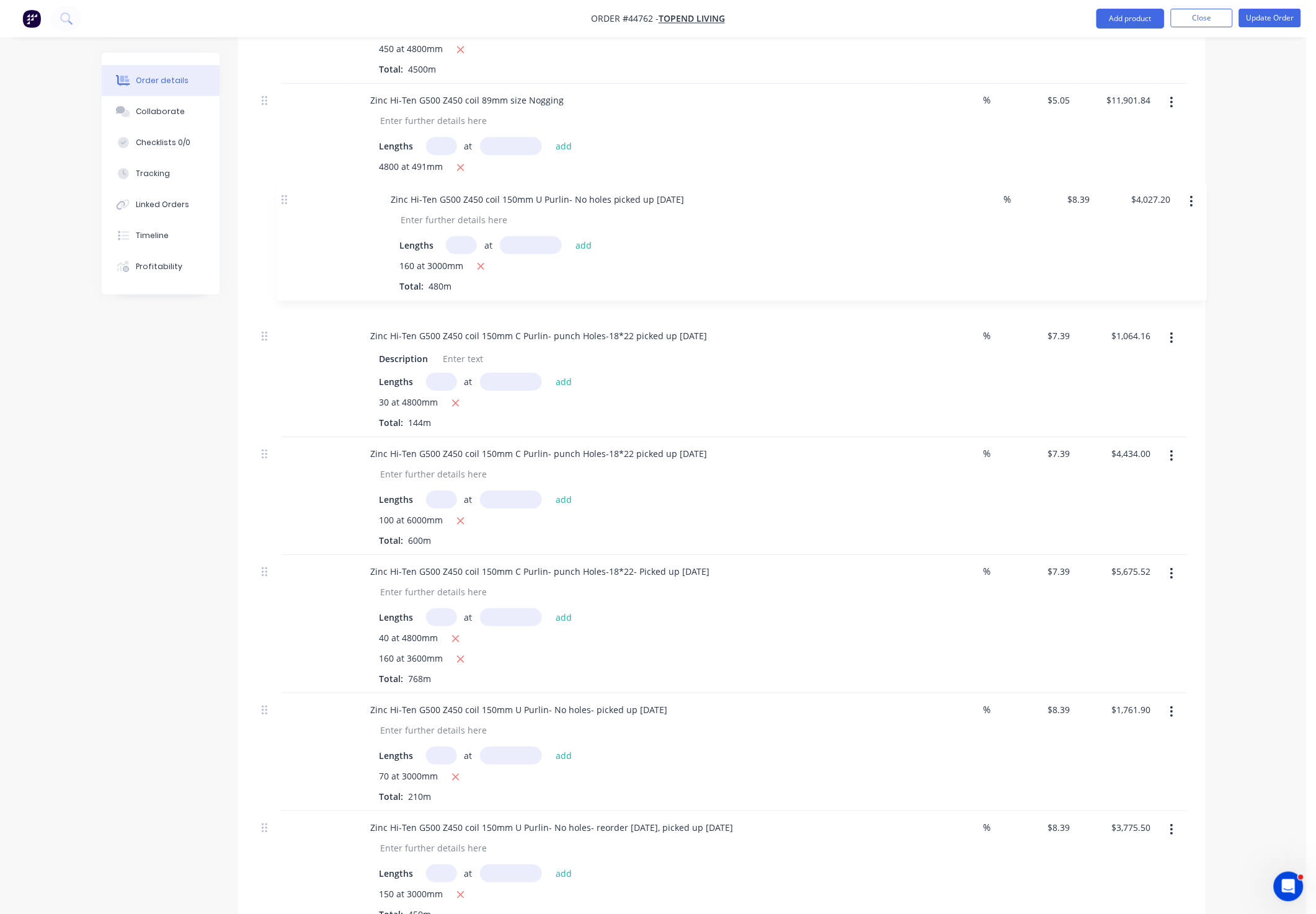
scroll to position [1397, 0]
drag, startPoint x: 263, startPoint y: 510, endPoint x: 268, endPoint y: 225, distance: 285.0
click at [268, 225] on div "Zinc Hi-Ten G500 Z450 coil 150mm C Purlin- no punch holes picked up 07/10/2025 …" at bounding box center [721, 613] width 930 height 3095
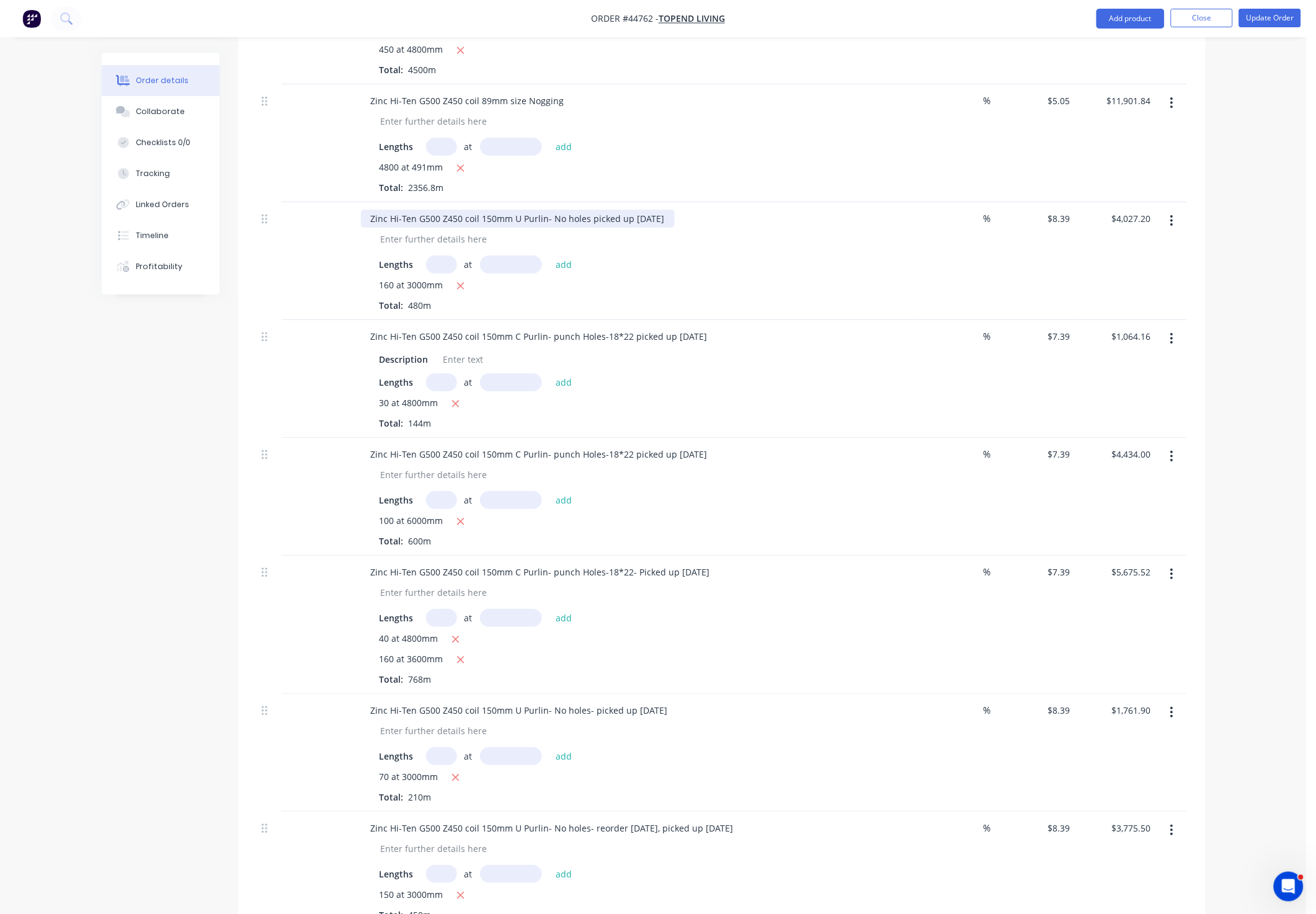
drag, startPoint x: 586, startPoint y: 237, endPoint x: 745, endPoint y: 238, distance: 159.0
click at [745, 228] on div "Zinc Hi-Ten G500 Z450 coil 150mm U Purlin- No holes picked up 17/09/2025" at bounding box center [634, 219] width 548 height 18
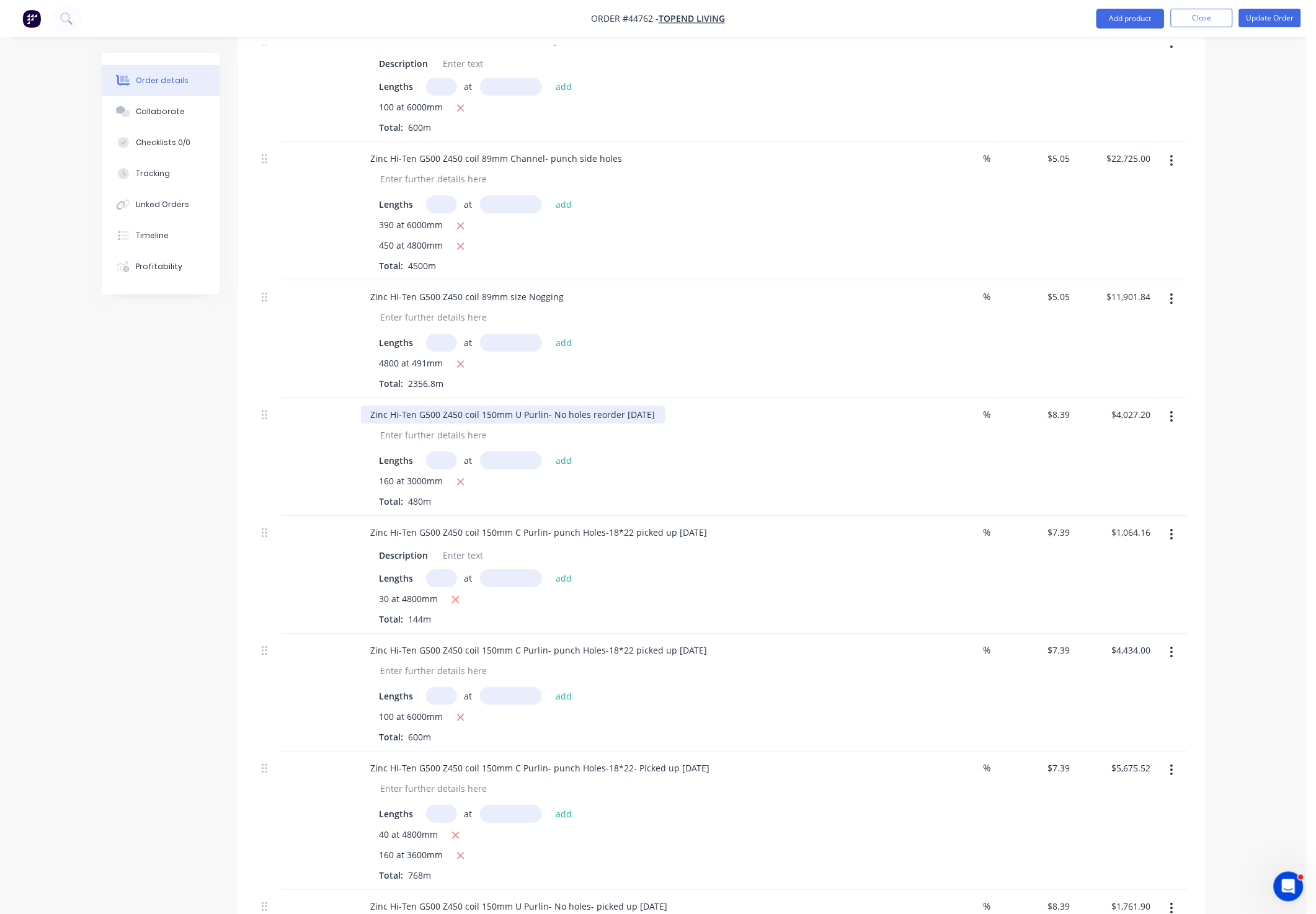
scroll to position [1117, 0]
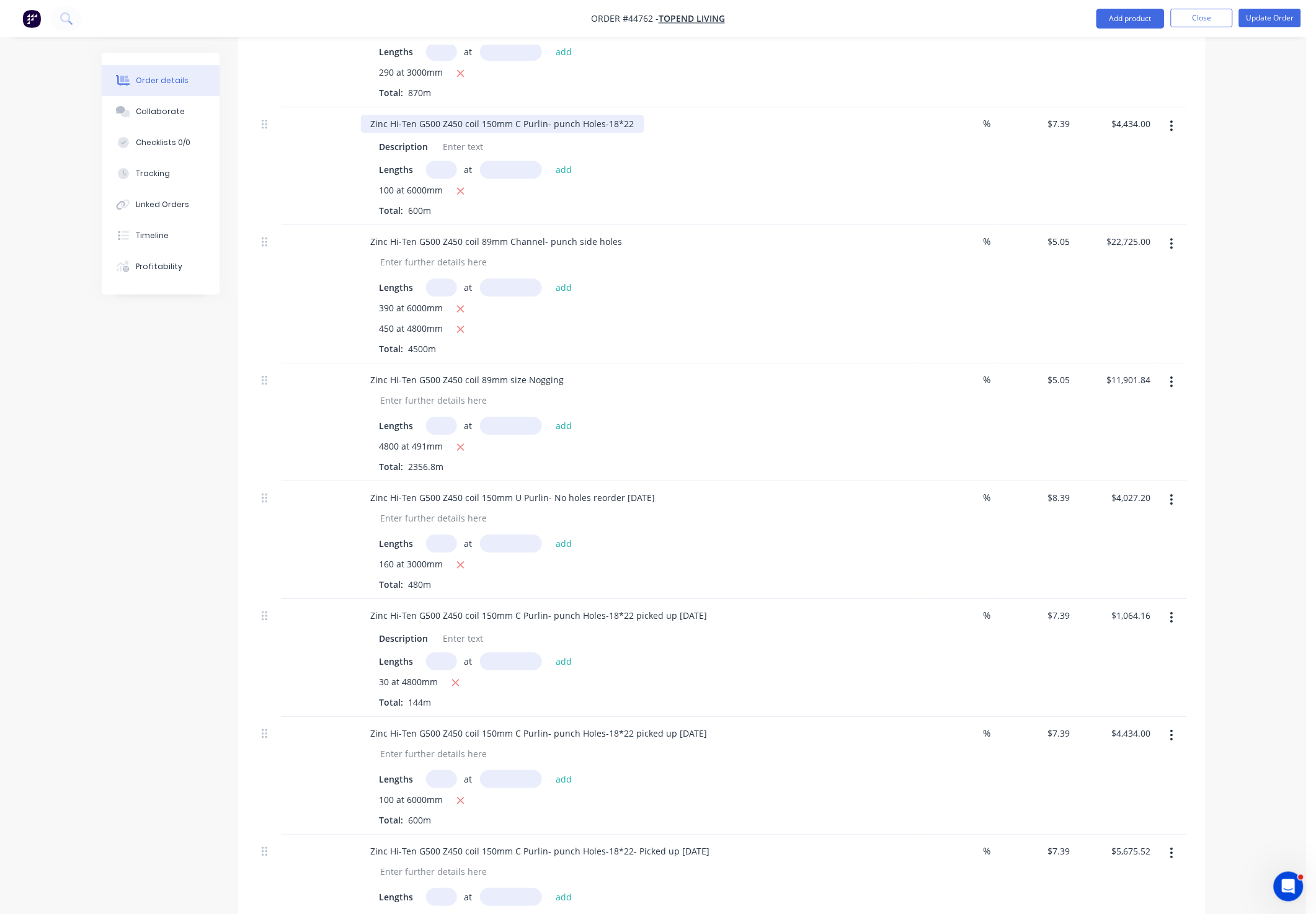
click at [629, 132] on div "Zinc Hi-Ten G500 Z450 coil 150mm C Purlin- punch Holes-18*22" at bounding box center [502, 124] width 283 height 18
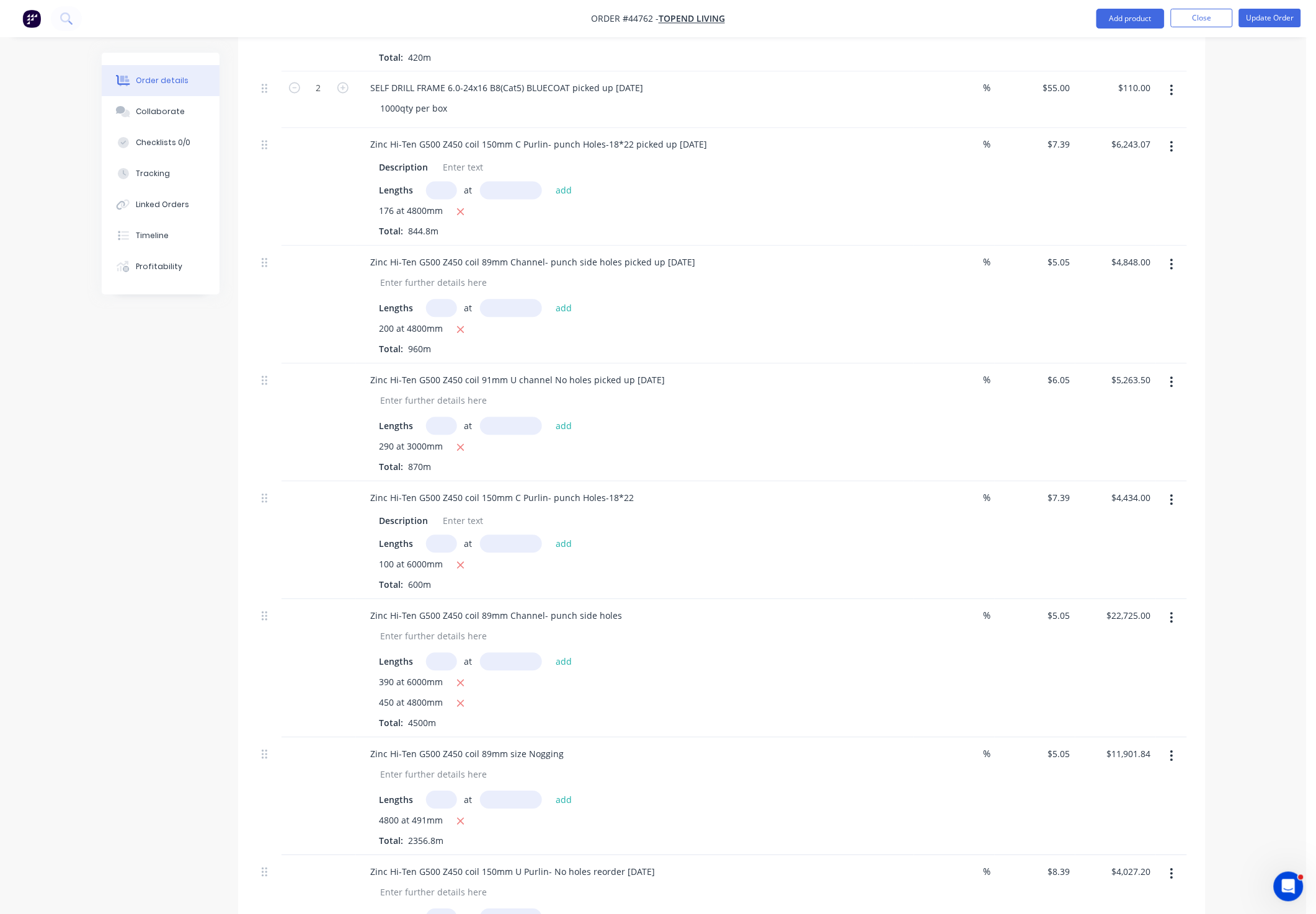
scroll to position [744, 0]
click at [633, 506] on div "Zinc Hi-Ten G500 Z450 coil 150mm C Purlin- punch Holes-18*22" at bounding box center [502, 497] width 283 height 18
click at [832, 552] on div "Lengths at add" at bounding box center [635, 543] width 511 height 18
click at [1281, 15] on button "Update Order" at bounding box center [1270, 18] width 62 height 18
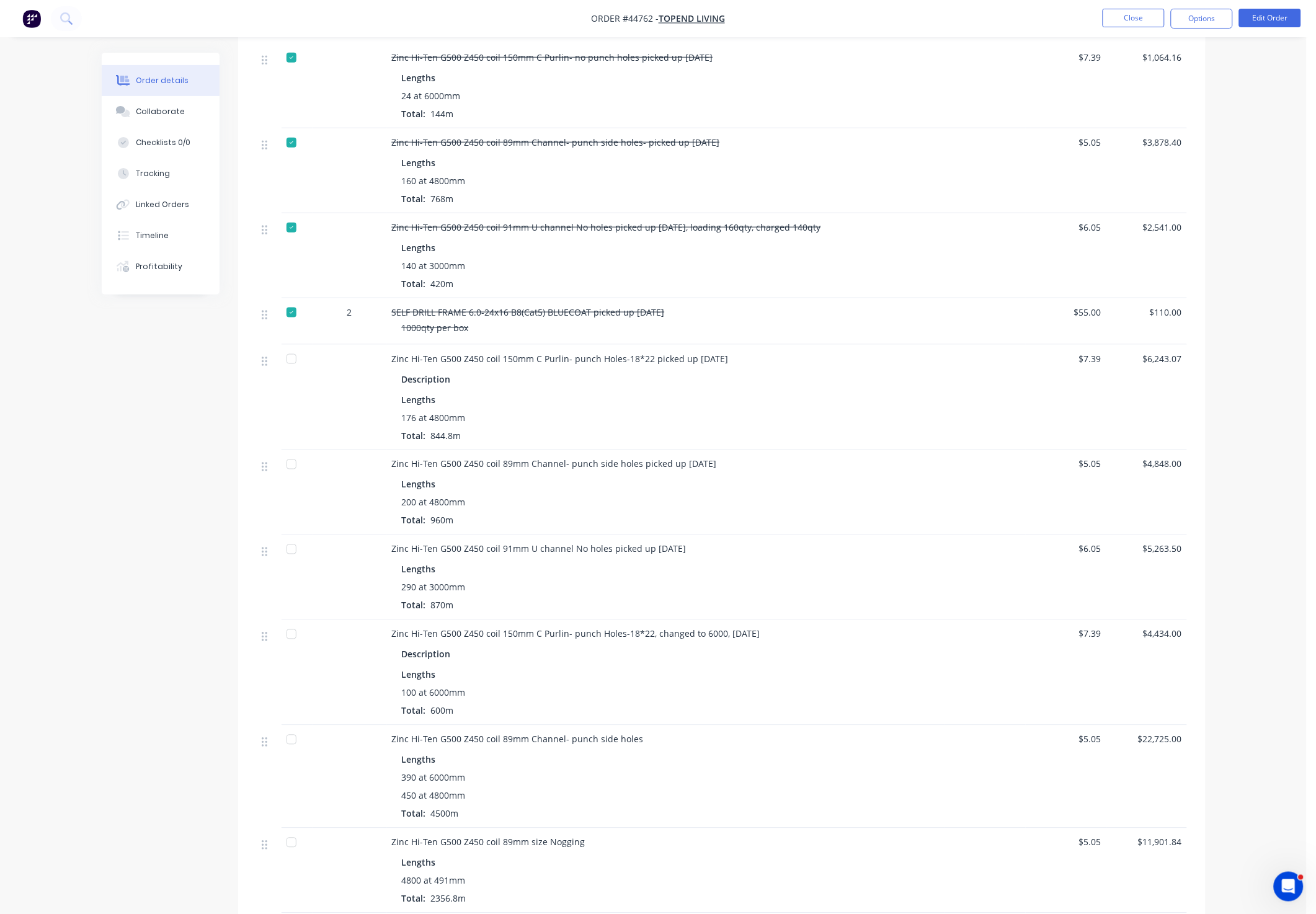
scroll to position [372, 0]
click at [289, 345] on div at bounding box center [291, 358] width 25 height 25
click at [284, 454] on div at bounding box center [291, 463] width 25 height 25
click at [292, 536] on div at bounding box center [291, 548] width 25 height 25
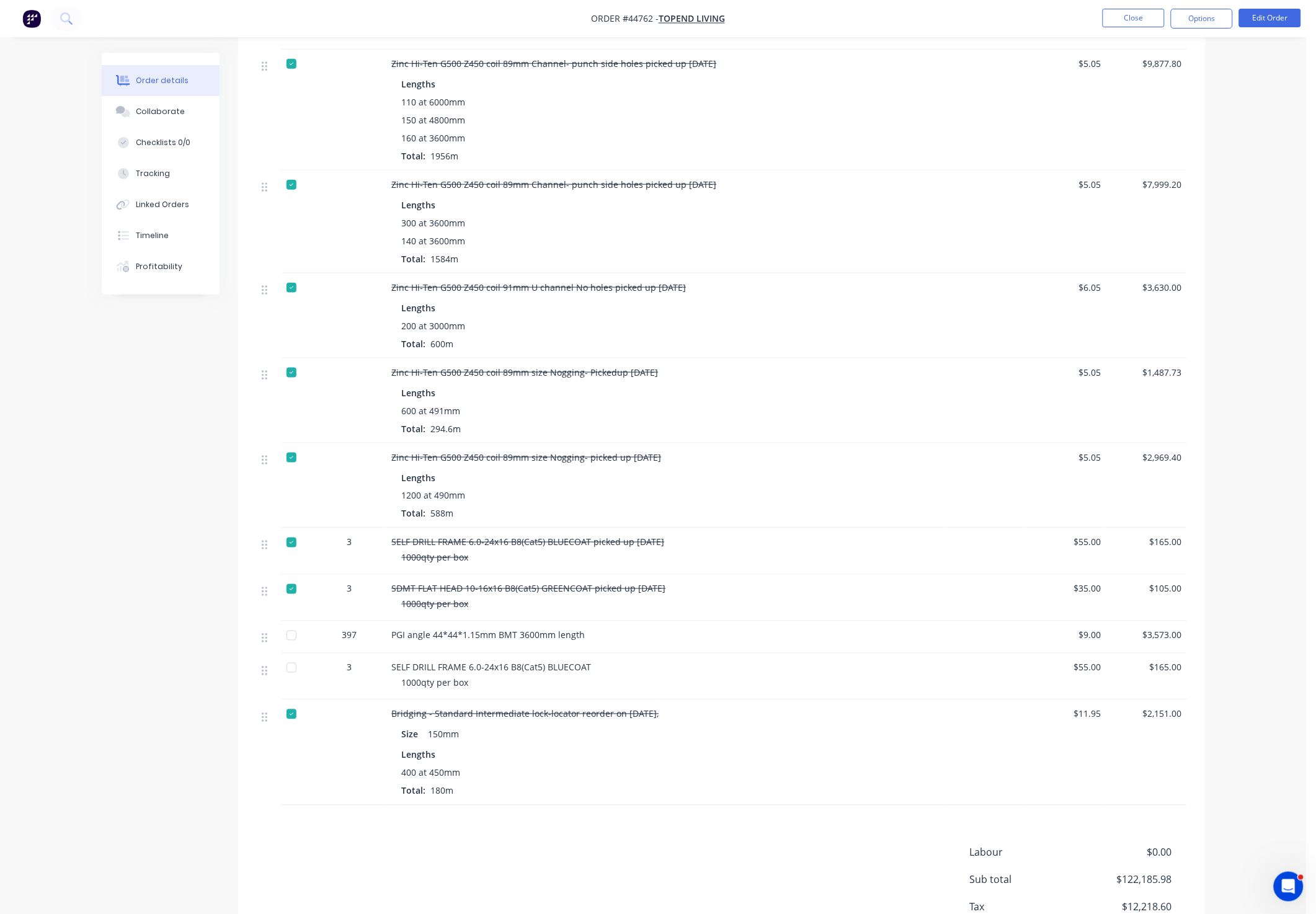
scroll to position [2046, 0]
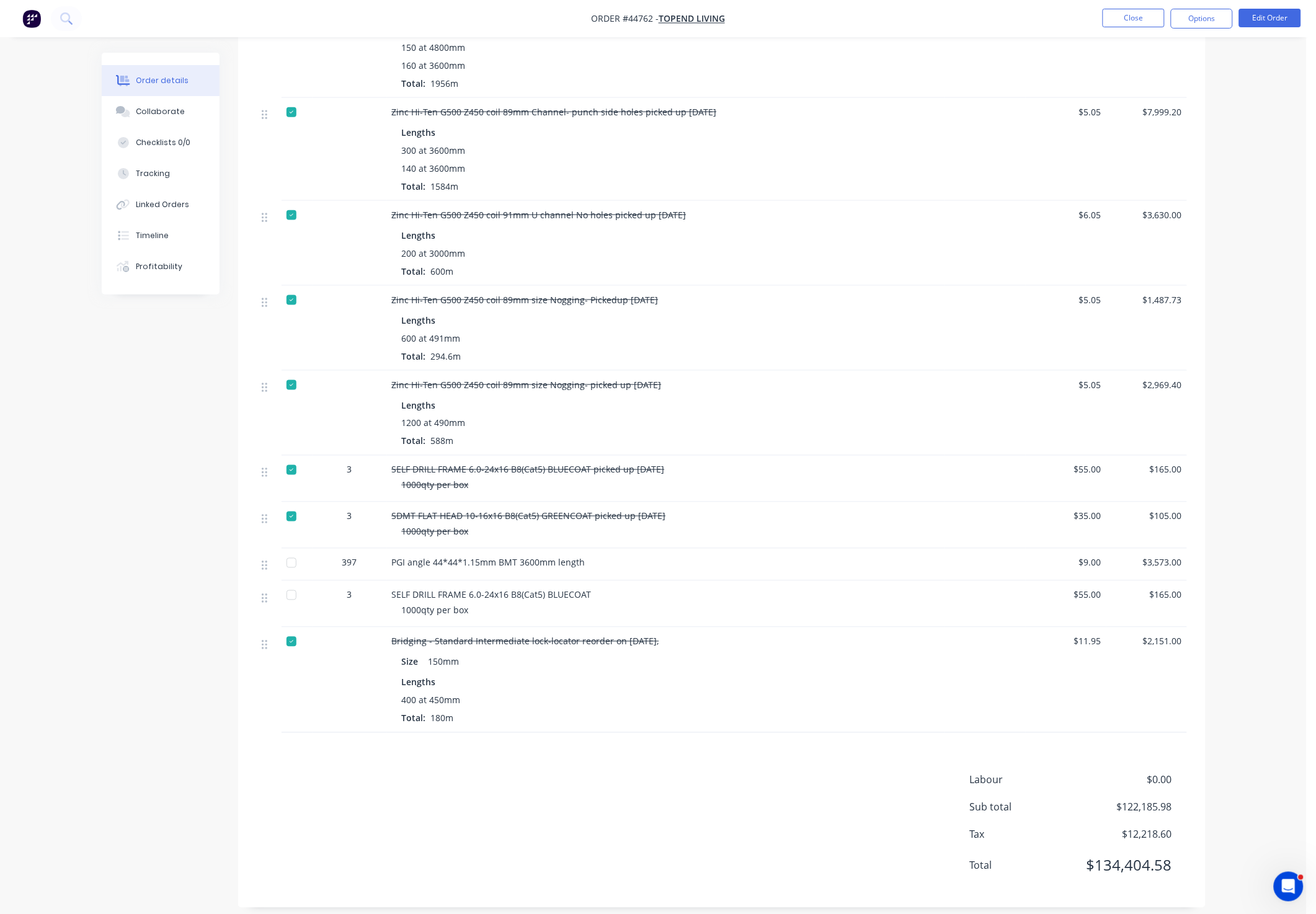
click at [290, 584] on div at bounding box center [291, 596] width 25 height 25
click at [1263, 17] on button "Edit Order" at bounding box center [1270, 18] width 62 height 18
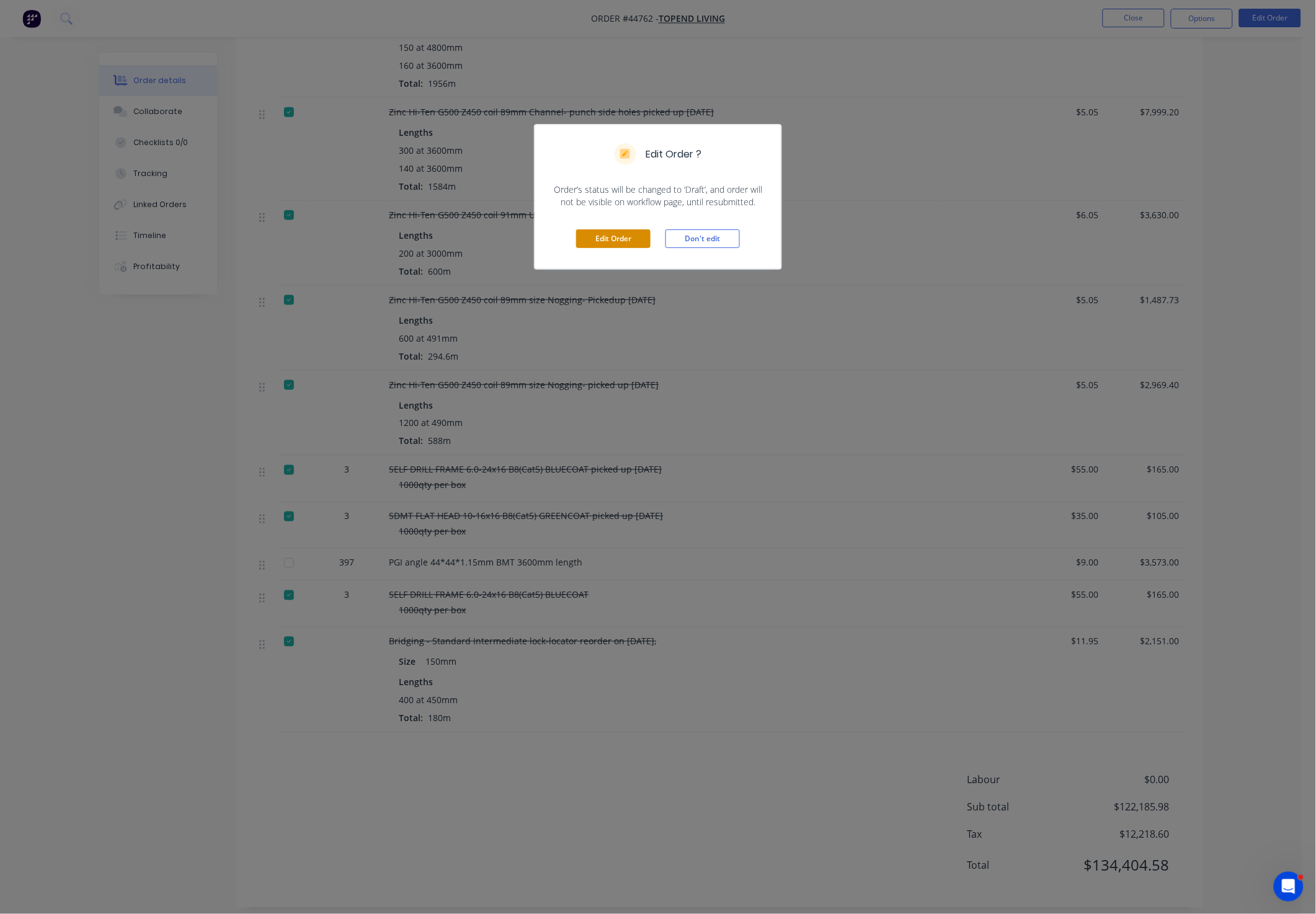
click at [637, 246] on button "Edit Order" at bounding box center [613, 239] width 75 height 18
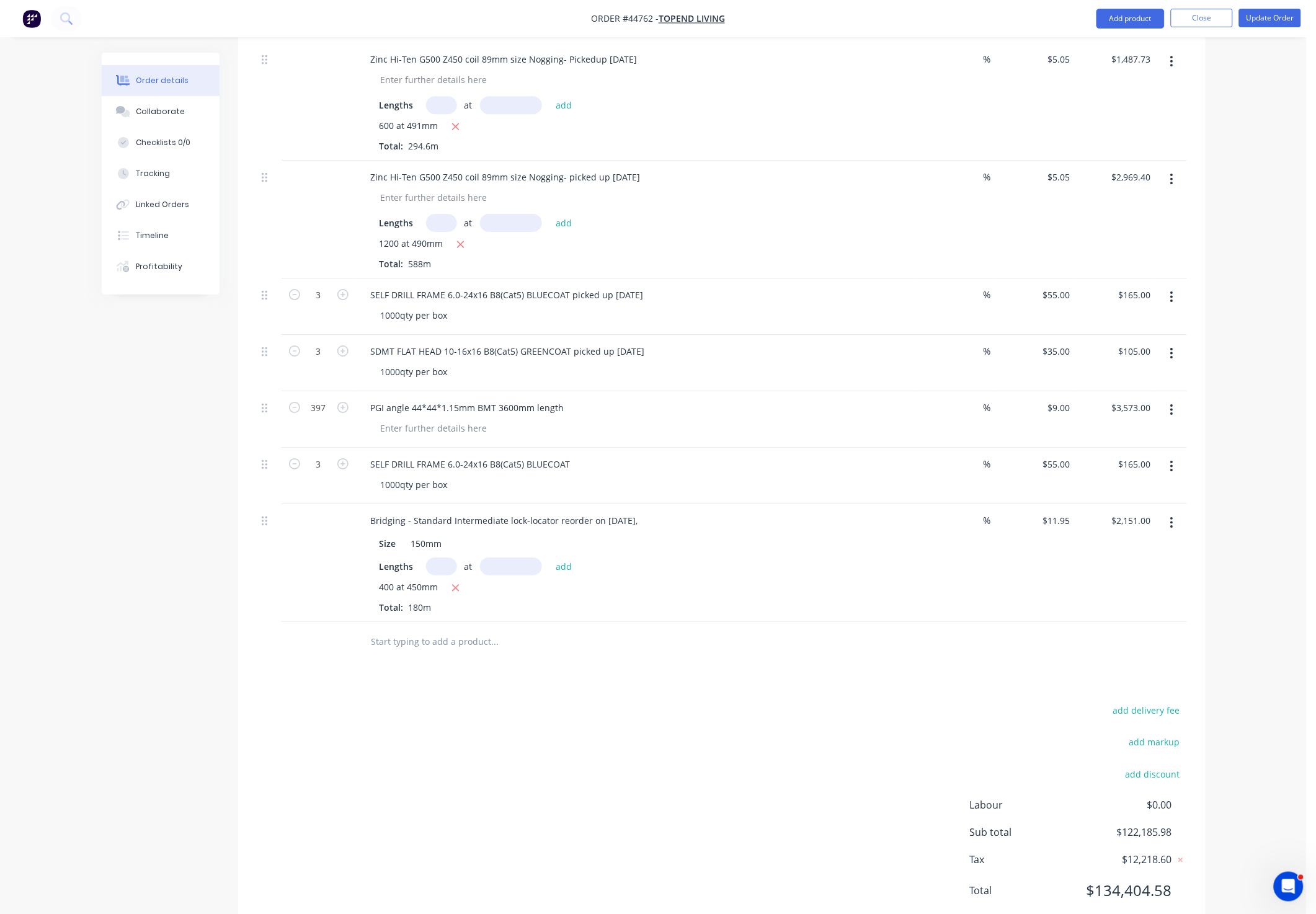
scroll to position [2991, 0]
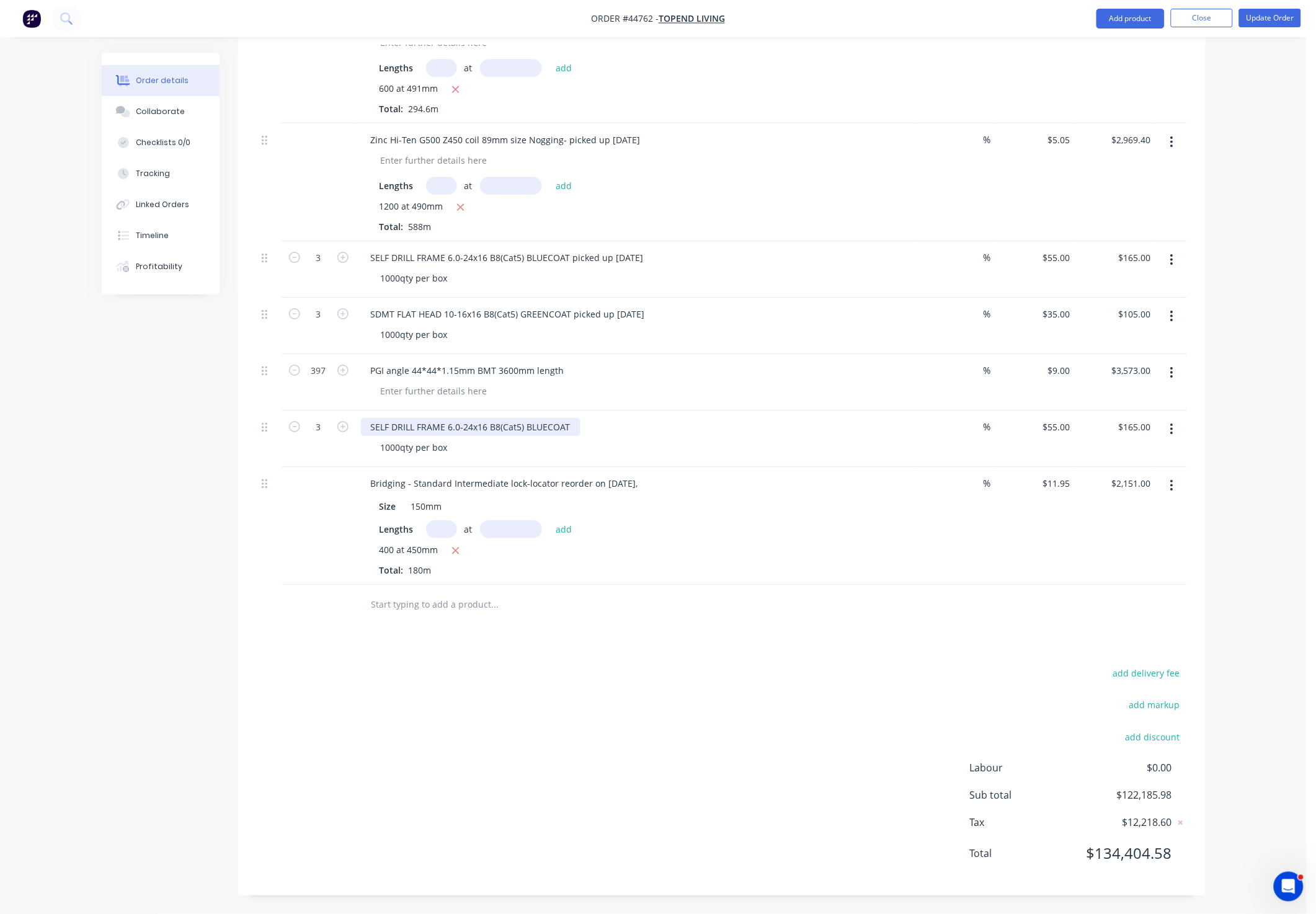
click at [570, 428] on div "SELF DRILL FRAME 6.0-24x16 B8(Cat5) BLUECOAT" at bounding box center [470, 427] width 219 height 18
drag, startPoint x: 669, startPoint y: 765, endPoint x: 648, endPoint y: 604, distance: 162.4
click at [669, 763] on div "add delivery fee add markup add discount Labour $0.00 Sub total $122,185.98 Tax…" at bounding box center [721, 771] width 930 height 212
click at [617, 422] on div "SELF DRILL FRAME 6.0-24x16 B8(Cat5) BLUECOAT- picked up" at bounding box center [493, 427] width 266 height 18
click at [1276, 20] on button "Update Order" at bounding box center [1270, 18] width 62 height 18
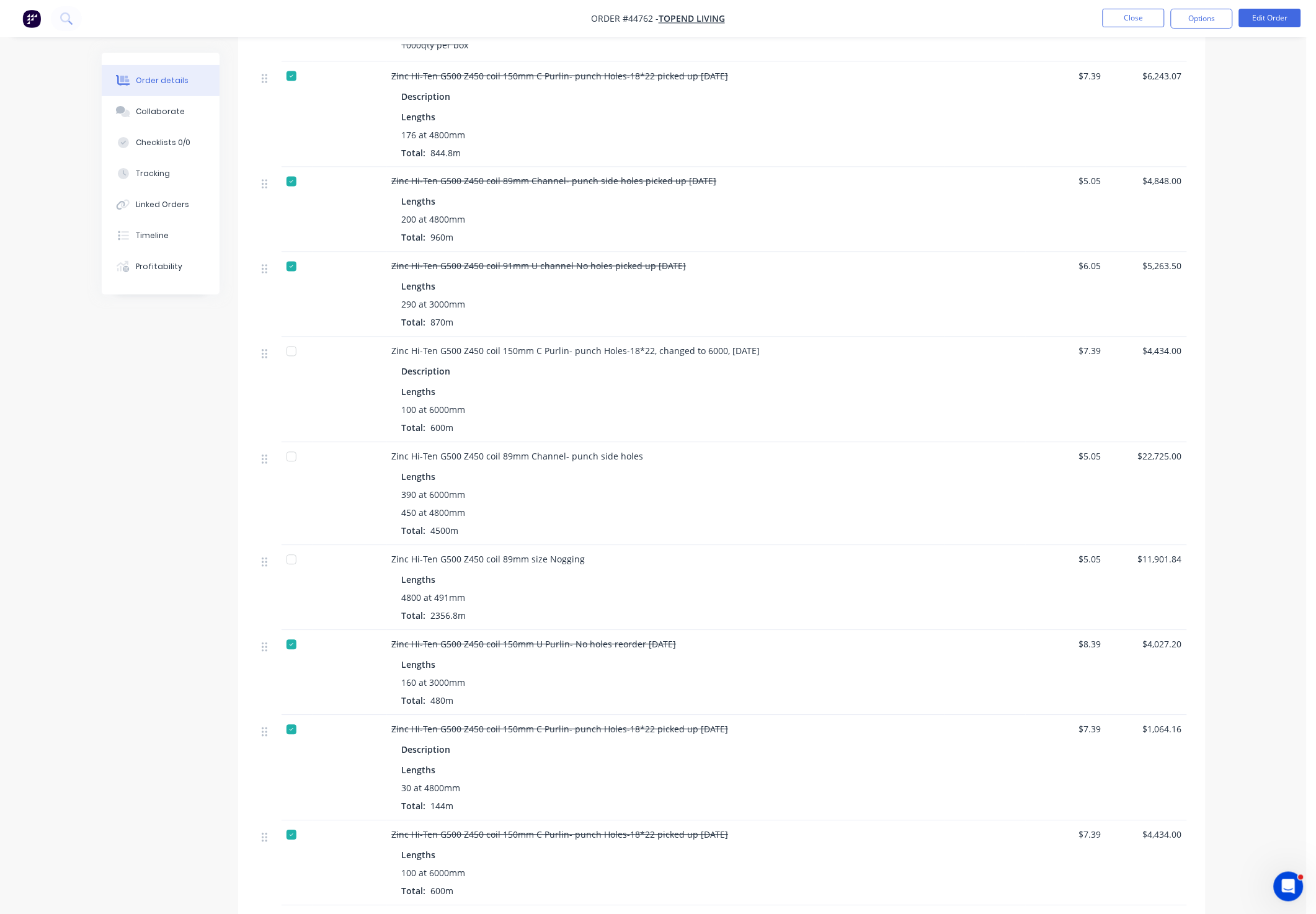
scroll to position [651, 0]
click at [1221, 23] on button "Options" at bounding box center [1201, 18] width 62 height 20
click at [1178, 150] on div "Work Order" at bounding box center [1165, 149] width 114 height 18
click at [1158, 153] on div "Custom" at bounding box center [1165, 149] width 114 height 18
click at [1158, 130] on div "Without pricing" at bounding box center [1165, 125] width 114 height 18
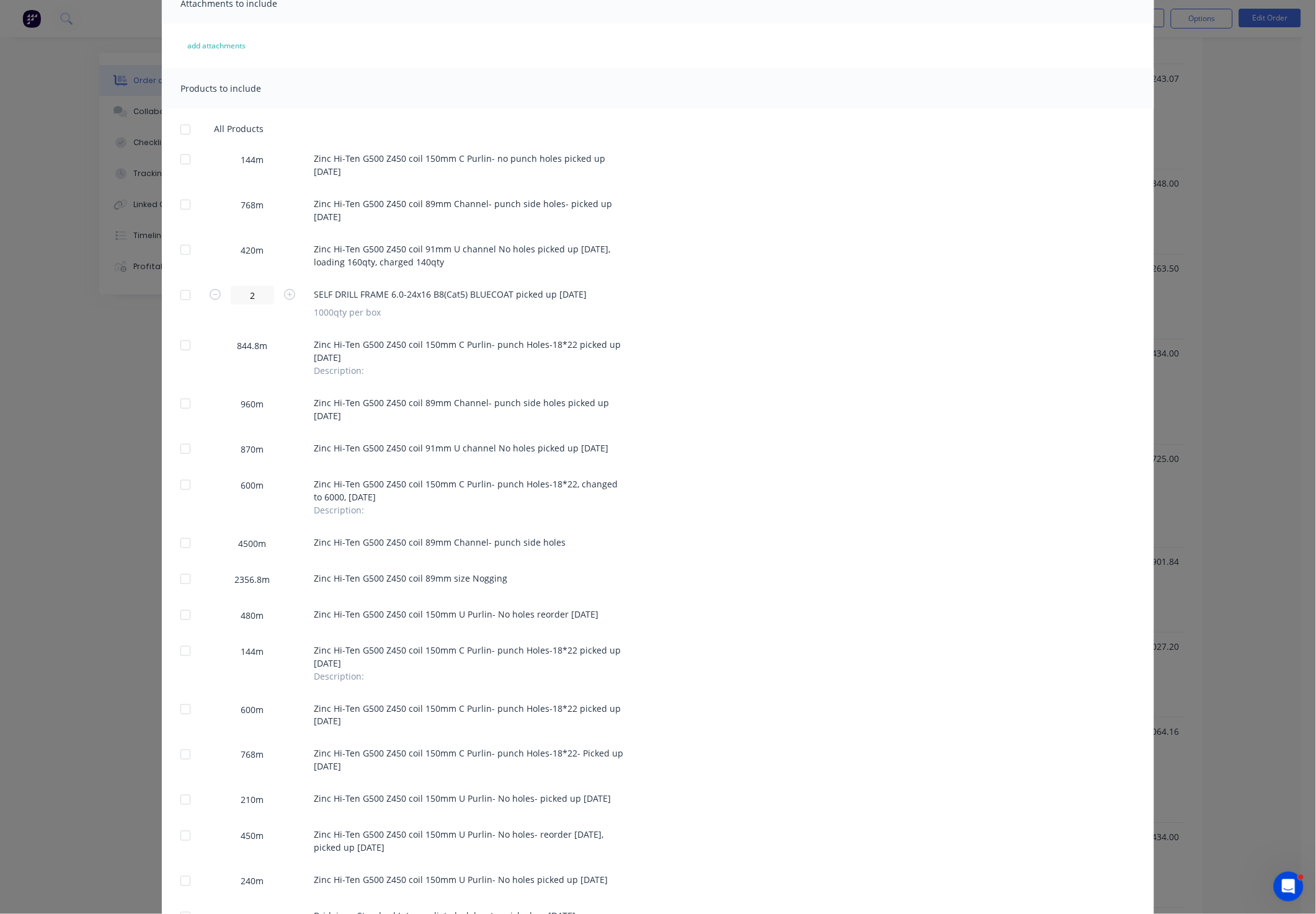
scroll to position [186, 0]
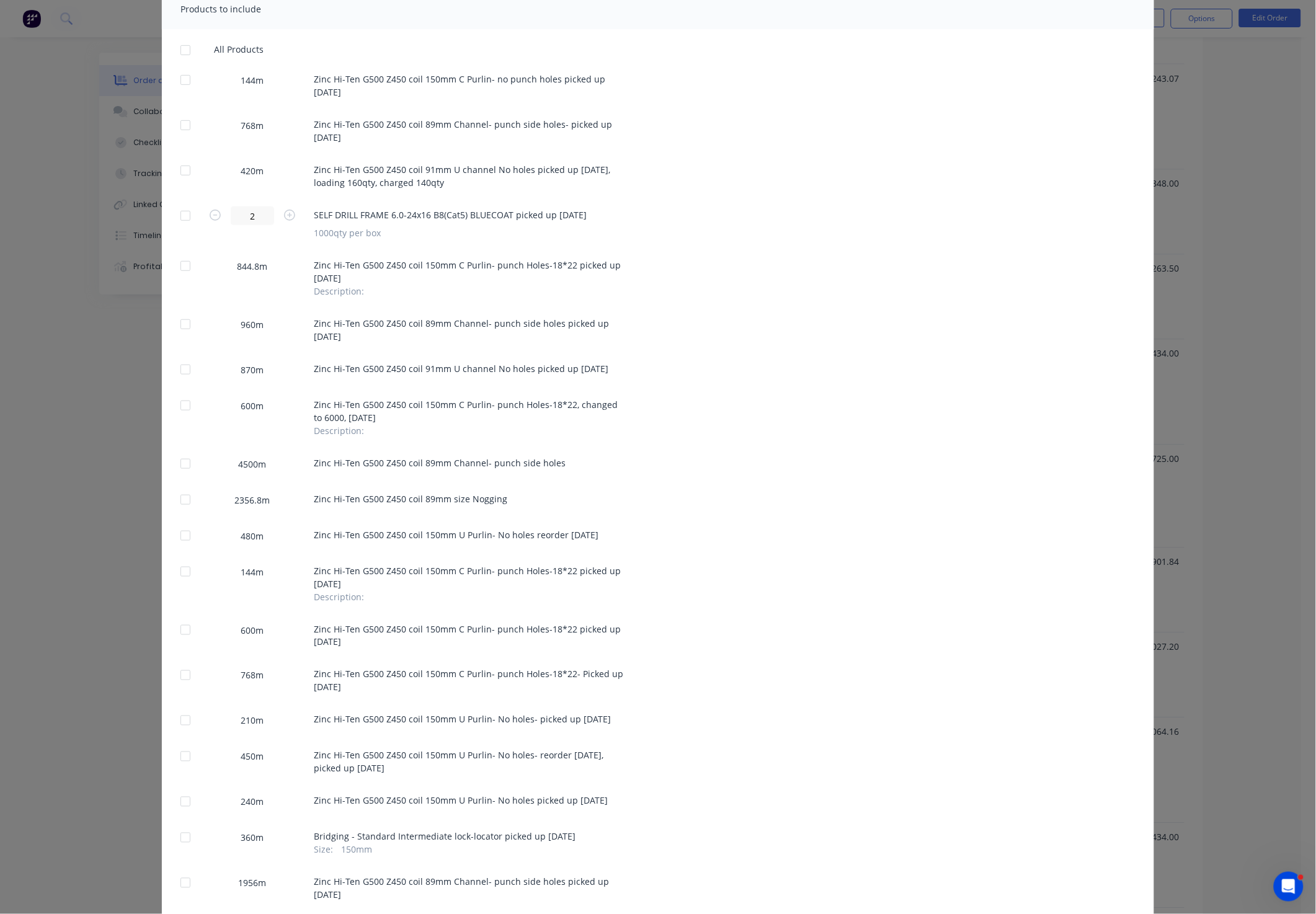
click at [180, 405] on div at bounding box center [185, 405] width 25 height 25
click at [176, 534] on div at bounding box center [185, 536] width 25 height 25
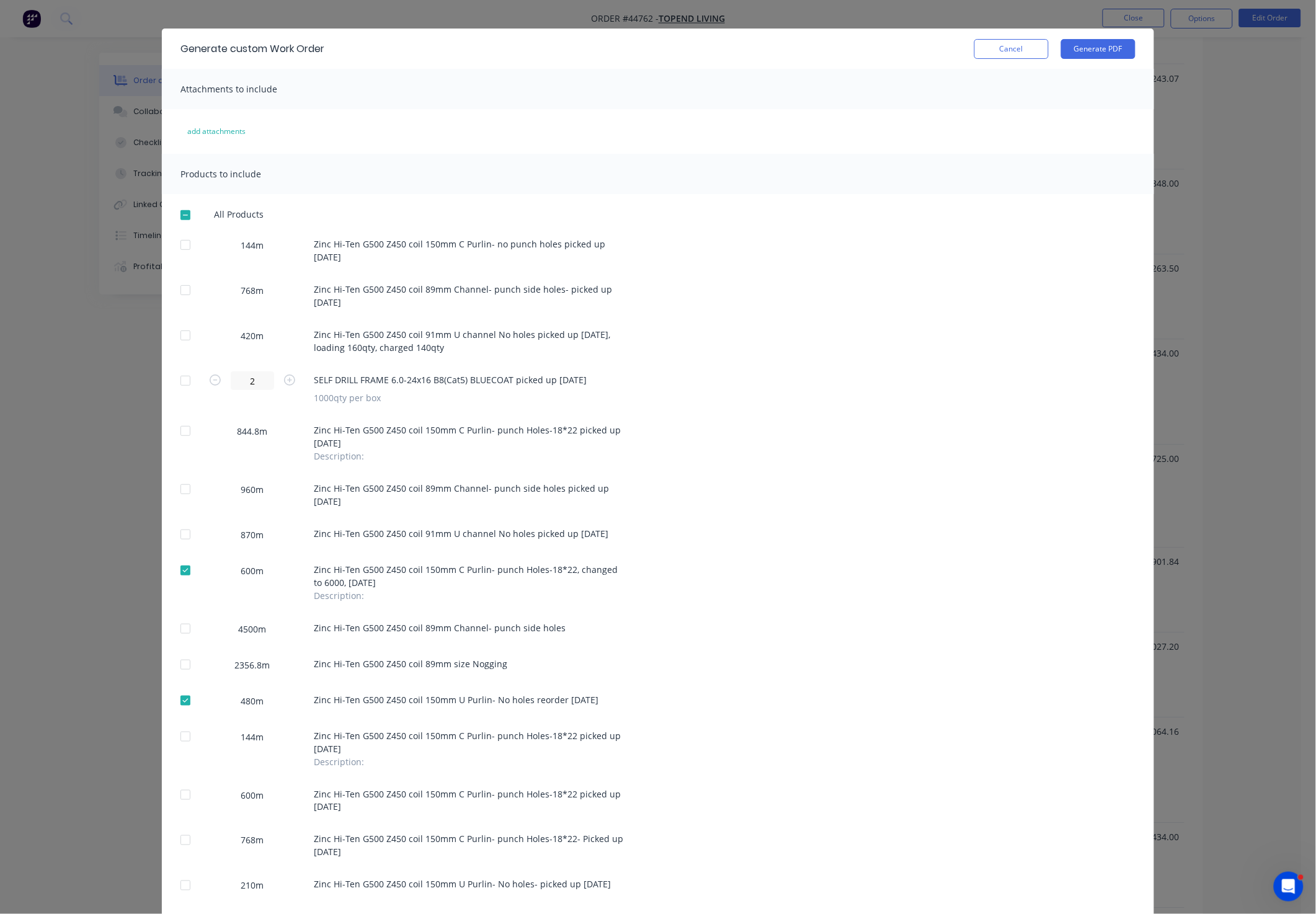
scroll to position [0, 0]
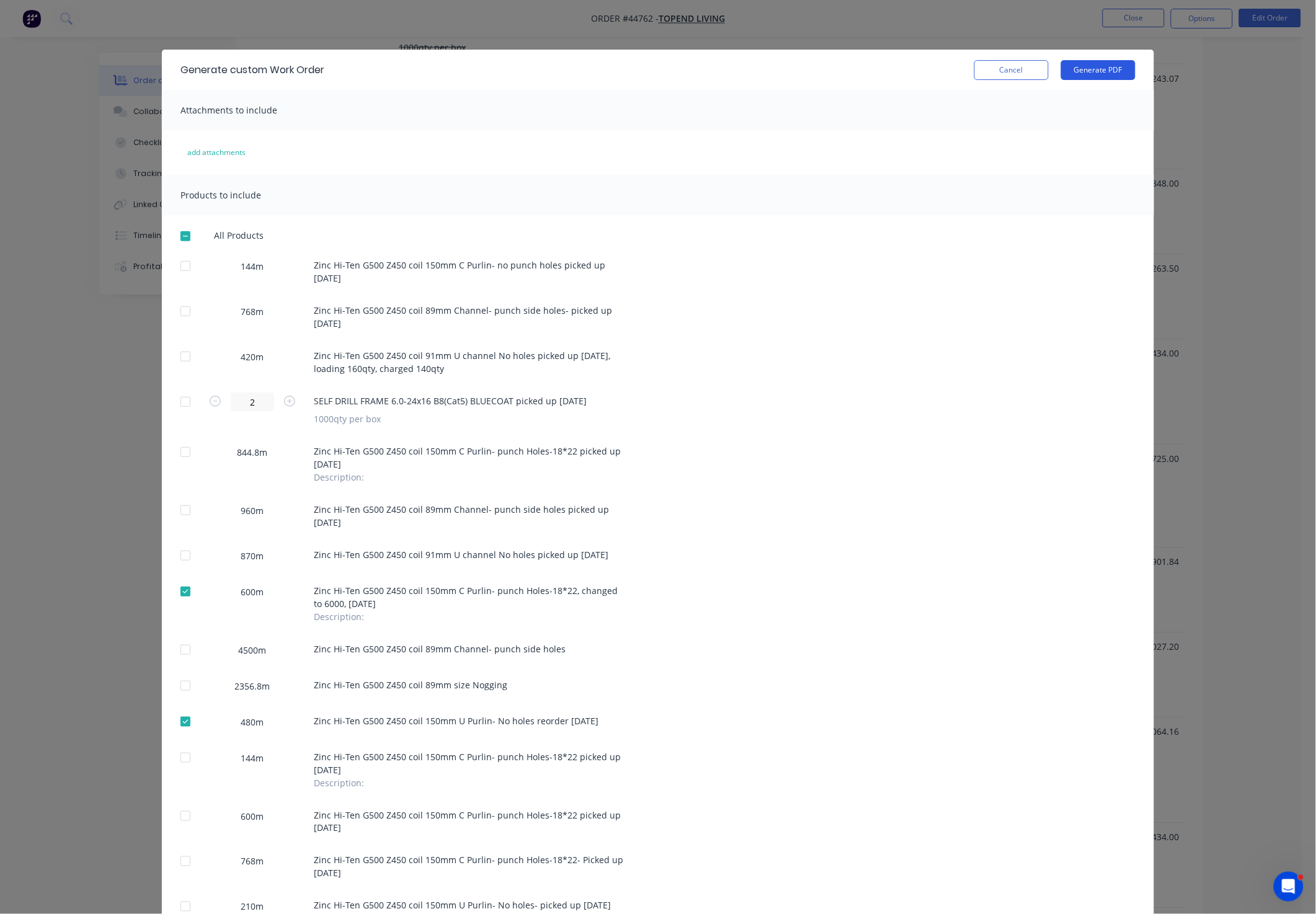
click at [1106, 72] on button "Generate PDF" at bounding box center [1098, 70] width 75 height 20
click at [991, 70] on button "Cancel" at bounding box center [1012, 70] width 75 height 20
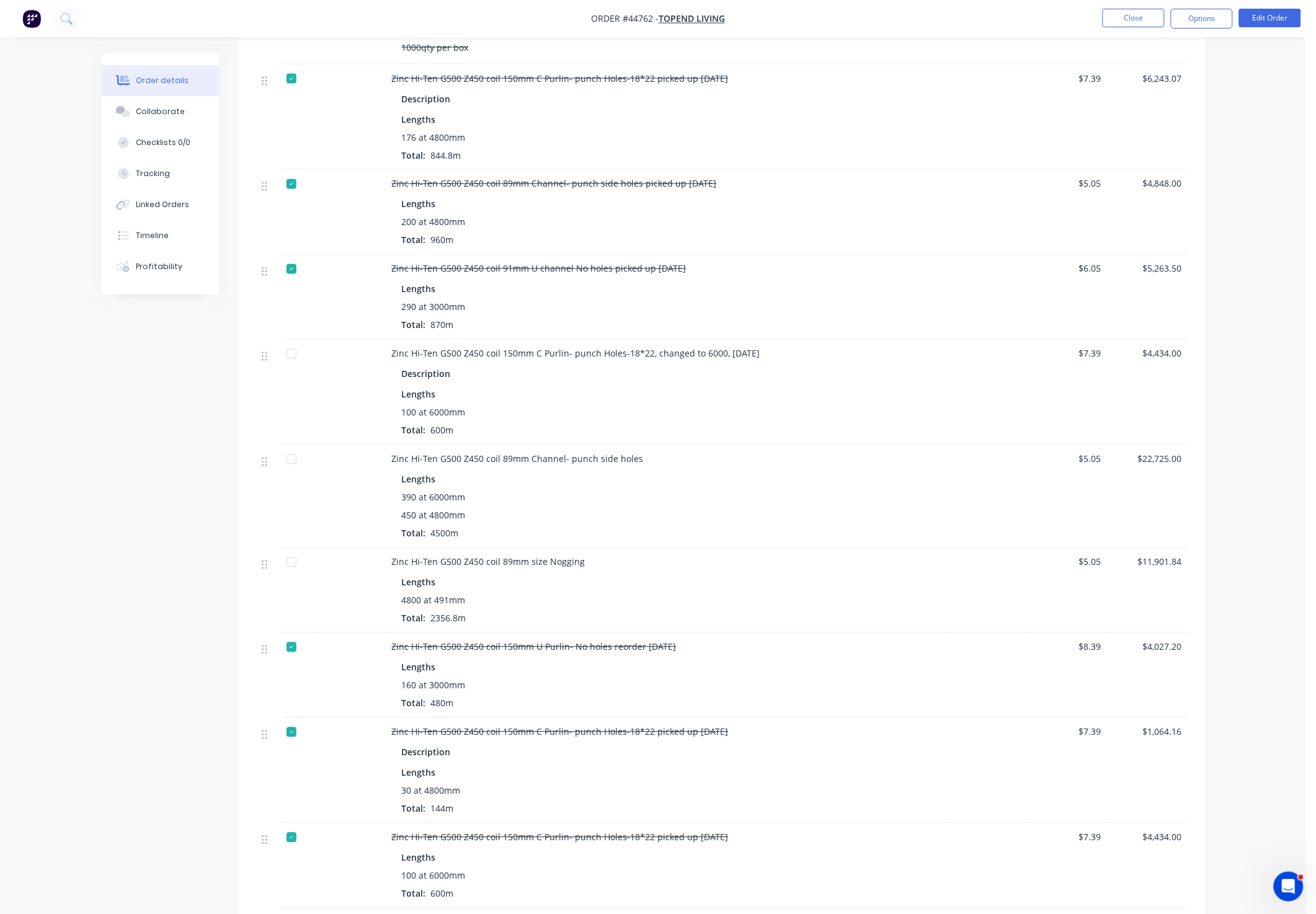
click at [290, 637] on div at bounding box center [291, 648] width 25 height 25
click at [1189, 20] on button "Options" at bounding box center [1201, 18] width 62 height 20
click at [1157, 159] on button "Work Order" at bounding box center [1165, 149] width 136 height 25
click at [1147, 154] on div "Custom" at bounding box center [1165, 149] width 114 height 18
click at [1162, 132] on div "Without pricing" at bounding box center [1165, 125] width 114 height 18
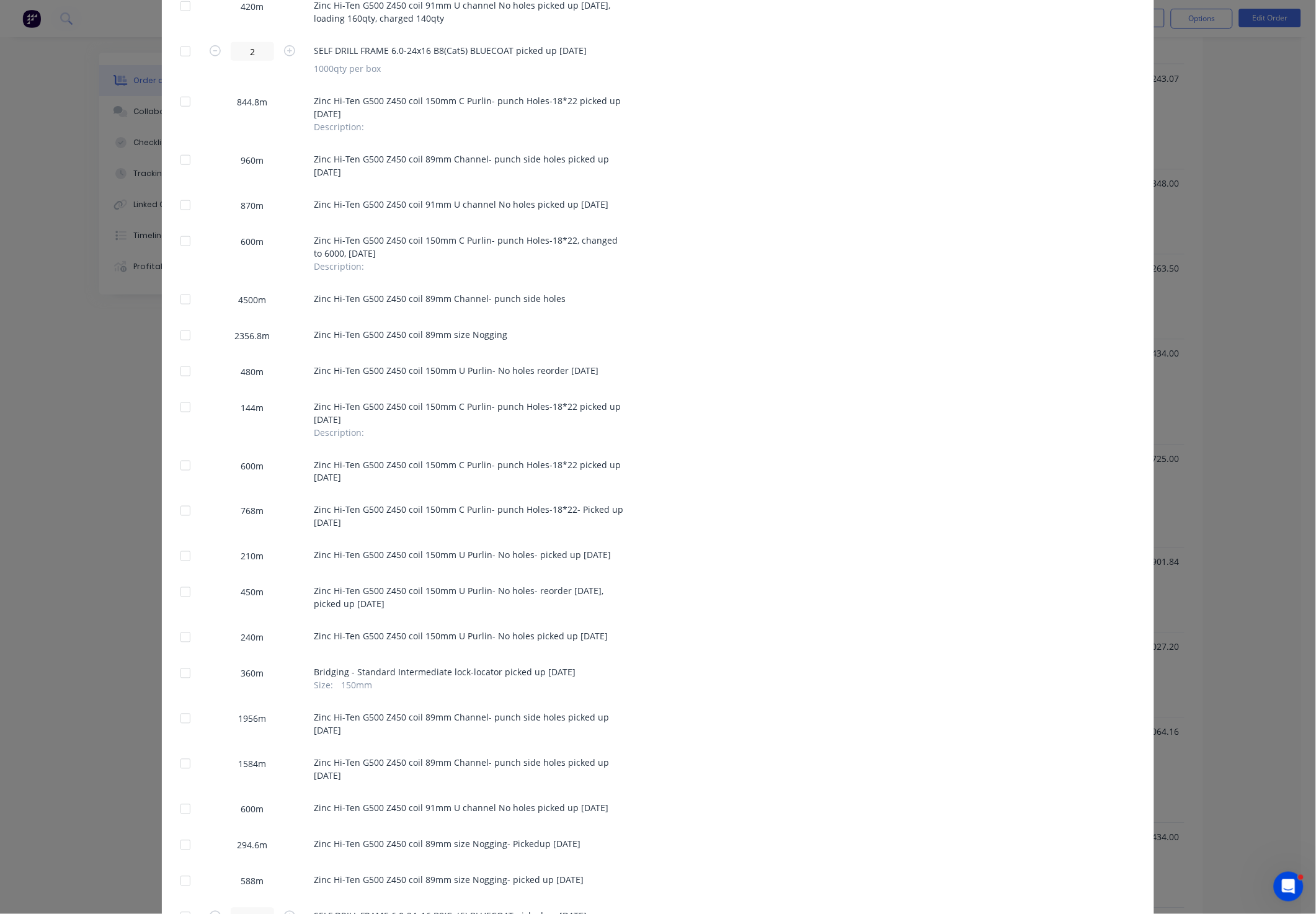
scroll to position [465, 0]
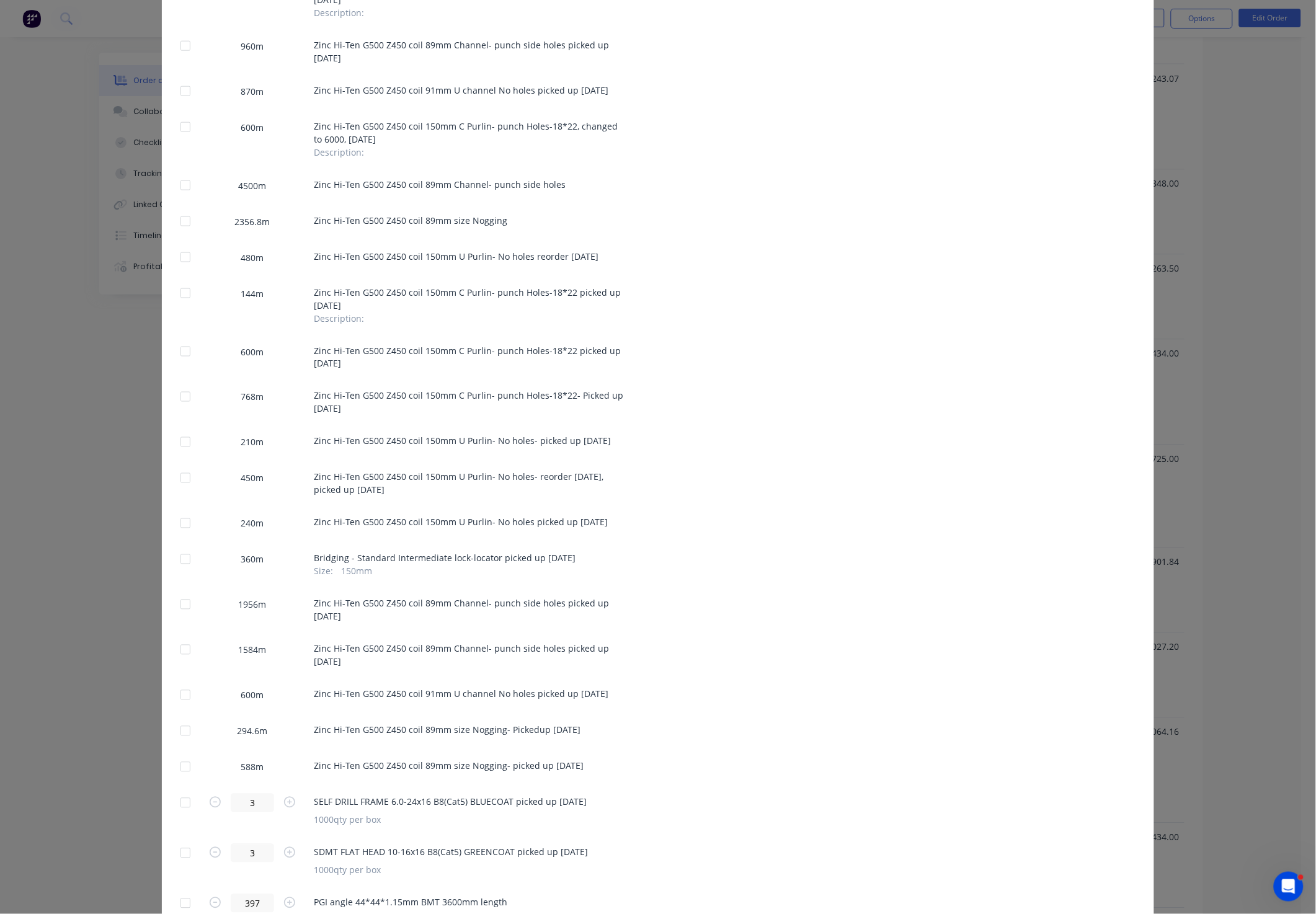
click at [176, 349] on div at bounding box center [185, 352] width 25 height 25
click at [176, 349] on div at bounding box center [185, 352] width 25 height 25
click at [178, 122] on div at bounding box center [185, 127] width 25 height 25
click at [181, 260] on div at bounding box center [185, 258] width 25 height 25
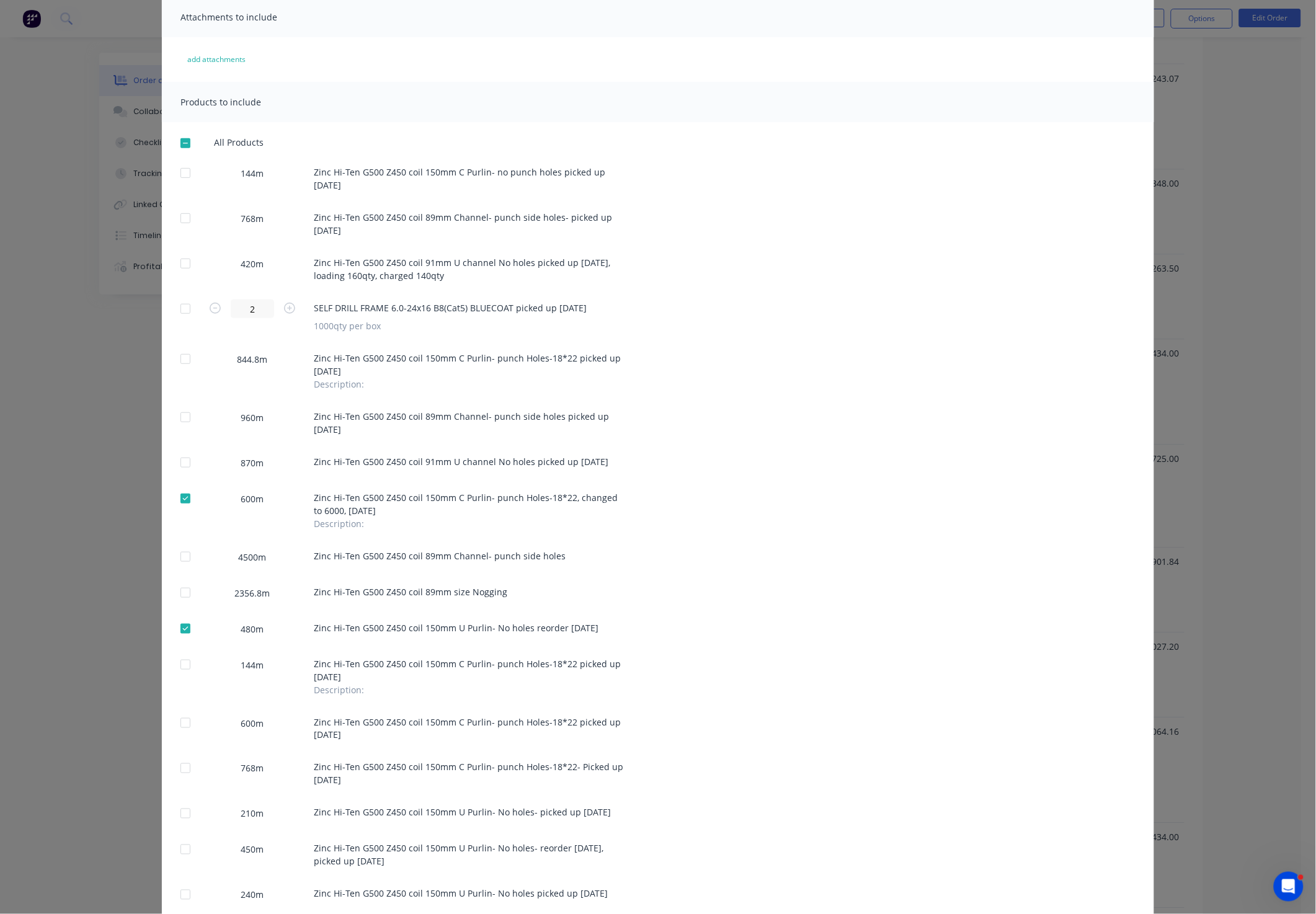
scroll to position [0, 0]
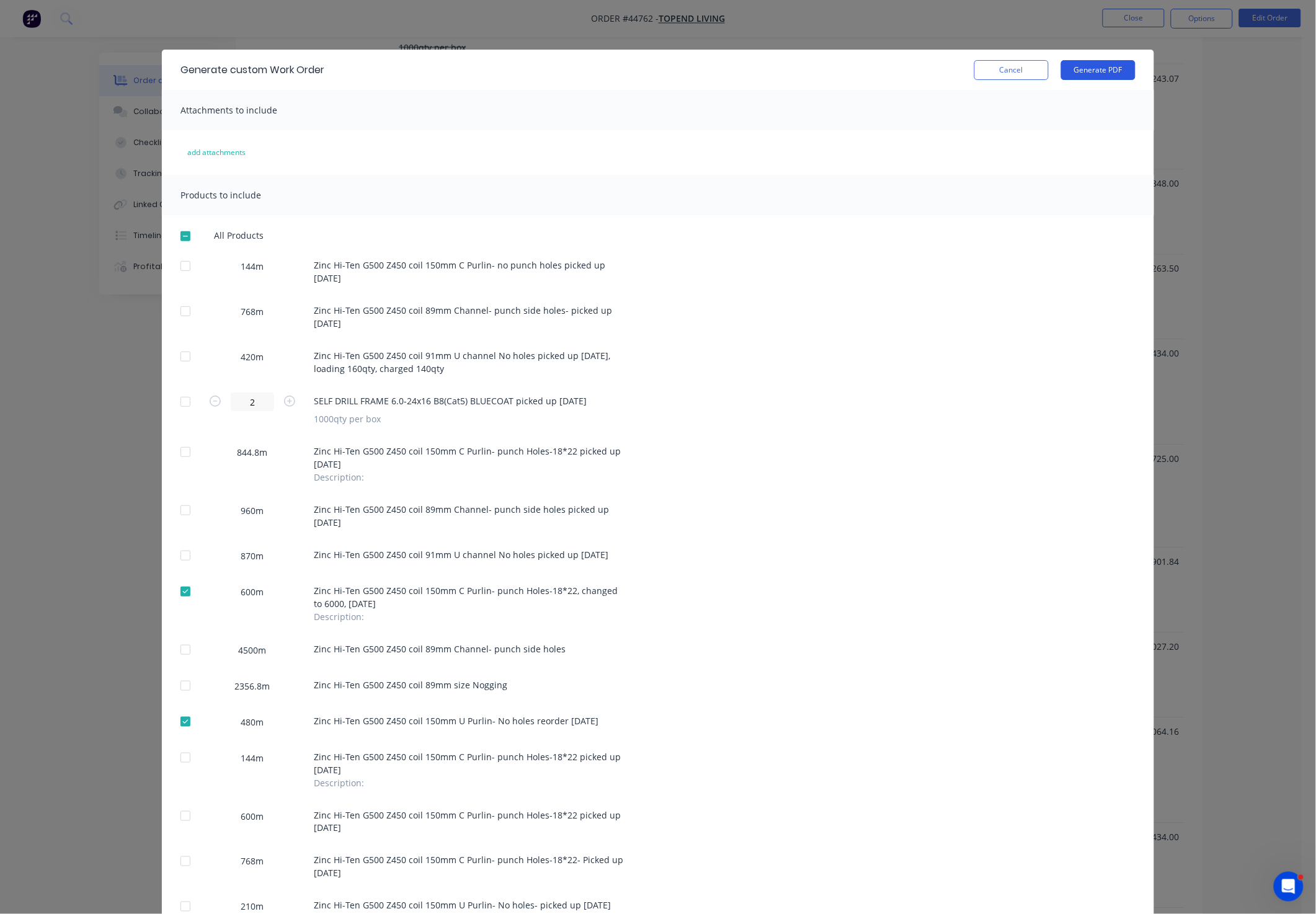
click at [1118, 71] on button "Generate PDF" at bounding box center [1098, 70] width 75 height 20
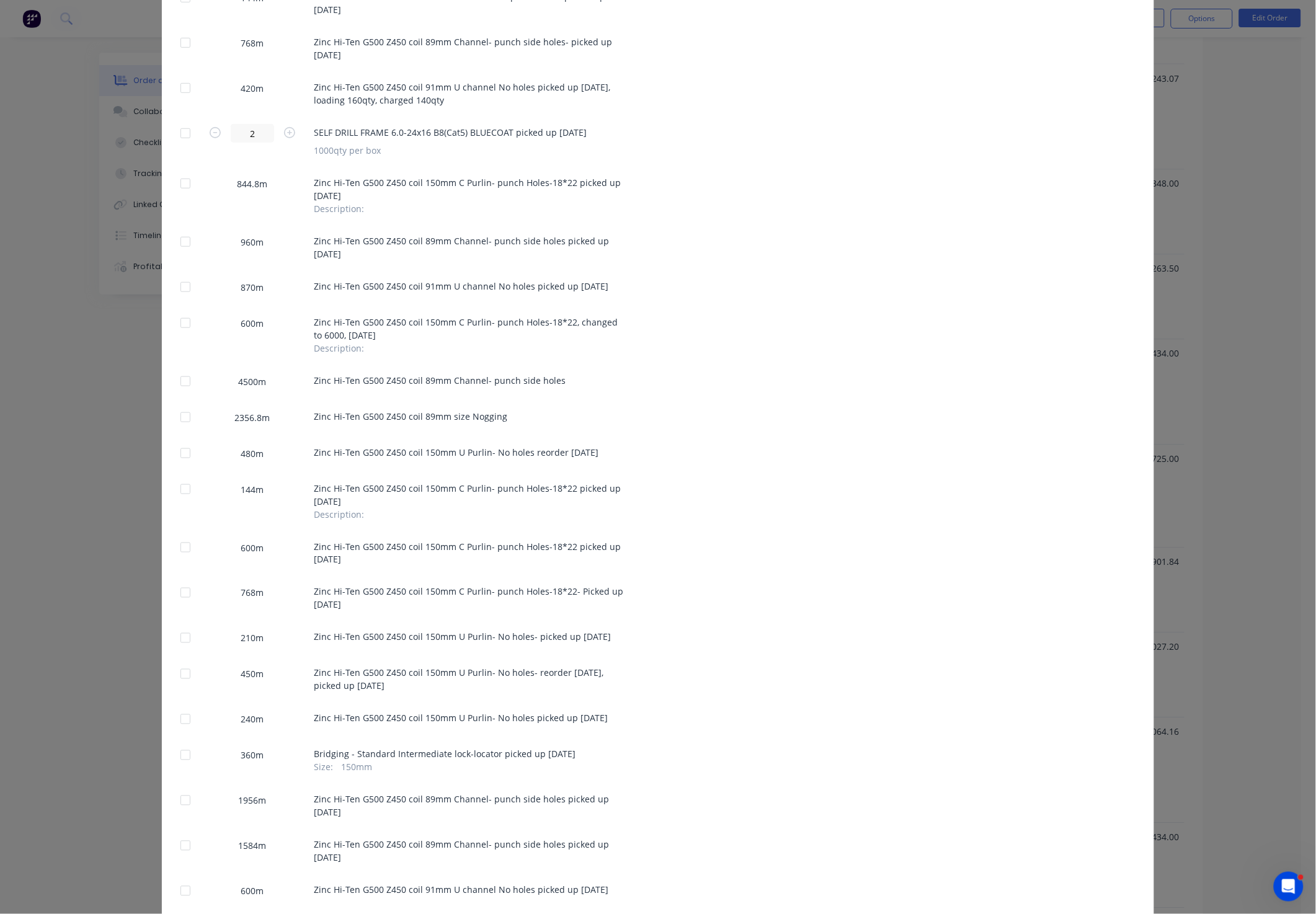
scroll to position [279, 0]
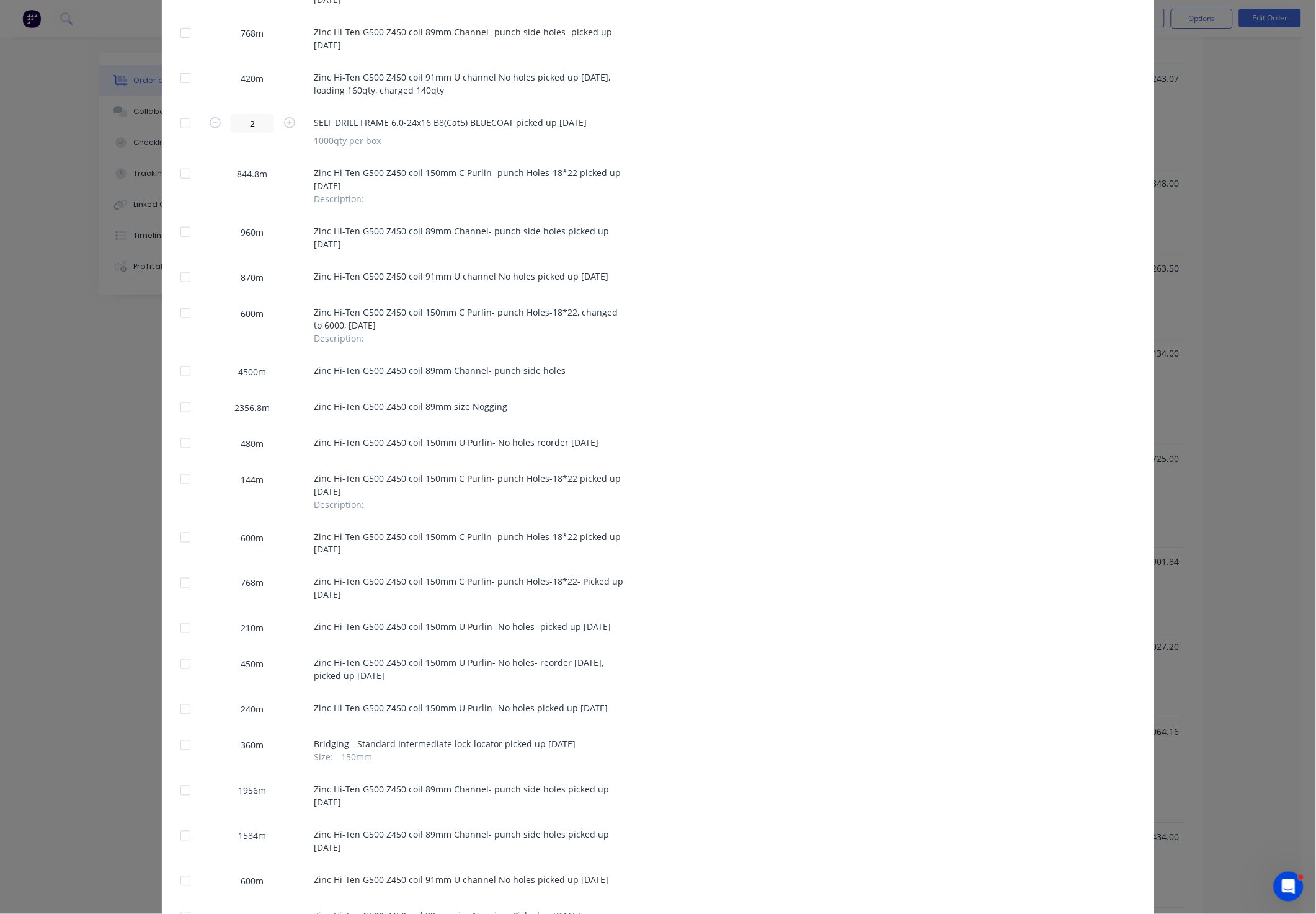
click at [173, 370] on div at bounding box center [185, 372] width 25 height 25
click at [178, 370] on div at bounding box center [185, 372] width 25 height 25
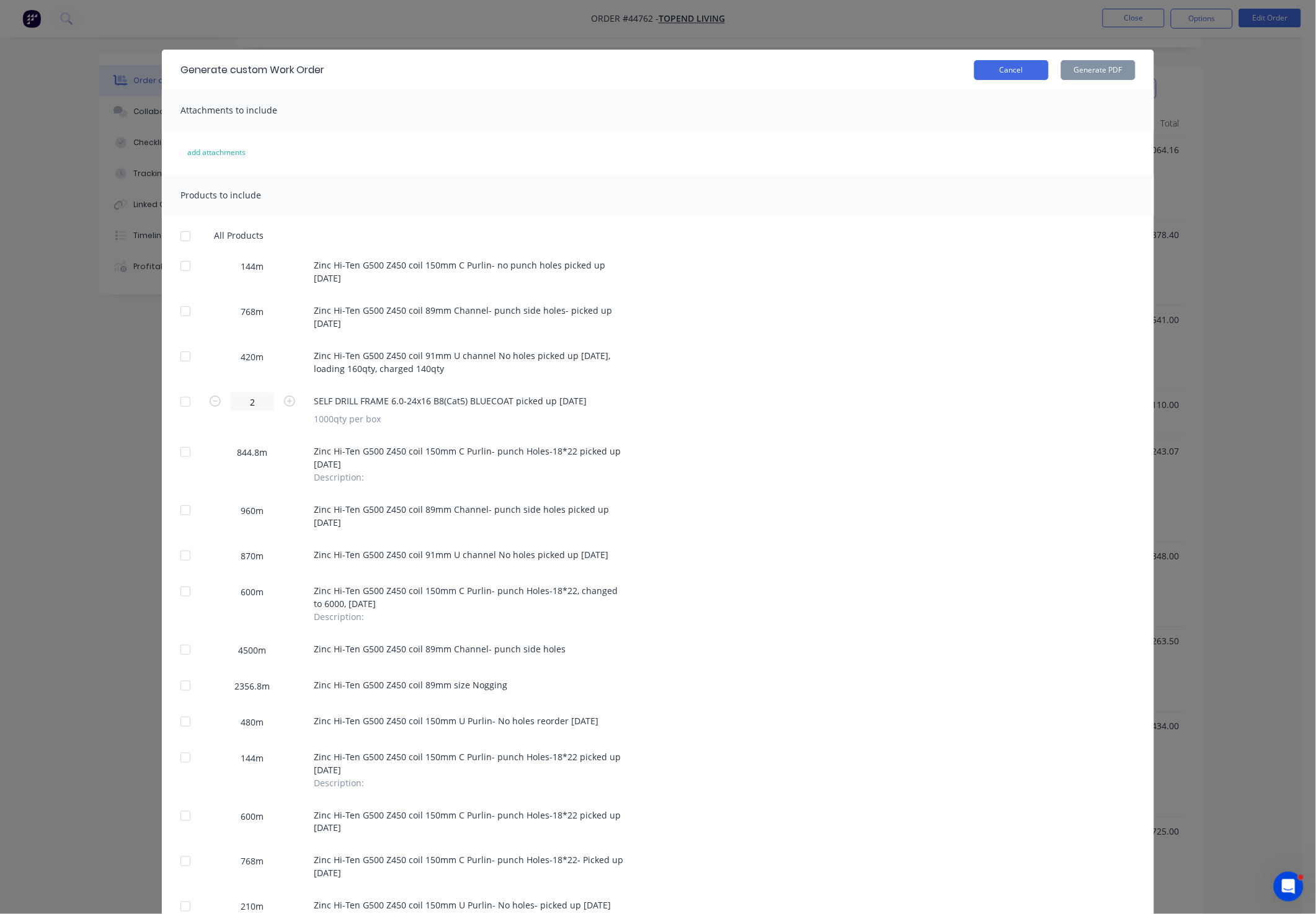
click at [1016, 69] on button "Cancel" at bounding box center [1012, 70] width 75 height 20
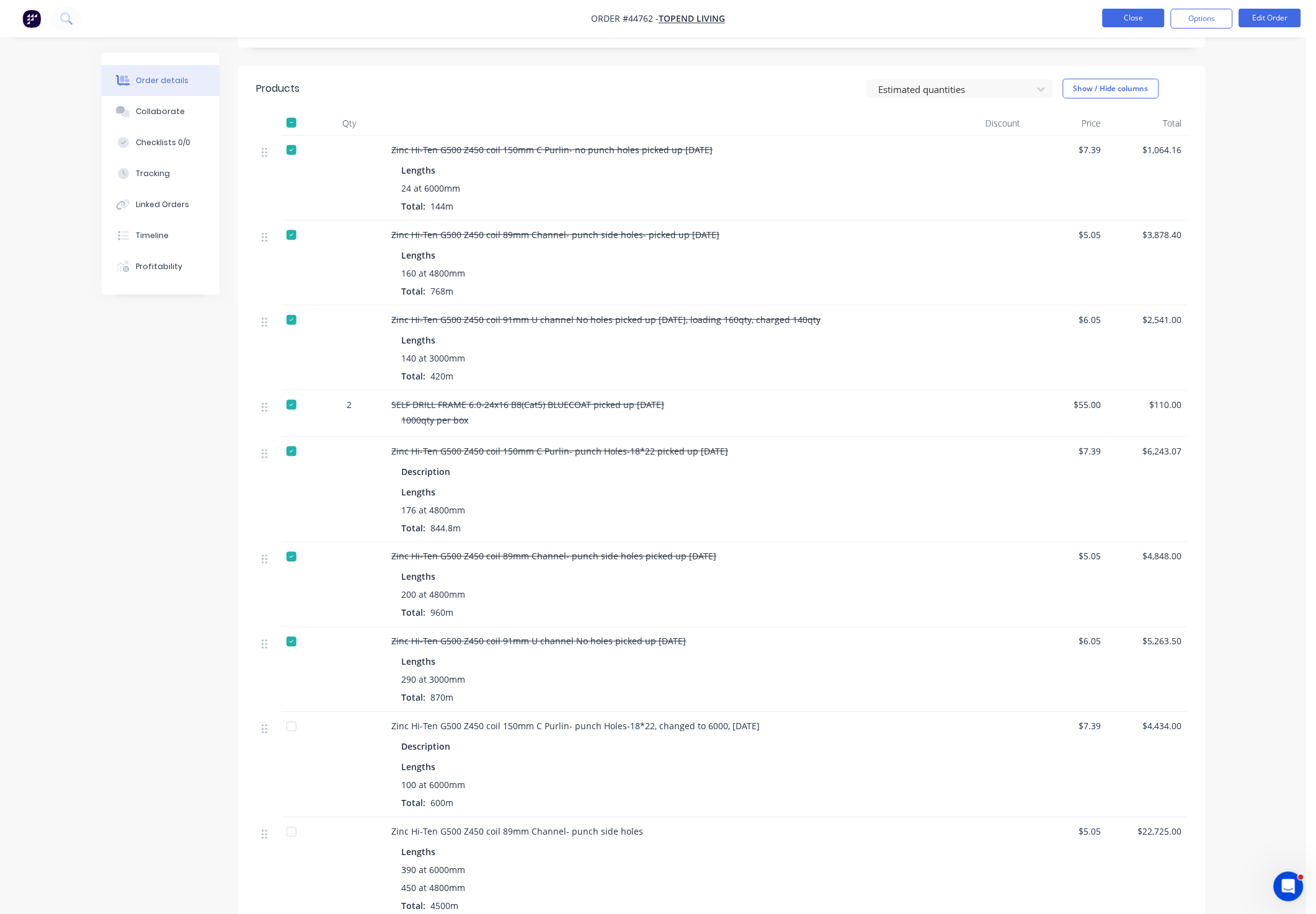
click at [1135, 18] on button "Close" at bounding box center [1133, 18] width 62 height 18
